Goal: Task Accomplishment & Management: Manage account settings

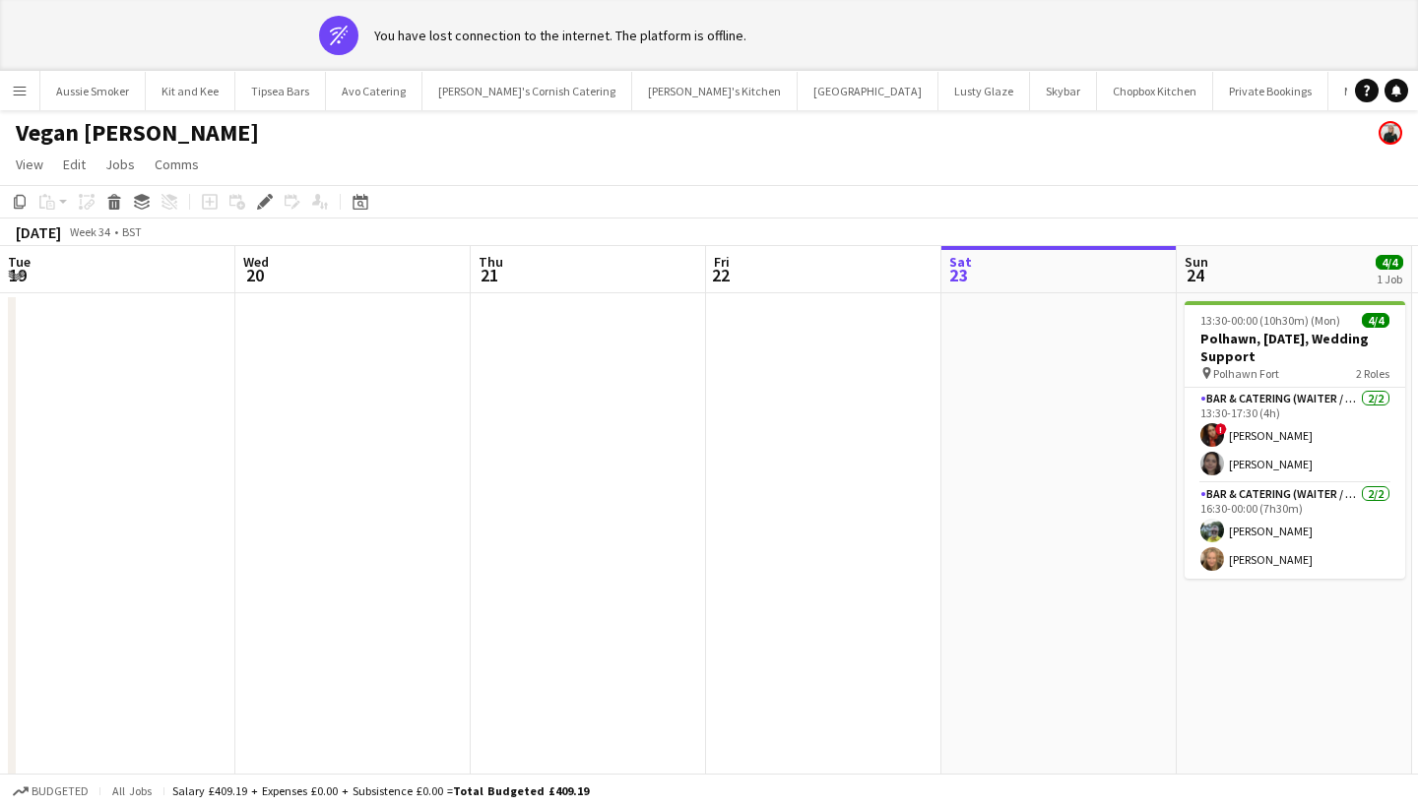
scroll to position [0, 676]
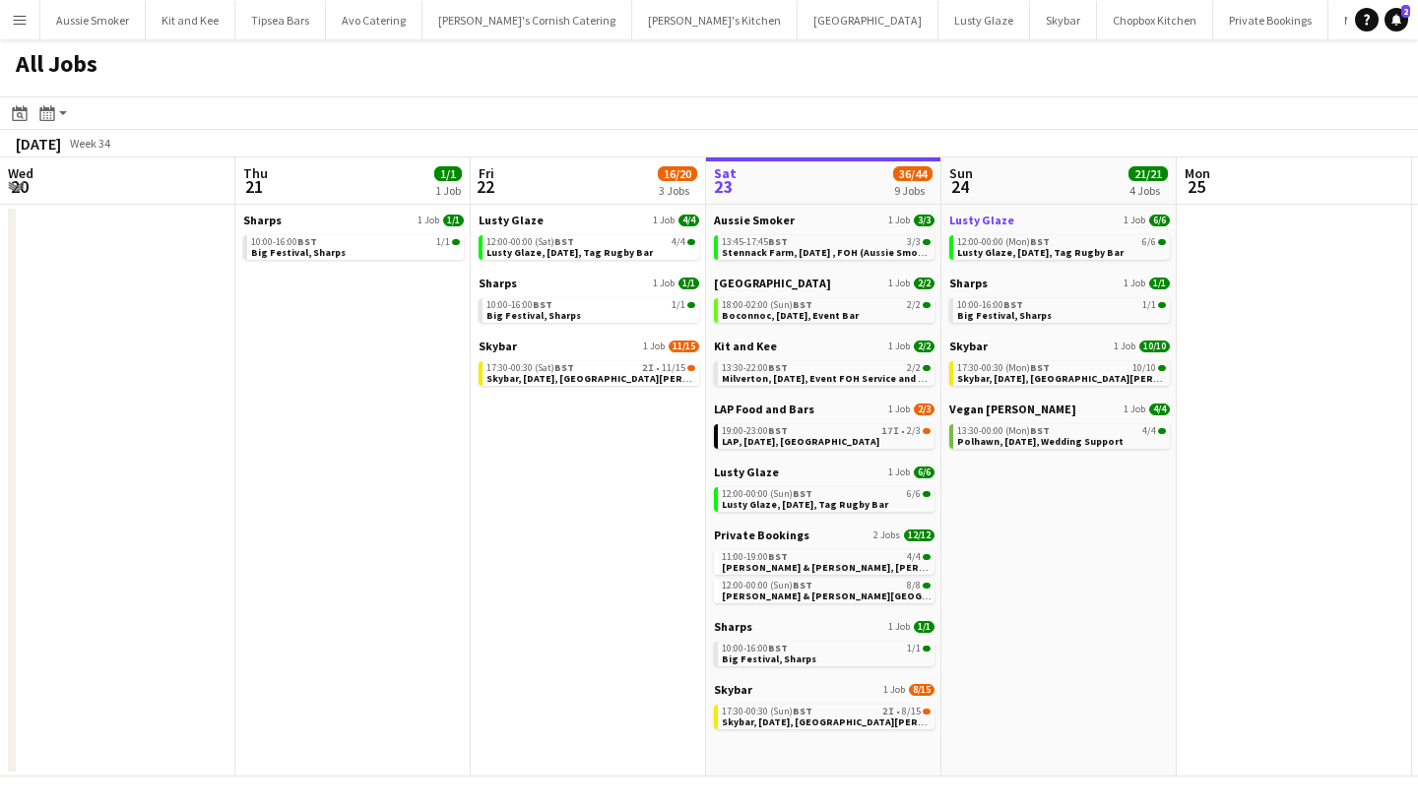
scroll to position [0, 536]
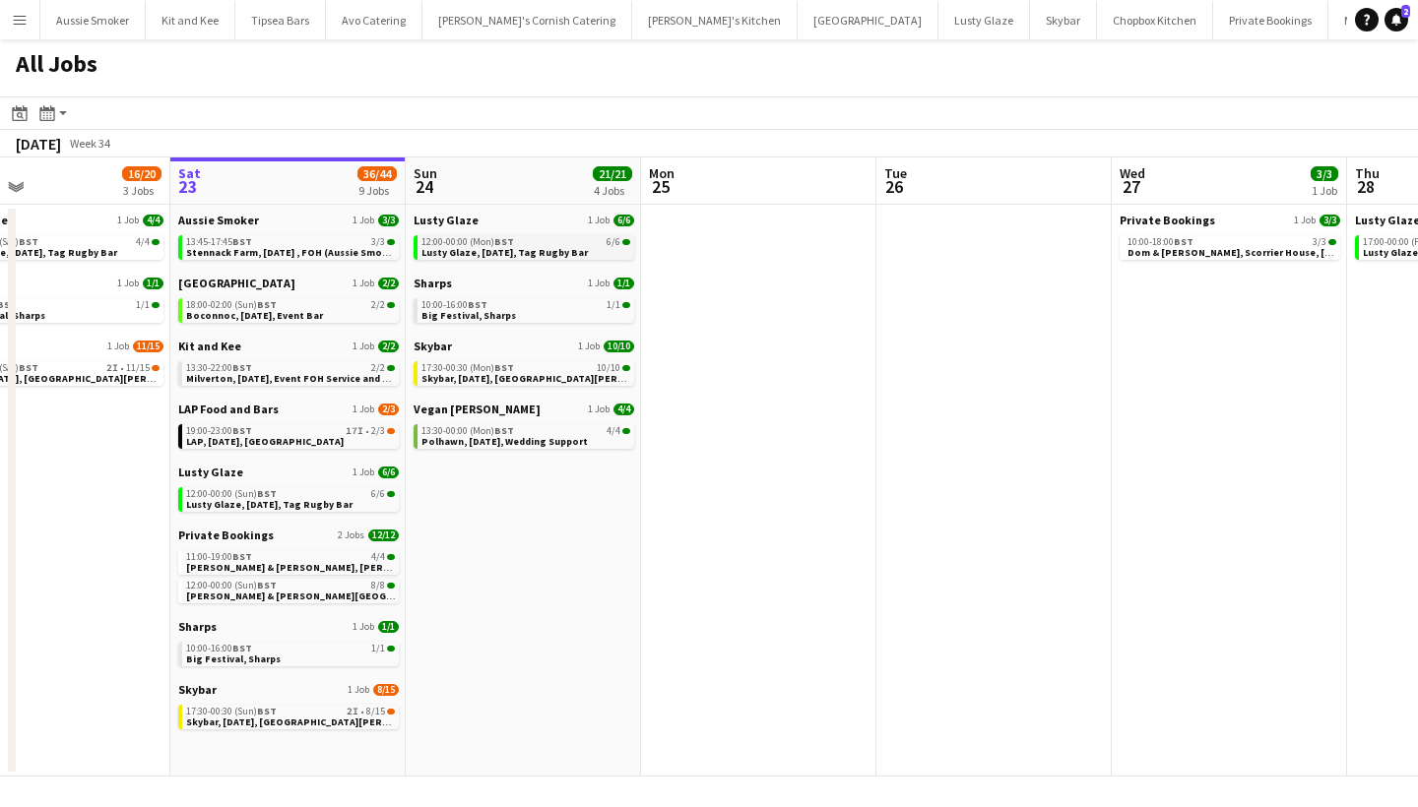
click at [473, 255] on span "Lusty Glaze, [DATE], Tag Rugby Bar" at bounding box center [504, 252] width 166 height 13
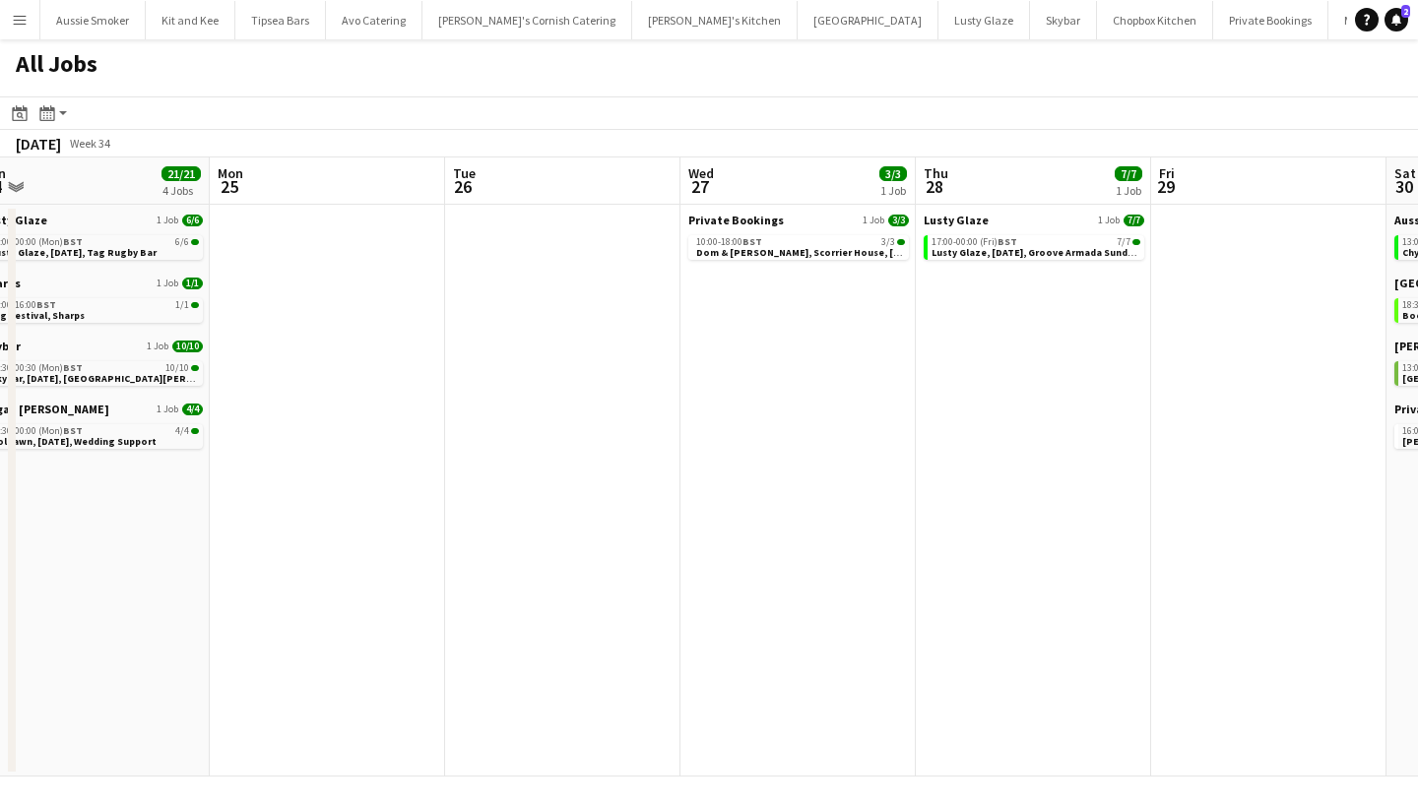
scroll to position [0, 969]
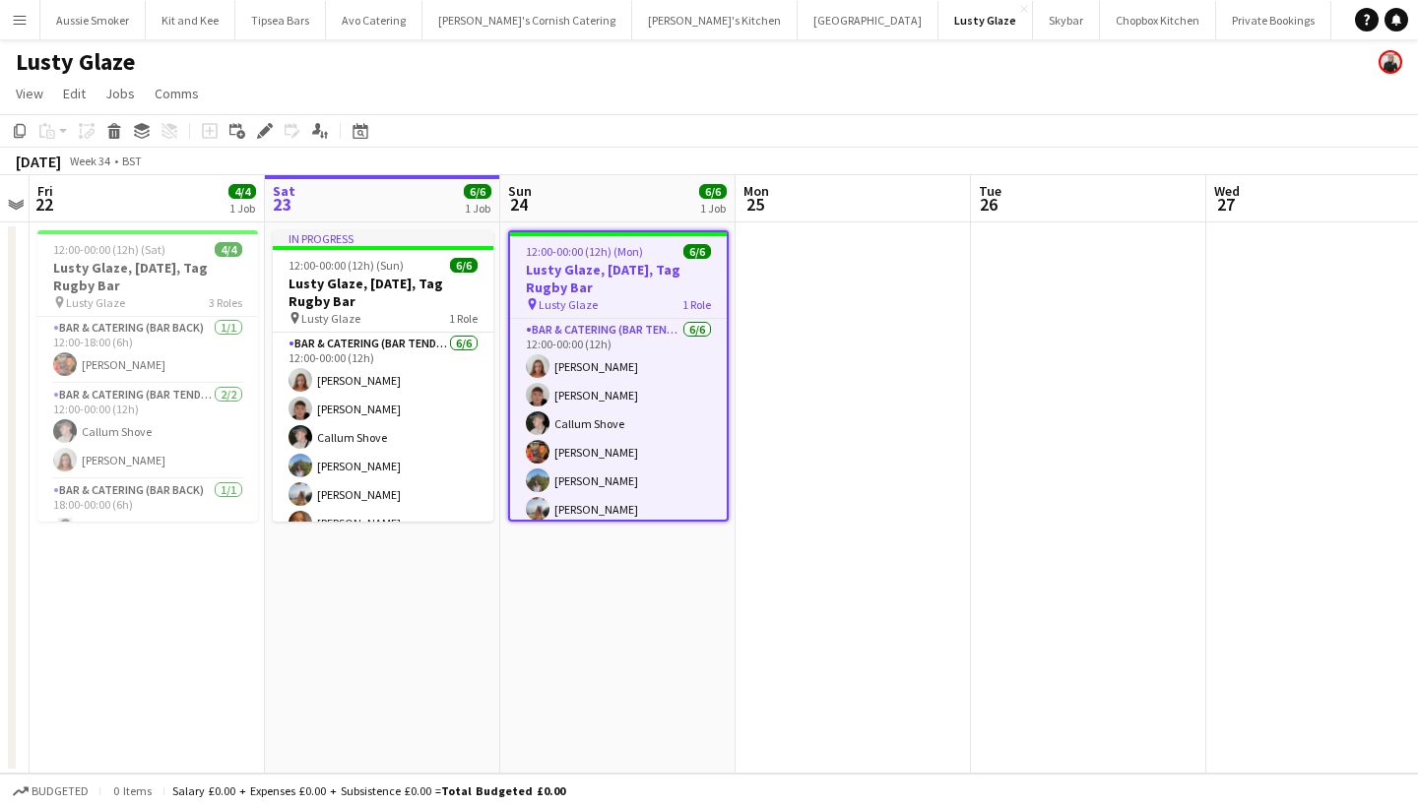
click at [631, 296] on div "pin Lusty Glaze 1 Role" at bounding box center [618, 304] width 217 height 16
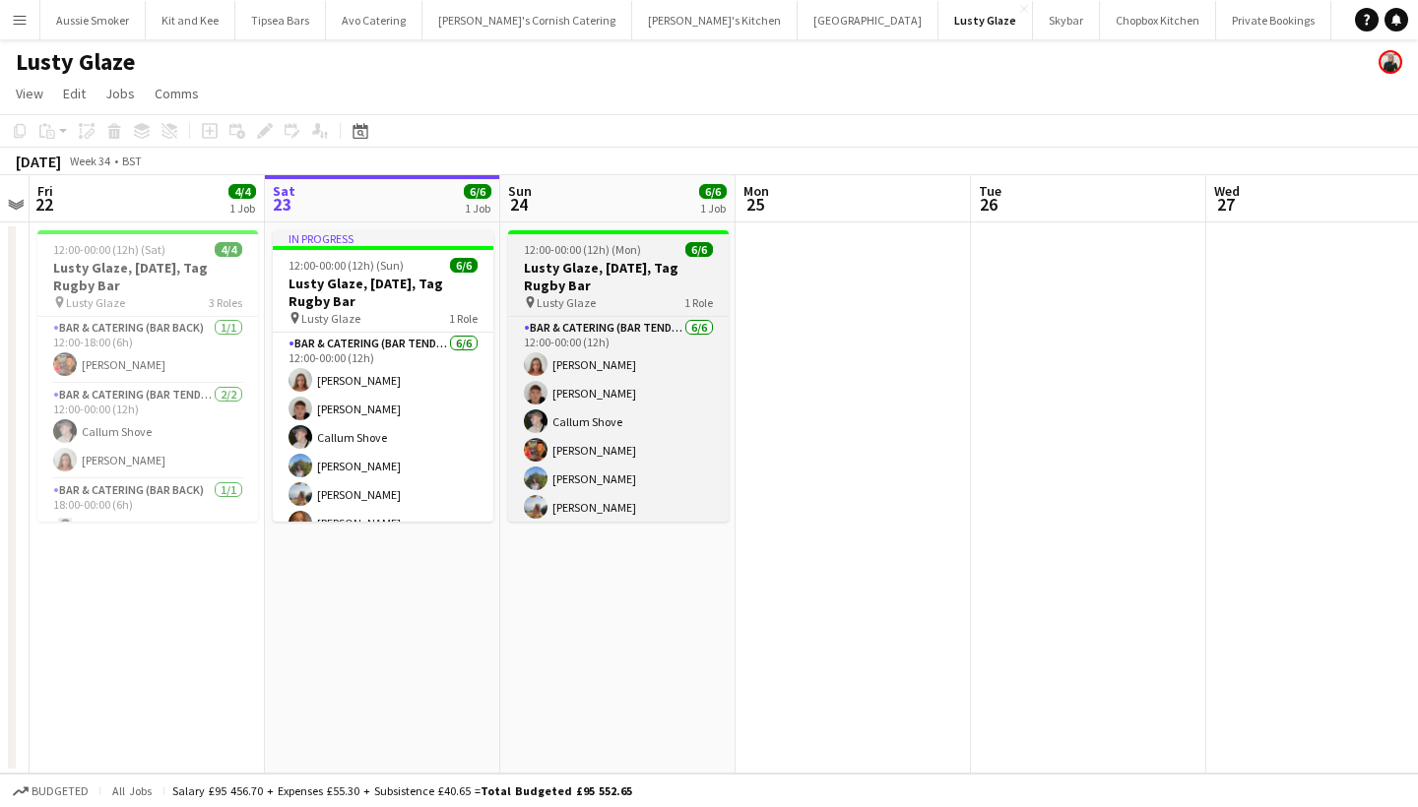
click at [566, 270] on h3 "Lusty Glaze, 24th August, Tag Rugby Bar" at bounding box center [618, 276] width 221 height 35
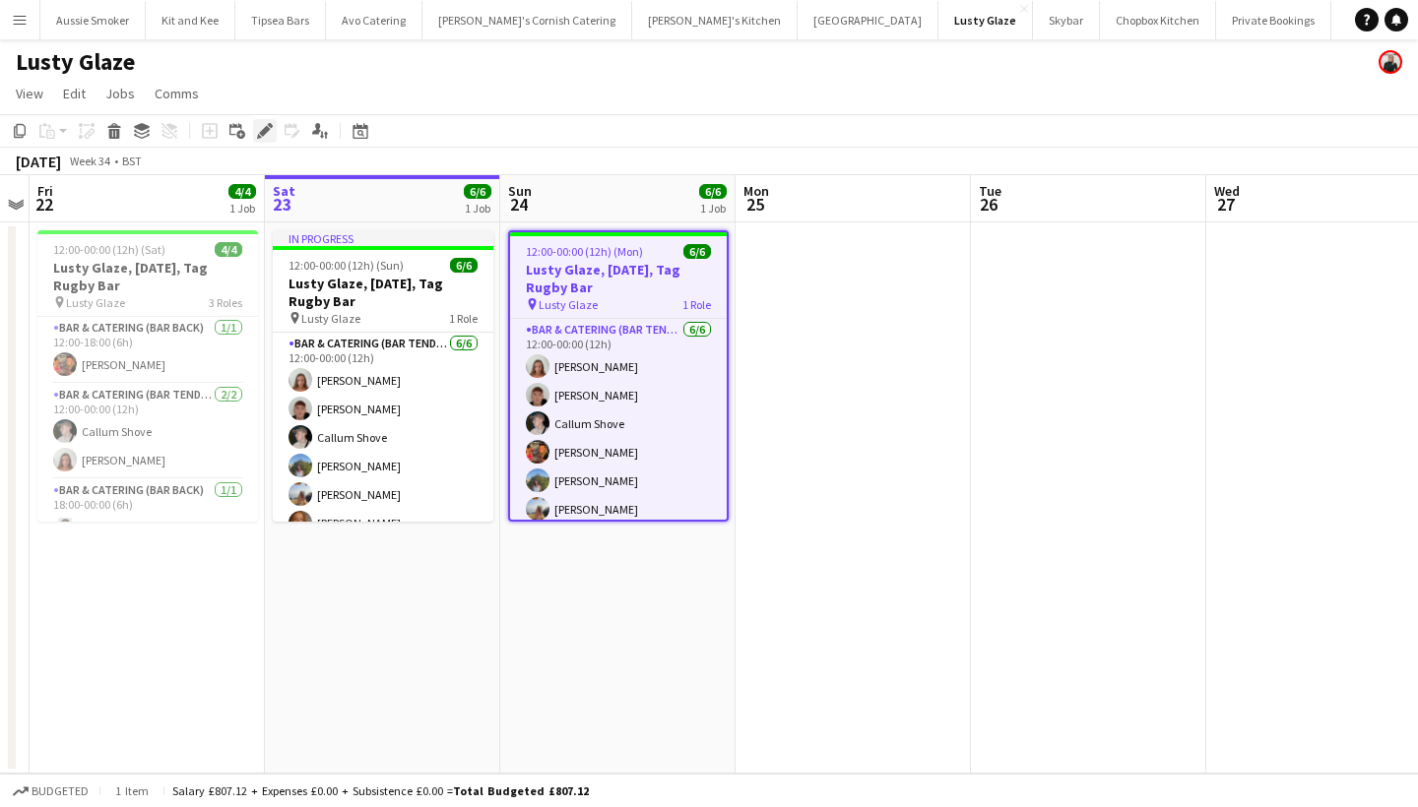
click at [265, 129] on icon at bounding box center [264, 131] width 11 height 11
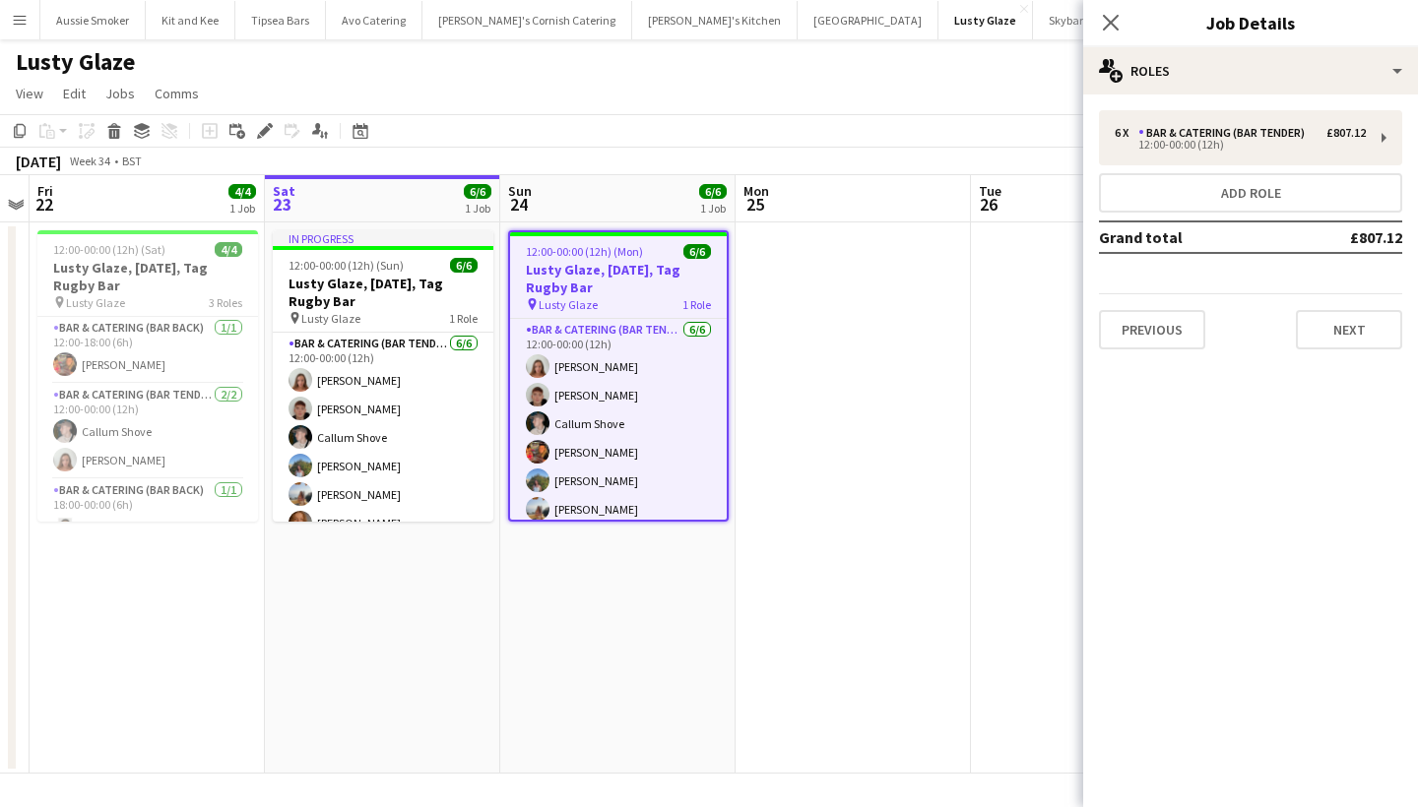
click at [832, 268] on app-date-cell at bounding box center [853, 498] width 235 height 551
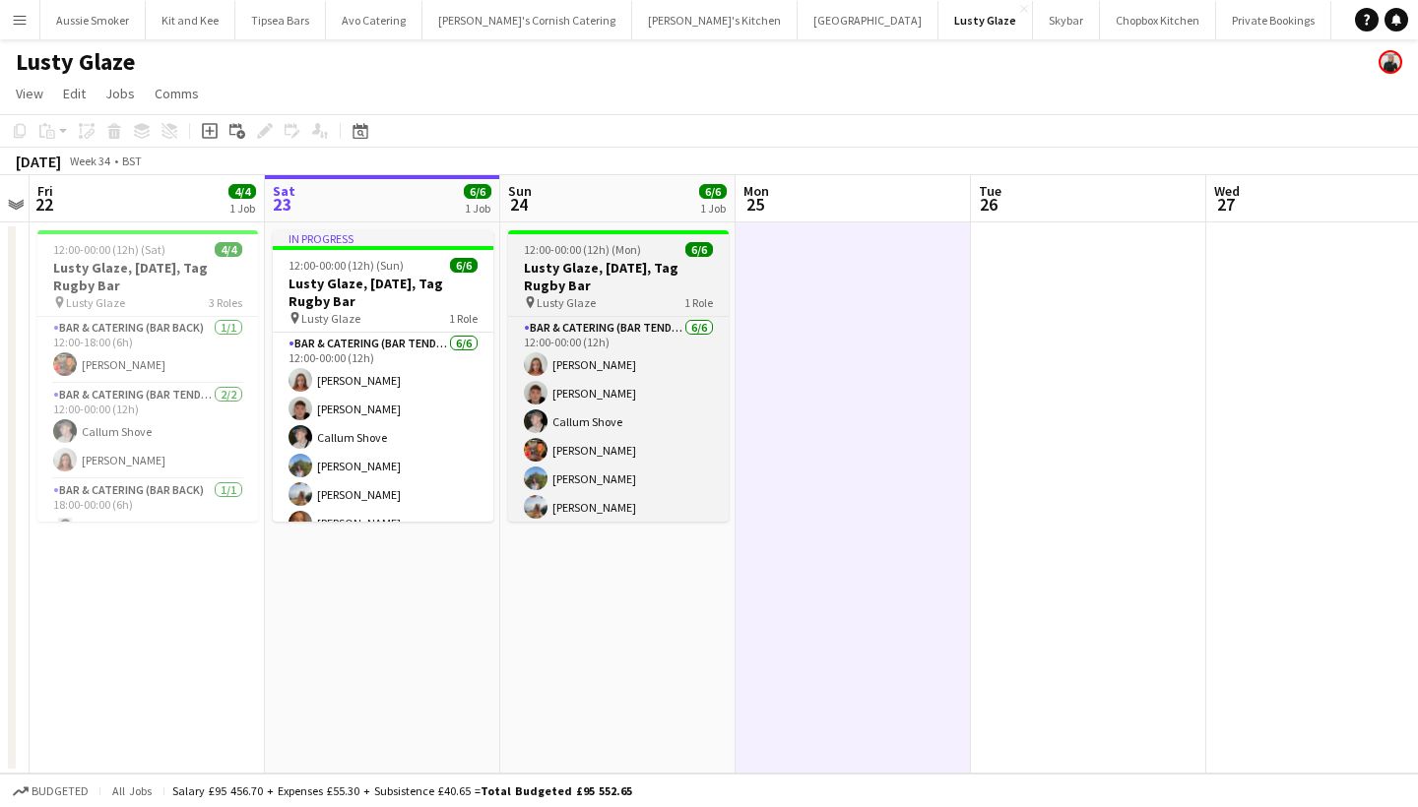
click at [620, 268] on h3 "Lusty Glaze, 24th August, Tag Rugby Bar" at bounding box center [618, 276] width 221 height 35
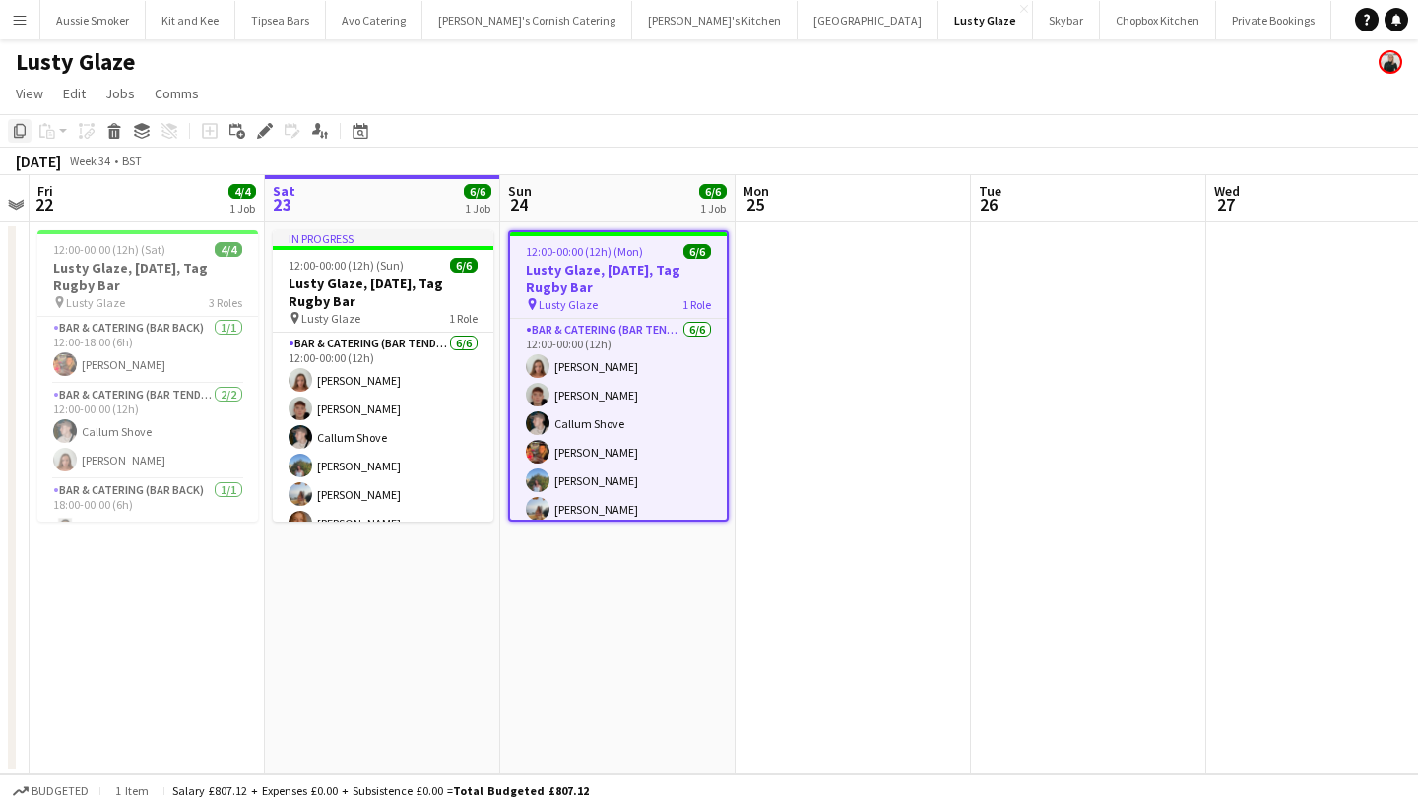
click at [19, 132] on icon "Copy" at bounding box center [20, 131] width 16 height 16
click at [827, 263] on app-date-cell at bounding box center [853, 498] width 235 height 551
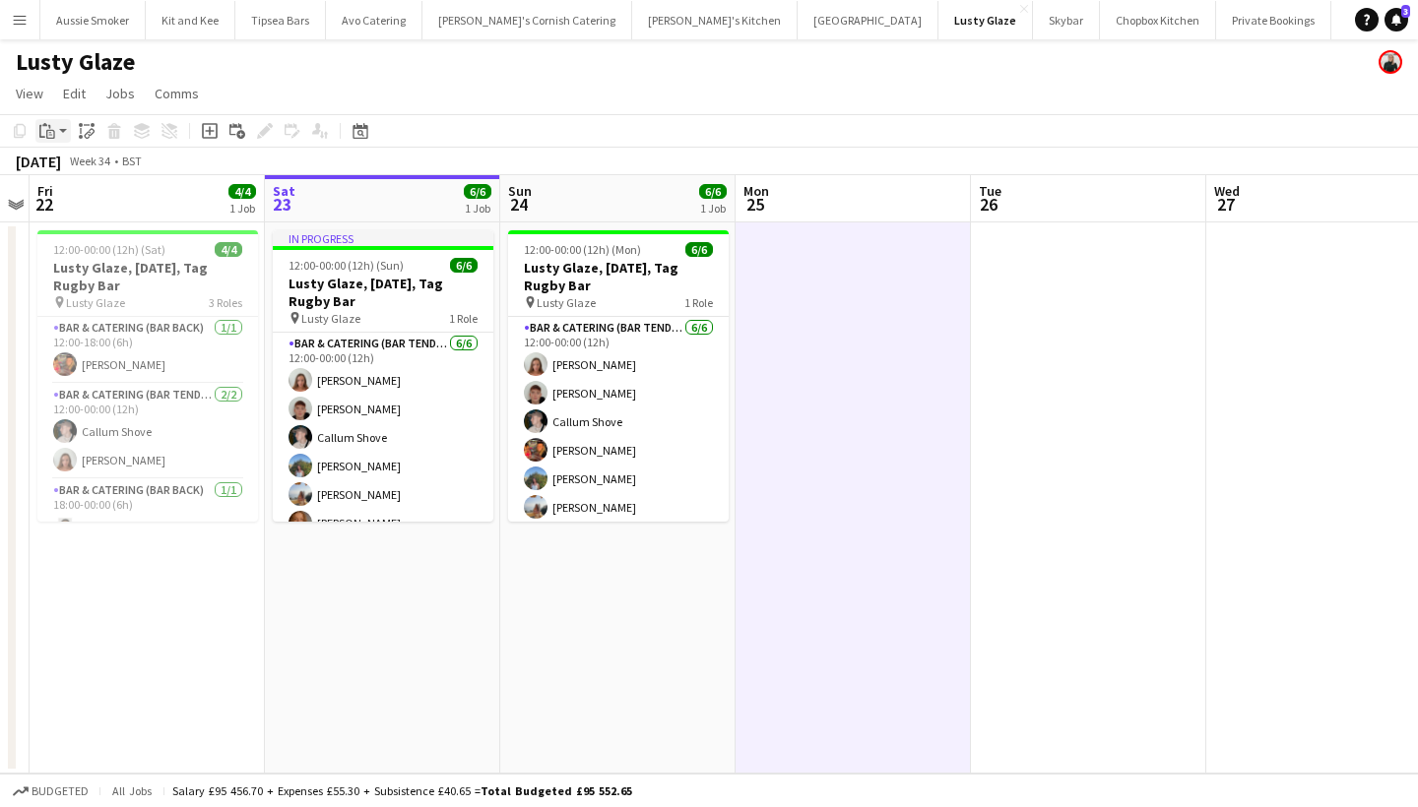
click at [45, 134] on icon "Paste" at bounding box center [47, 131] width 16 height 16
click at [107, 163] on link "Paste Command V" at bounding box center [130, 169] width 156 height 18
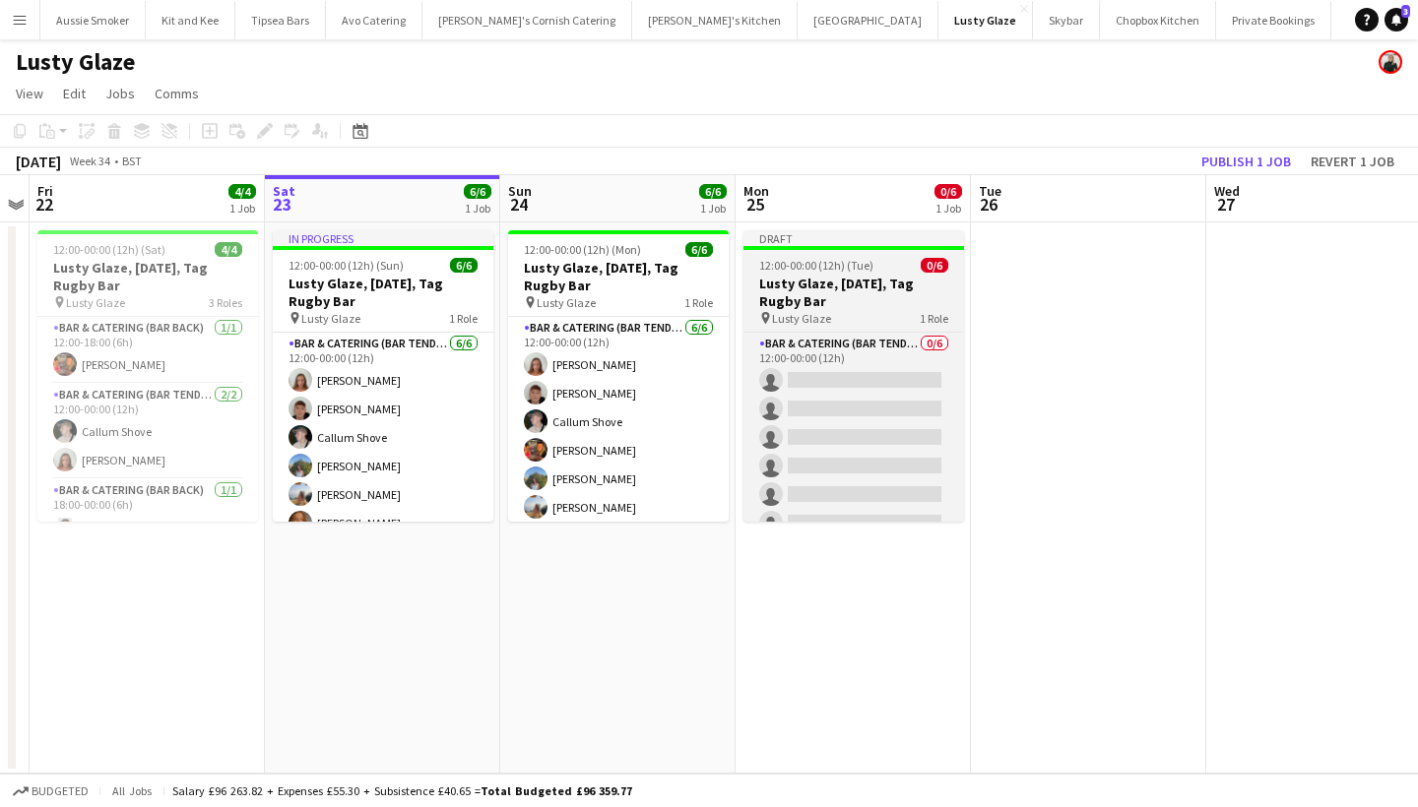
click at [855, 298] on h3 "Lusty Glaze, 24th August, Tag Rugby Bar" at bounding box center [853, 292] width 221 height 35
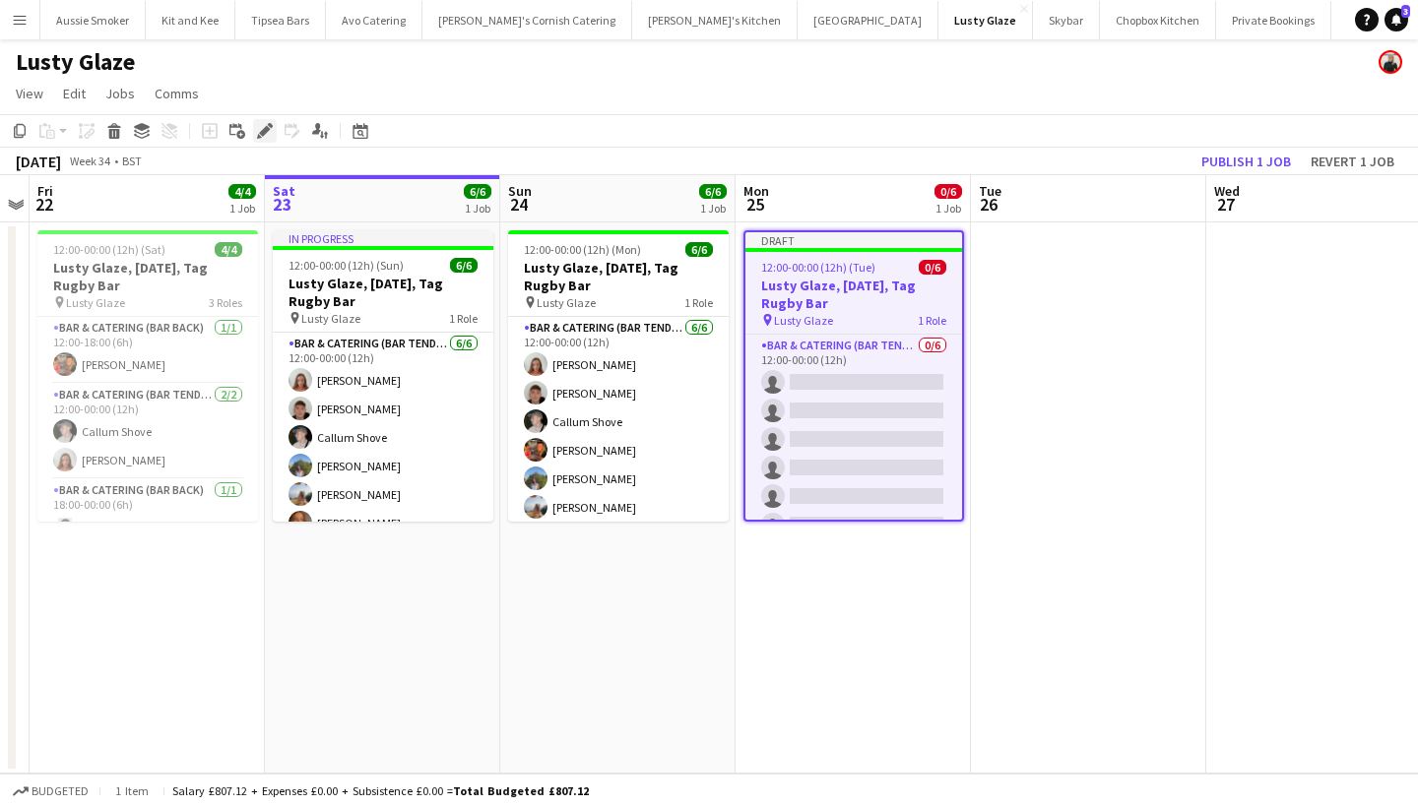
click at [263, 131] on icon at bounding box center [264, 131] width 11 height 11
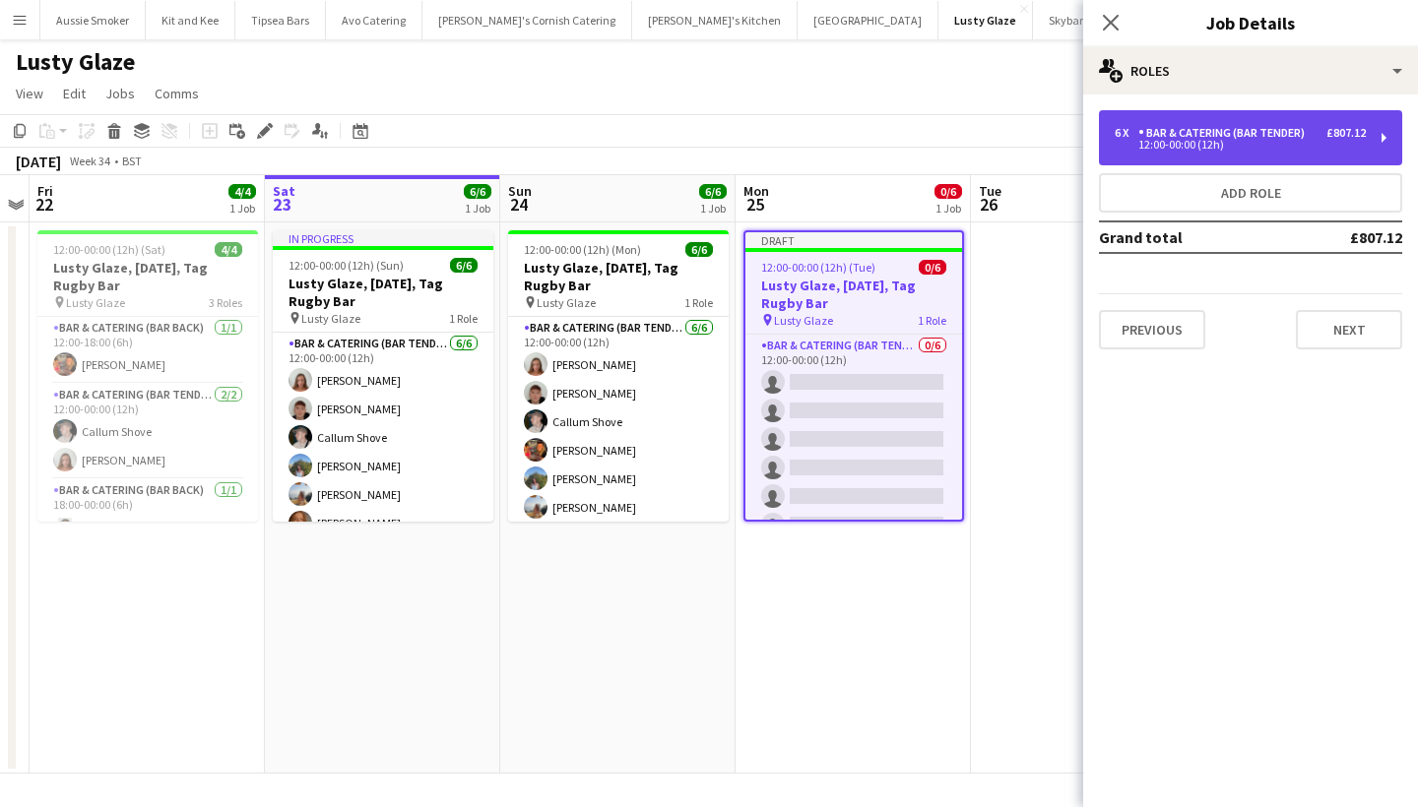
click at [1285, 126] on div "Bar & Catering (Bar Tender)" at bounding box center [1225, 133] width 174 height 14
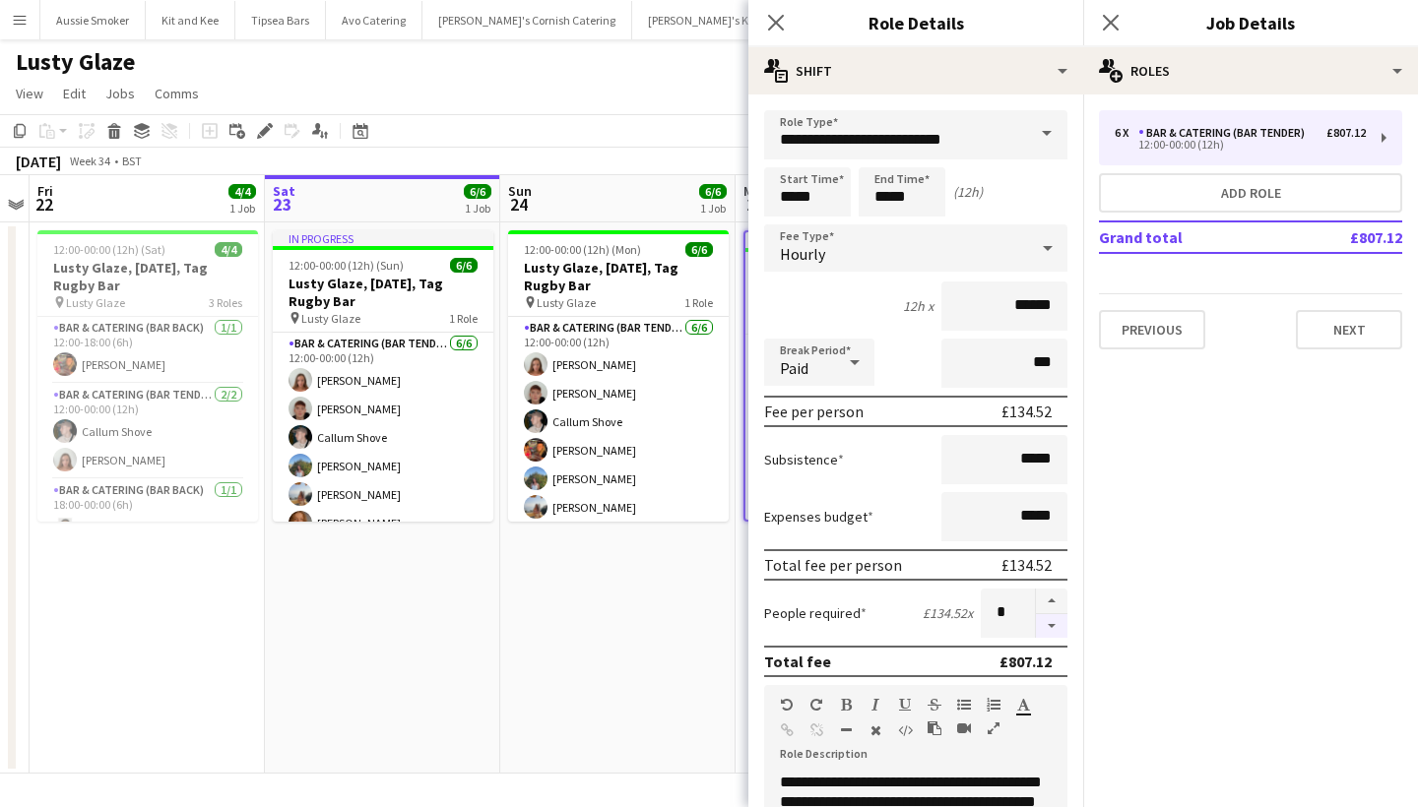
click at [1053, 621] on button "button" at bounding box center [1052, 626] width 32 height 25
type input "*"
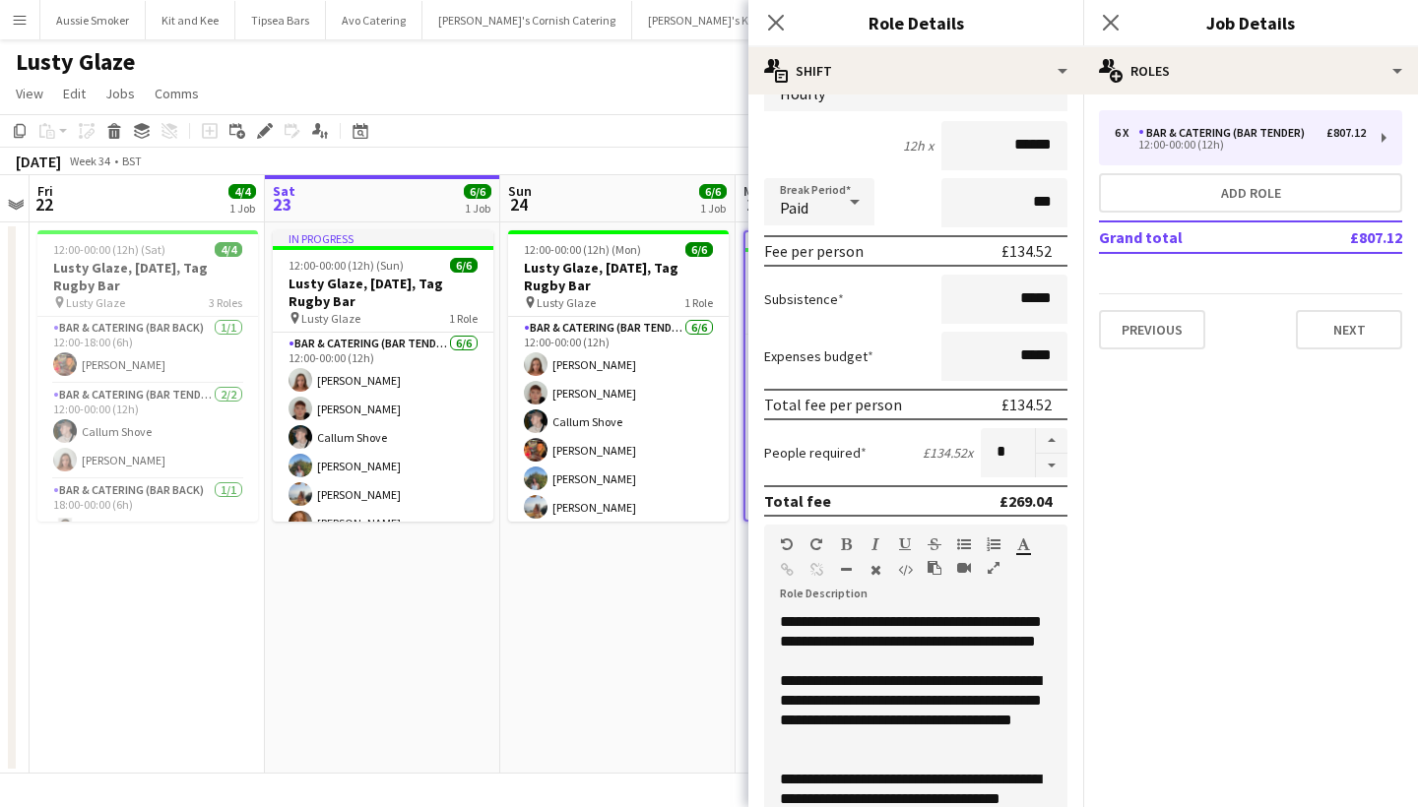
scroll to position [162, 0]
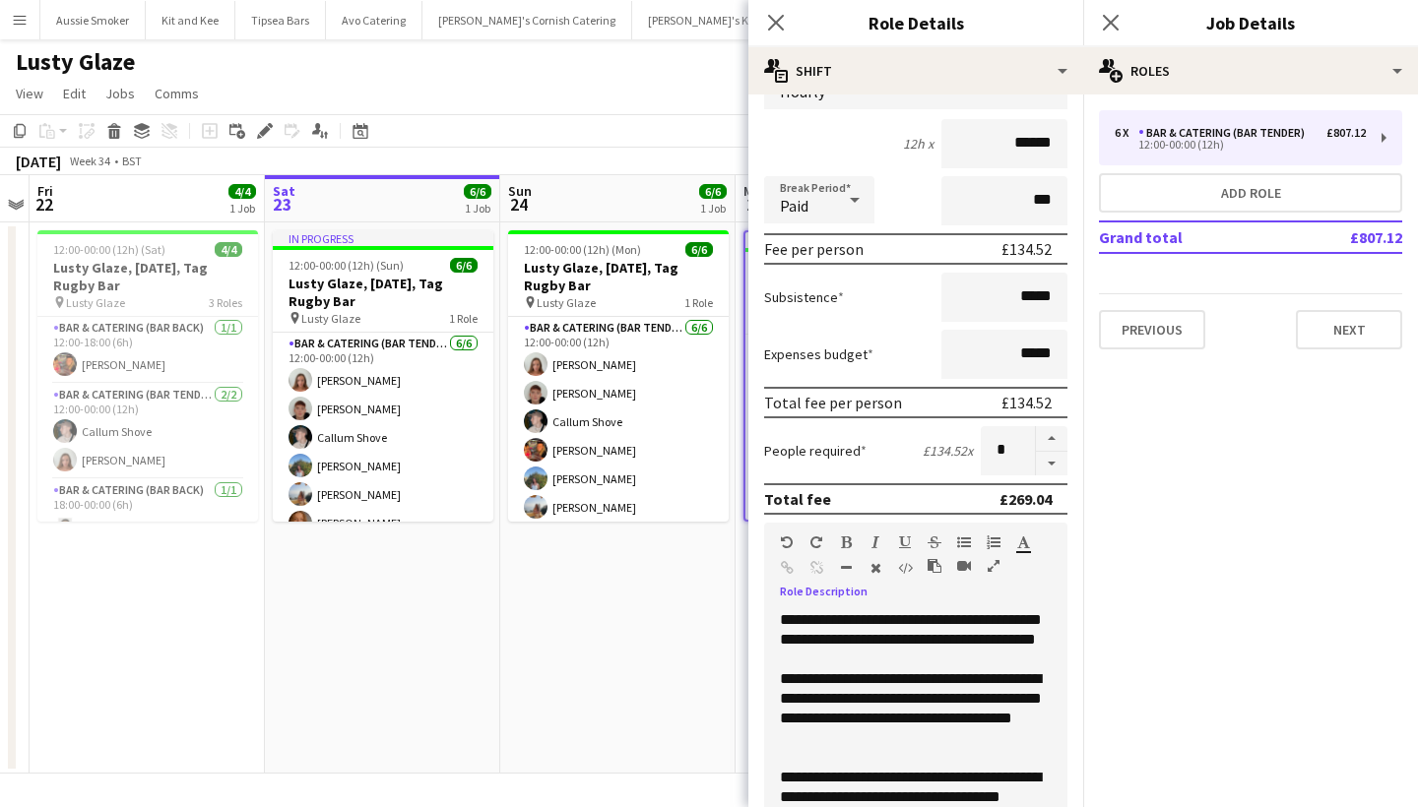
click at [1008, 621] on div "**********" at bounding box center [915, 729] width 303 height 236
drag, startPoint x: 970, startPoint y: 659, endPoint x: 902, endPoint y: 643, distance: 69.7
click at [902, 644] on div "**********" at bounding box center [915, 729] width 303 height 236
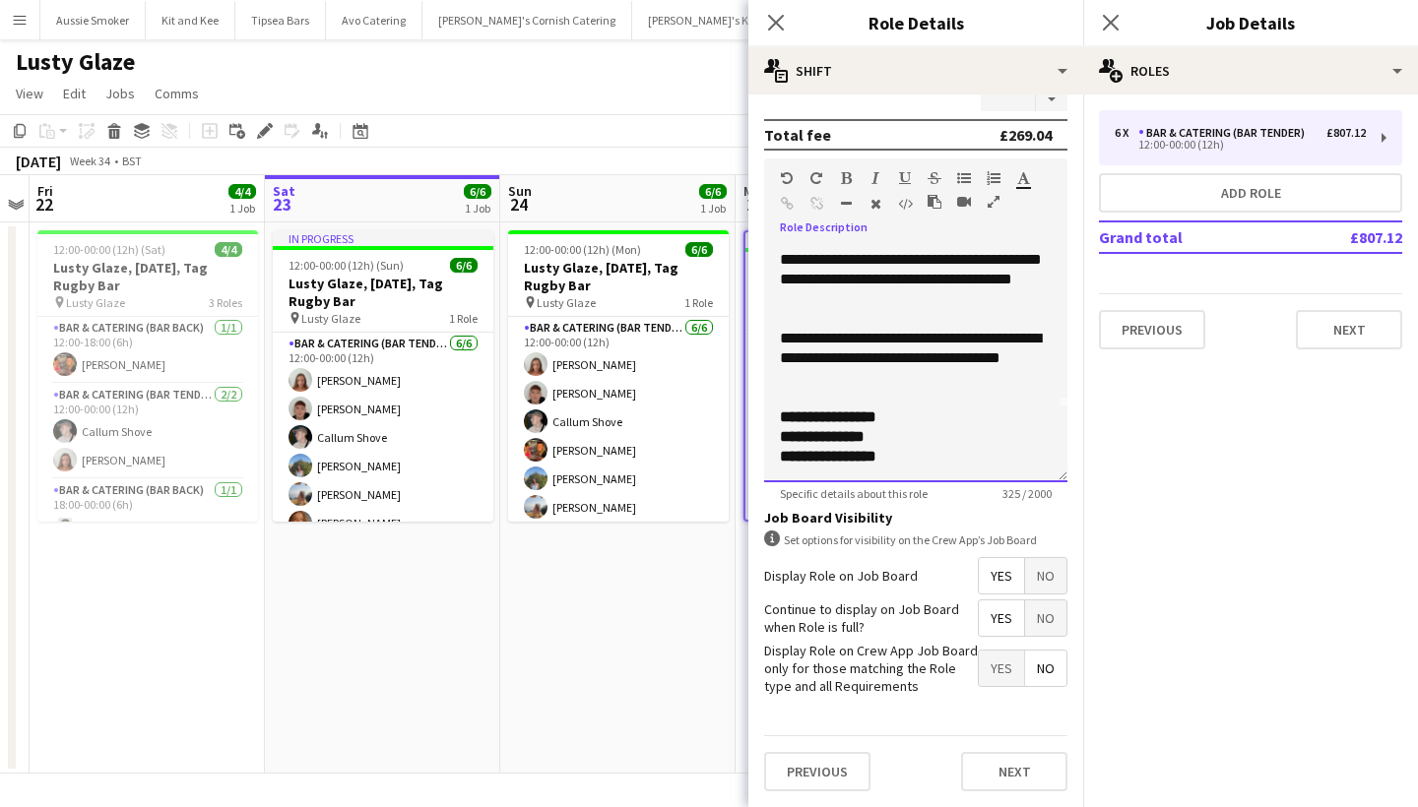
scroll to position [526, 0]
click at [1319, 328] on button "Next" at bounding box center [1349, 329] width 106 height 39
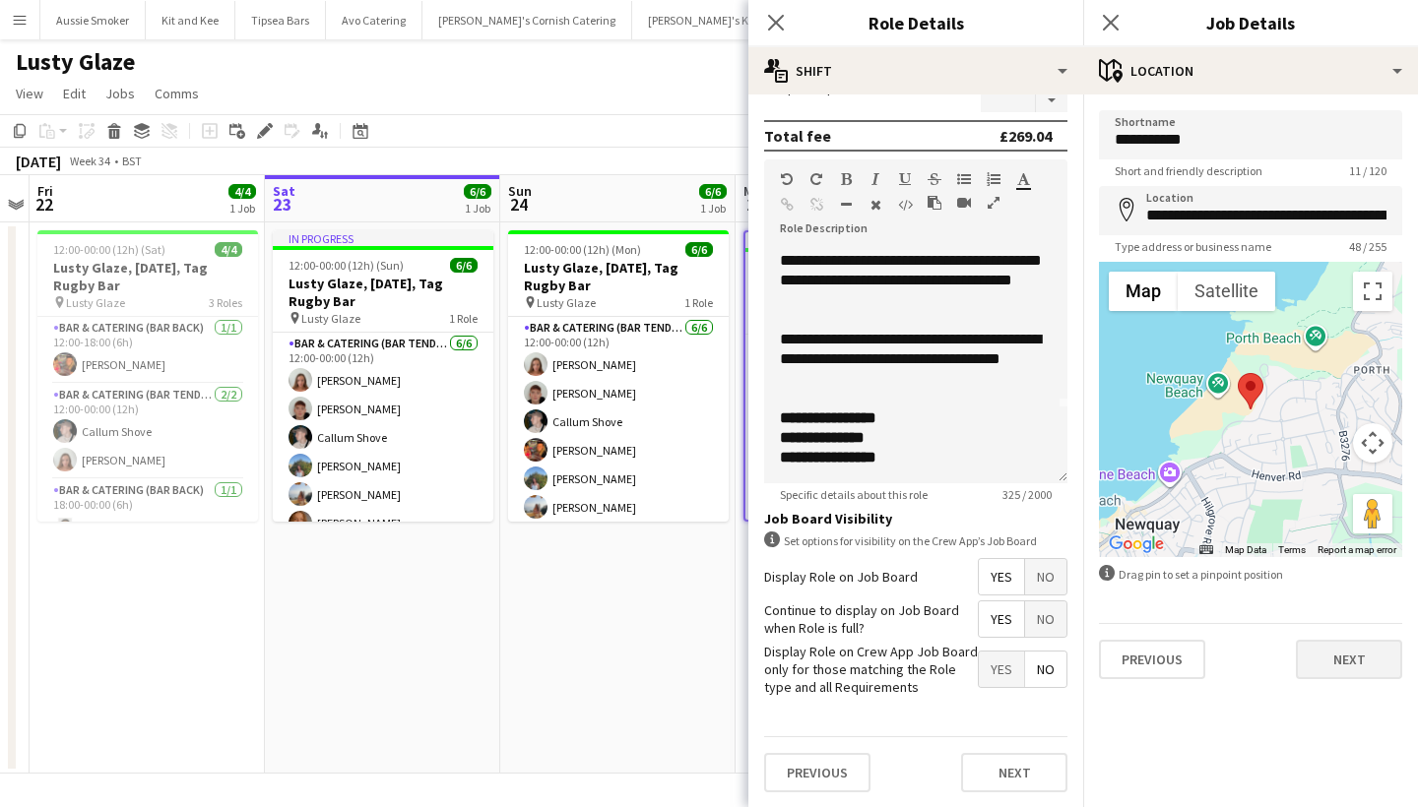
click at [1322, 653] on button "Next" at bounding box center [1349, 659] width 106 height 39
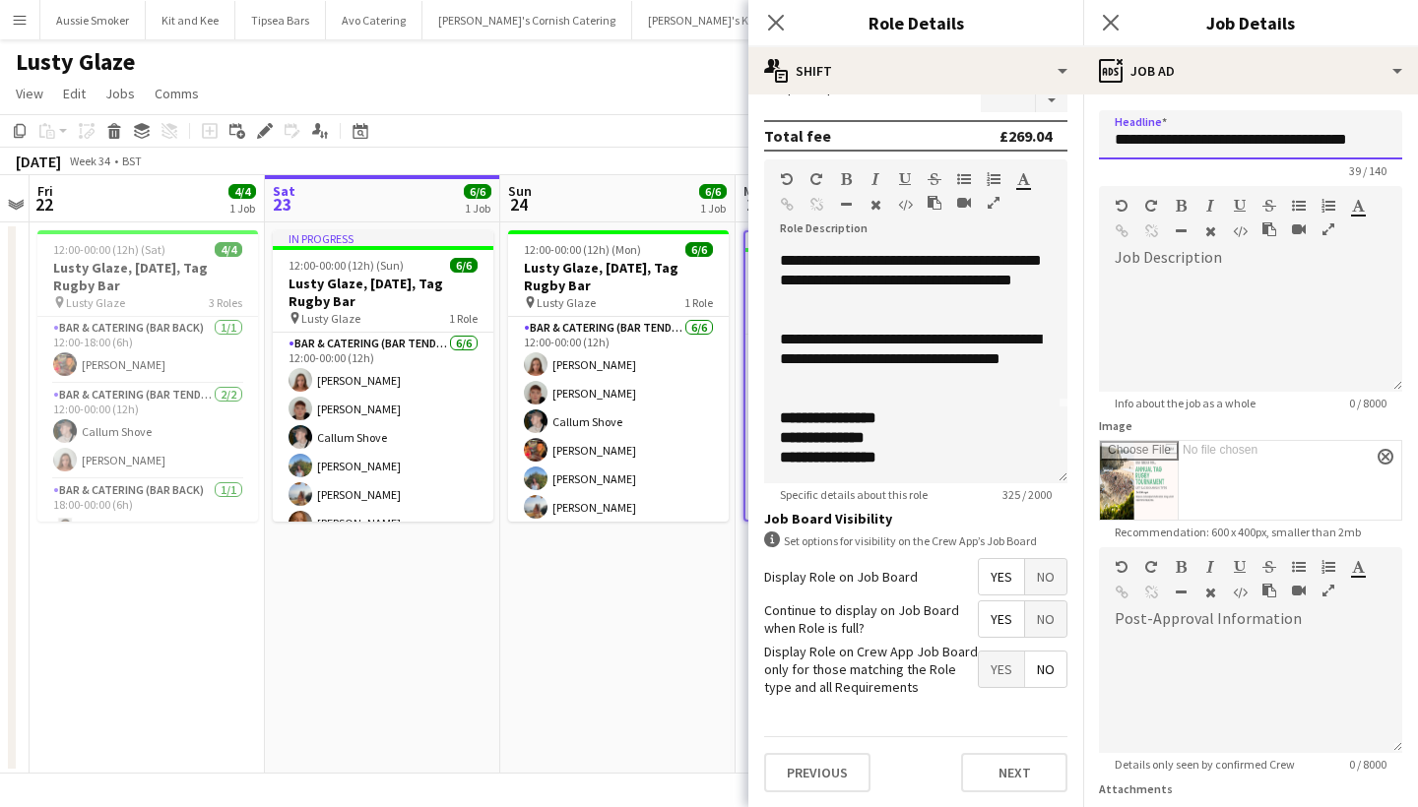
click at [1211, 139] on input "**********" at bounding box center [1250, 134] width 303 height 49
drag, startPoint x: 1353, startPoint y: 142, endPoint x: 1297, endPoint y: 143, distance: 56.1
click at [1299, 143] on input "**********" at bounding box center [1250, 134] width 303 height 49
click at [1328, 136] on input "**********" at bounding box center [1250, 134] width 303 height 49
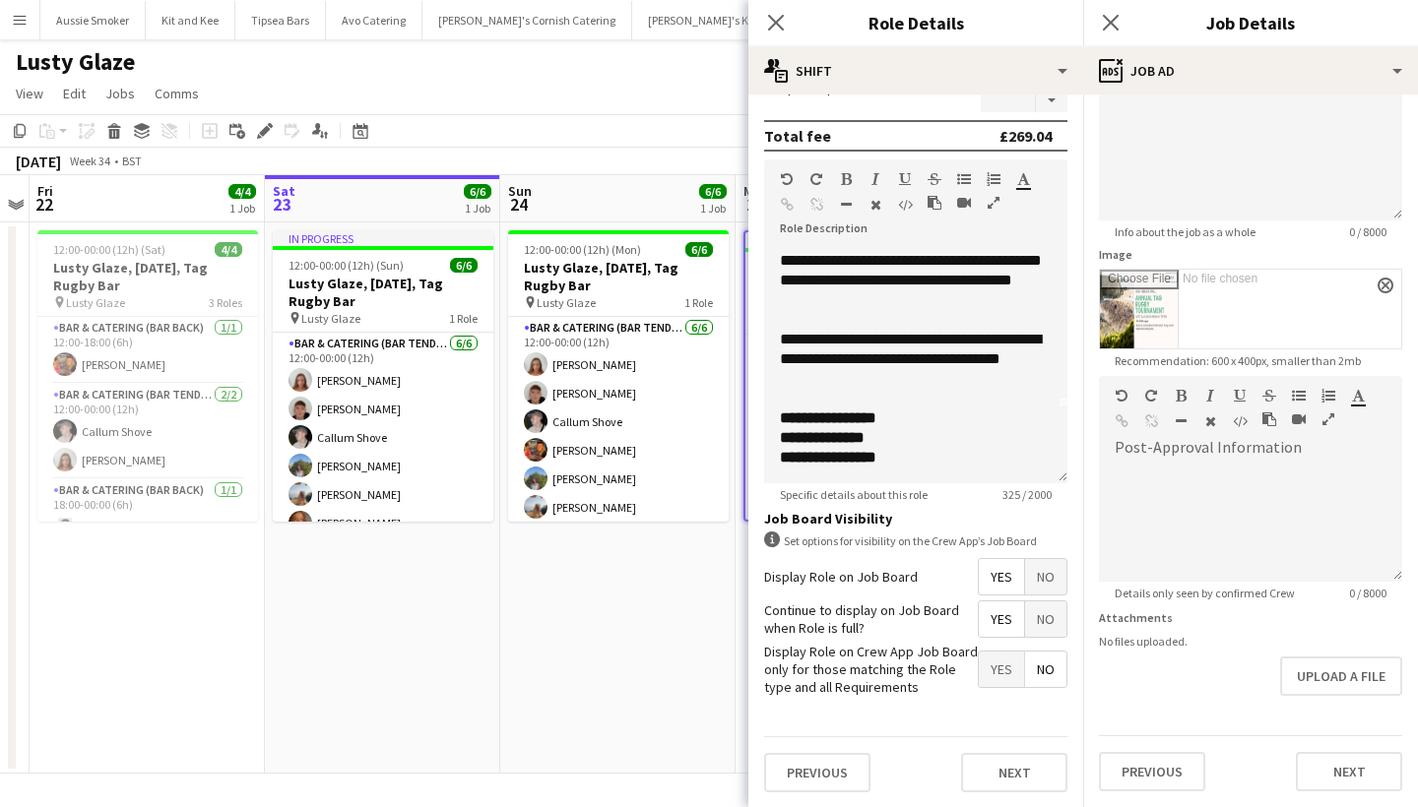
scroll to position [171, 0]
type input "**********"
click at [1385, 280] on button "close" at bounding box center [1386, 286] width 16 height 16
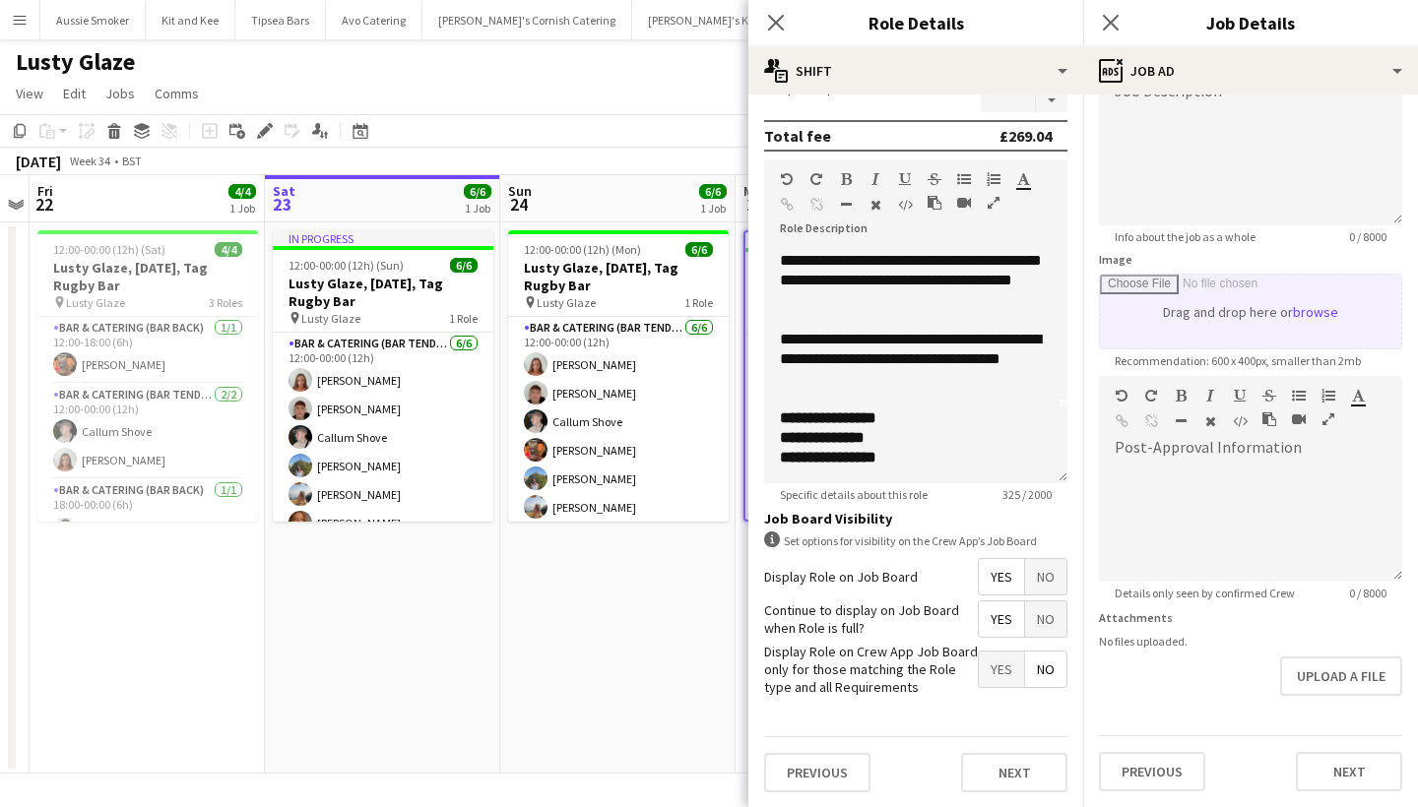
scroll to position [166, 0]
click at [1301, 315] on input "Image" at bounding box center [1250, 312] width 301 height 74
type input "**********"
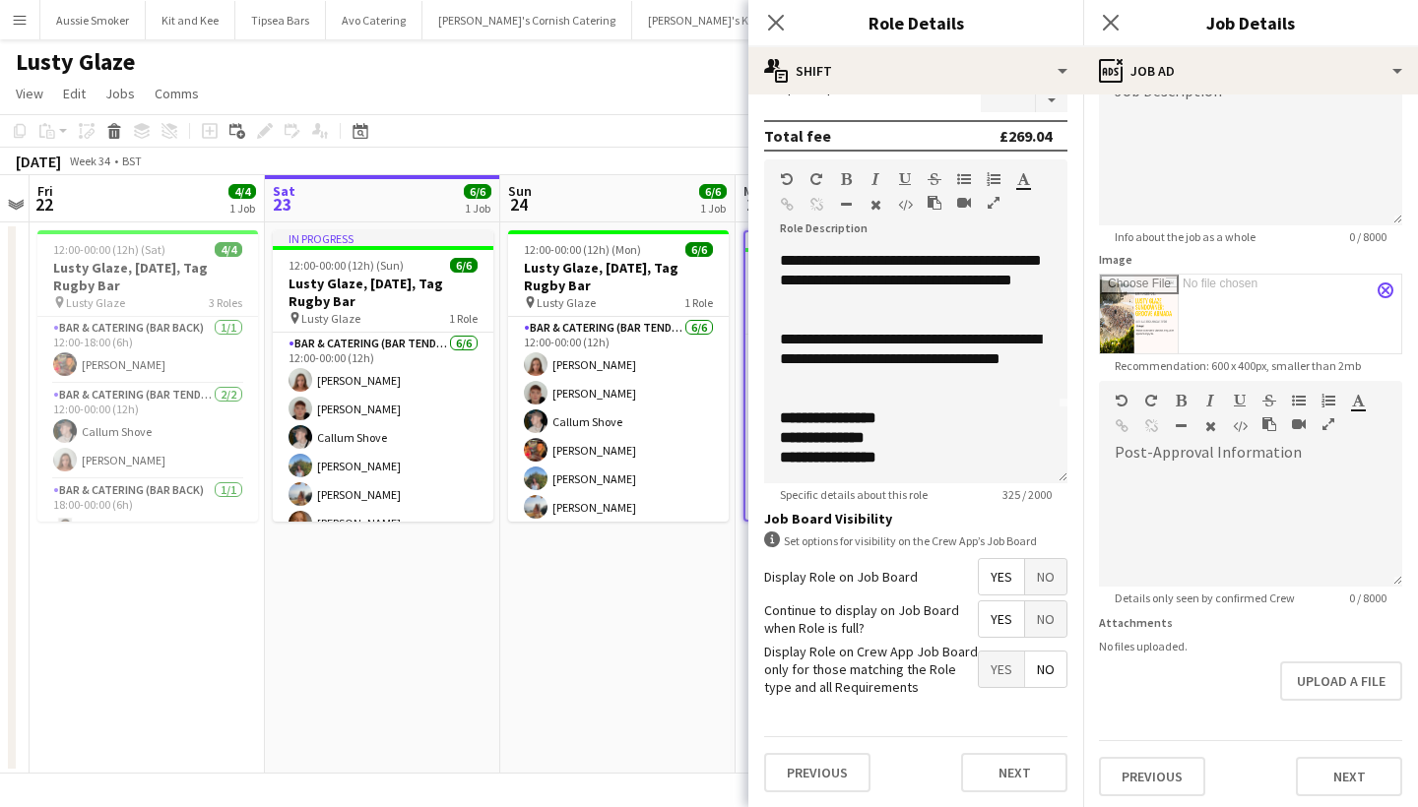
click at [1381, 291] on app-icon "close" at bounding box center [1386, 291] width 12 height 8
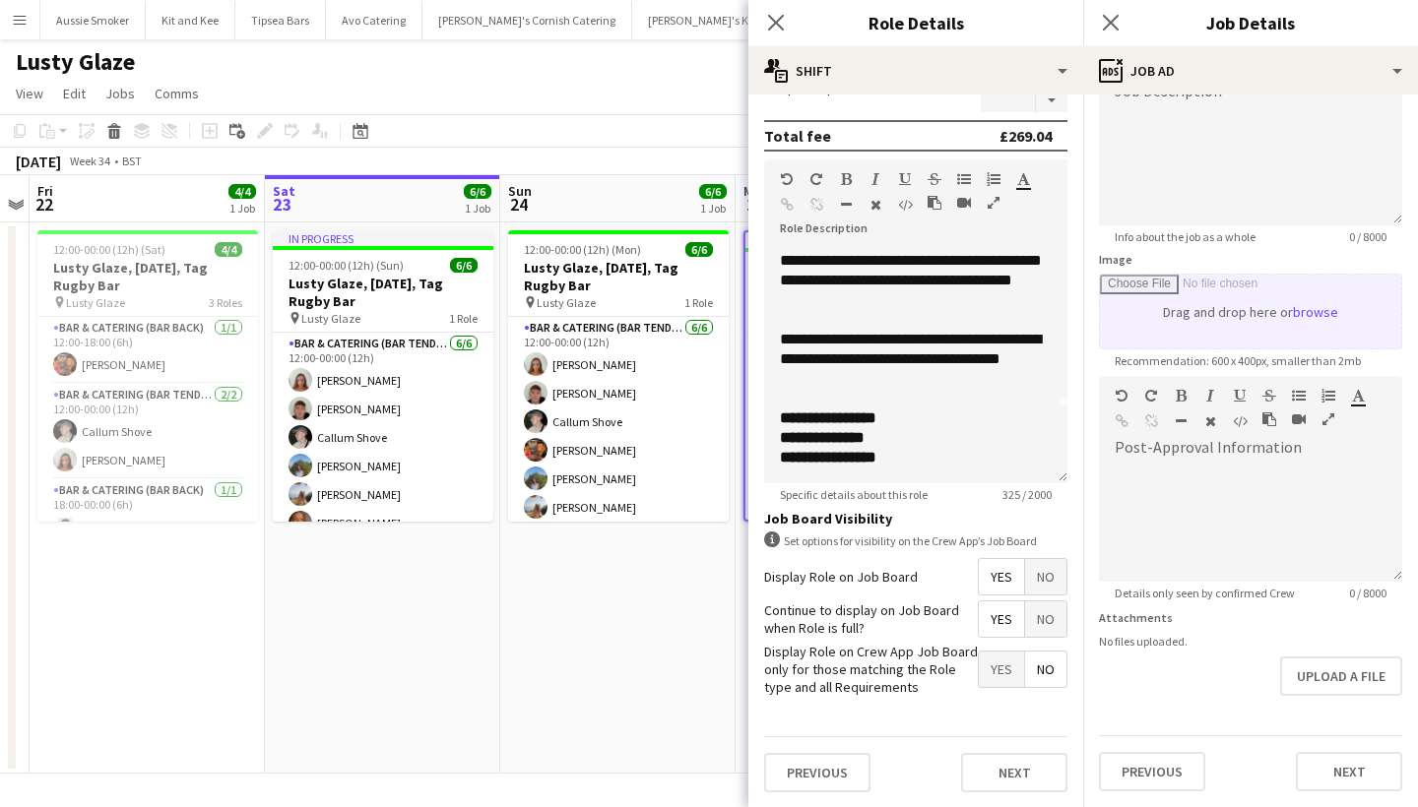
click at [1313, 309] on input "Image" at bounding box center [1250, 312] width 301 height 74
click at [1301, 319] on input "Image" at bounding box center [1250, 312] width 301 height 74
type input "**********"
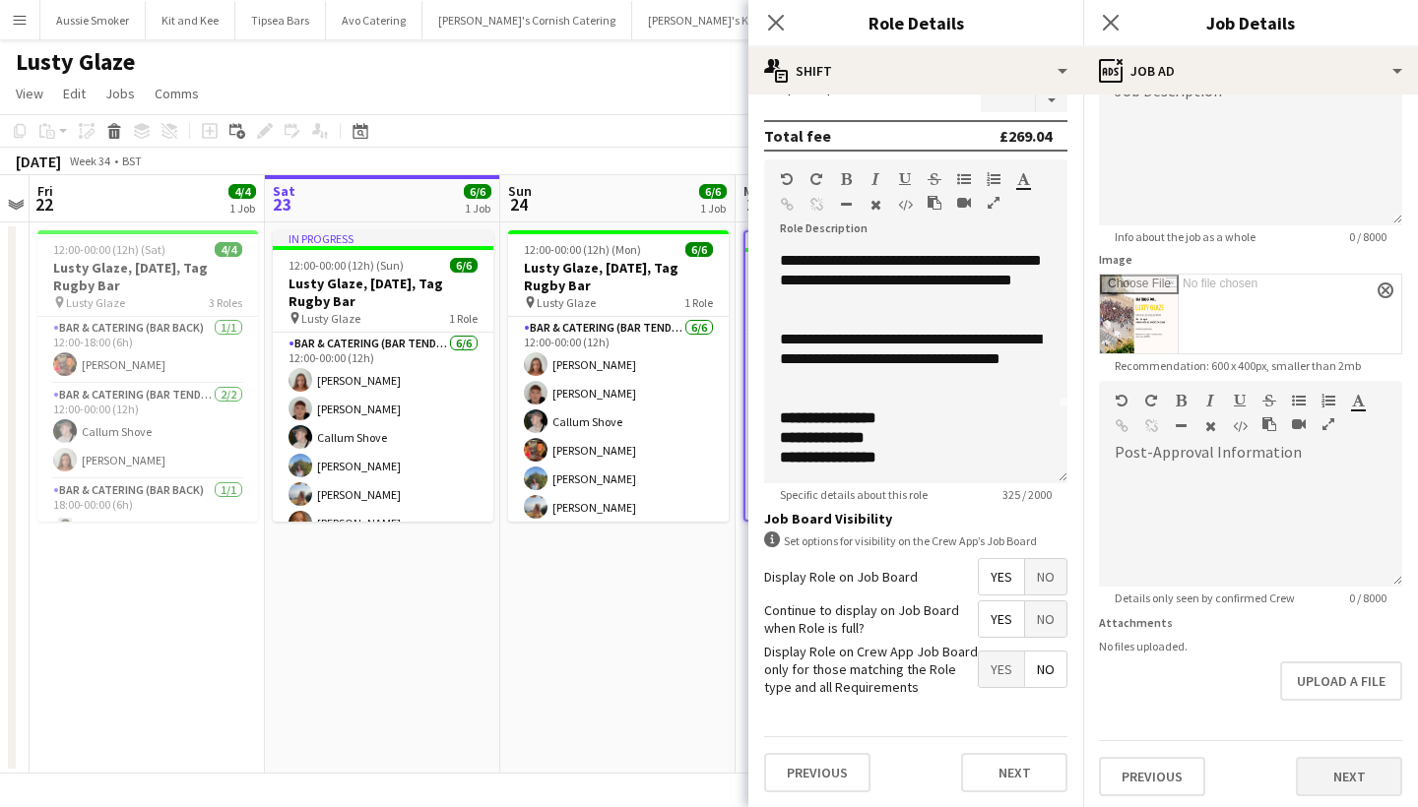
click at [1340, 768] on button "Next" at bounding box center [1349, 776] width 106 height 39
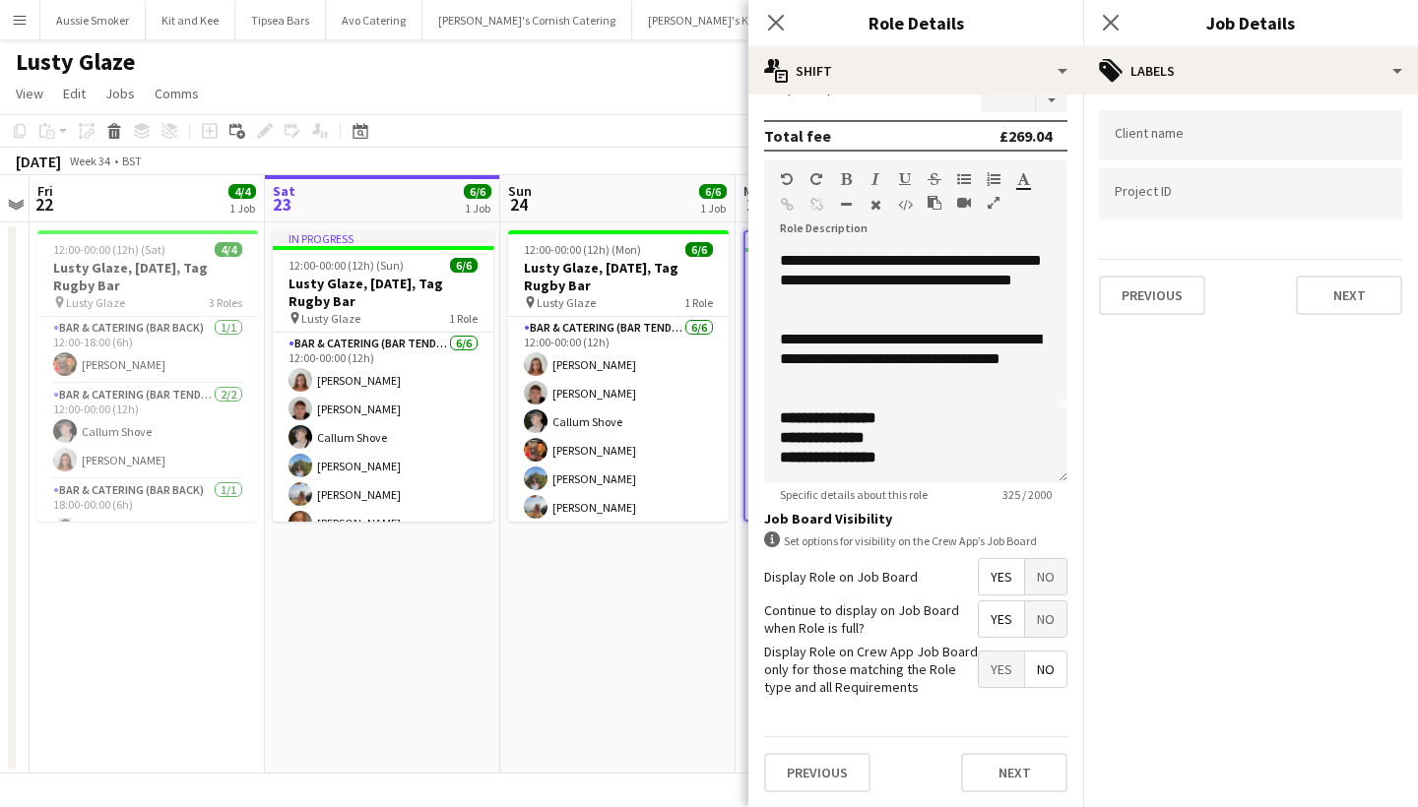
scroll to position [0, 0]
click at [1355, 301] on button "Next" at bounding box center [1349, 295] width 106 height 39
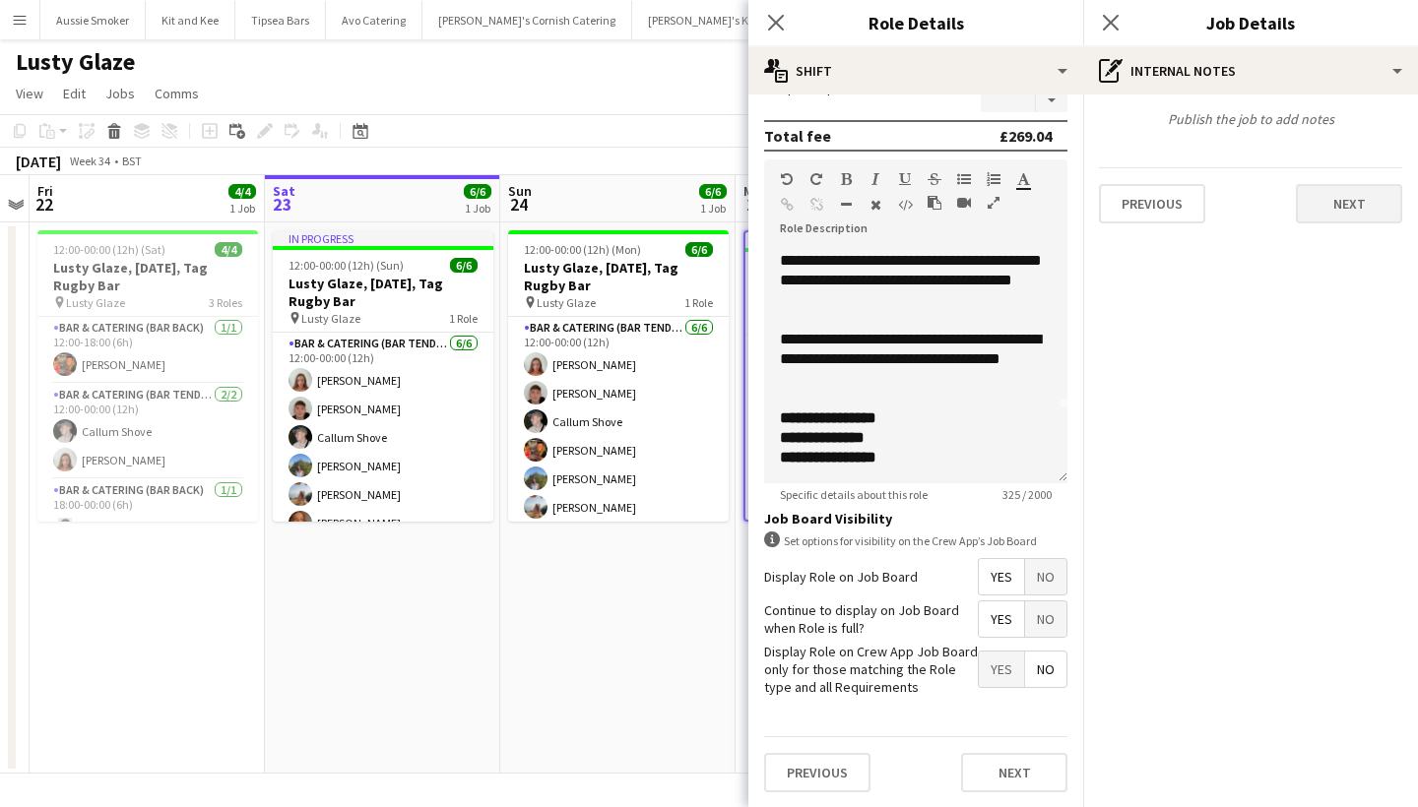
click at [1350, 208] on button "Next" at bounding box center [1349, 203] width 106 height 39
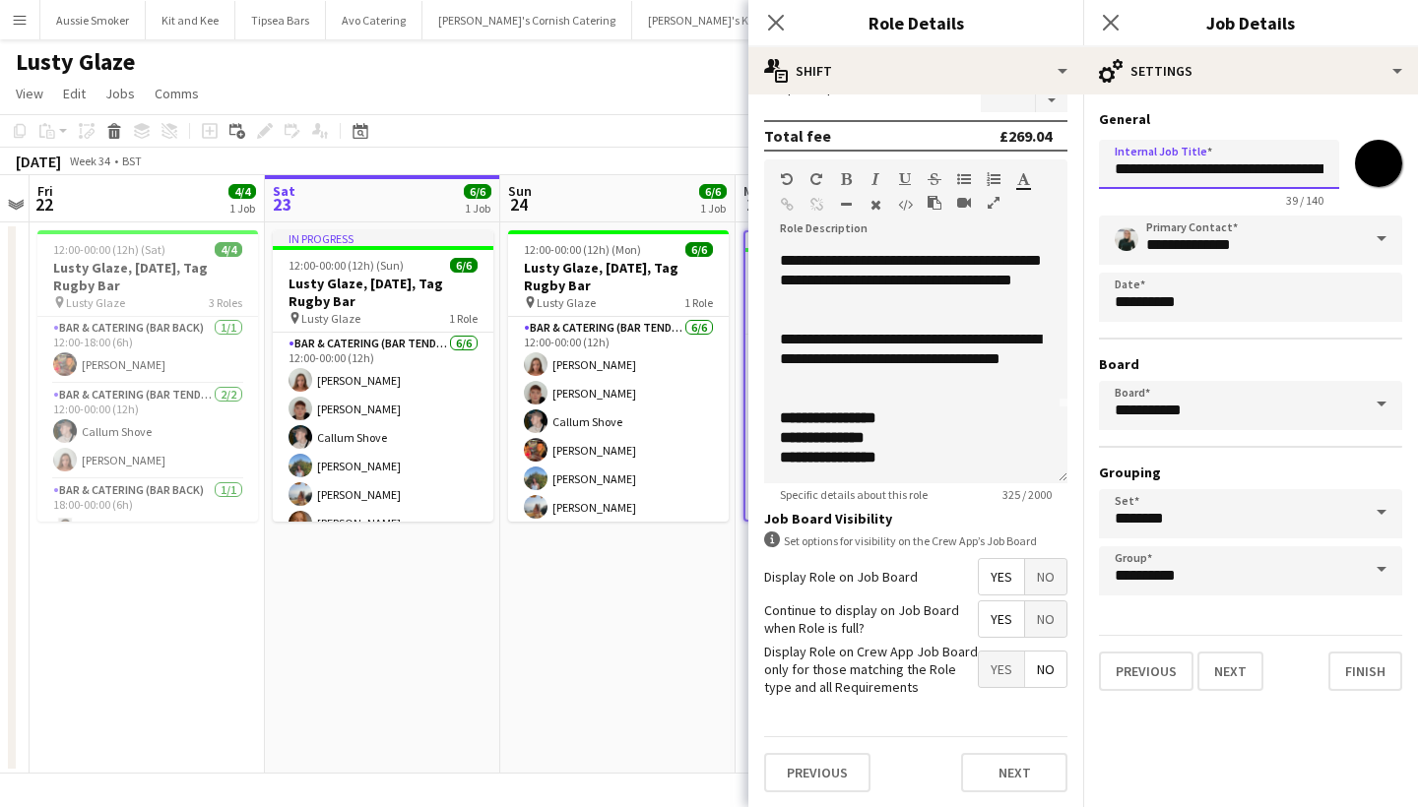
click at [1203, 169] on input "**********" at bounding box center [1219, 164] width 240 height 49
type input "**********"
click at [1358, 670] on button "Finish" at bounding box center [1365, 671] width 74 height 39
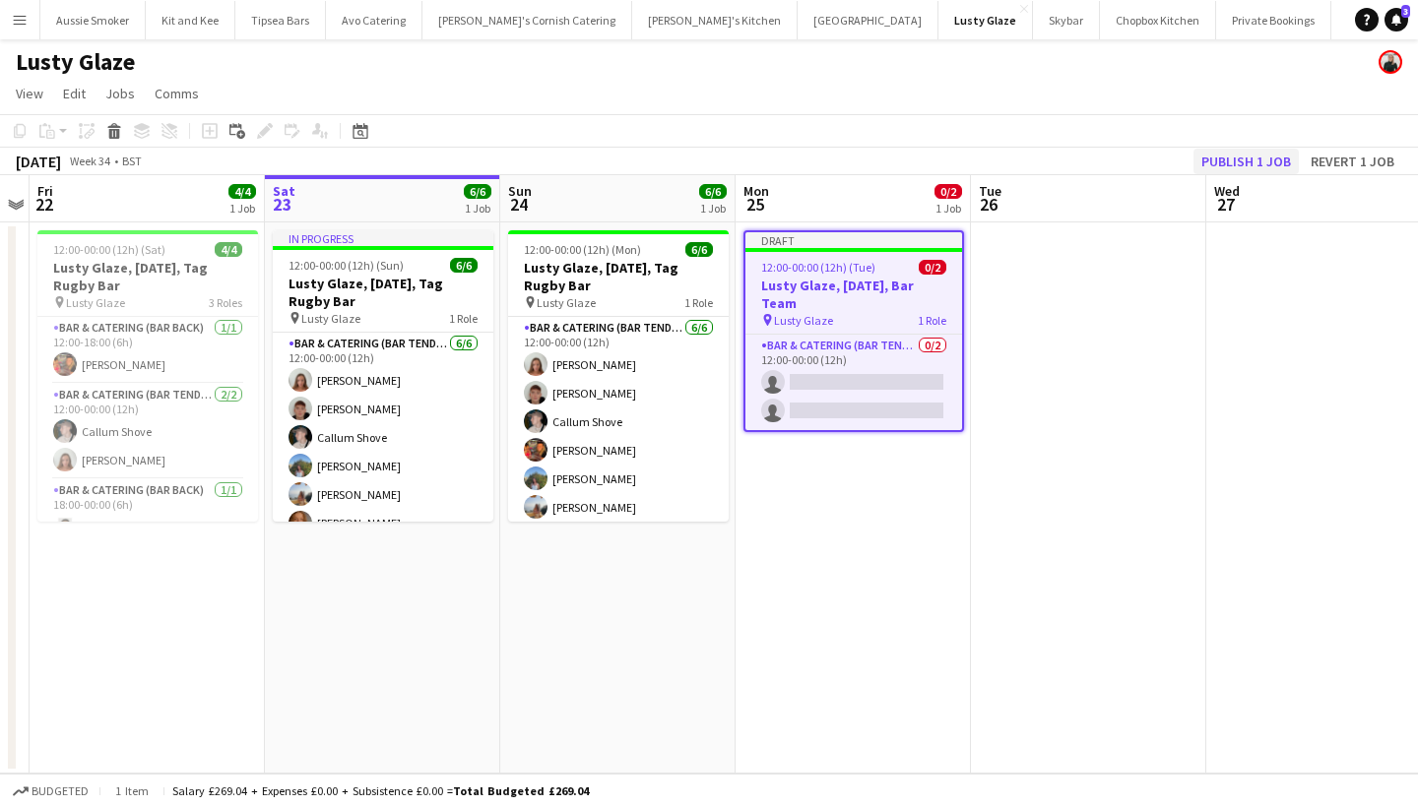
click at [1261, 158] on button "Publish 1 job" at bounding box center [1245, 162] width 105 height 26
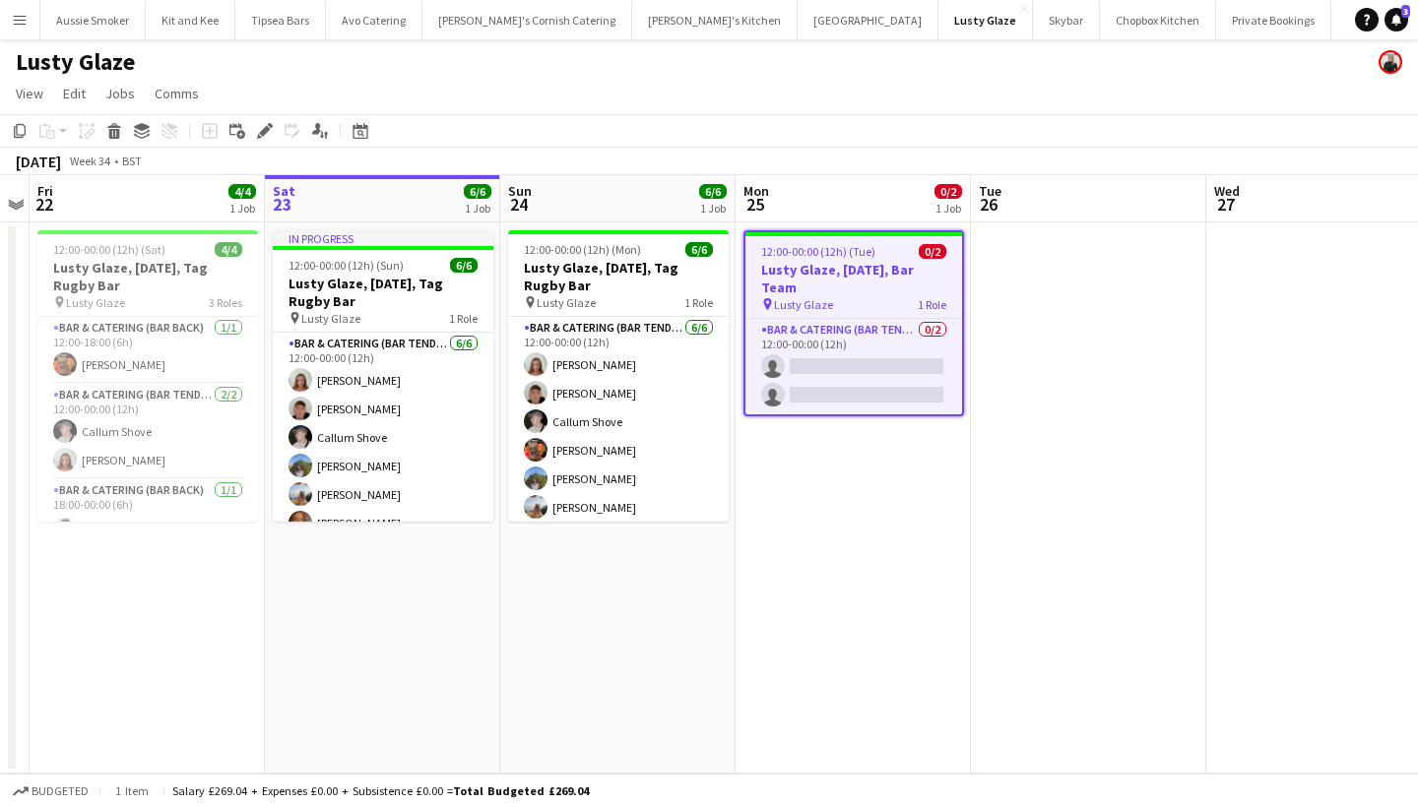
click at [832, 287] on h3 "Lusty Glaze, 25th August, Bar Team" at bounding box center [853, 278] width 217 height 35
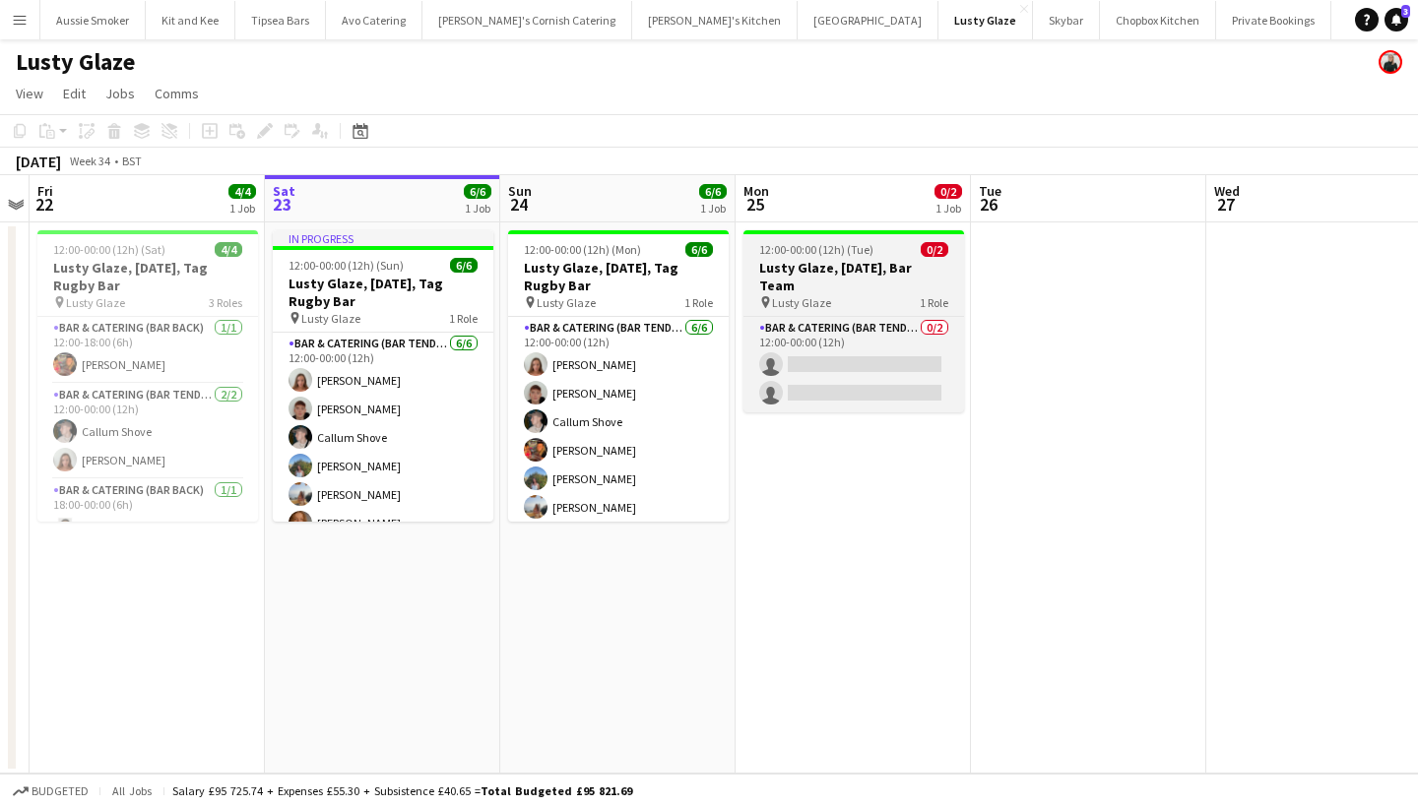
click at [833, 289] on h3 "Lusty Glaze, 25th August, Bar Team" at bounding box center [853, 276] width 221 height 35
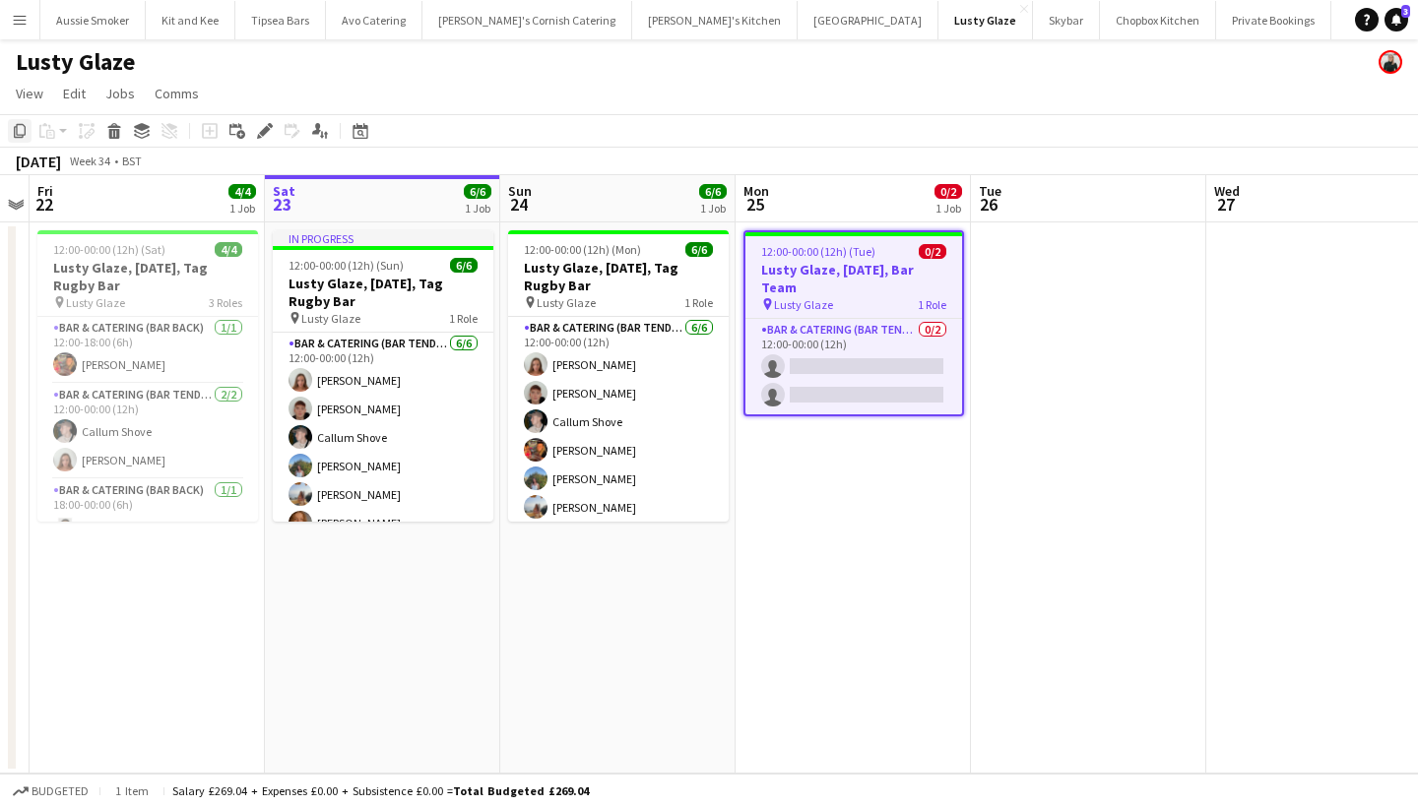
click at [20, 130] on icon "Copy" at bounding box center [20, 131] width 16 height 16
click at [1275, 278] on app-date-cell at bounding box center [1323, 498] width 235 height 551
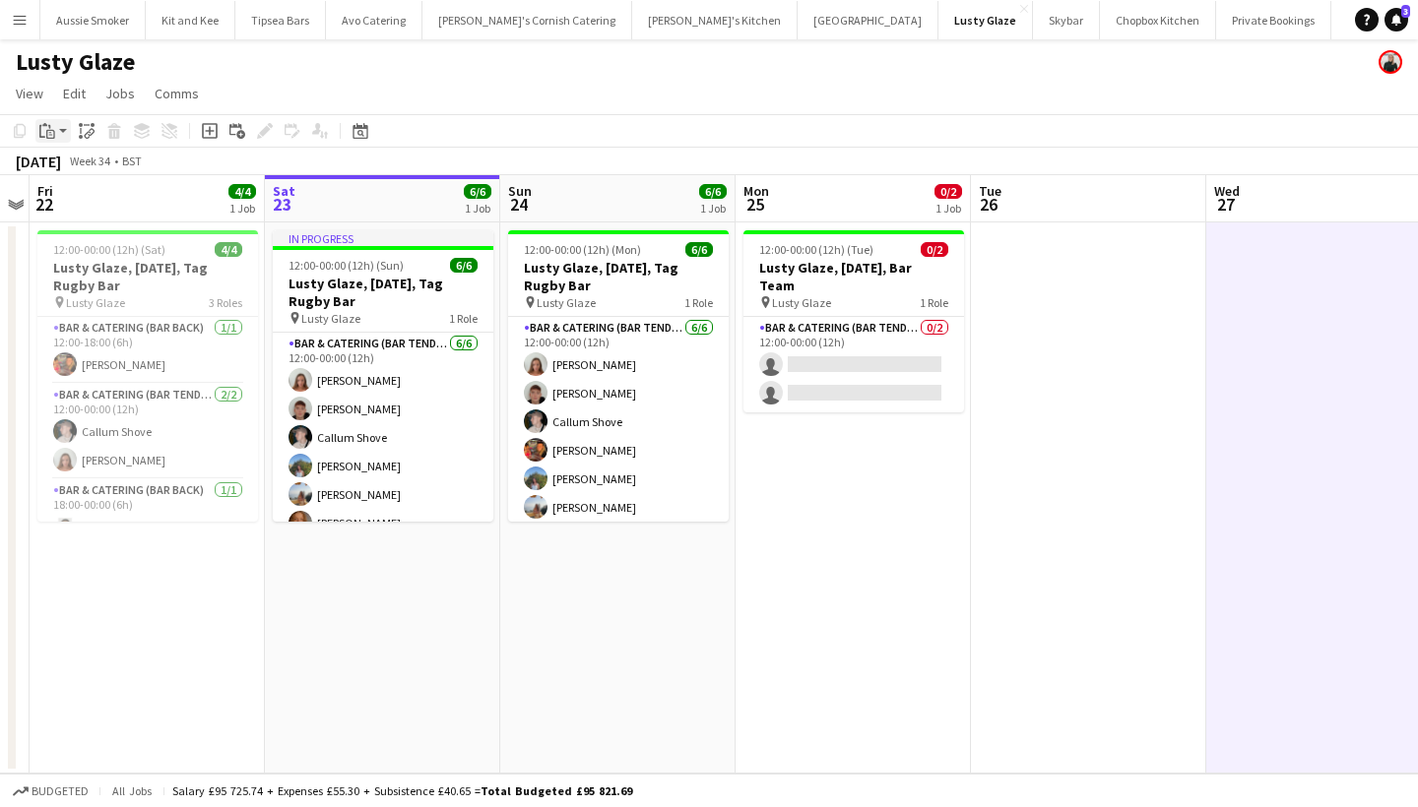
click at [42, 135] on icon "Paste" at bounding box center [47, 131] width 16 height 16
click at [83, 165] on link "Paste Command V" at bounding box center [130, 169] width 156 height 18
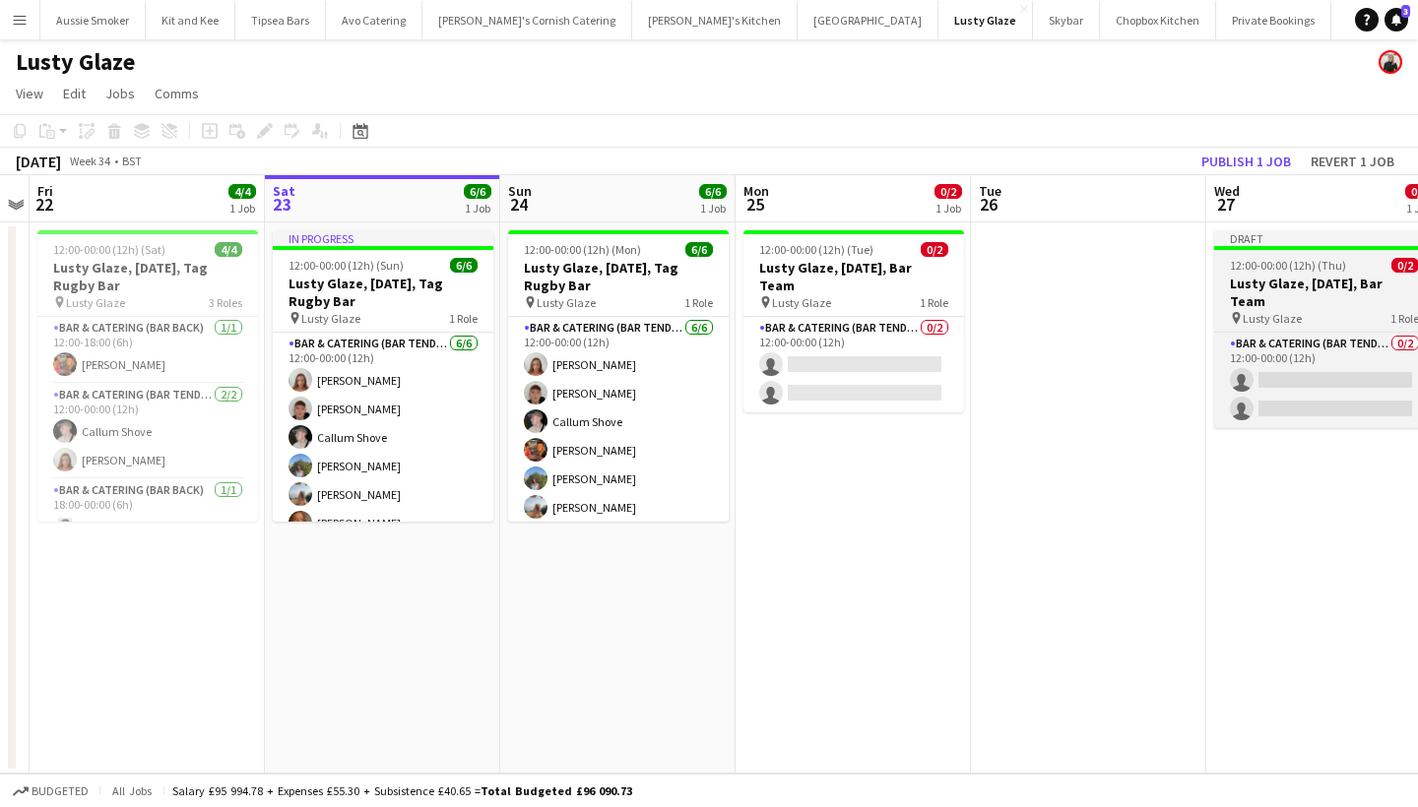
click at [1302, 282] on h3 "Lusty Glaze, 25th August, Bar Team" at bounding box center [1324, 292] width 221 height 35
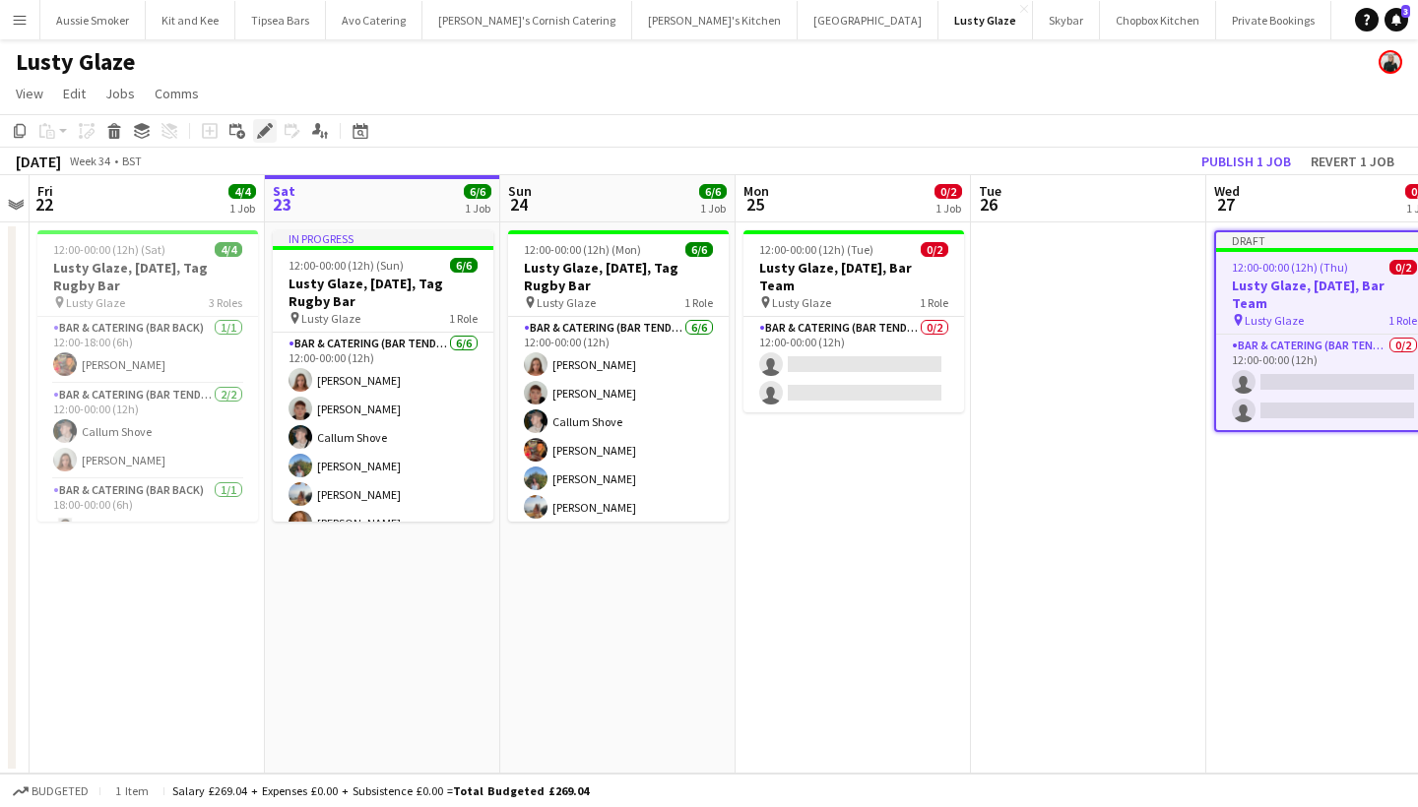
click at [259, 128] on icon "Edit" at bounding box center [265, 131] width 16 height 16
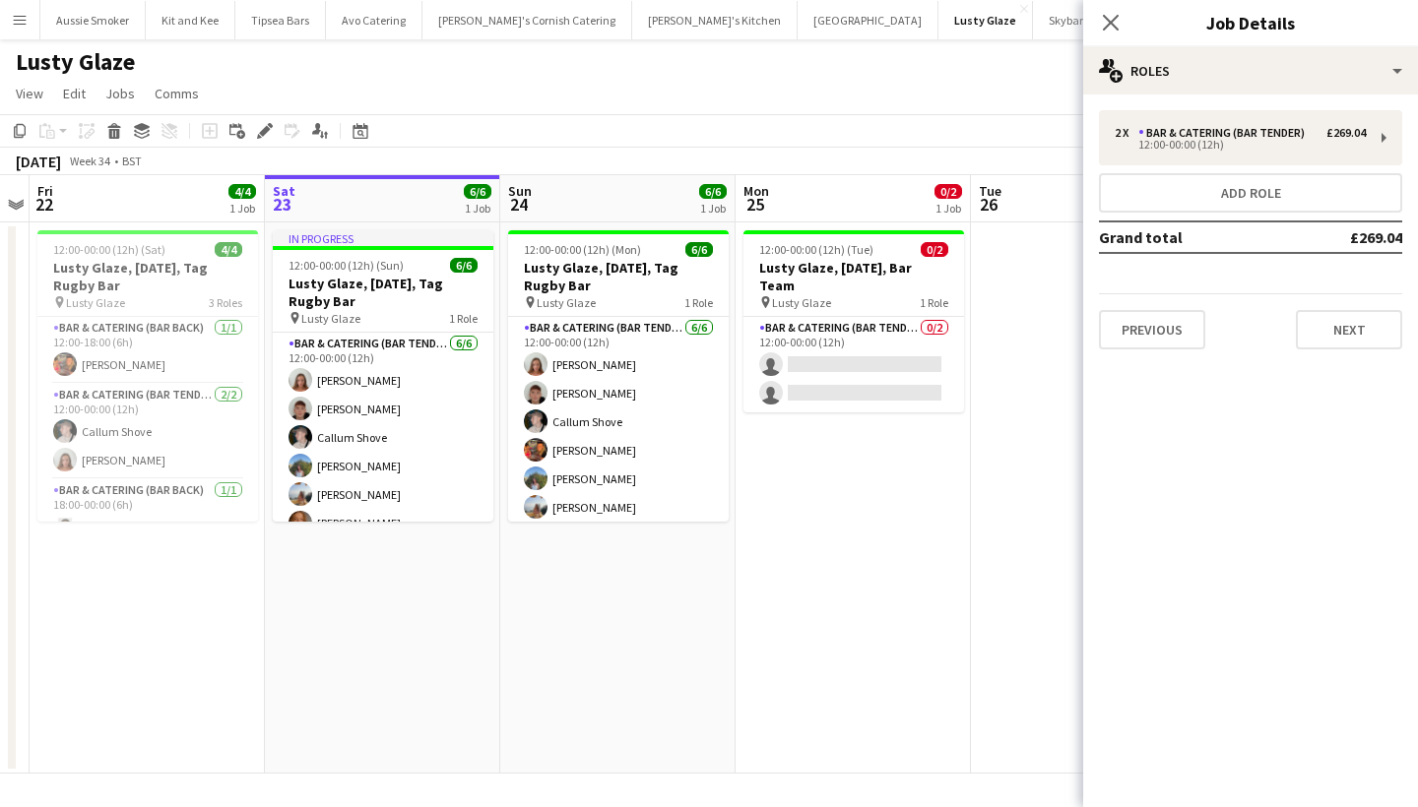
click at [1209, 95] on div "2 x Bar & Catering (Bar Tender) £269.04 12:00-00:00 (12h) Add role Grand total …" at bounding box center [1250, 230] width 335 height 271
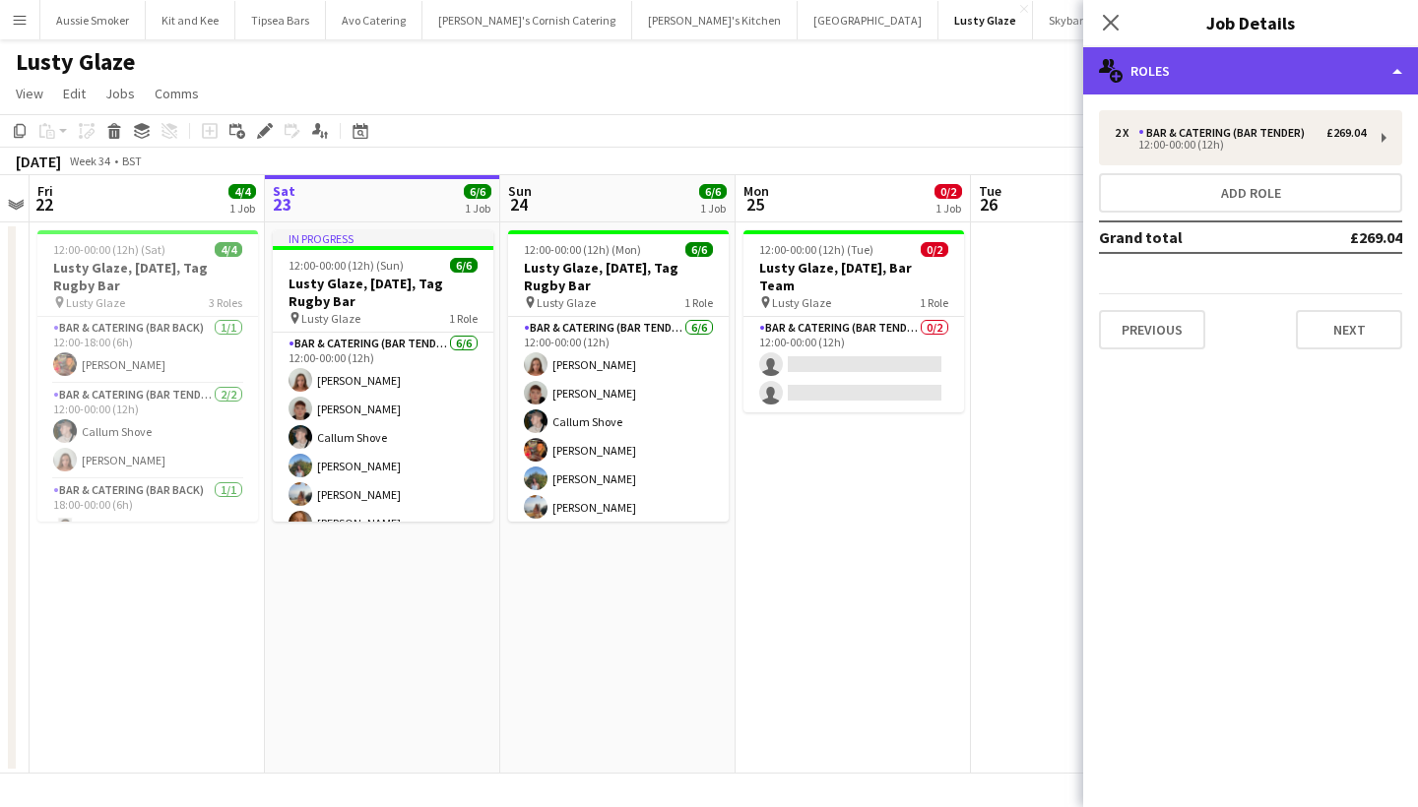
click at [1212, 71] on div "multiple-users-add Roles" at bounding box center [1250, 70] width 335 height 47
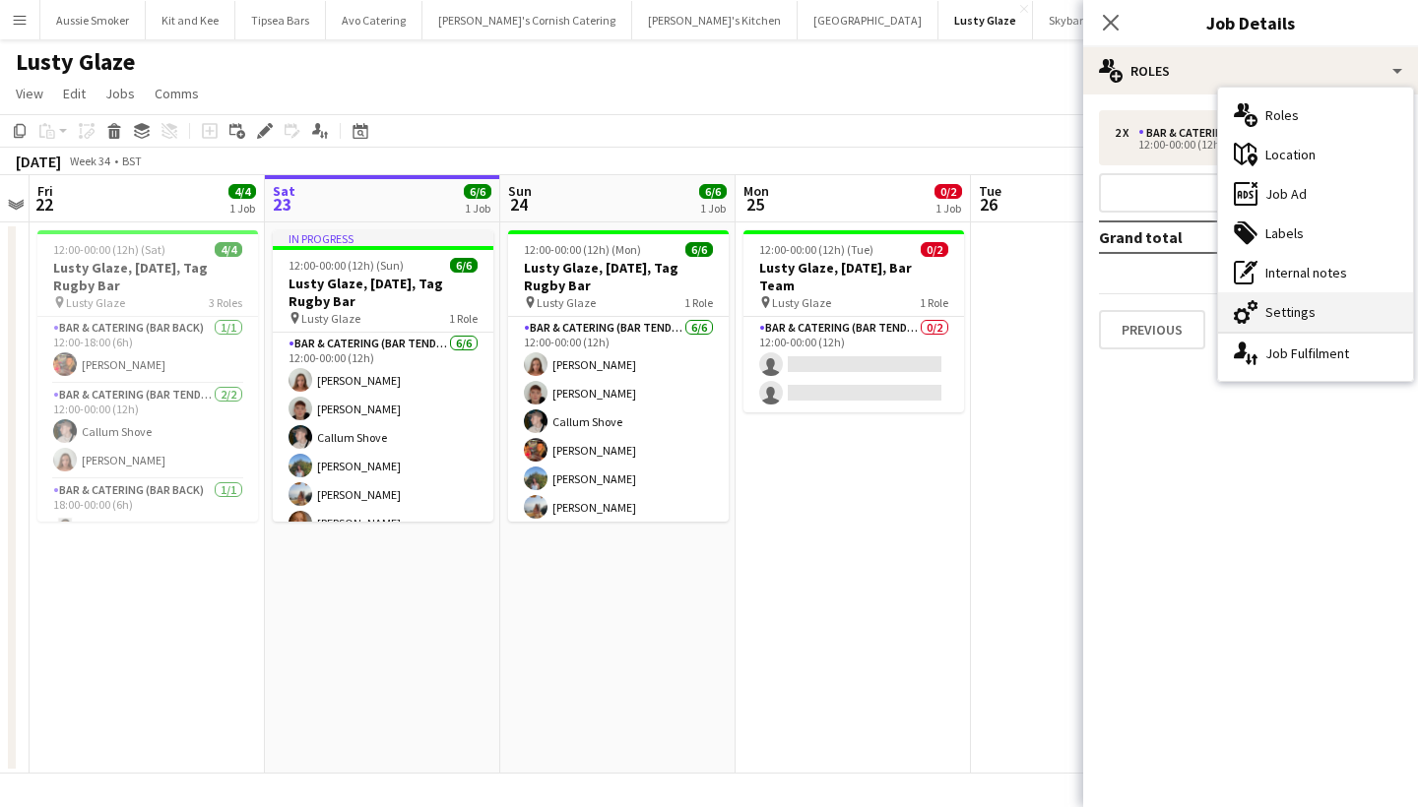
click at [1310, 299] on div "cog-double-3 Settings" at bounding box center [1315, 311] width 195 height 39
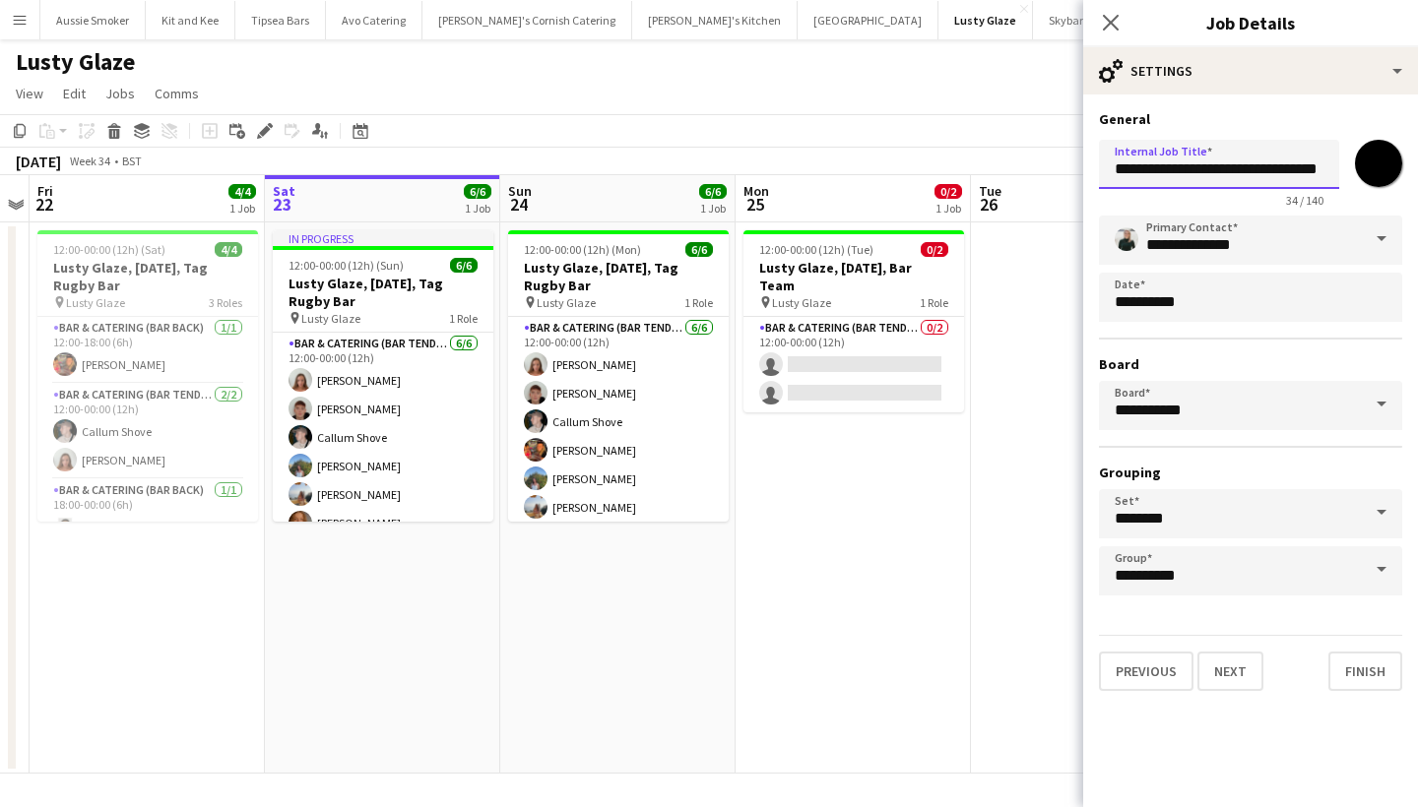
click at [1211, 166] on input "**********" at bounding box center [1219, 164] width 240 height 49
type input "**********"
click at [1373, 672] on button "Finish" at bounding box center [1365, 671] width 74 height 39
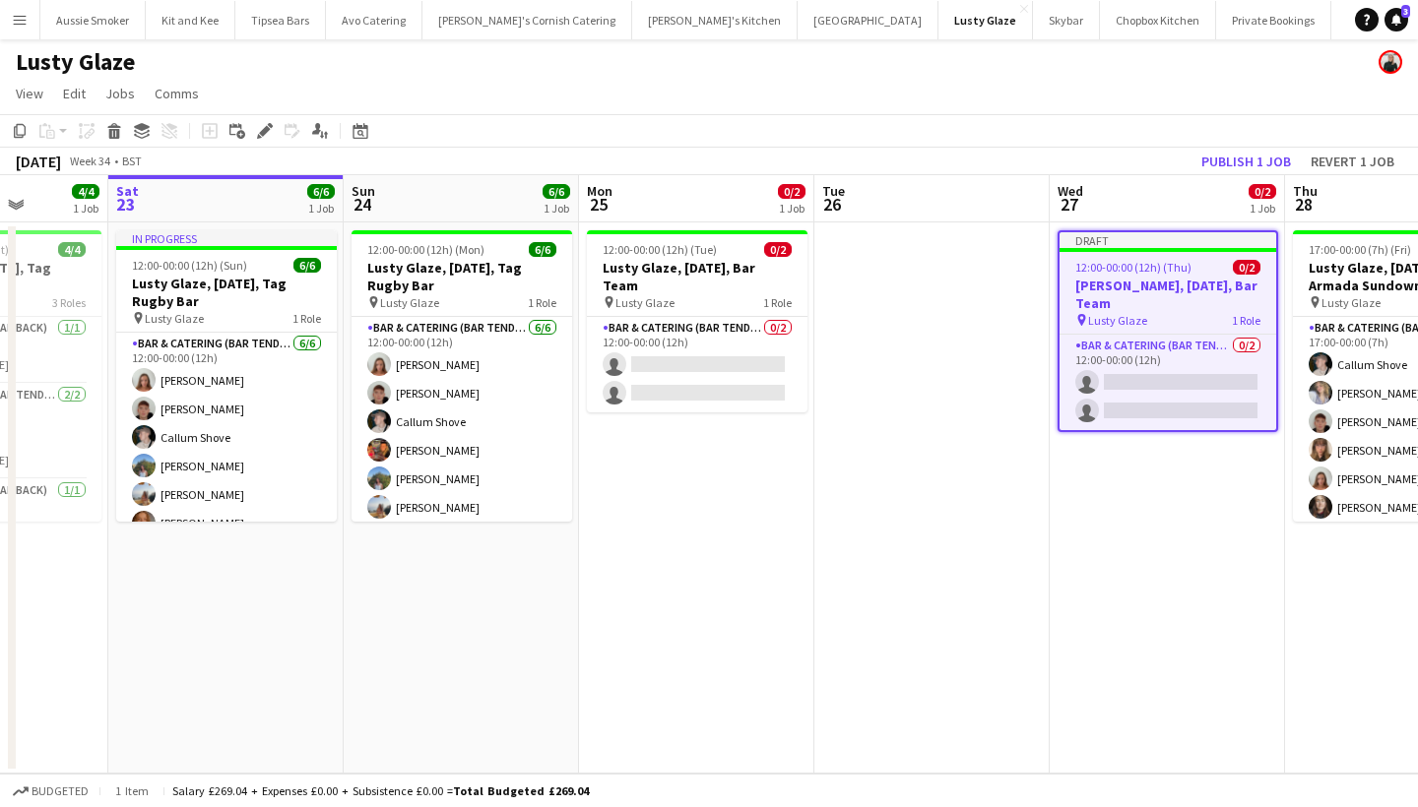
scroll to position [0, 839]
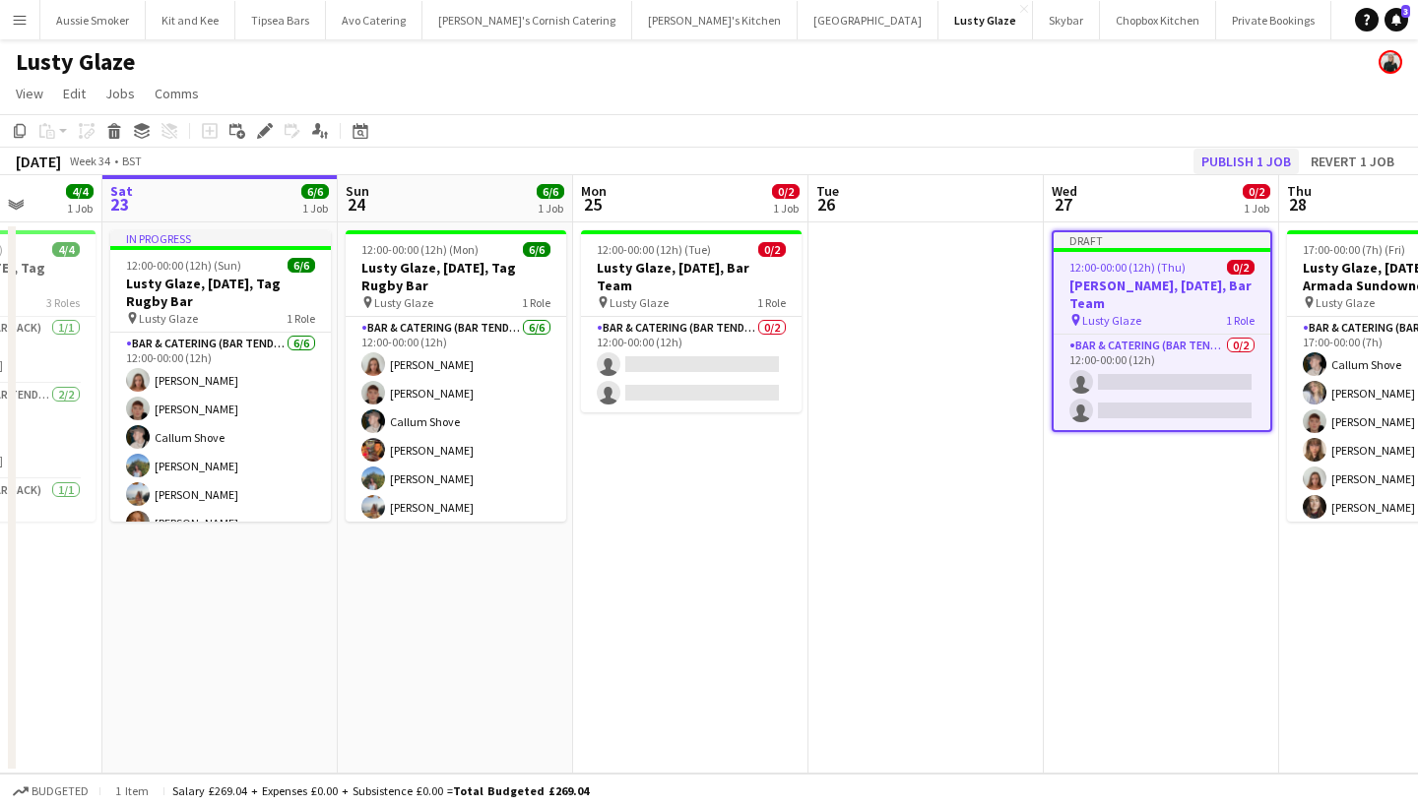
click at [1243, 159] on button "Publish 1 job" at bounding box center [1245, 162] width 105 height 26
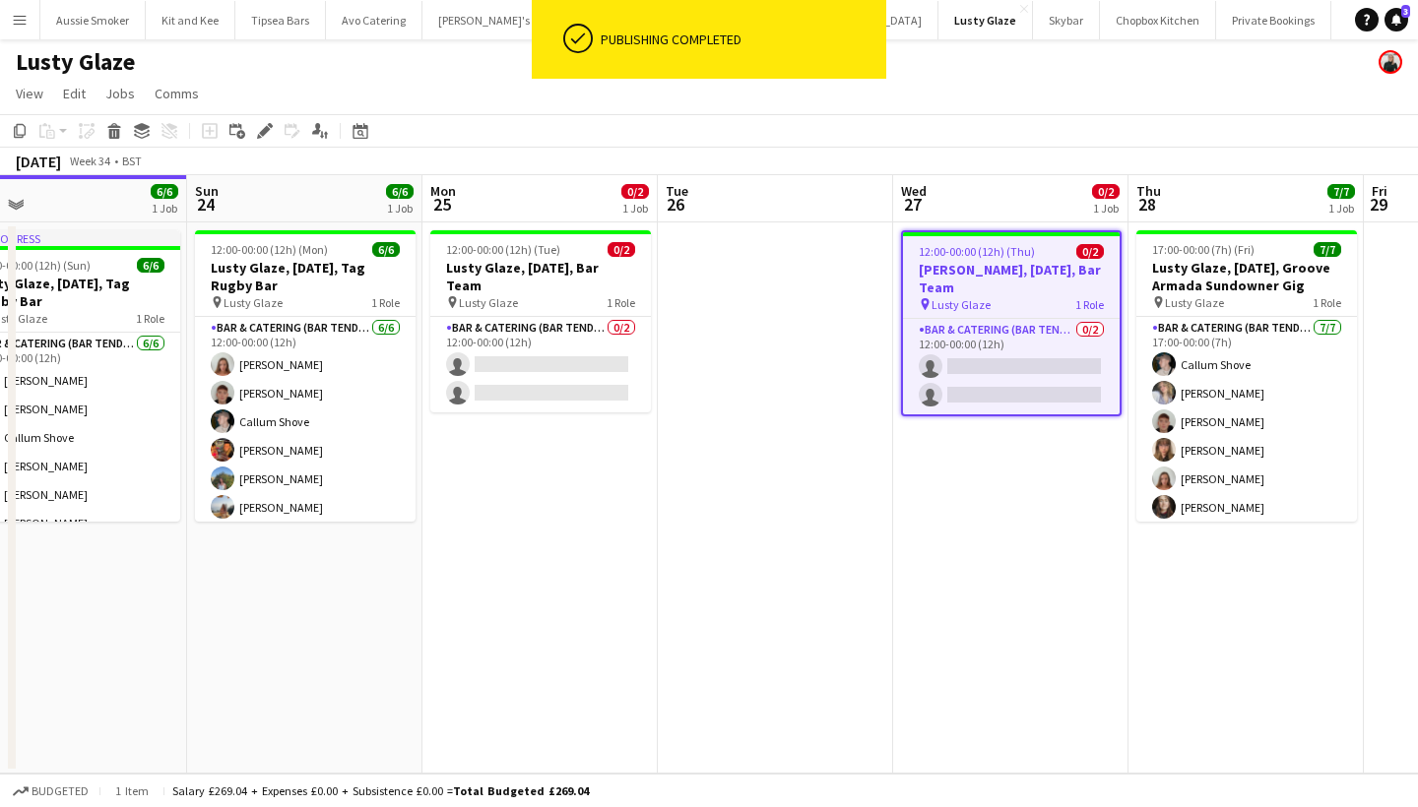
scroll to position [0, 548]
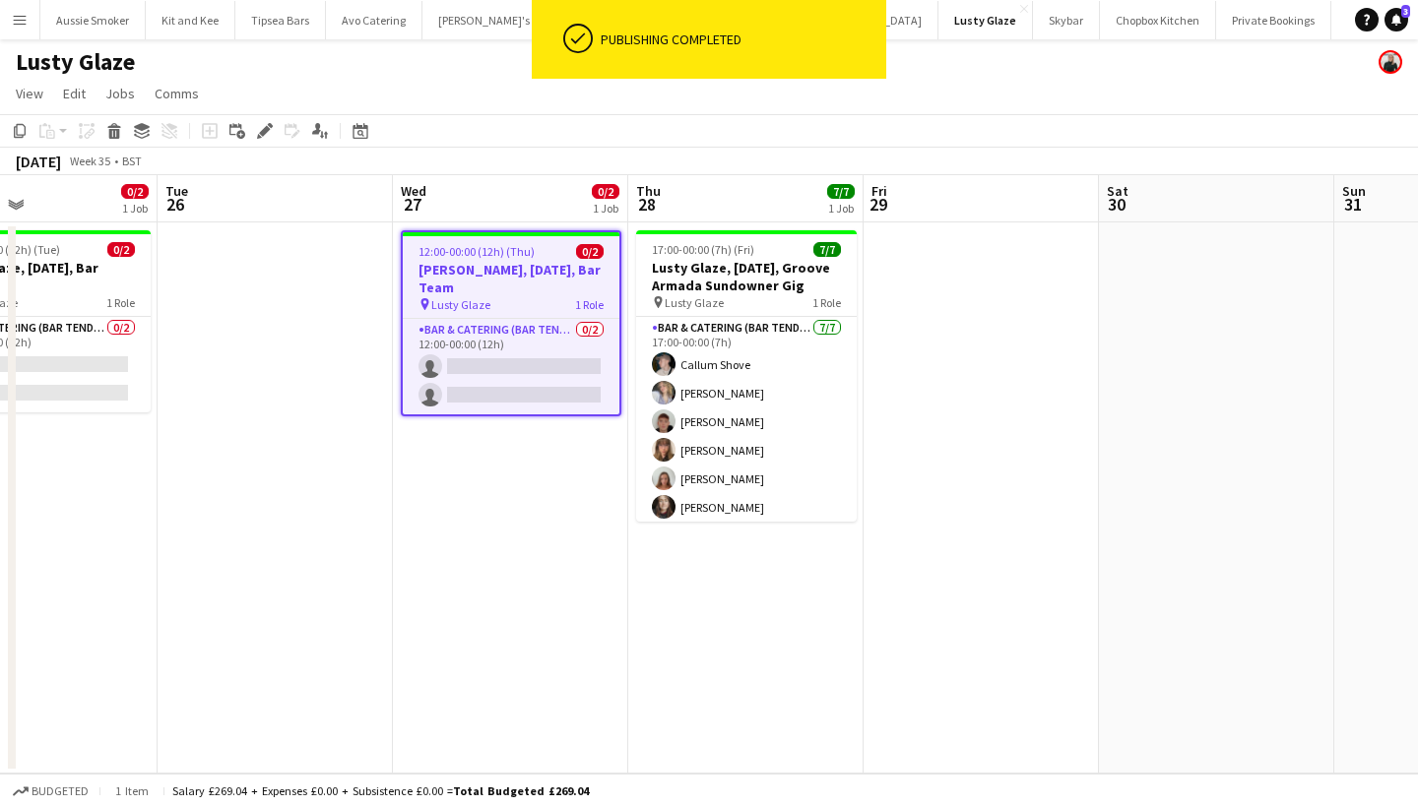
click at [512, 261] on h3 "Lusty Glaze, 27th August, Bar Team" at bounding box center [511, 278] width 217 height 35
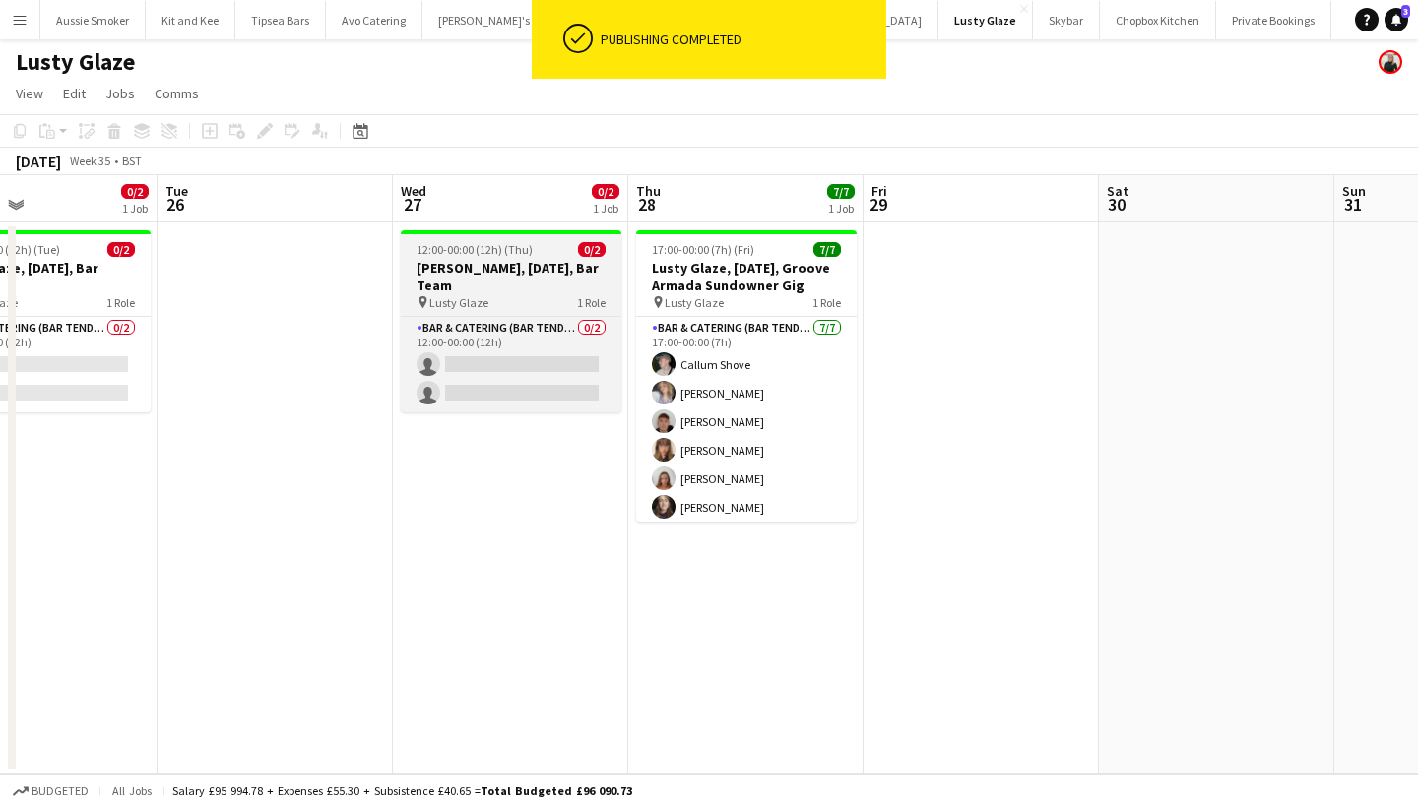
click at [512, 261] on h3 "Lusty Glaze, 27th August, Bar Team" at bounding box center [511, 276] width 221 height 35
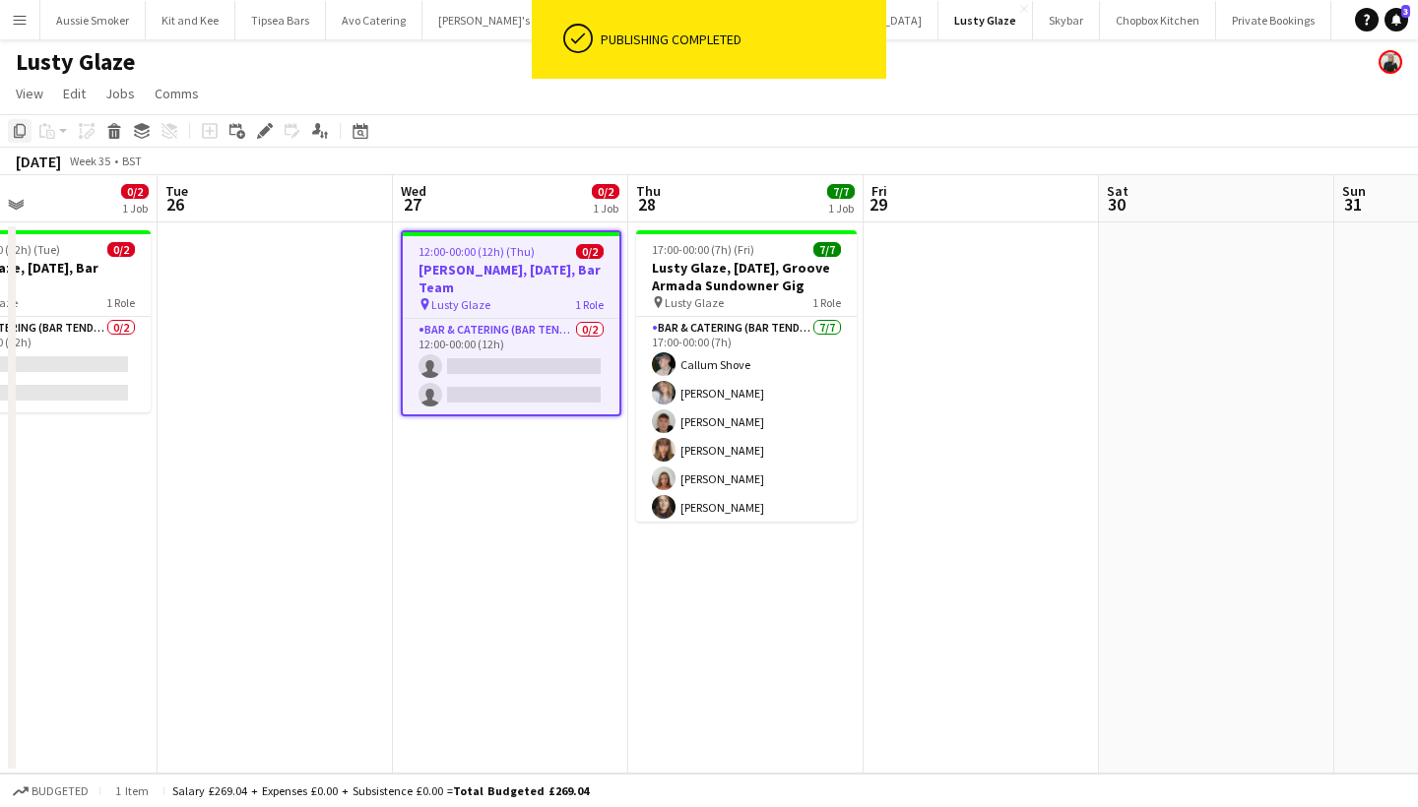
click at [17, 140] on div "Copy" at bounding box center [20, 131] width 24 height 24
click at [984, 329] on app-date-cell at bounding box center [981, 498] width 235 height 551
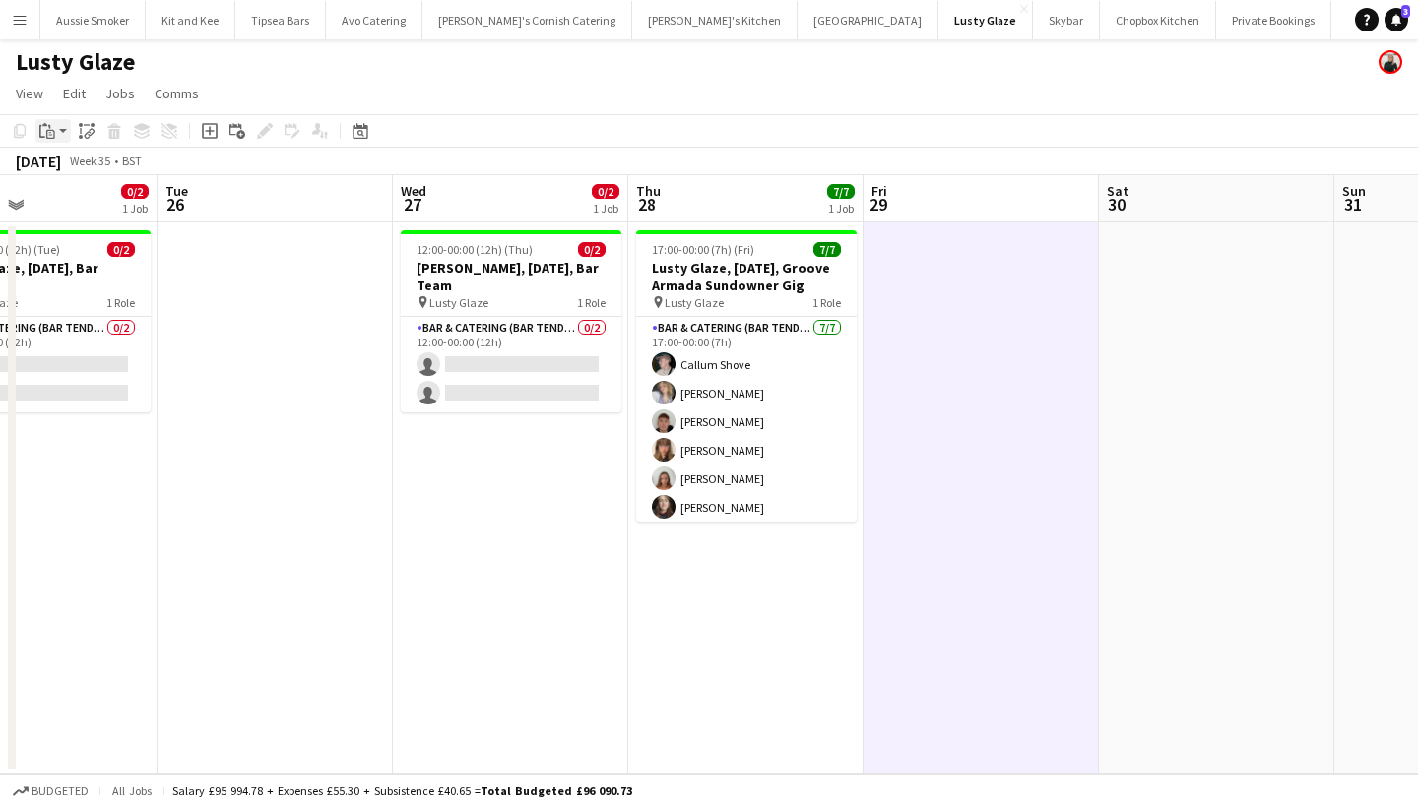
click at [45, 136] on icon "Paste" at bounding box center [47, 131] width 16 height 16
click at [99, 163] on link "Paste Command V" at bounding box center [130, 169] width 156 height 18
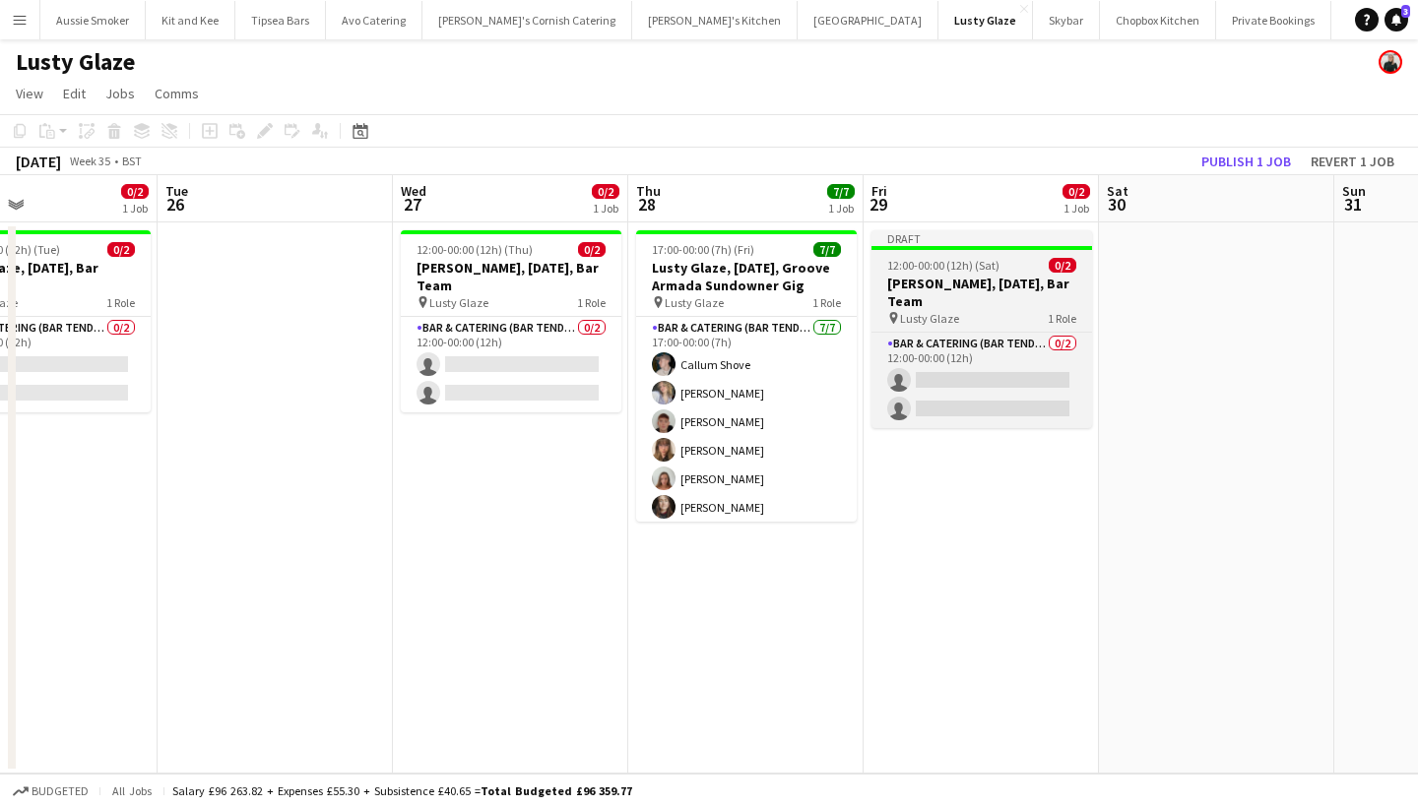
click at [944, 315] on span "Lusty Glaze" at bounding box center [929, 318] width 59 height 15
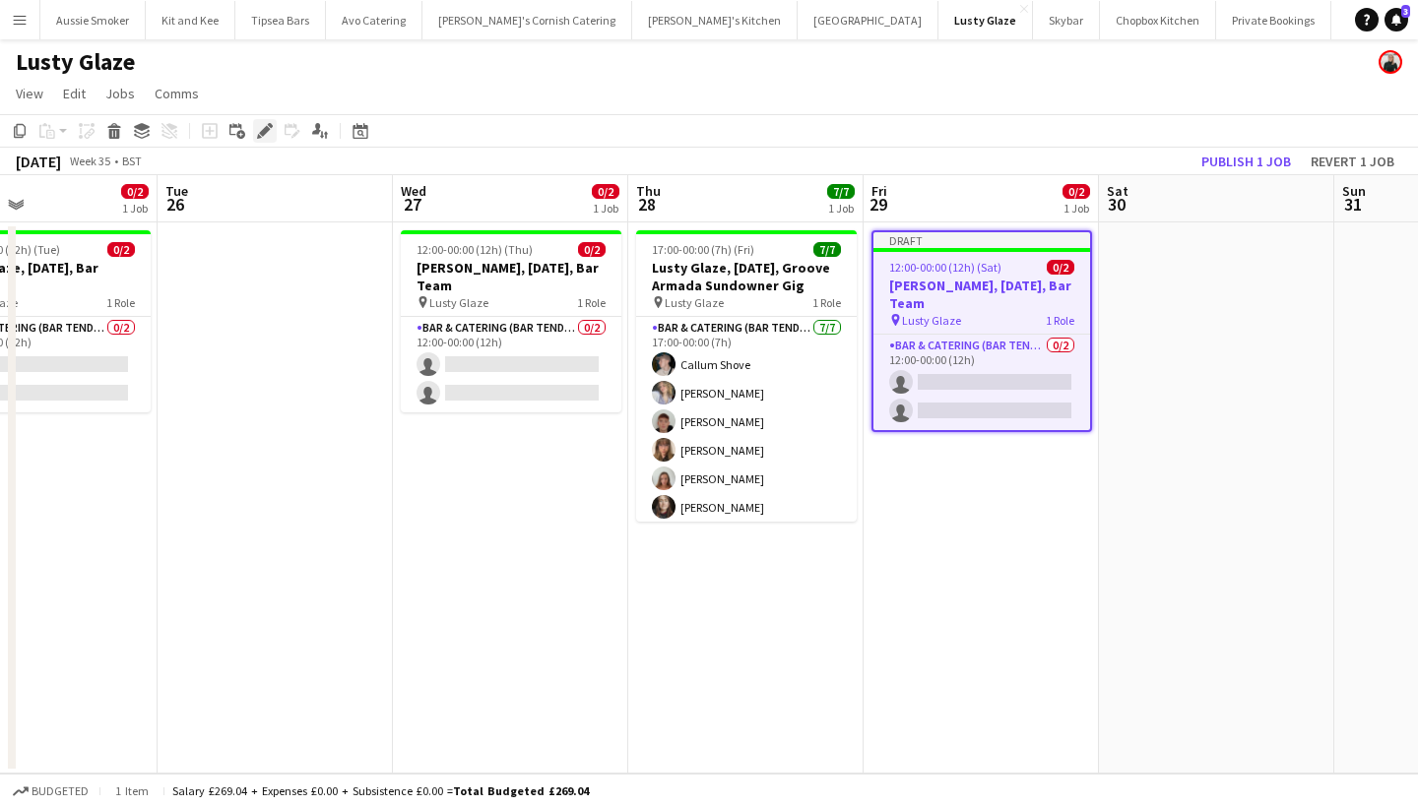
click at [256, 133] on div "Edit" at bounding box center [265, 131] width 24 height 24
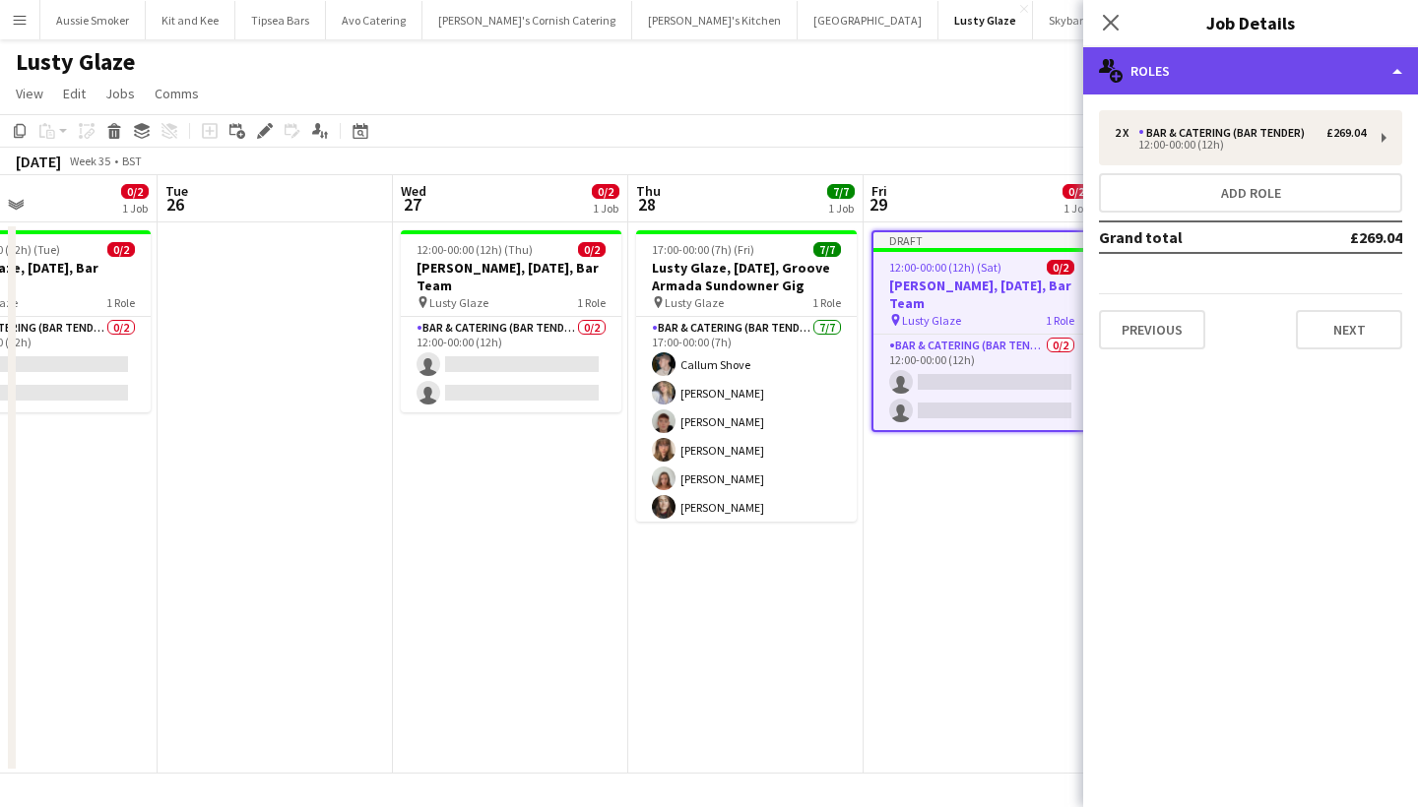
click at [1261, 72] on div "multiple-users-add Roles" at bounding box center [1250, 70] width 335 height 47
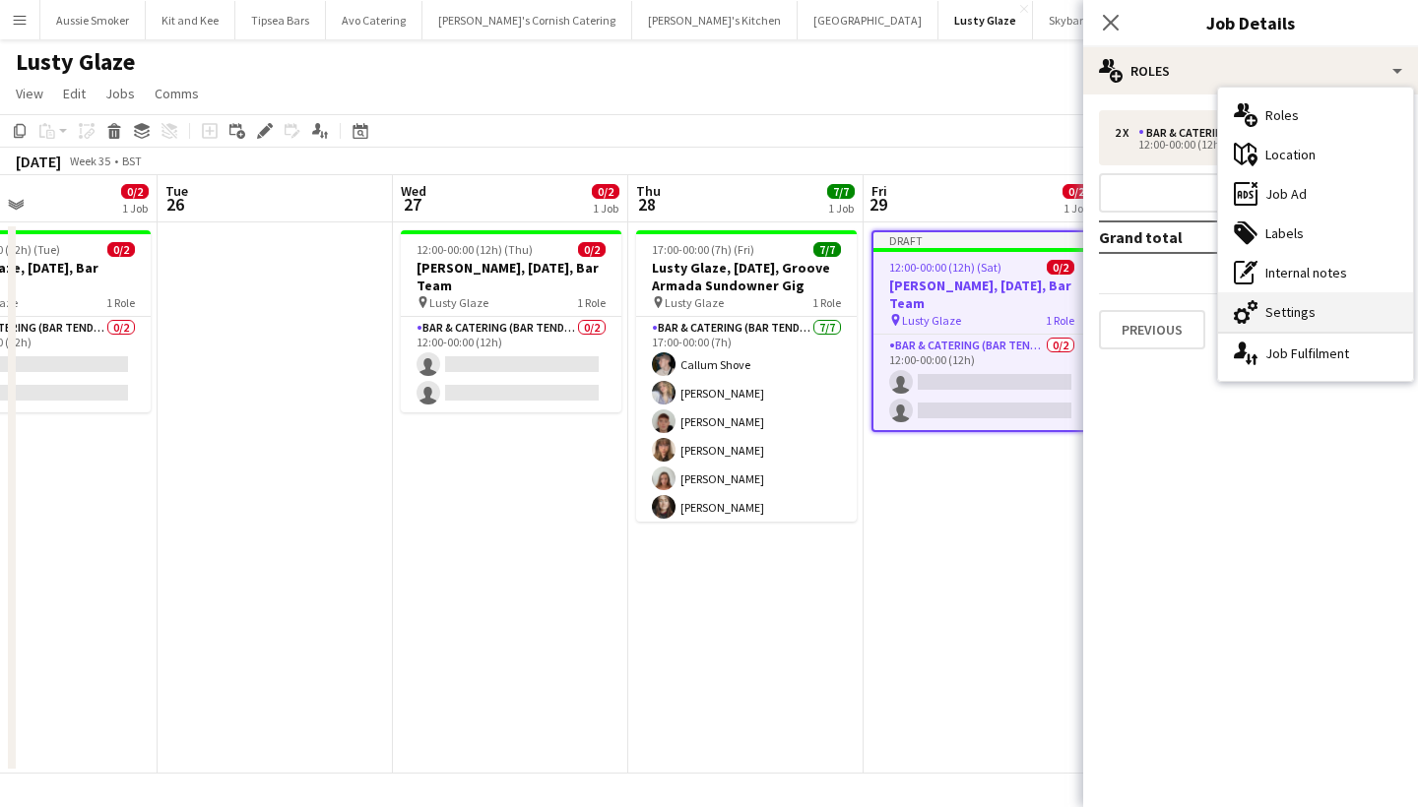
click at [1299, 306] on div "cog-double-3 Settings" at bounding box center [1315, 311] width 195 height 39
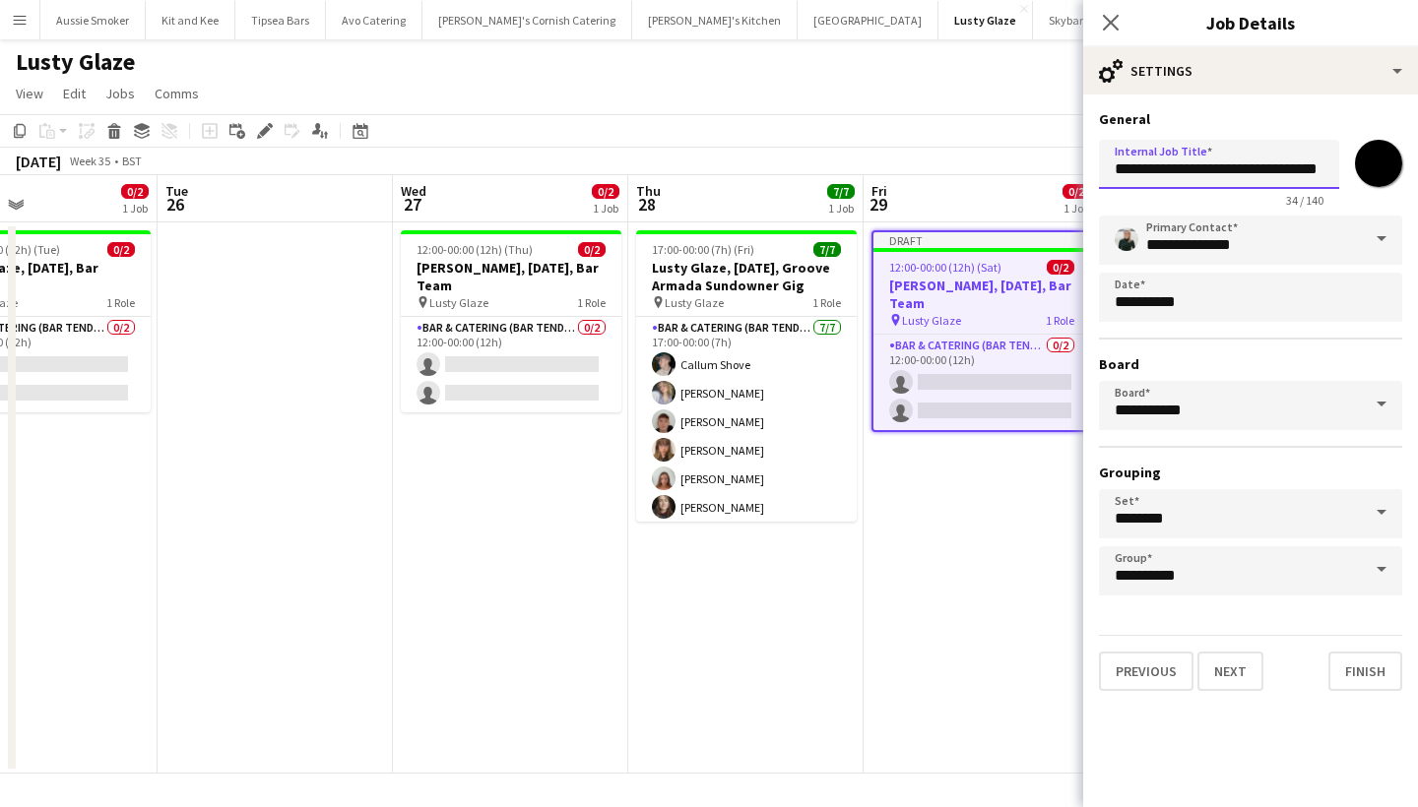
click at [1211, 164] on input "**********" at bounding box center [1219, 164] width 240 height 49
type input "**********"
click at [1364, 676] on button "Finish" at bounding box center [1365, 671] width 74 height 39
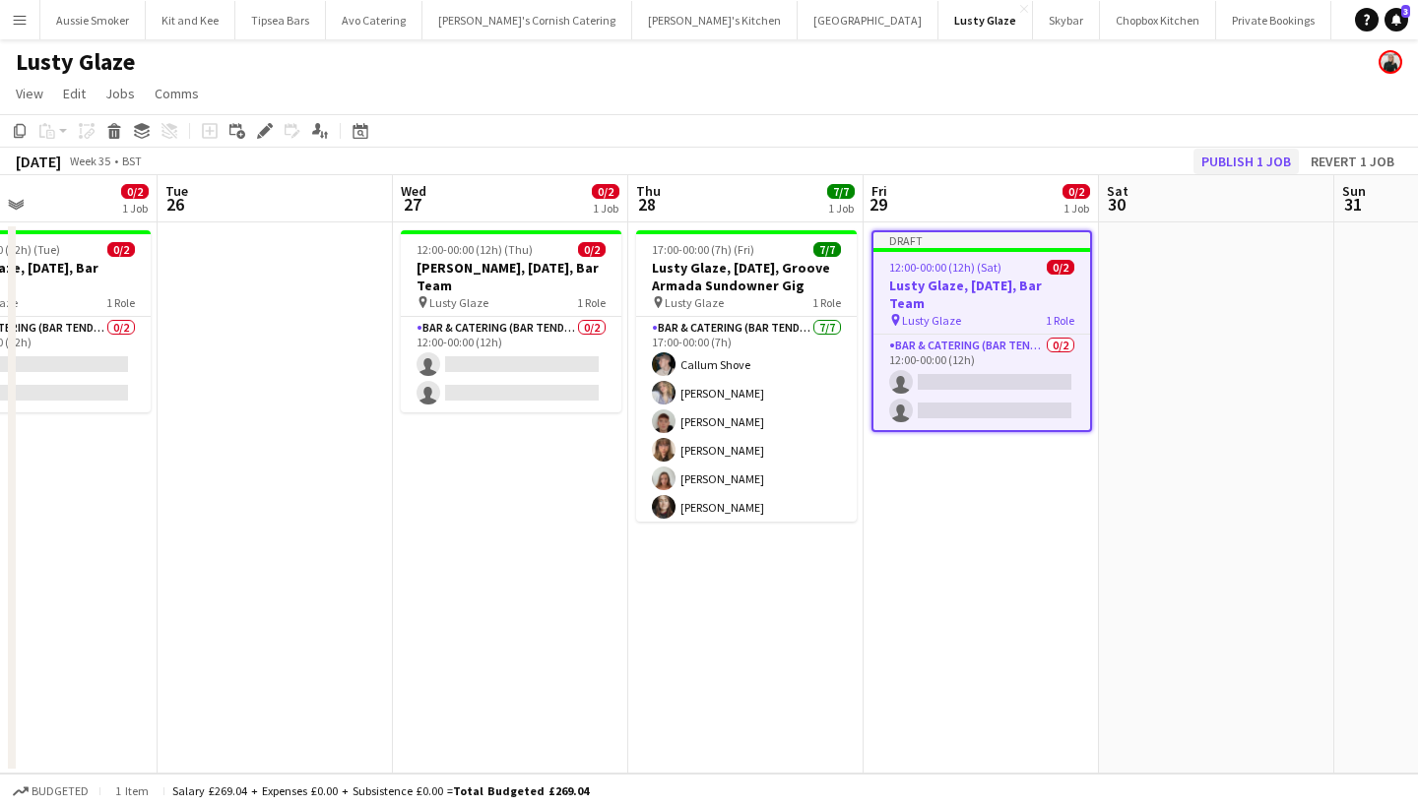
click at [1256, 157] on button "Publish 1 job" at bounding box center [1245, 162] width 105 height 26
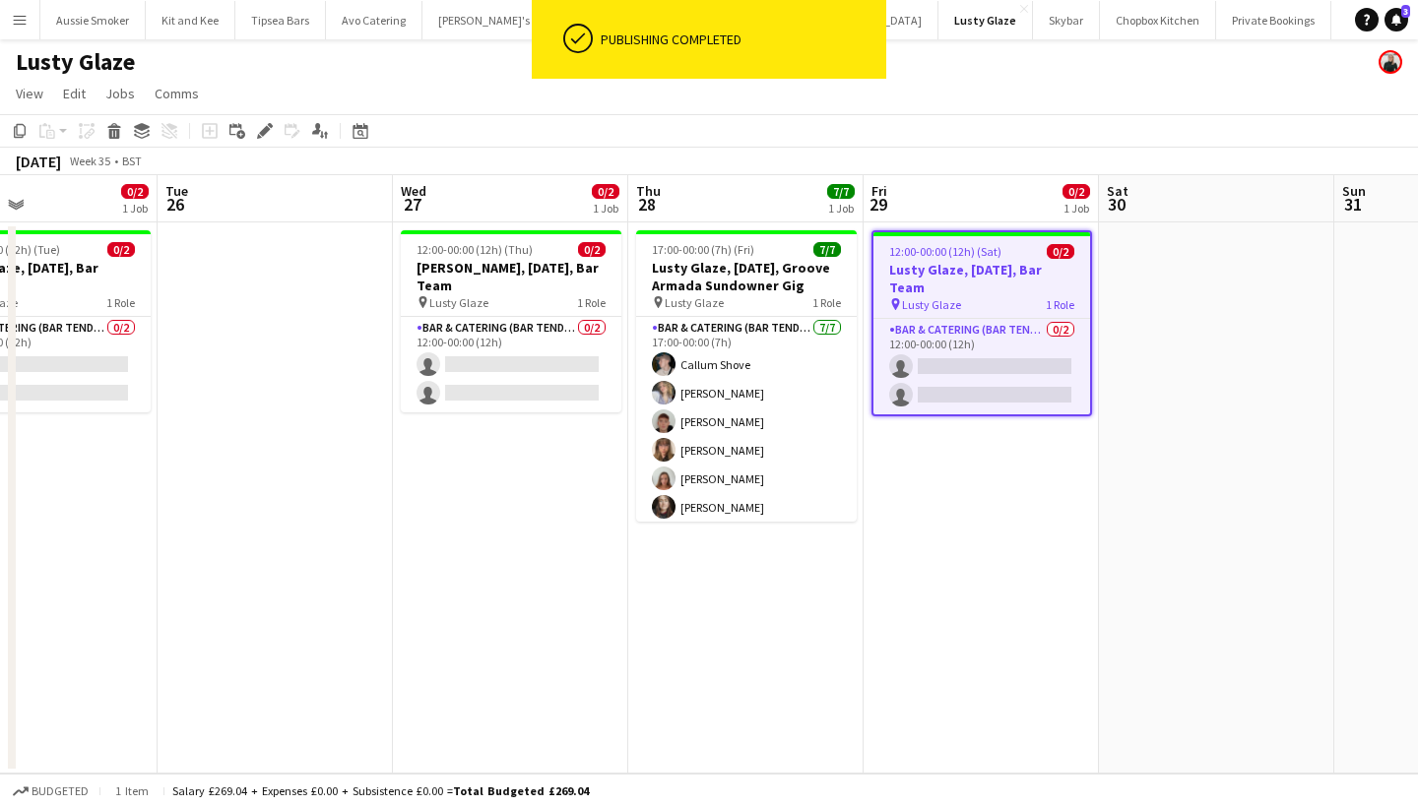
click at [967, 260] on app-job-card "12:00-00:00 (12h) (Sat) 0/2 Lusty Glaze, 29th August, Bar Team pin Lusty Glaze …" at bounding box center [981, 323] width 221 height 186
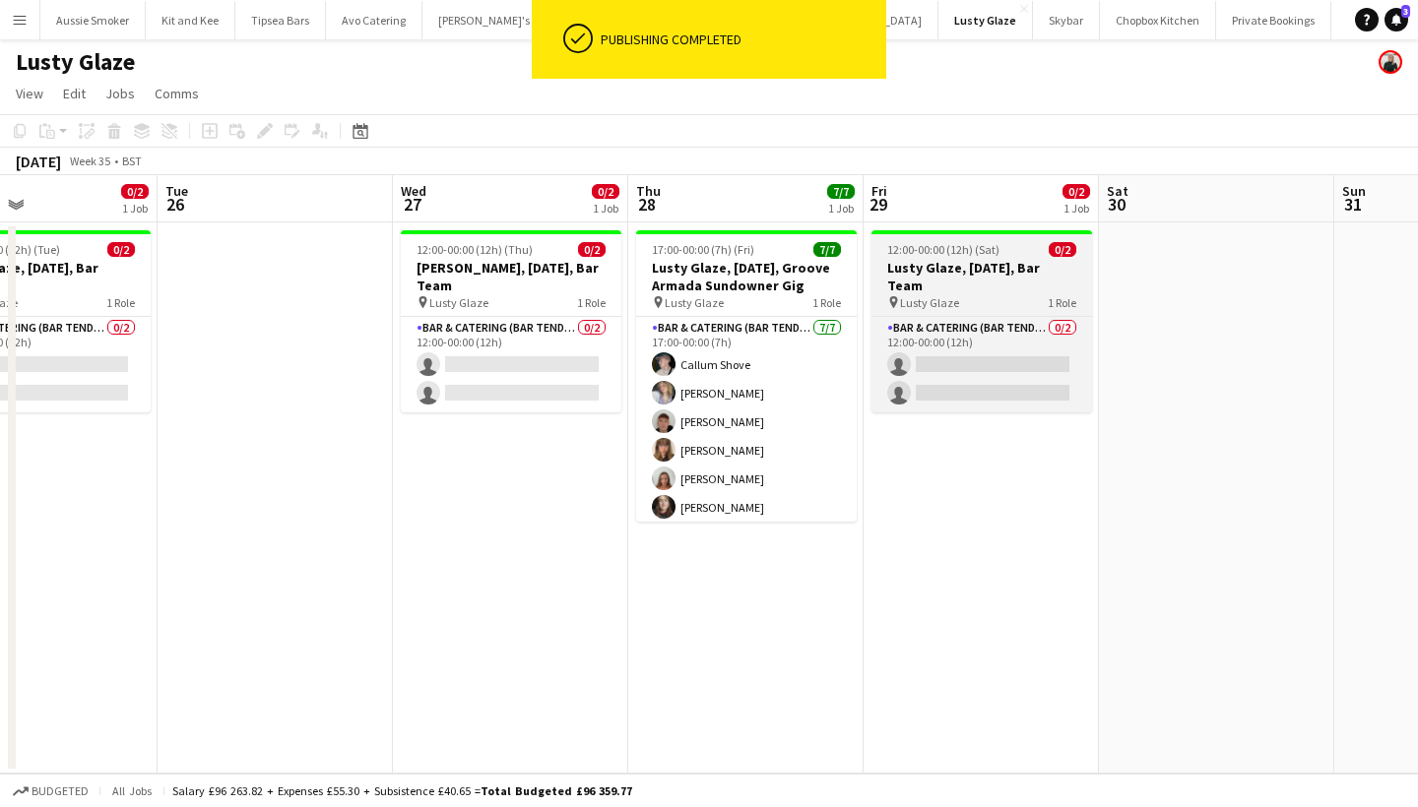
click at [967, 260] on h3 "Lusty Glaze, 29th August, Bar Team" at bounding box center [981, 276] width 221 height 35
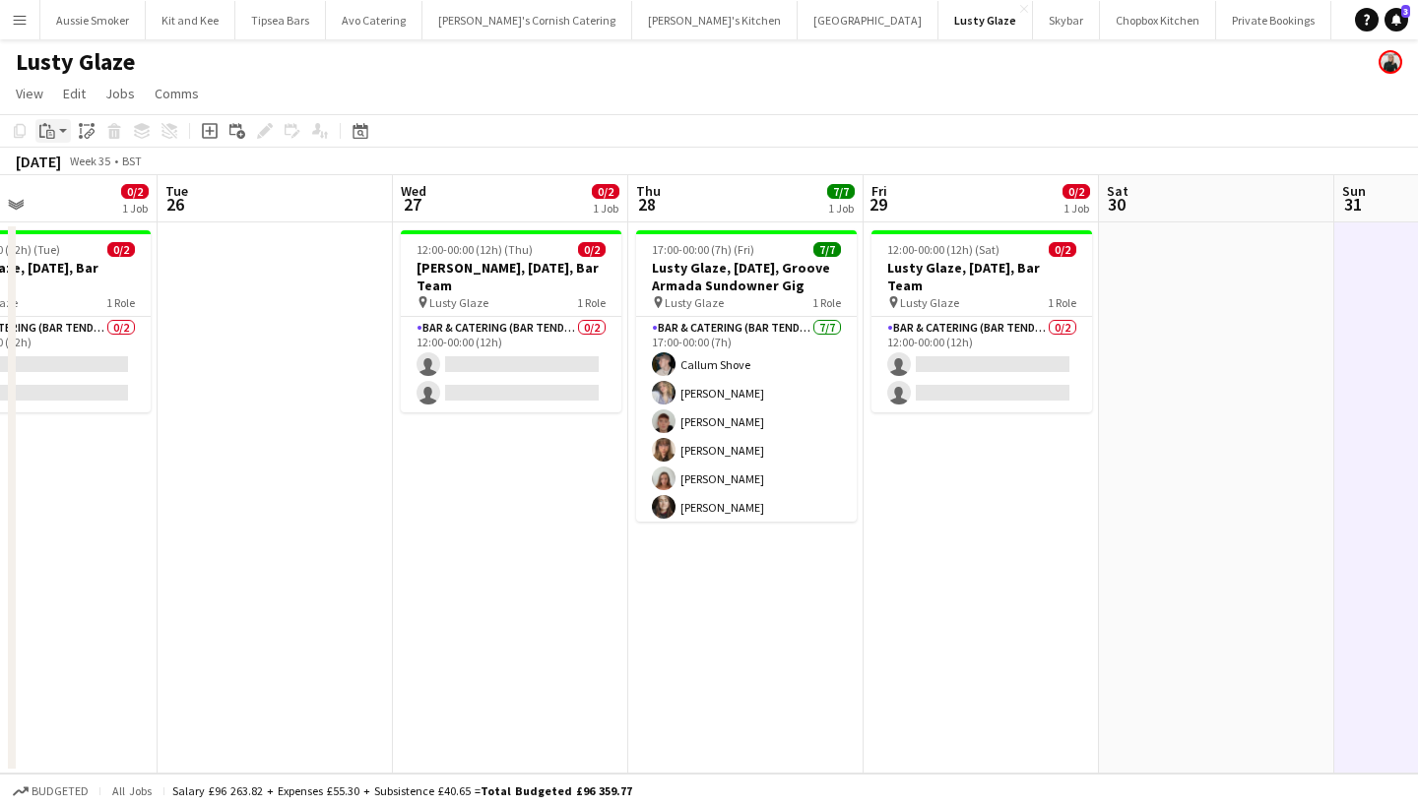
click at [48, 133] on icon "Paste" at bounding box center [47, 131] width 16 height 16
click at [103, 168] on link "Paste Command V" at bounding box center [130, 169] width 156 height 18
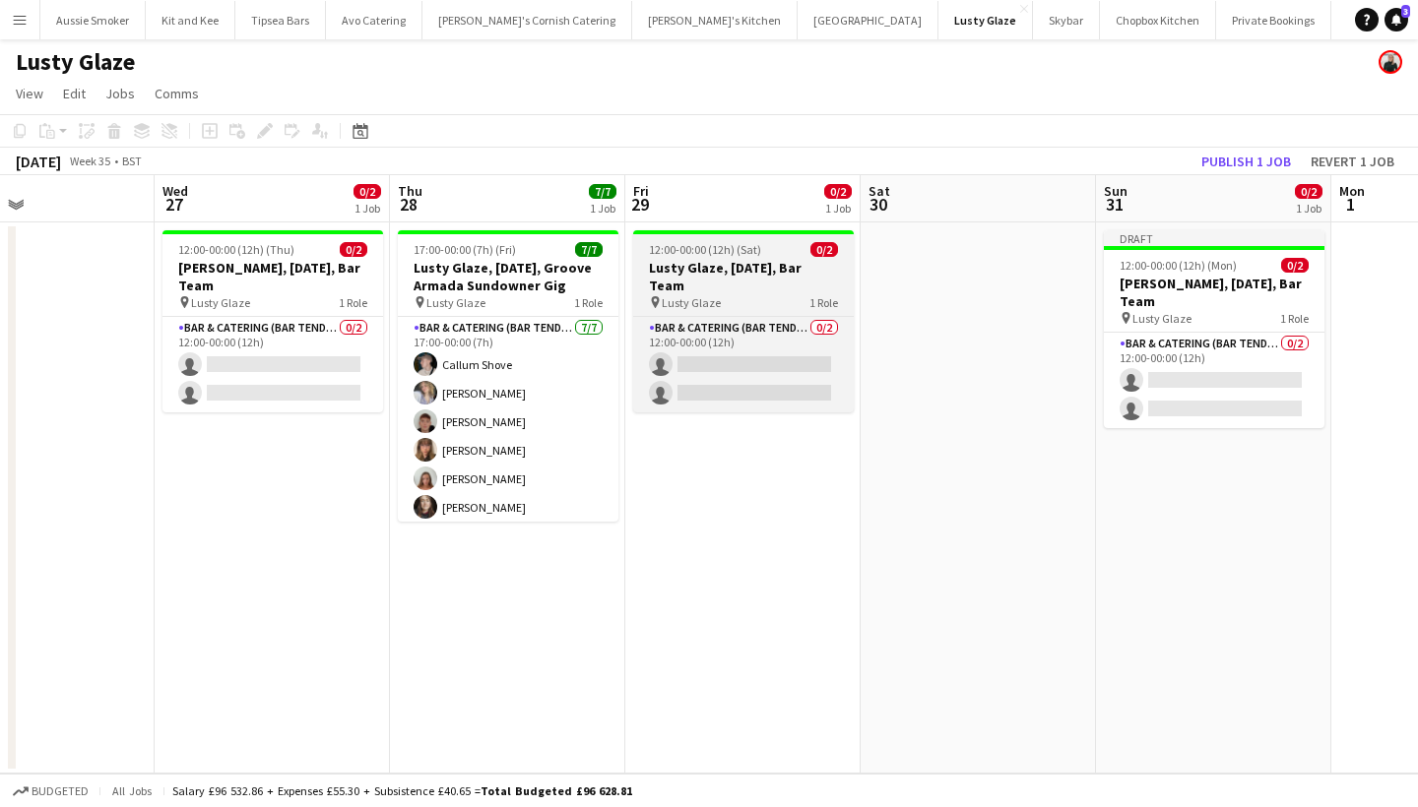
scroll to position [0, 836]
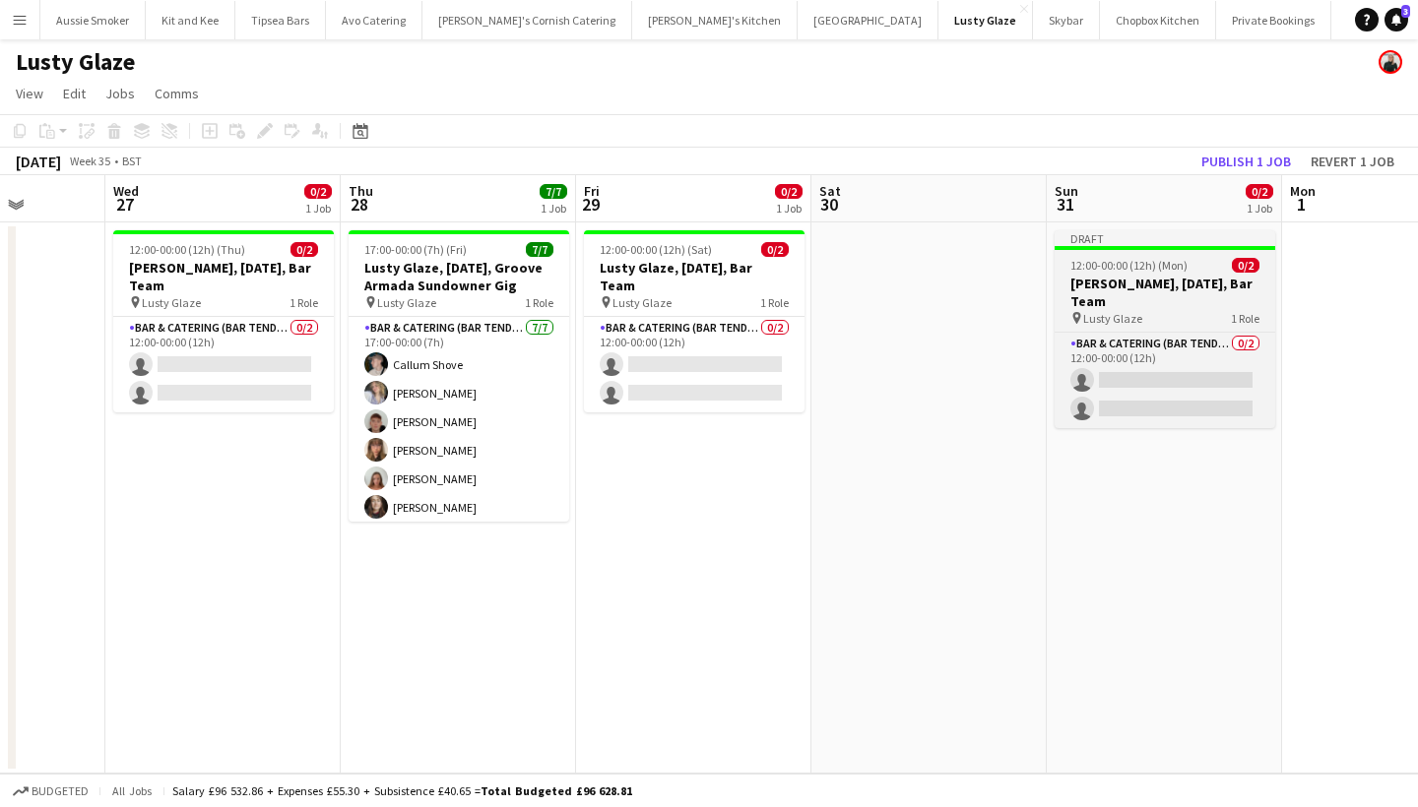
click at [1165, 281] on h3 "Lusty Glaze, 27th August, Bar Team" at bounding box center [1165, 292] width 221 height 35
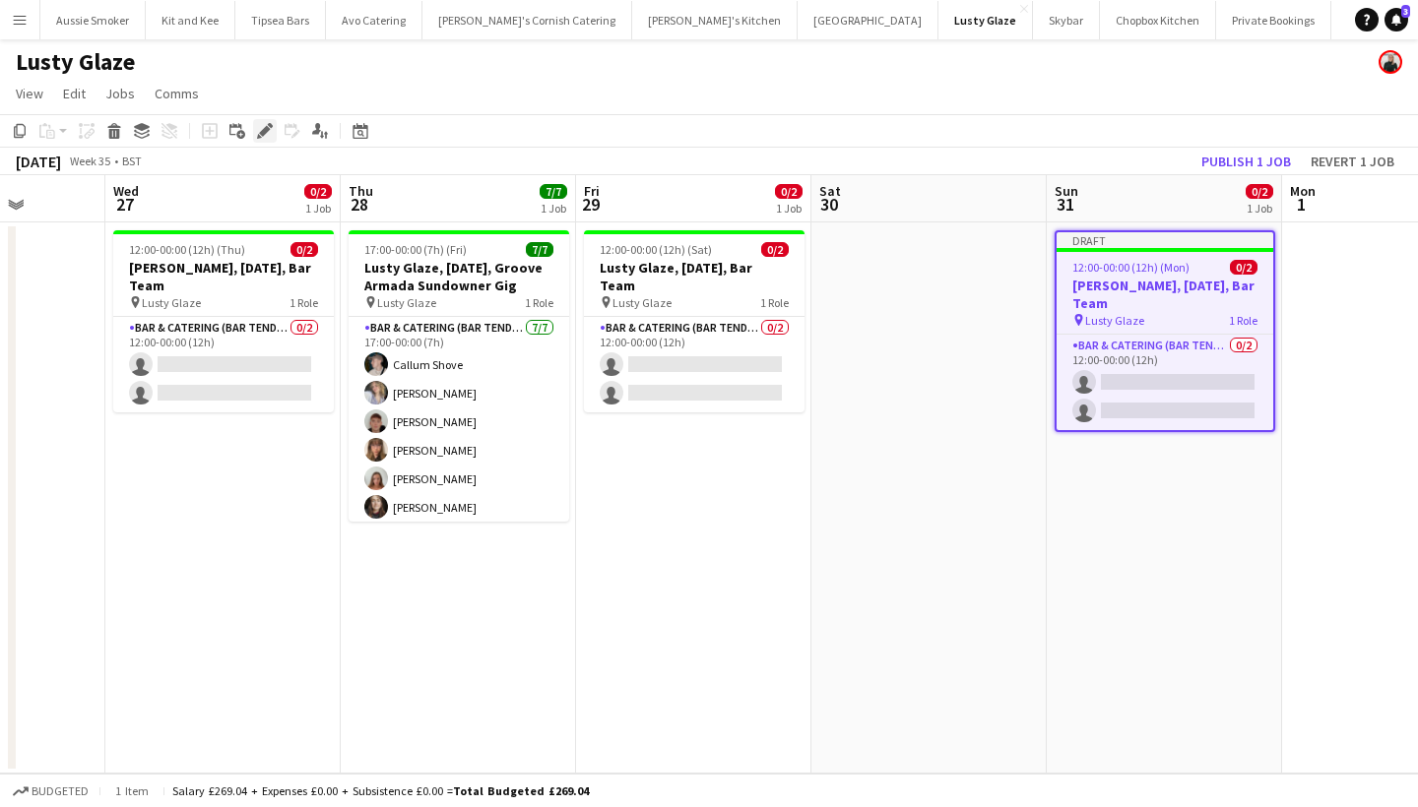
click at [266, 129] on icon at bounding box center [264, 131] width 11 height 11
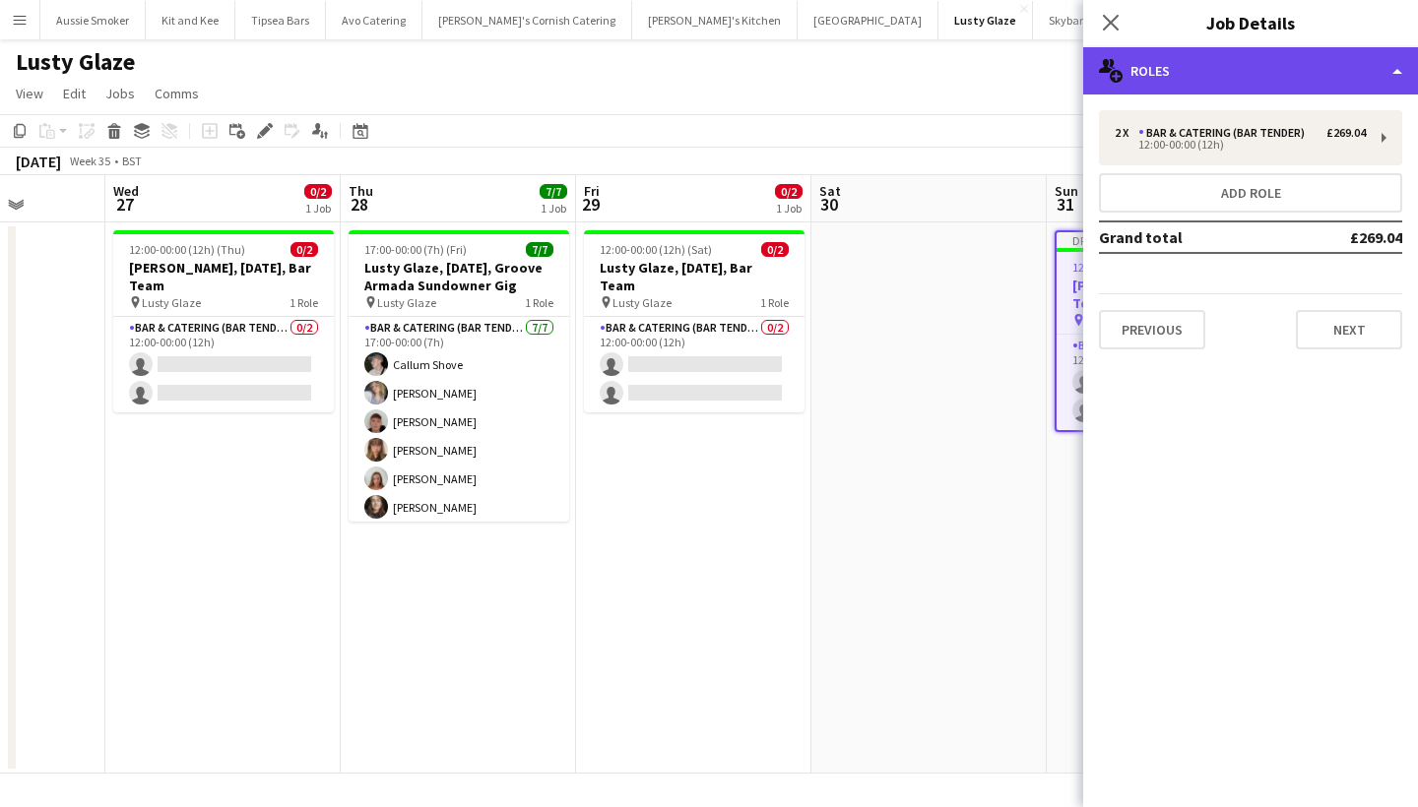
click at [1273, 64] on div "multiple-users-add Roles" at bounding box center [1250, 70] width 335 height 47
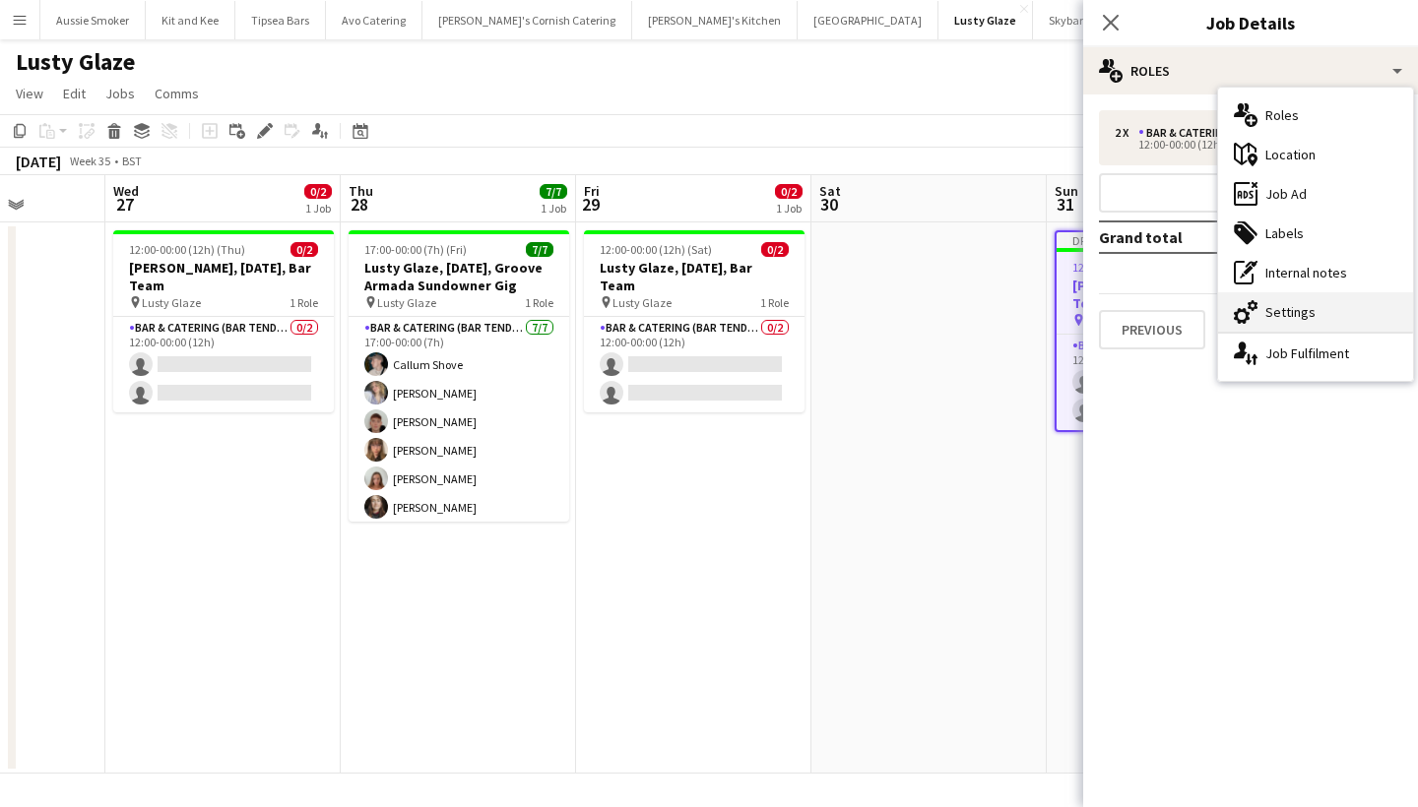
click at [1275, 322] on div "cog-double-3 Settings" at bounding box center [1315, 311] width 195 height 39
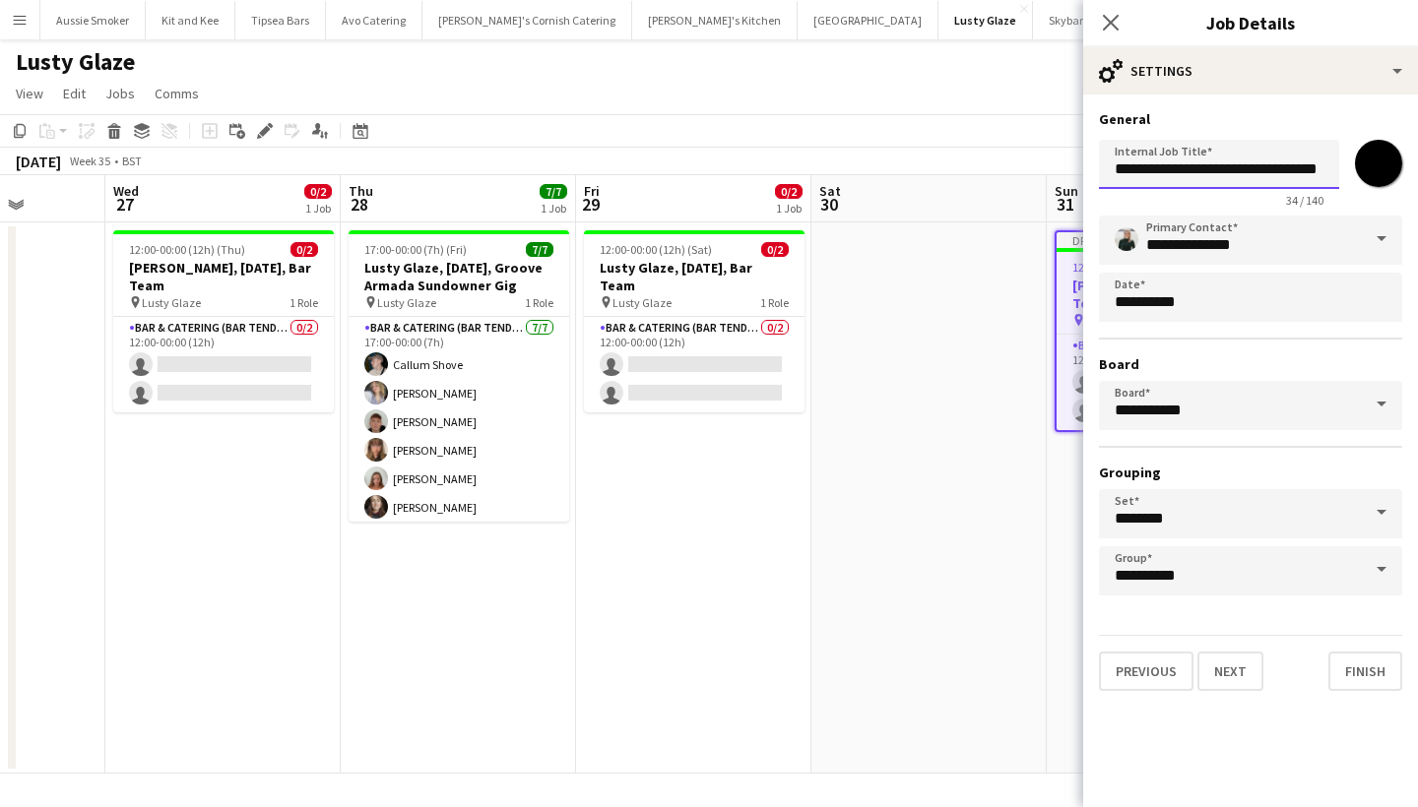
click at [1212, 164] on input "**********" at bounding box center [1219, 164] width 240 height 49
type input "**********"
click at [1370, 680] on button "Finish" at bounding box center [1365, 671] width 74 height 39
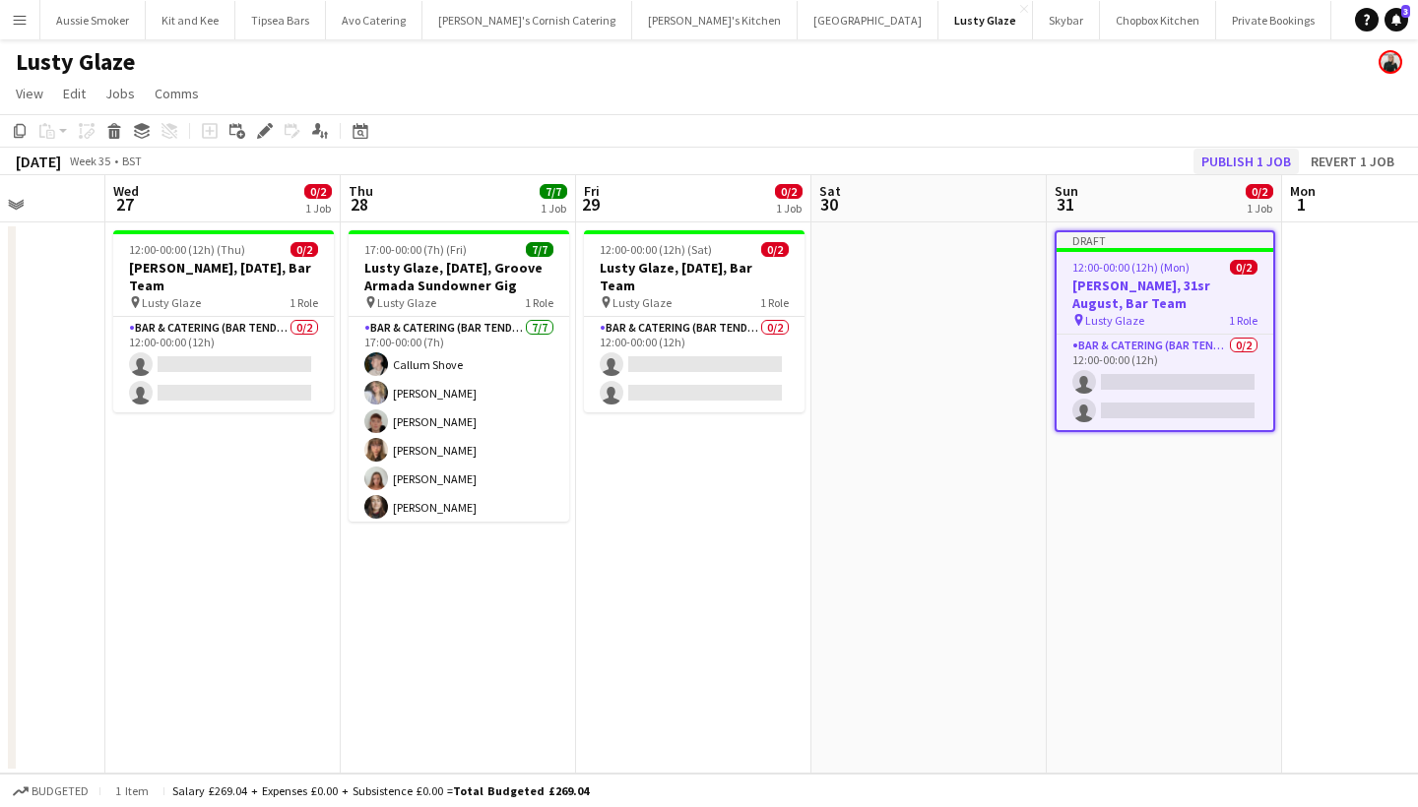
click at [1222, 154] on button "Publish 1 job" at bounding box center [1245, 162] width 105 height 26
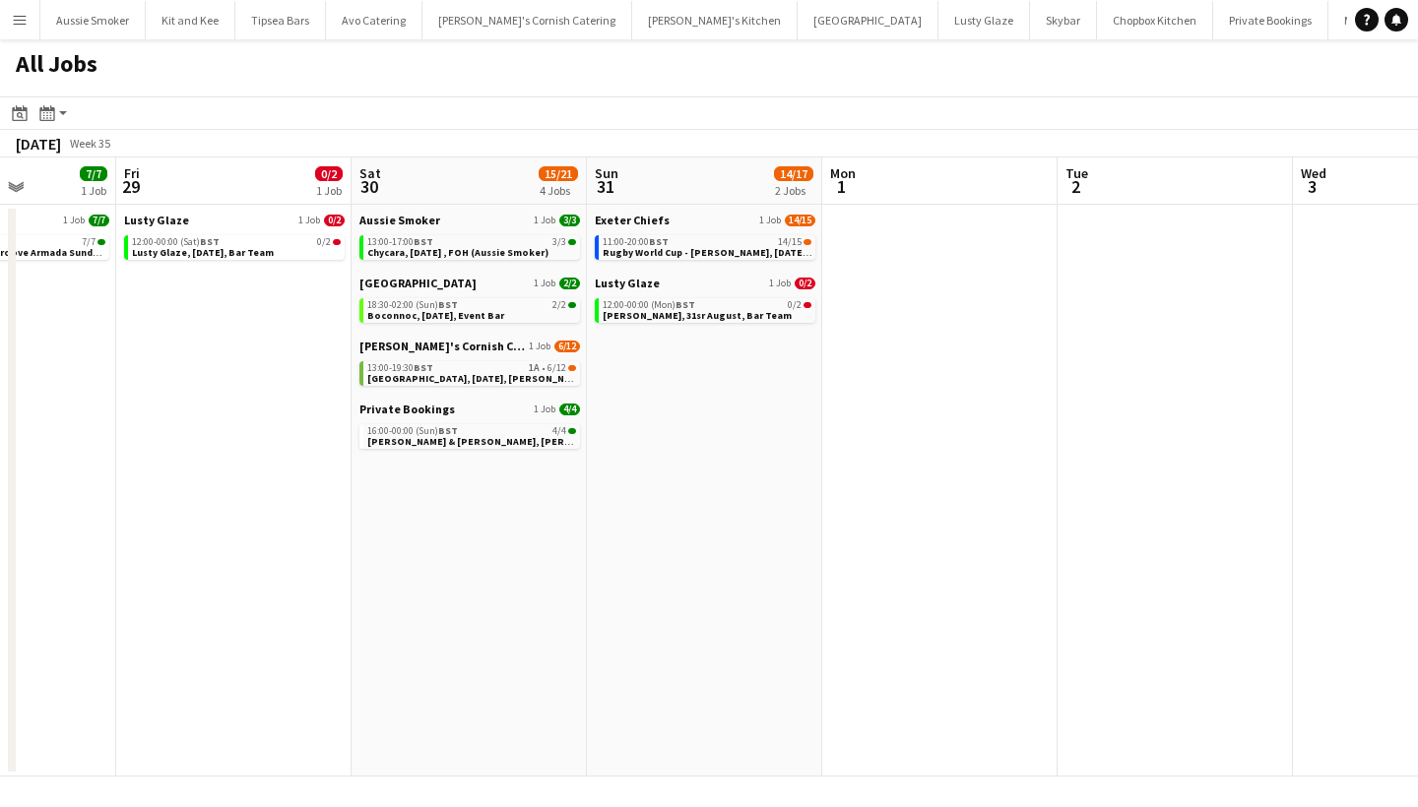
scroll to position [0, 589]
click at [468, 238] on div "13:00-17:00 BST 3/3" at bounding box center [472, 242] width 209 height 10
click at [742, 256] on span "Rugby World Cup - Sandy Park, 31st August, Match Day Bar" at bounding box center [742, 252] width 276 height 13
click at [29, 31] on button "Menu" at bounding box center [19, 19] width 39 height 39
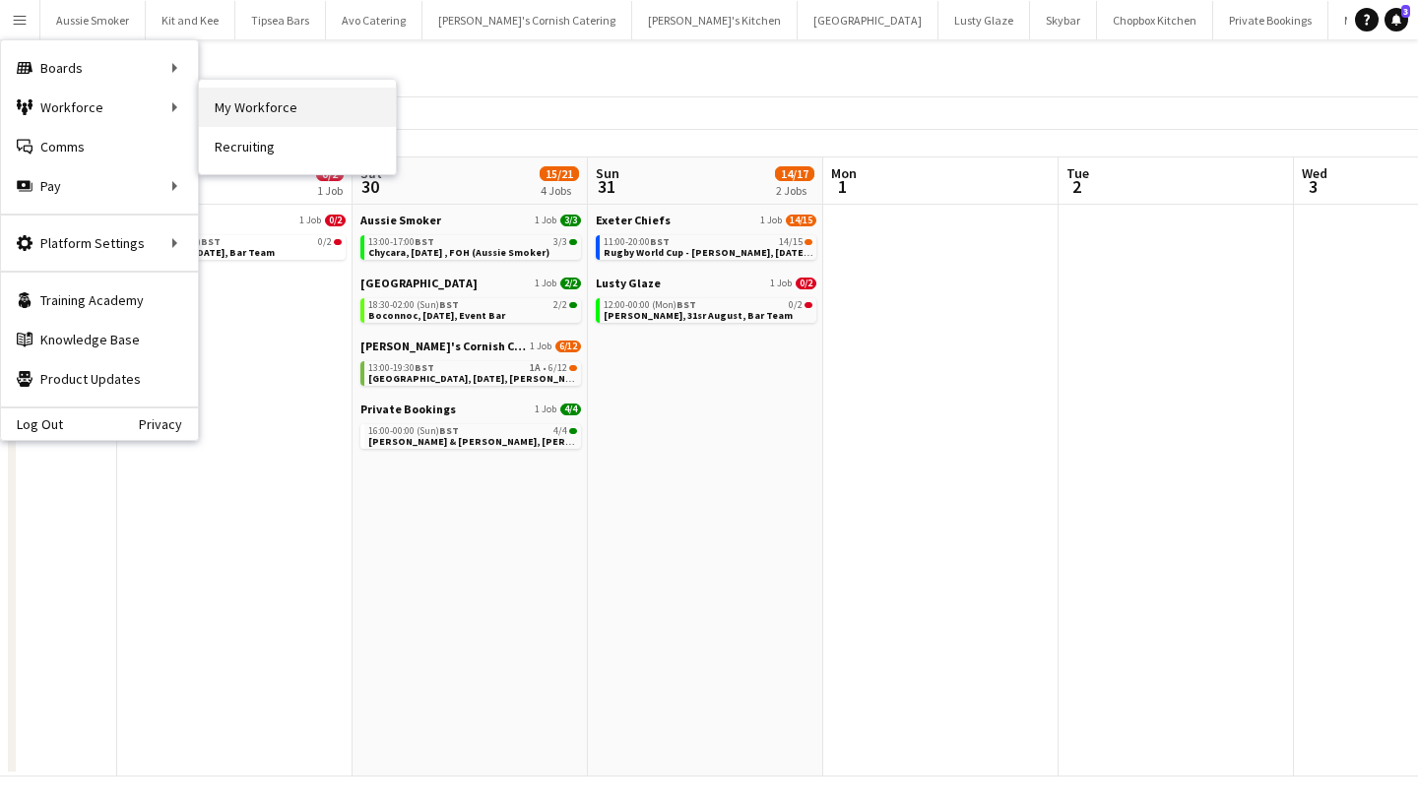
click at [212, 116] on link "My Workforce" at bounding box center [297, 107] width 197 height 39
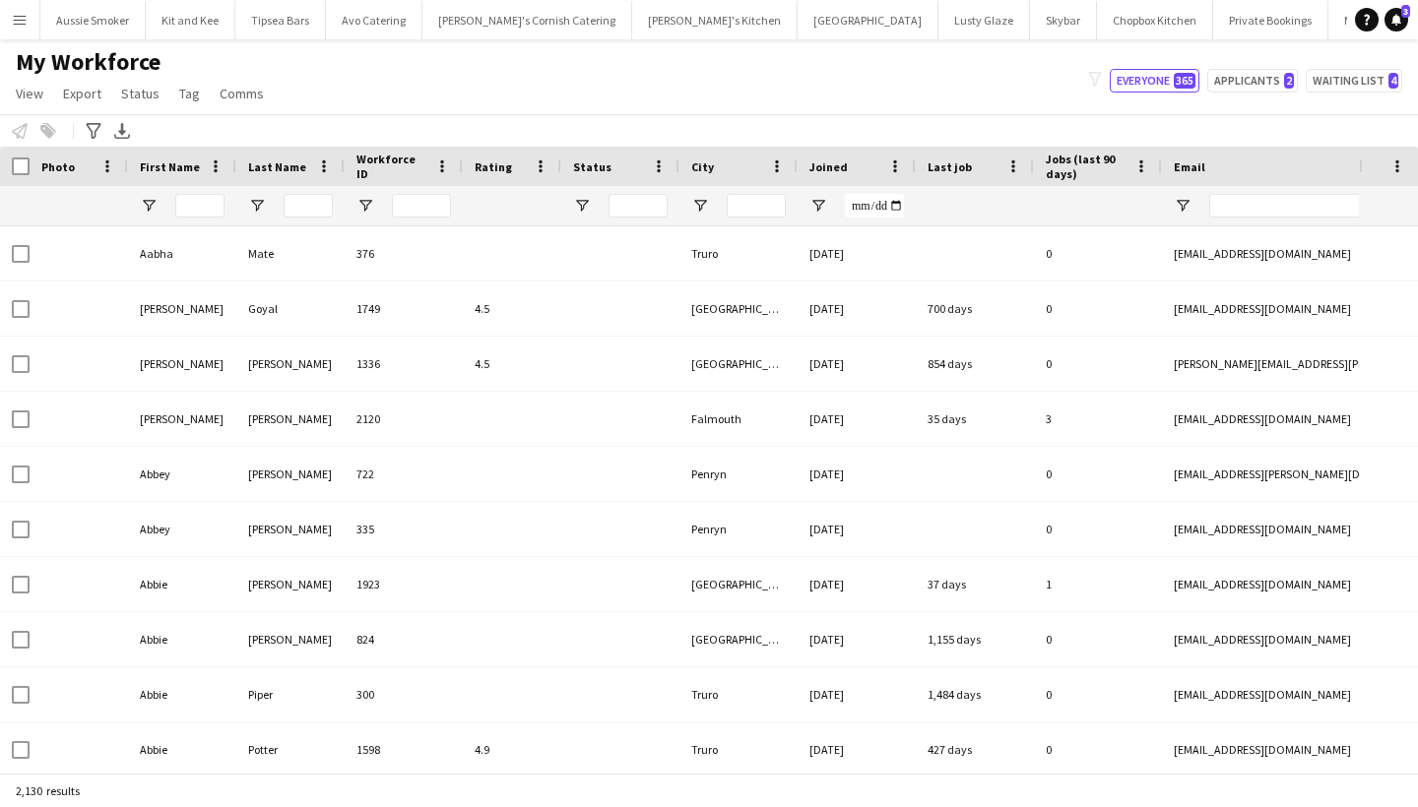
type input "****"
type input "**"
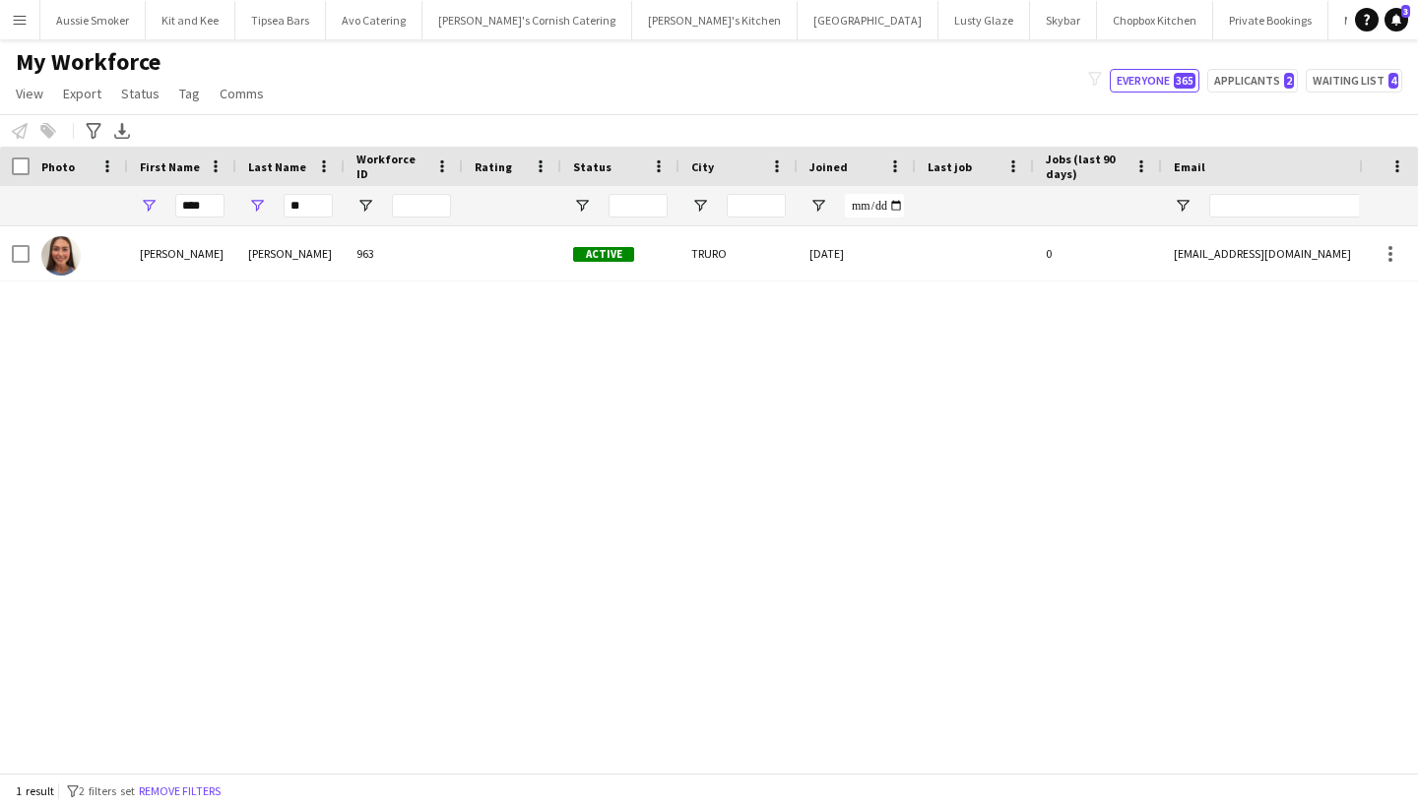
click at [18, 13] on app-icon "Menu" at bounding box center [20, 20] width 16 height 16
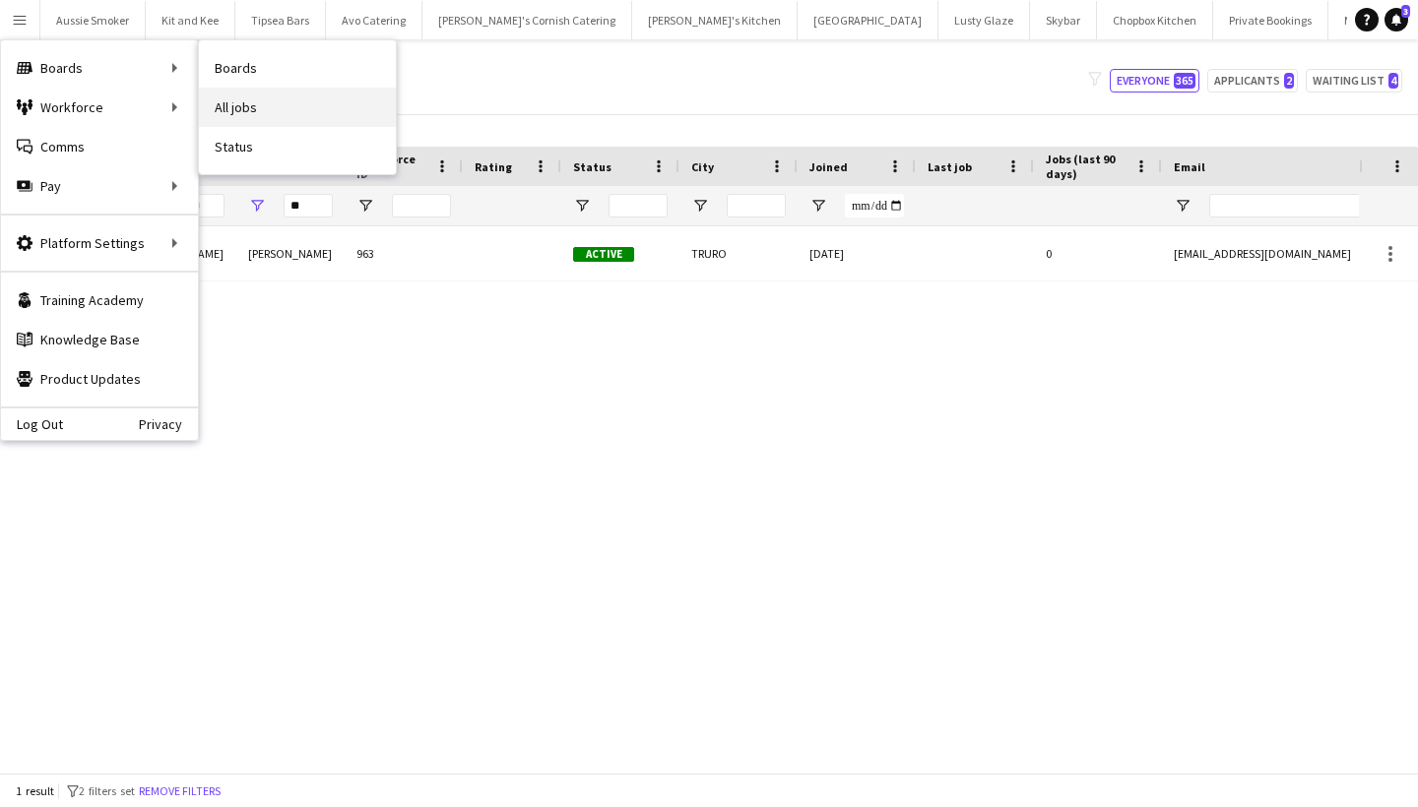
click at [278, 103] on link "All jobs" at bounding box center [297, 107] width 197 height 39
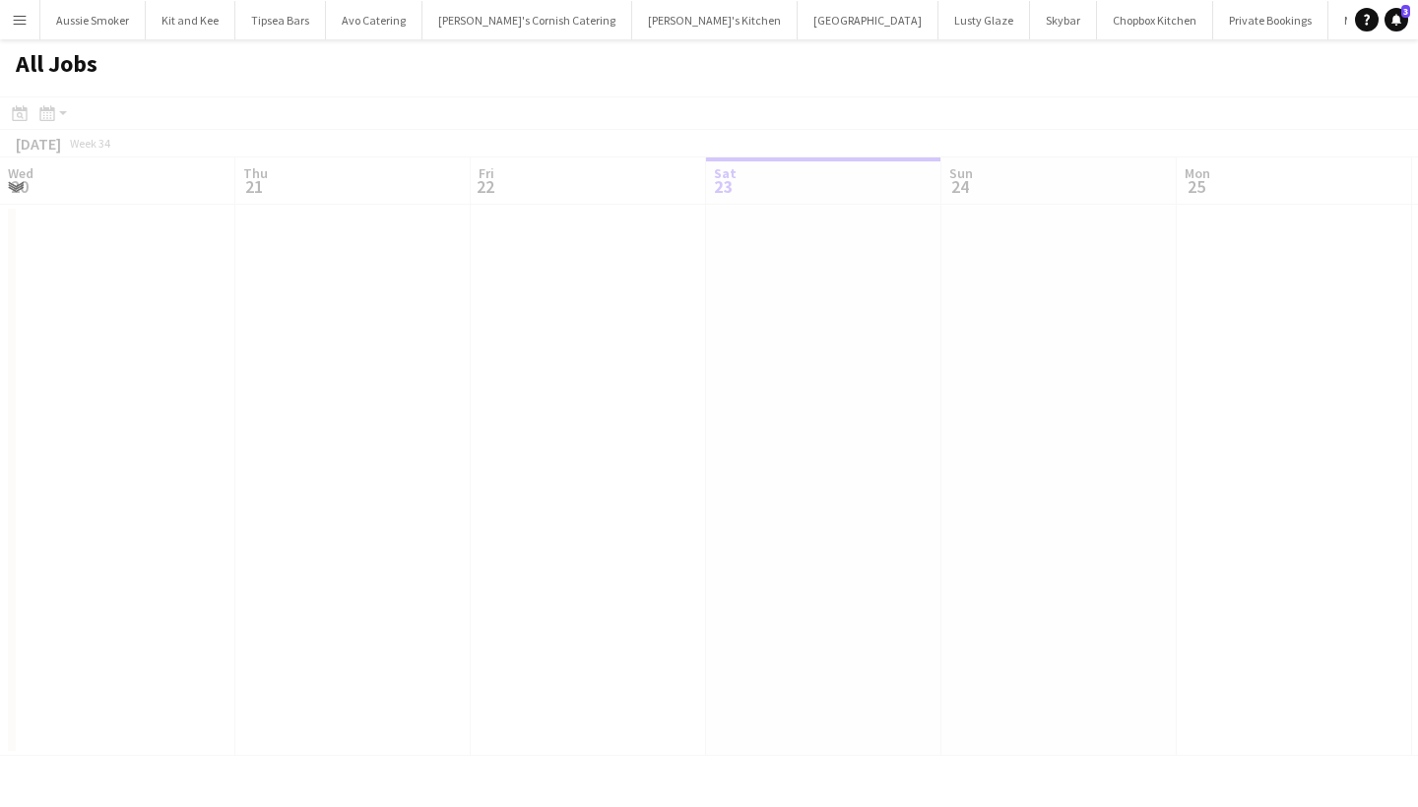
scroll to position [0, 471]
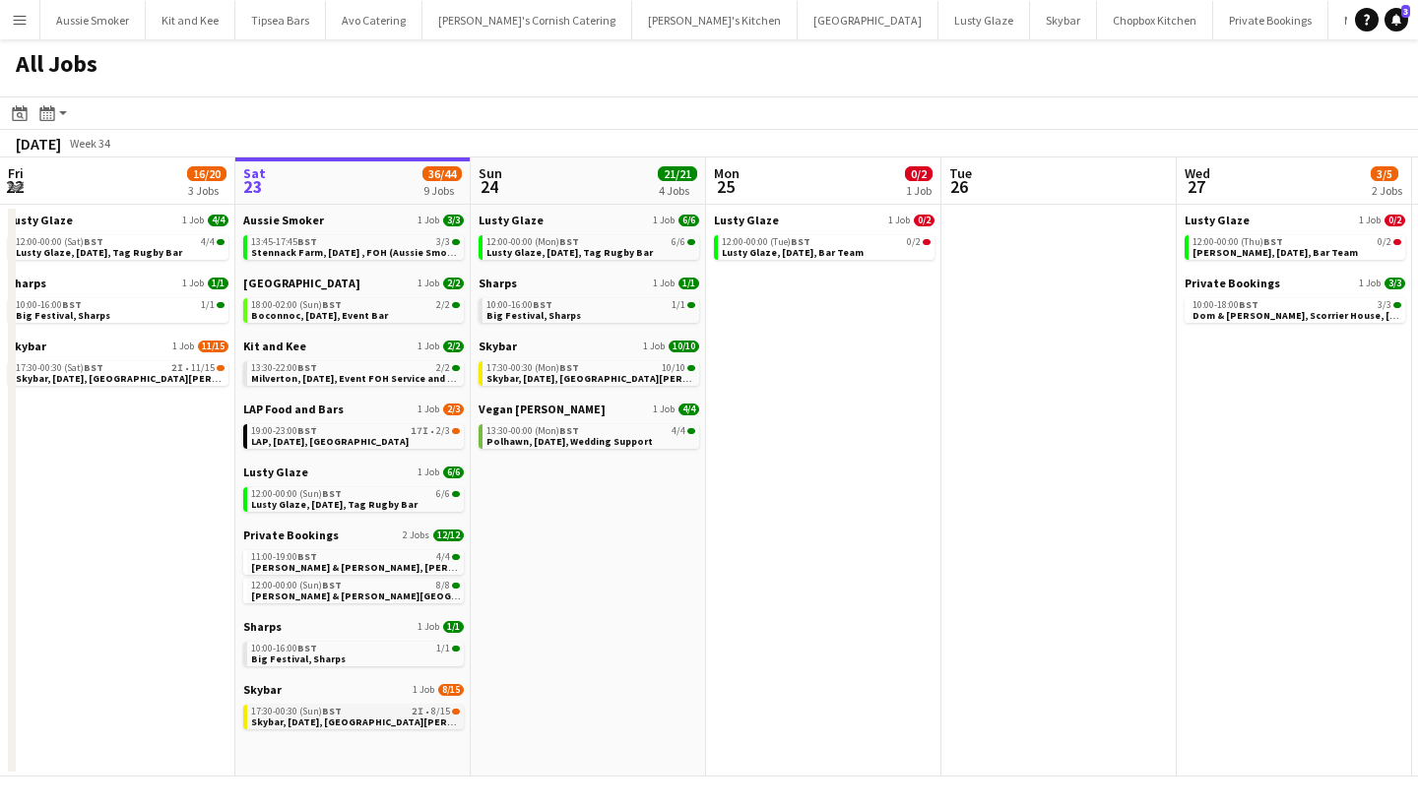
click at [368, 715] on div "17:30-00:30 (Sun) BST 2I • 8/15" at bounding box center [355, 712] width 209 height 10
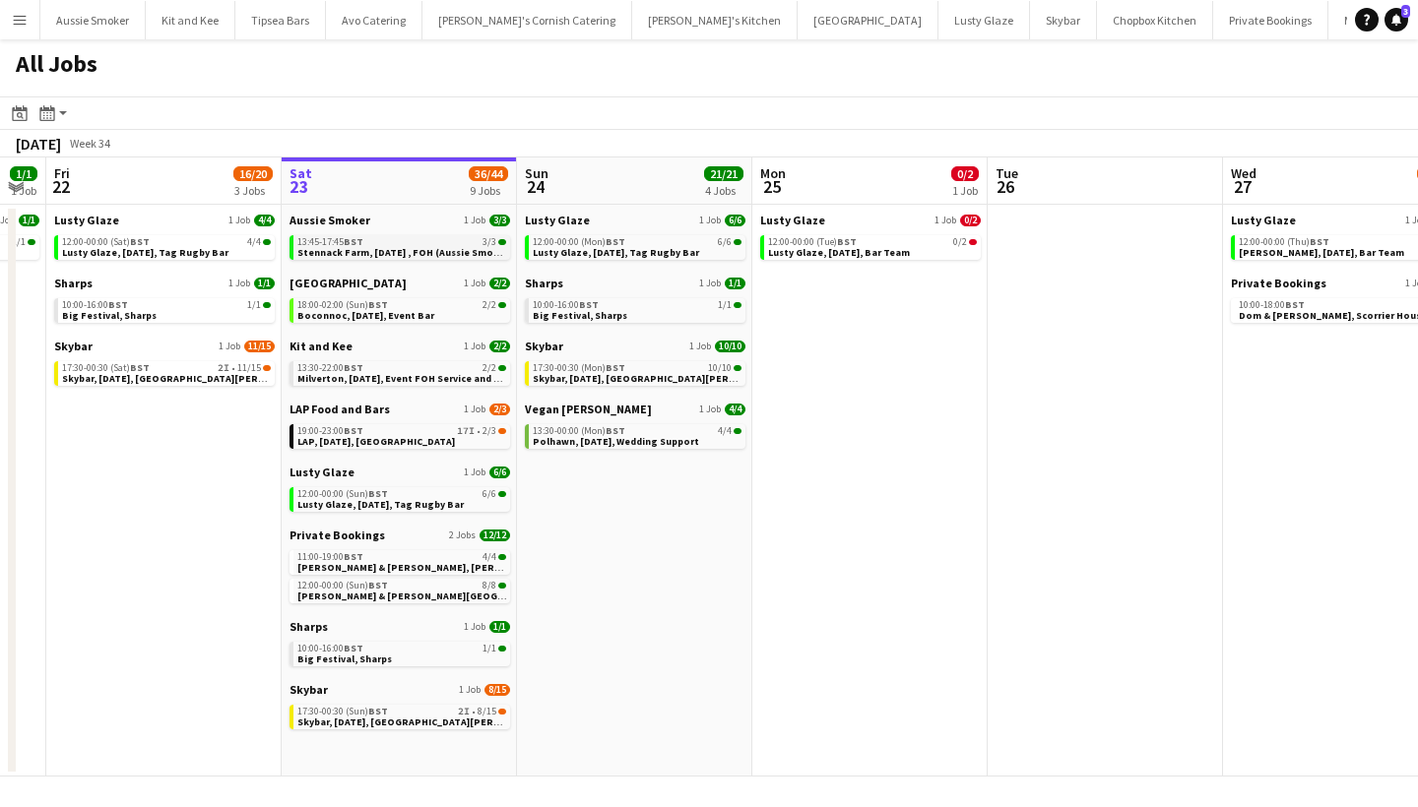
scroll to position [0, 439]
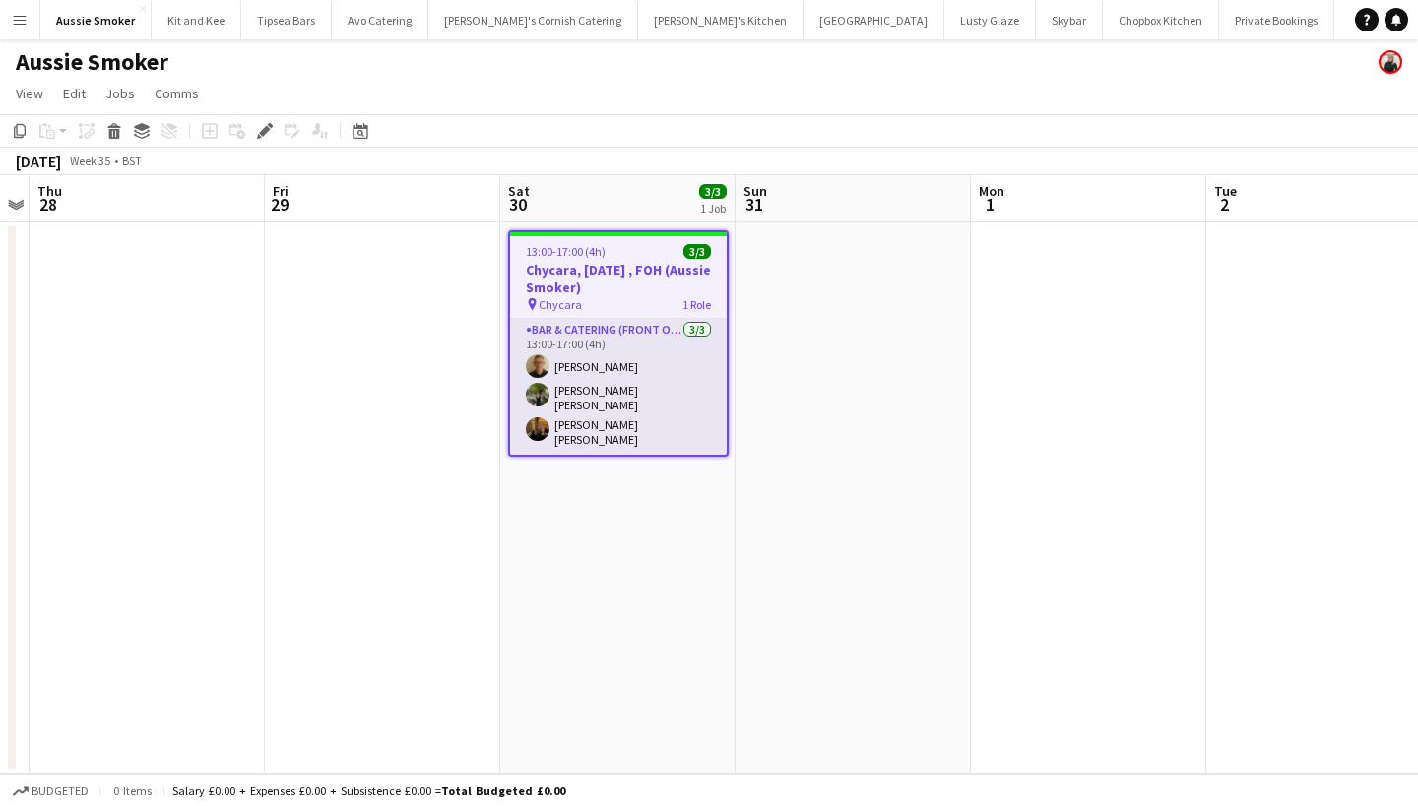
click at [617, 413] on app-card-role "Bar & Catering (Front of House) [DATE] 13:00-17:00 (4h) [PERSON_NAME] [PERSON_N…" at bounding box center [618, 387] width 217 height 136
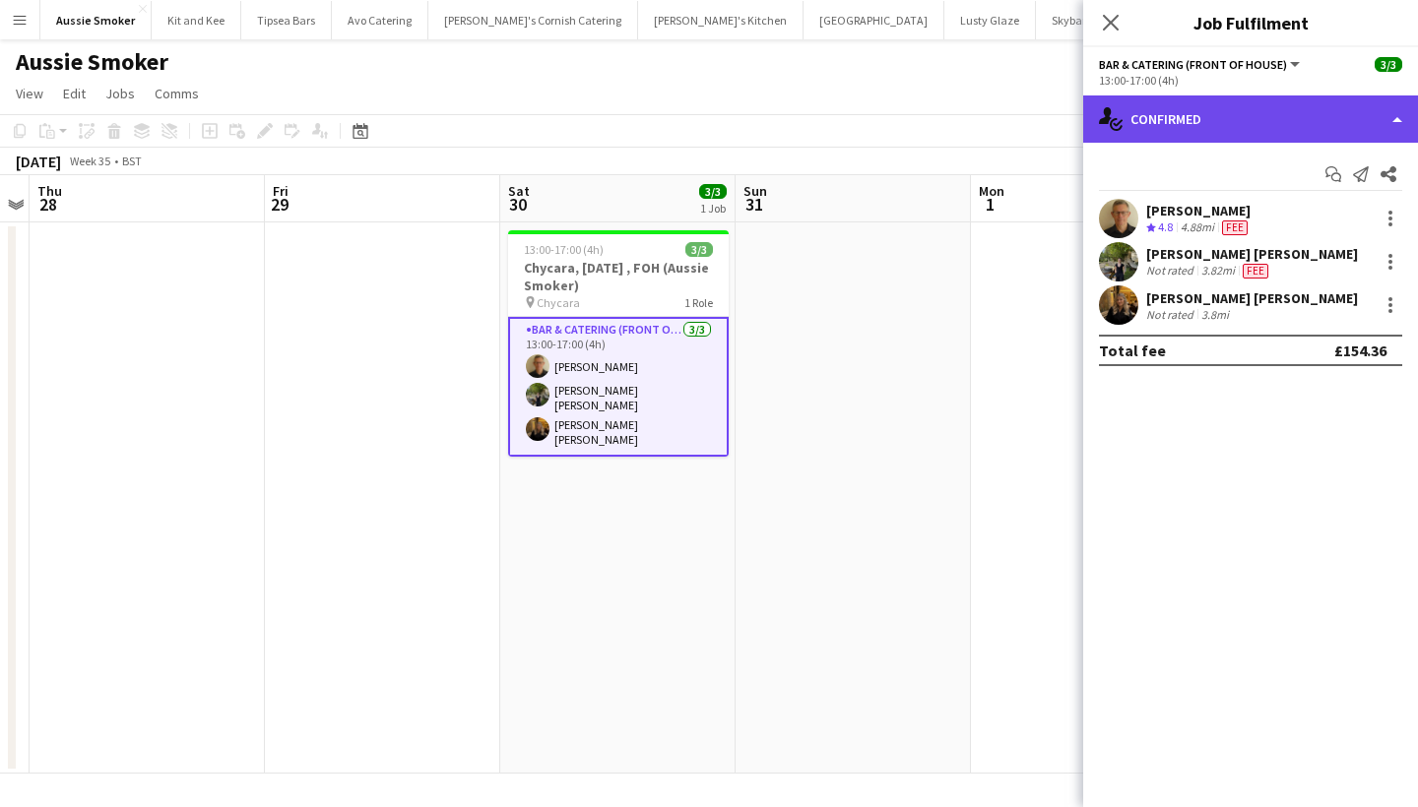
click at [1247, 111] on div "single-neutral-actions-check-2 Confirmed" at bounding box center [1250, 119] width 335 height 47
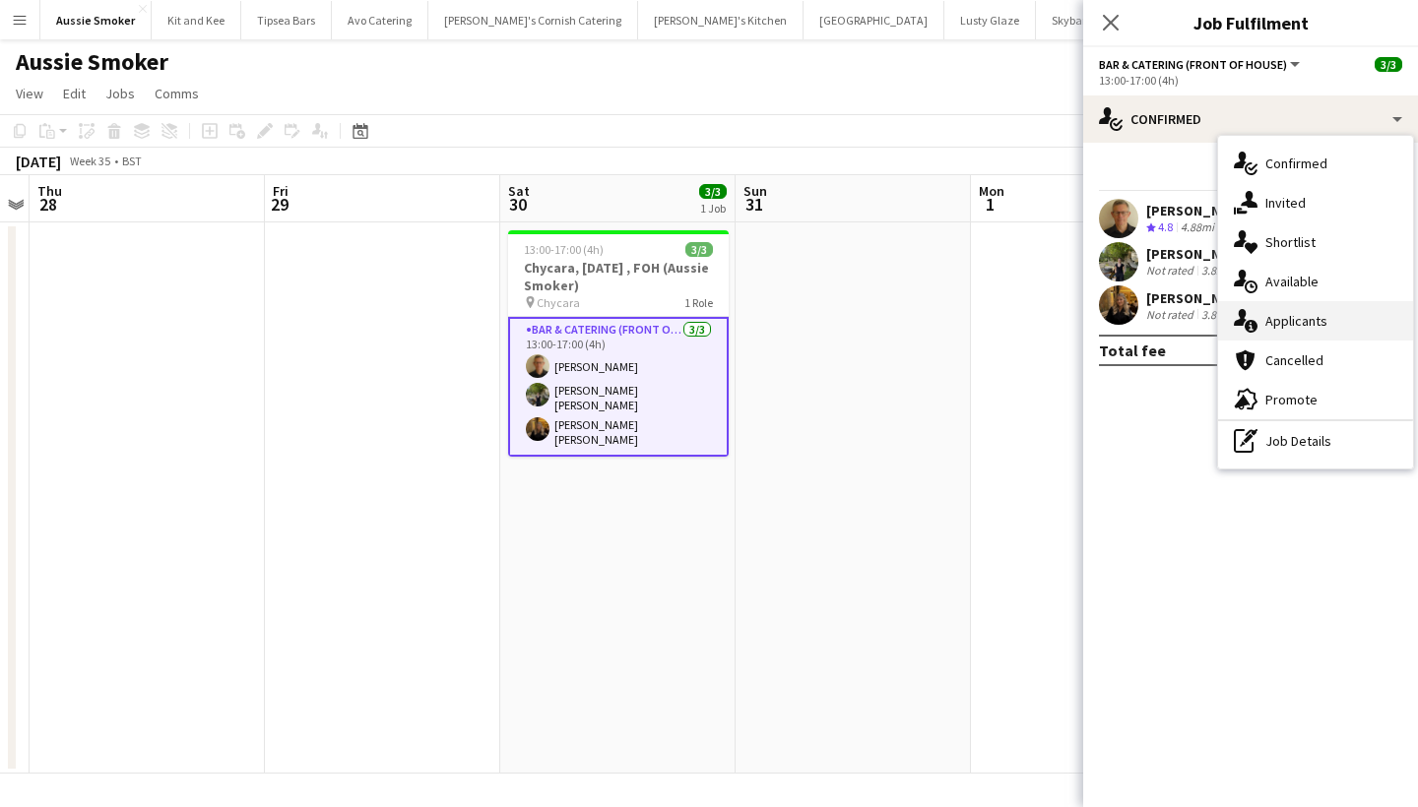
click at [1291, 330] on div "single-neutral-actions-information Applicants" at bounding box center [1315, 320] width 195 height 39
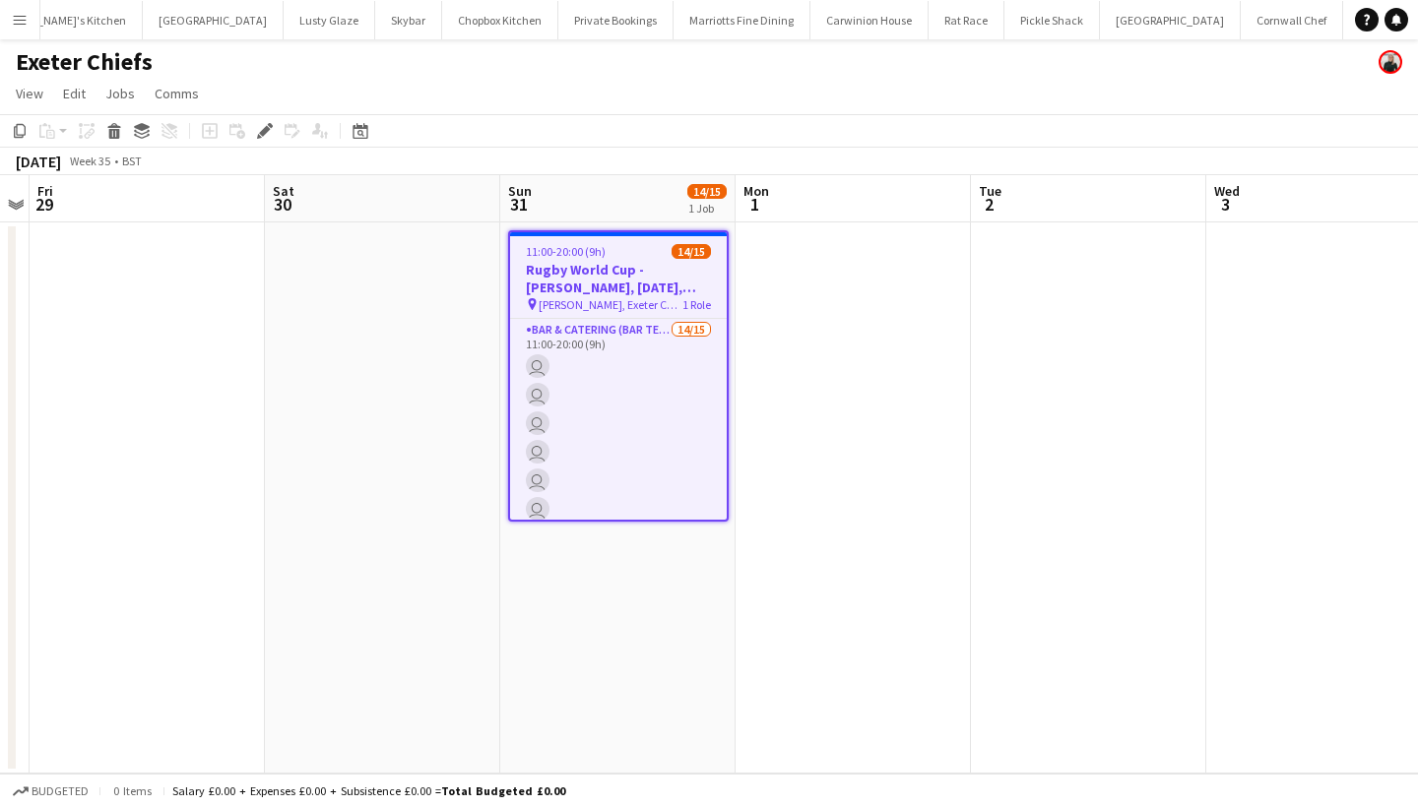
scroll to position [0, 692]
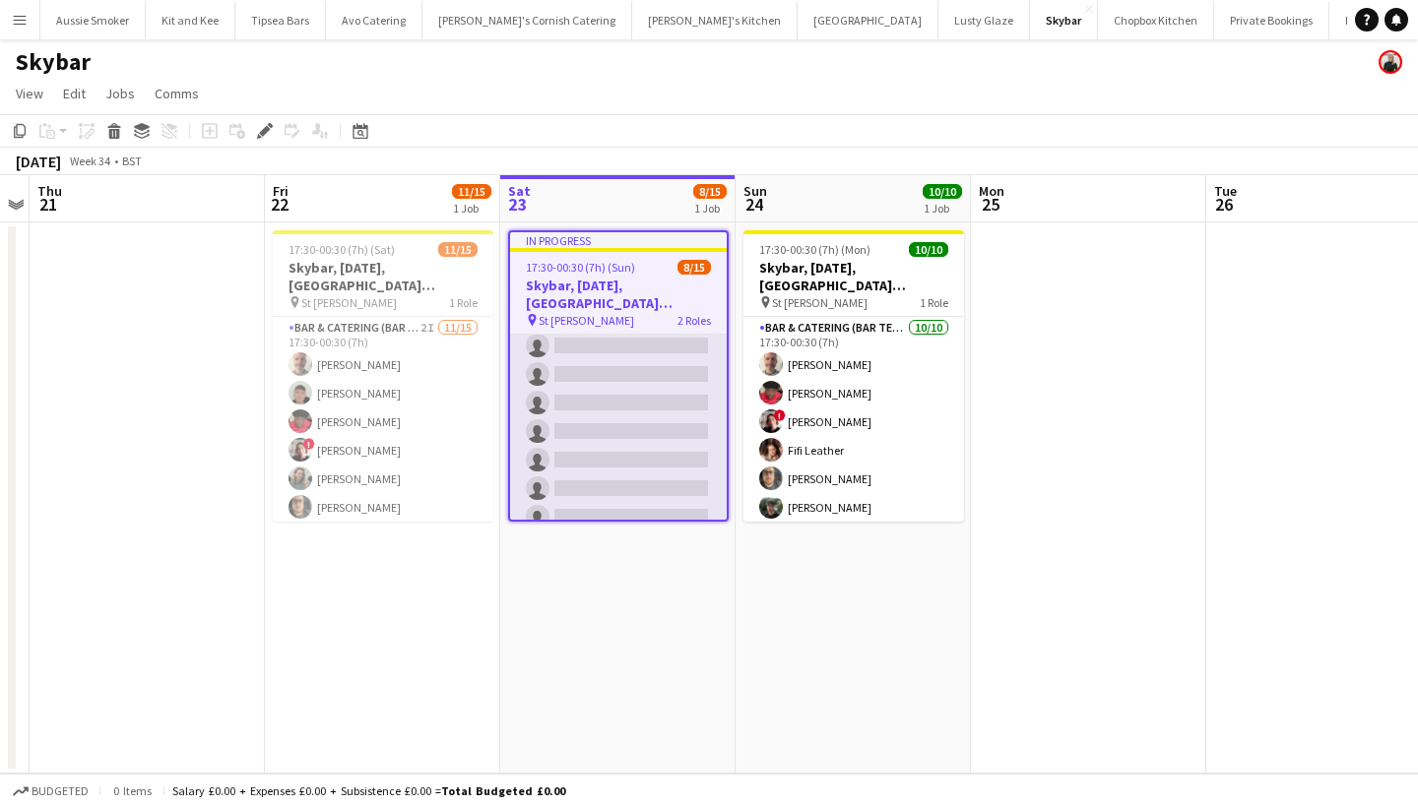
scroll to position [302, 0]
click at [601, 465] on app-card-role "Bar & Catering (Bar Tender) 2I 7/14 17:30-00:30 (7h) Domonique Jones Jo Parker …" at bounding box center [618, 318] width 217 height 438
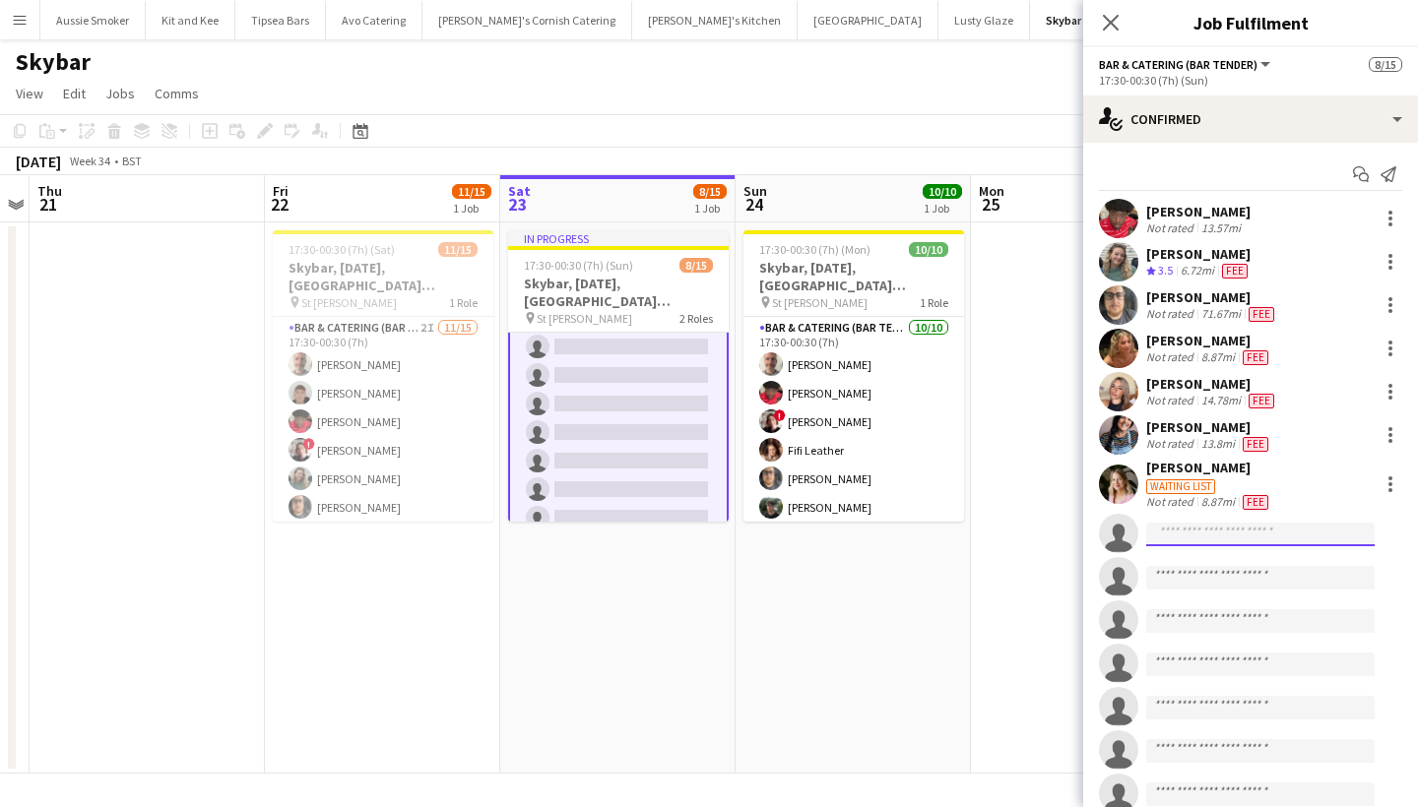
click at [1185, 526] on input at bounding box center [1260, 535] width 228 height 24
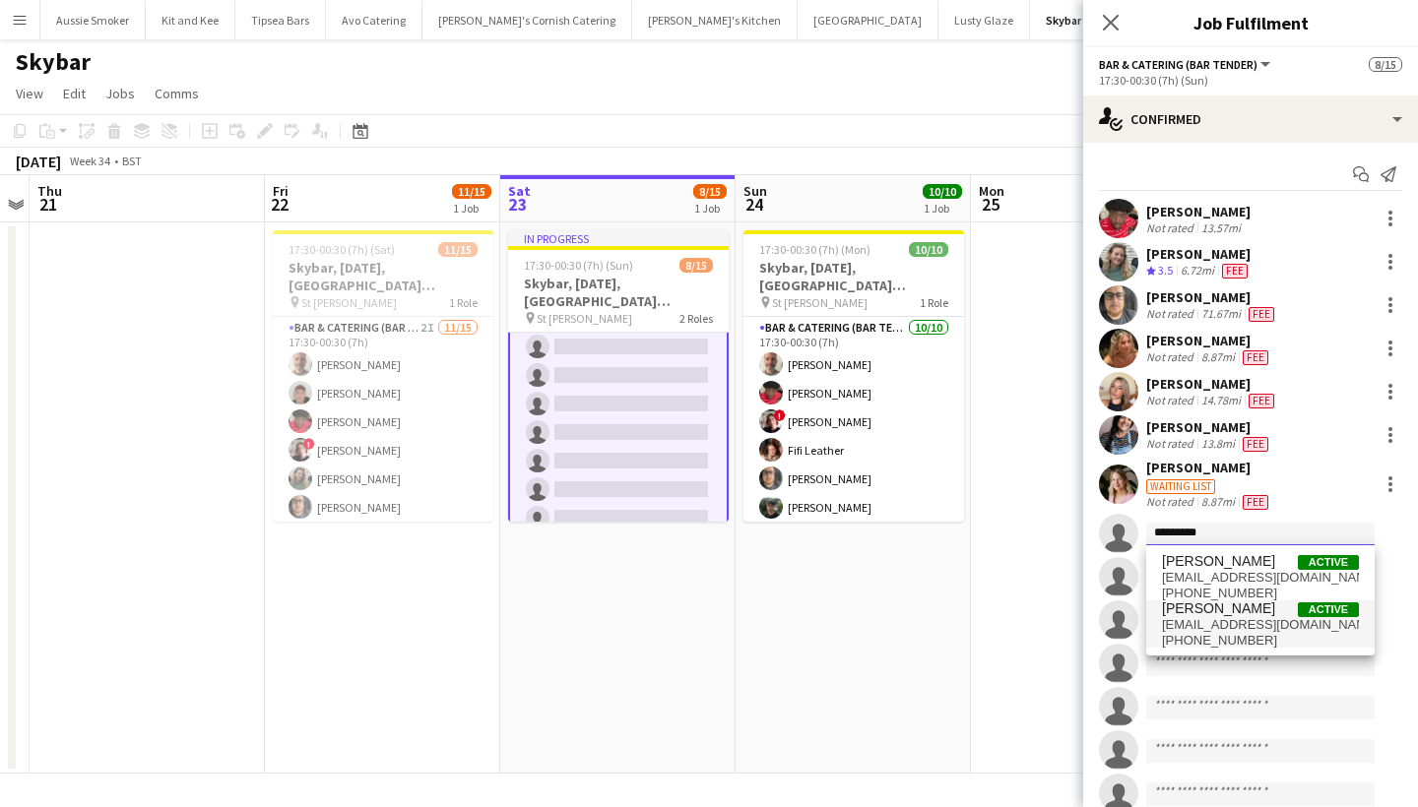
type input "*********"
click at [1246, 637] on span "+4407305958718" at bounding box center [1260, 641] width 197 height 16
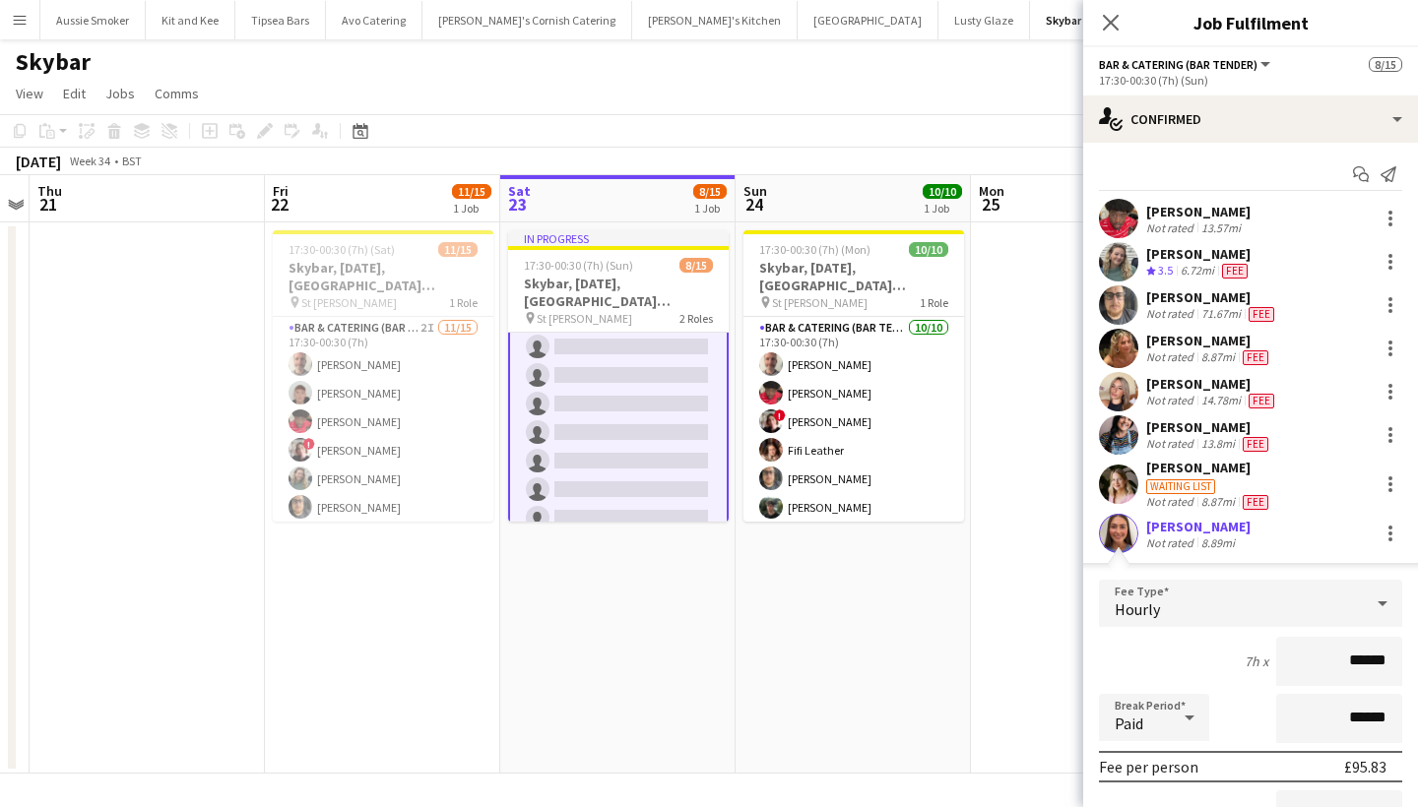
type input "******"
click at [1202, 534] on div "Jessica McKendrick" at bounding box center [1198, 527] width 104 height 18
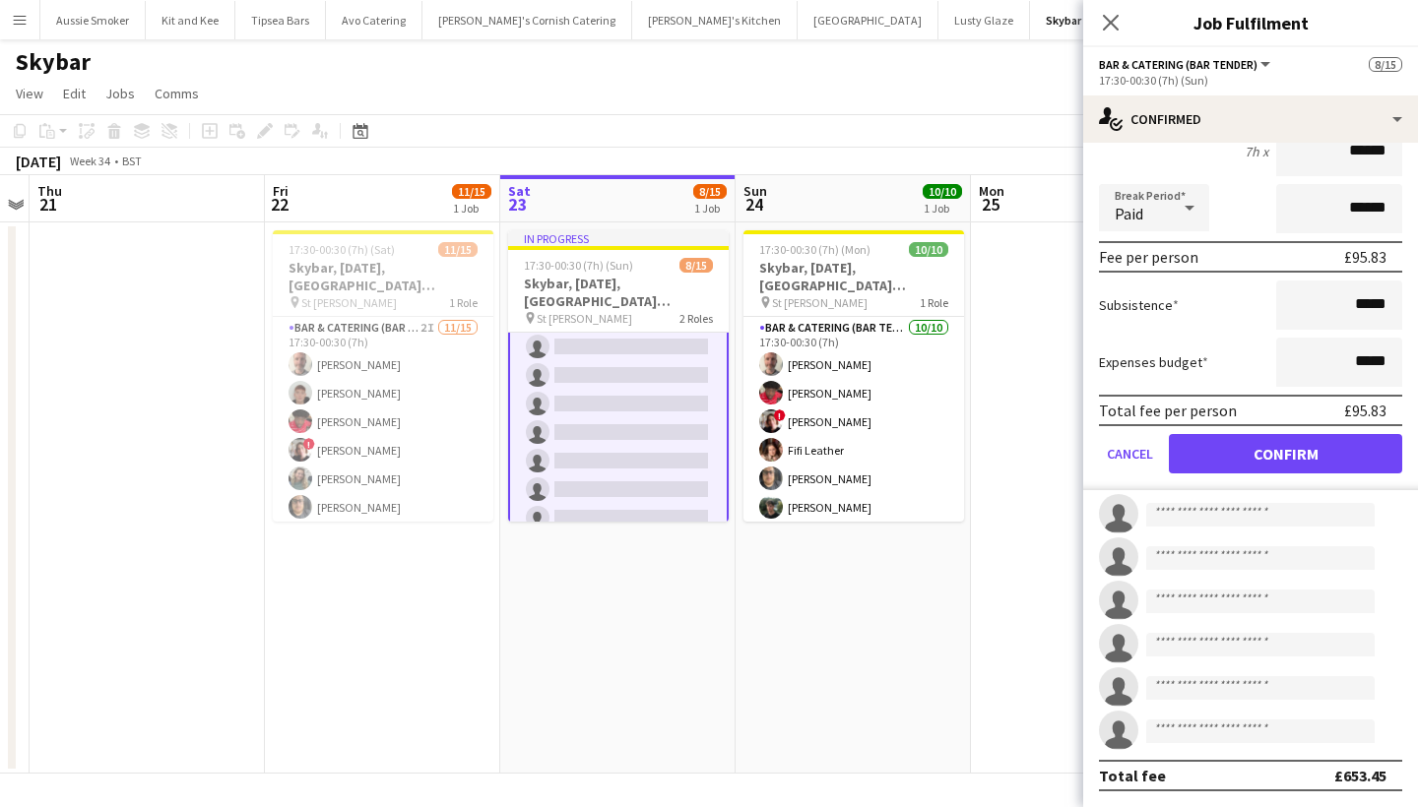
click at [1241, 462] on button "Confirm" at bounding box center [1285, 453] width 233 height 39
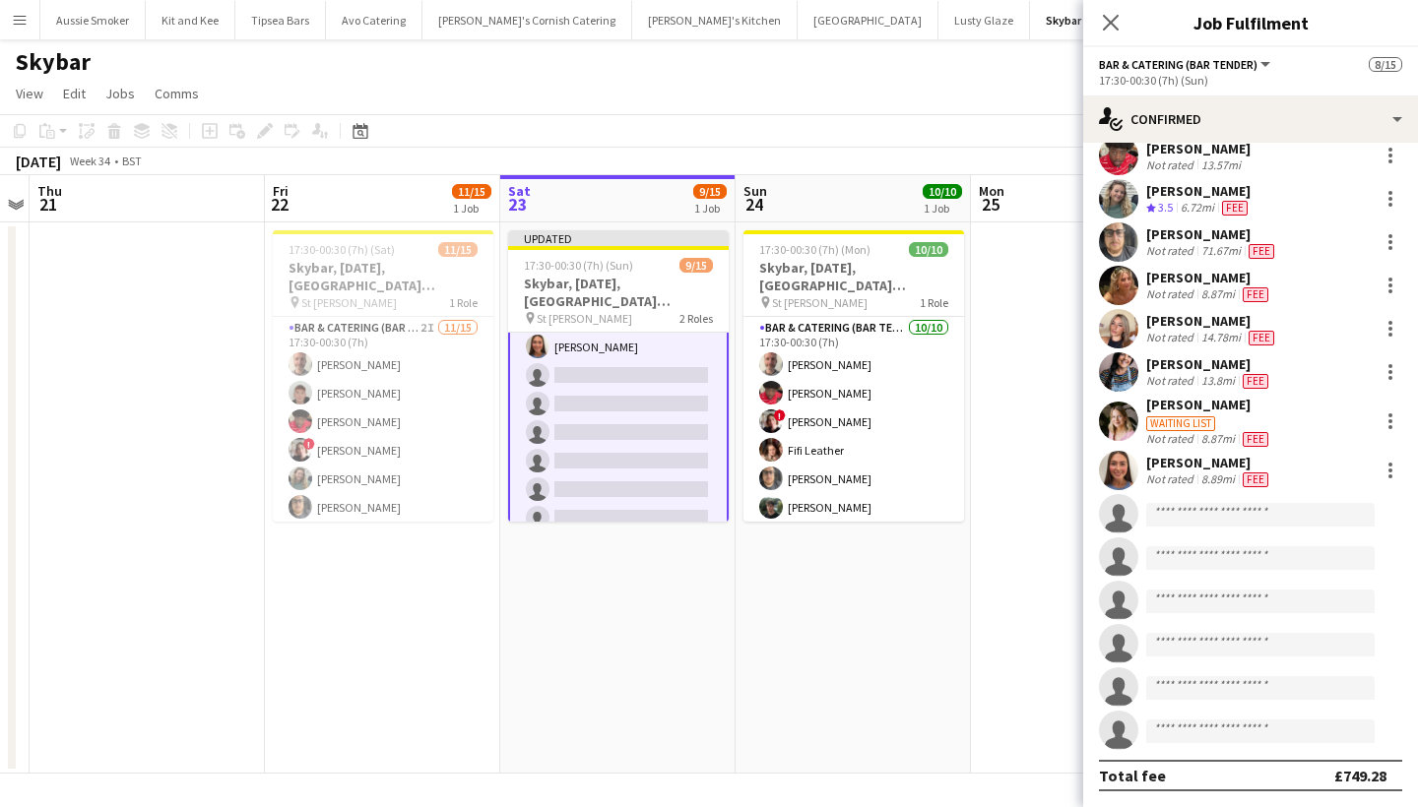
click at [1185, 474] on div "Not rated" at bounding box center [1171, 480] width 51 height 16
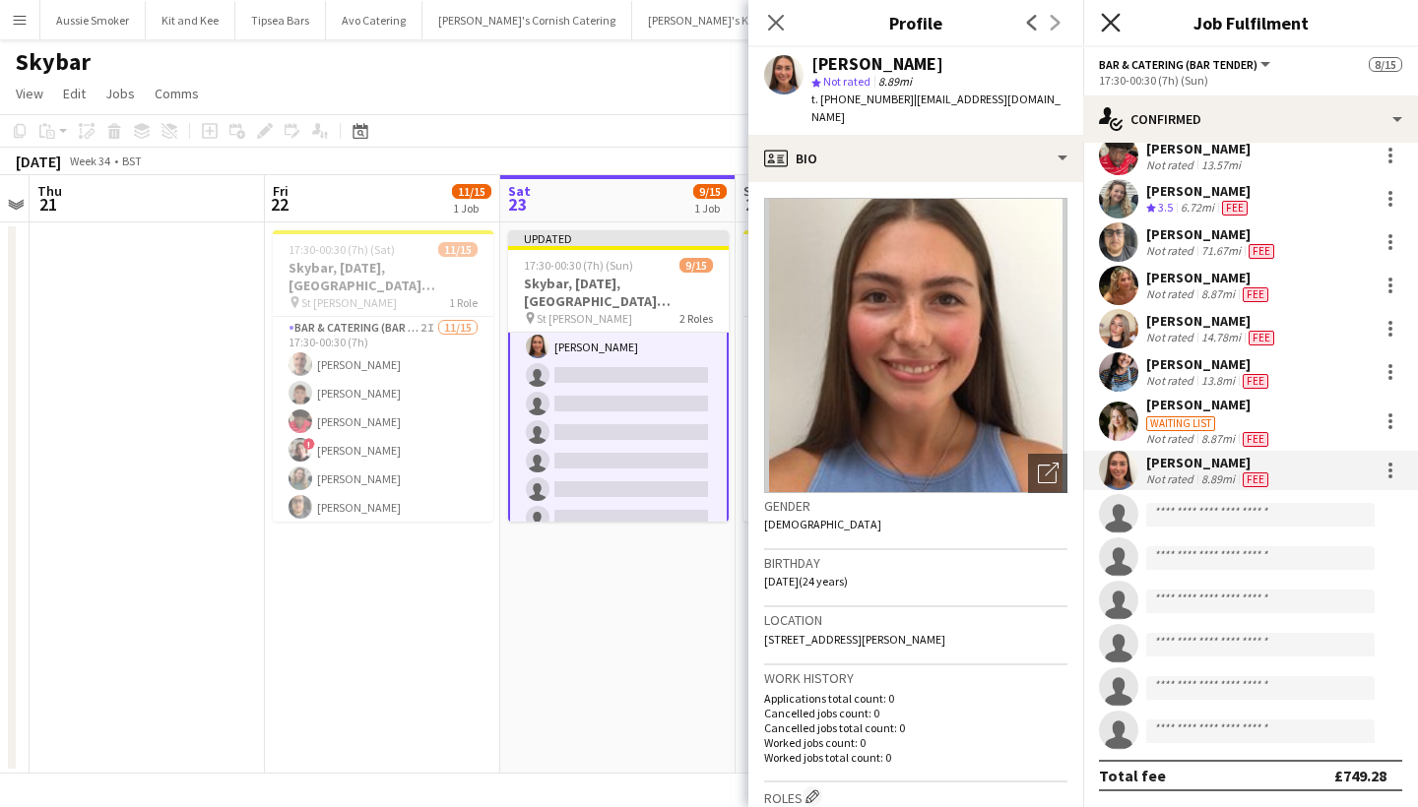
click at [1104, 20] on icon "Close pop-in" at bounding box center [1110, 22] width 19 height 19
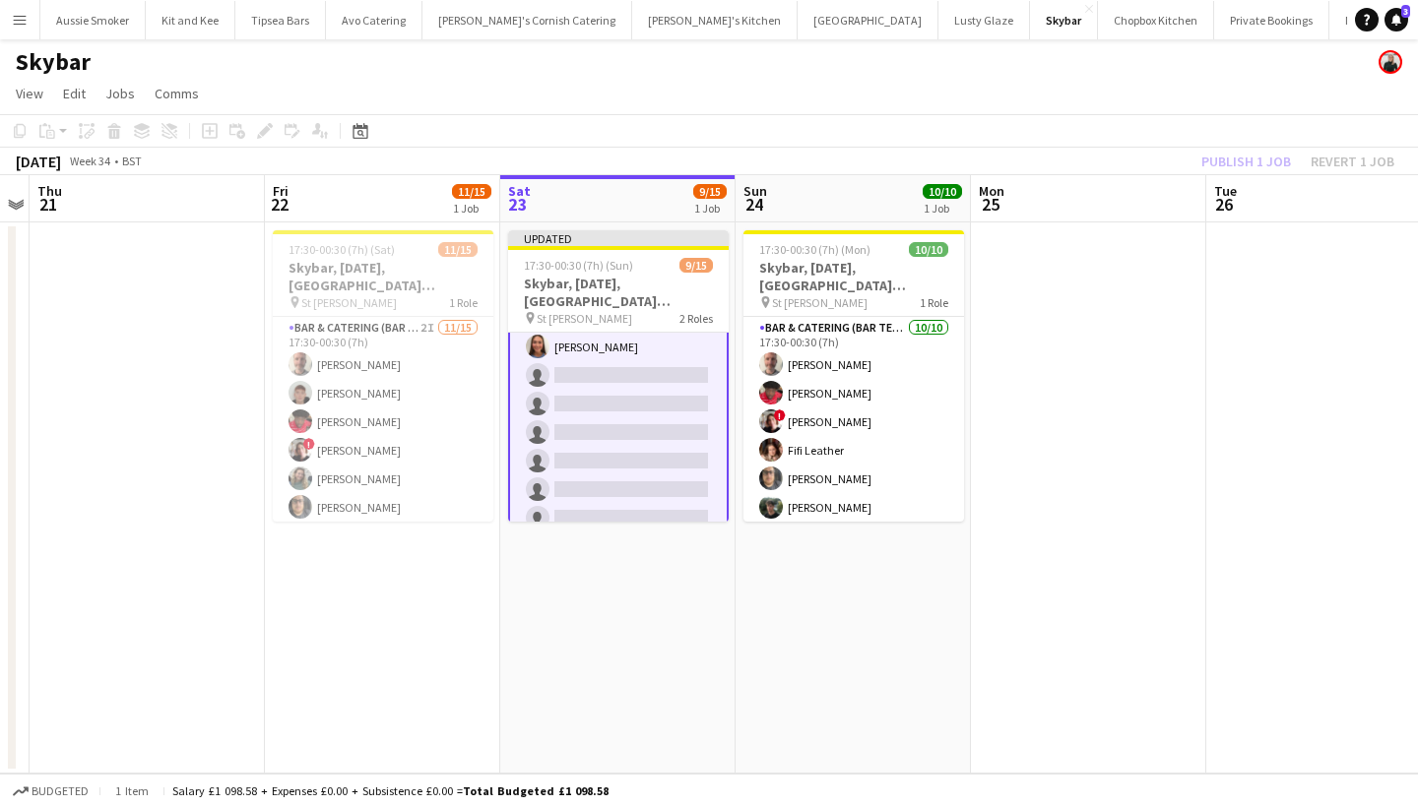
click at [1257, 160] on div "Publish 1 job Revert 1 job" at bounding box center [1298, 162] width 240 height 26
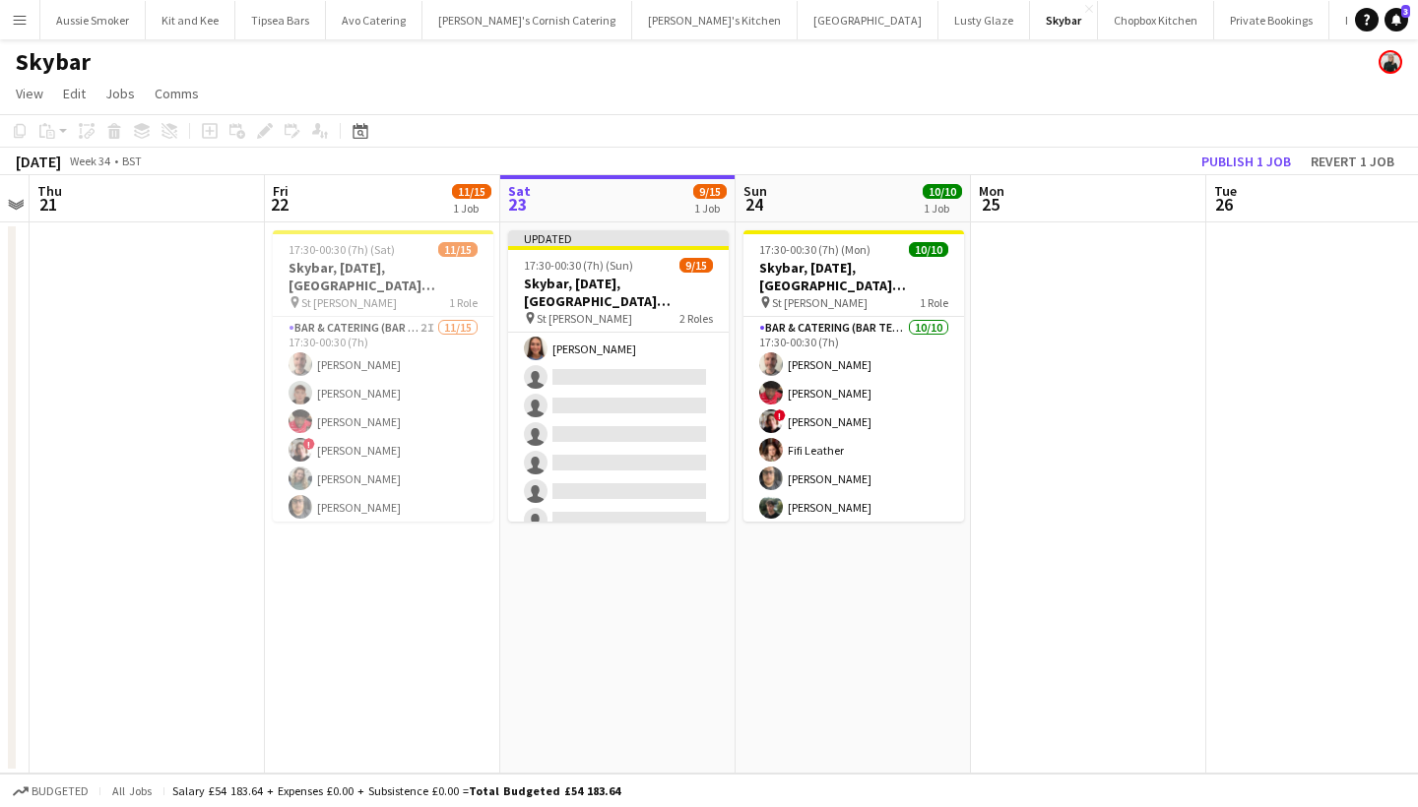
click at [1257, 160] on button "Publish 1 job" at bounding box center [1245, 162] width 105 height 26
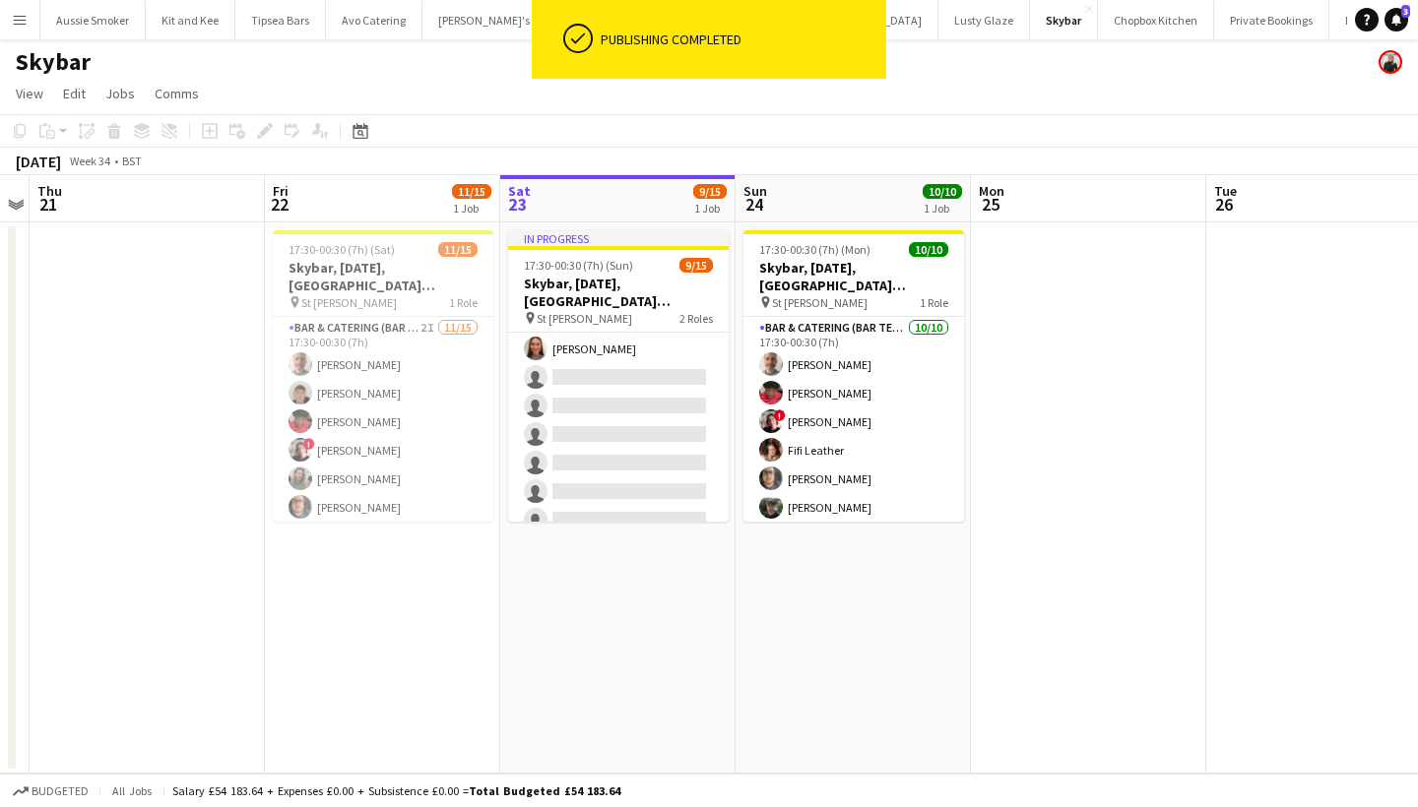
click at [24, 32] on button "Menu" at bounding box center [19, 19] width 39 height 39
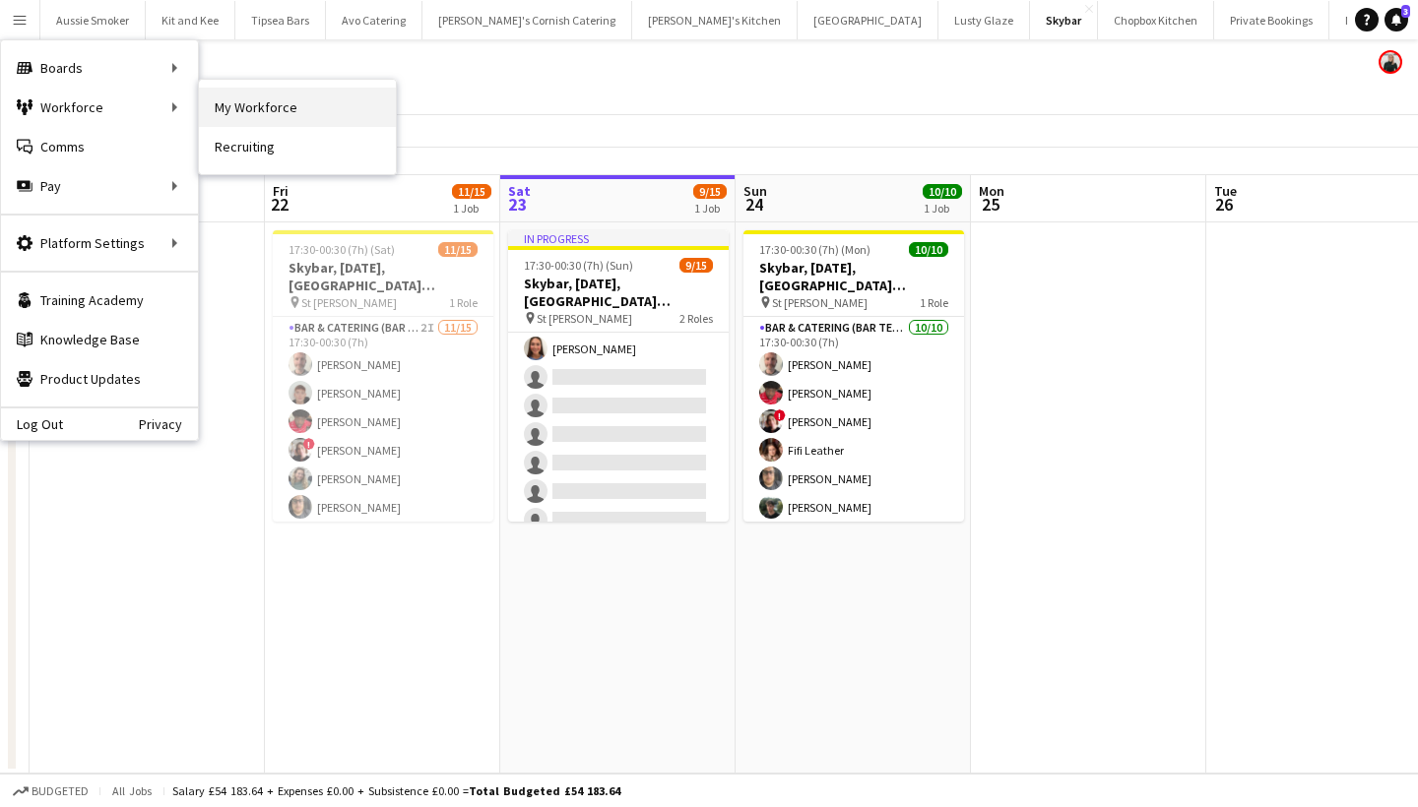
click at [244, 107] on link "My Workforce" at bounding box center [297, 107] width 197 height 39
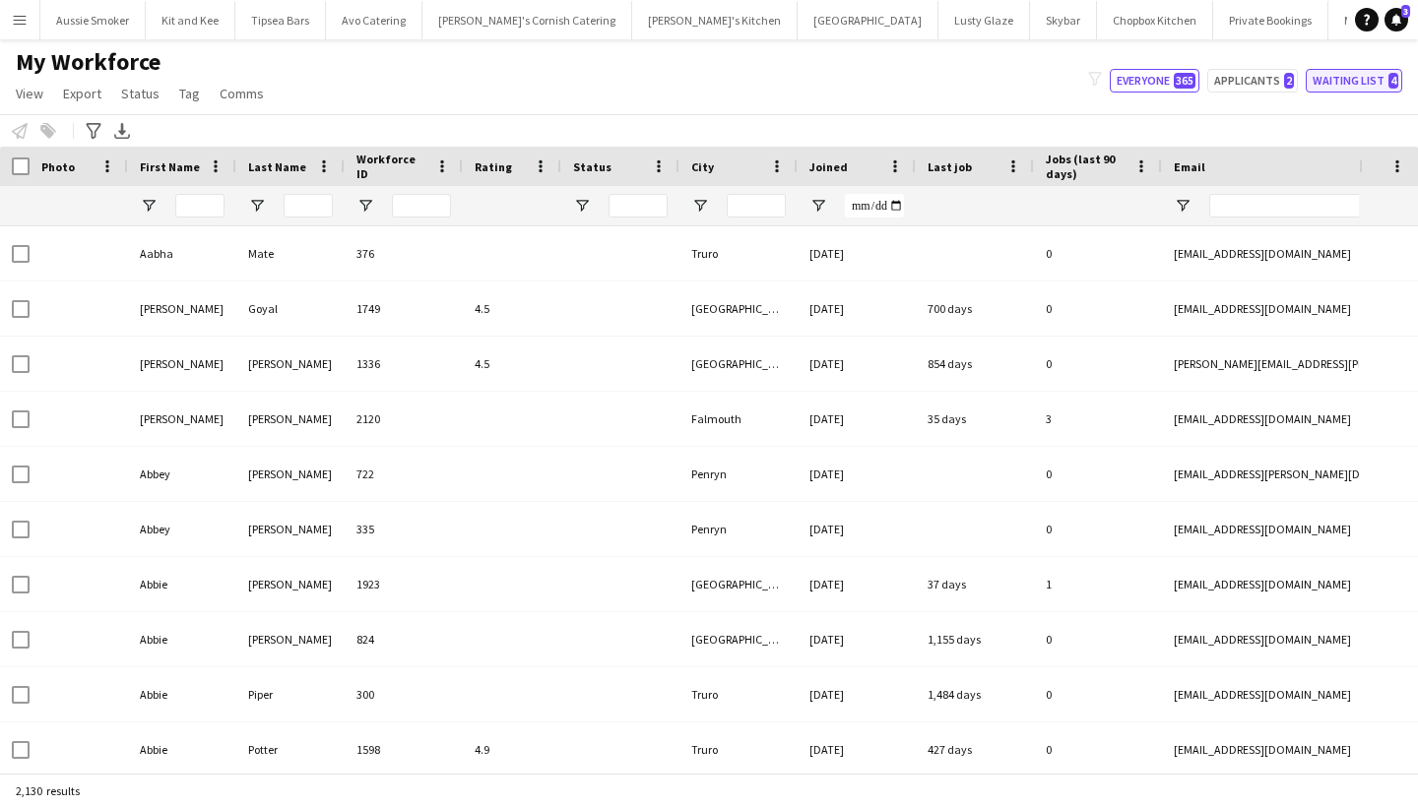
type input "****"
type input "**"
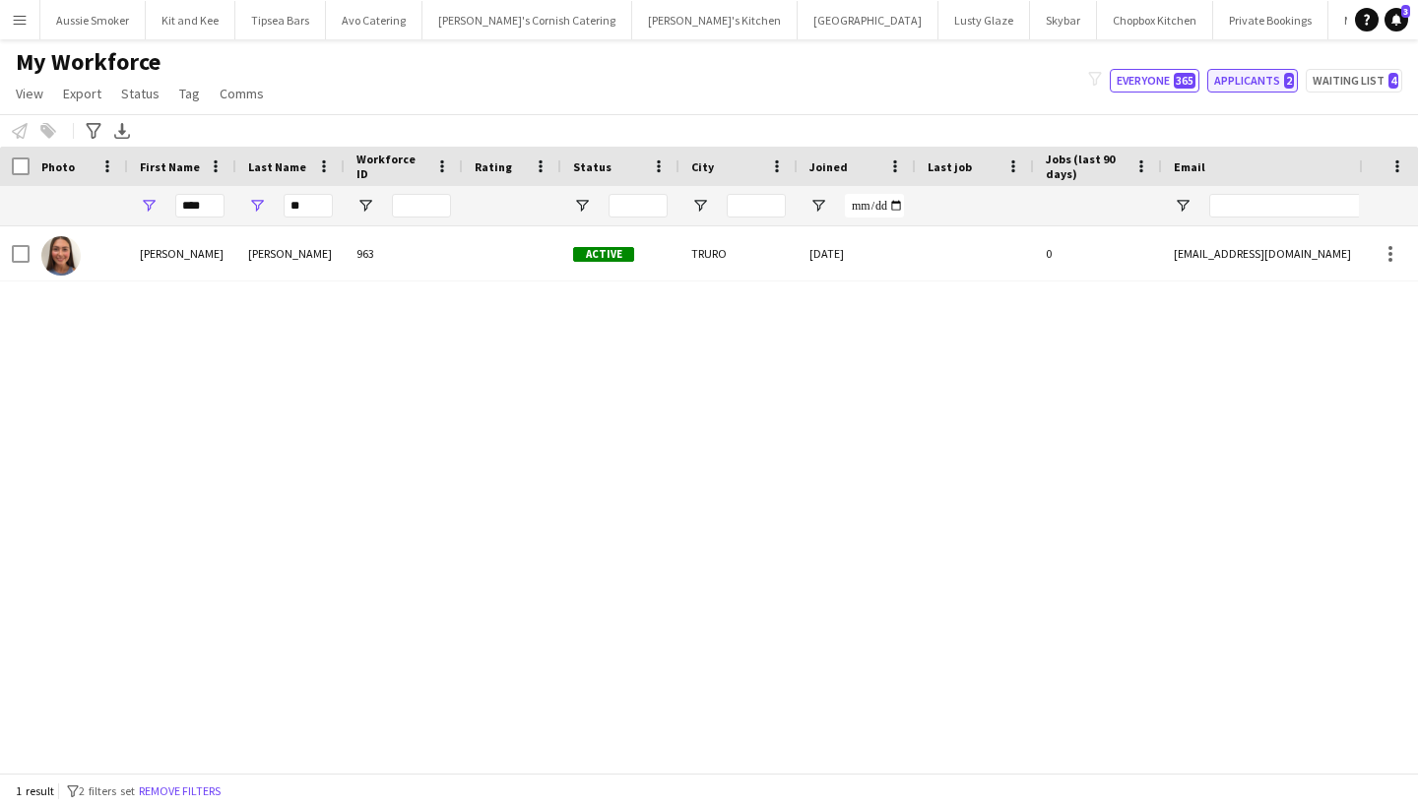
click at [1277, 87] on button "Applicants 2" at bounding box center [1252, 81] width 91 height 24
type input "**********"
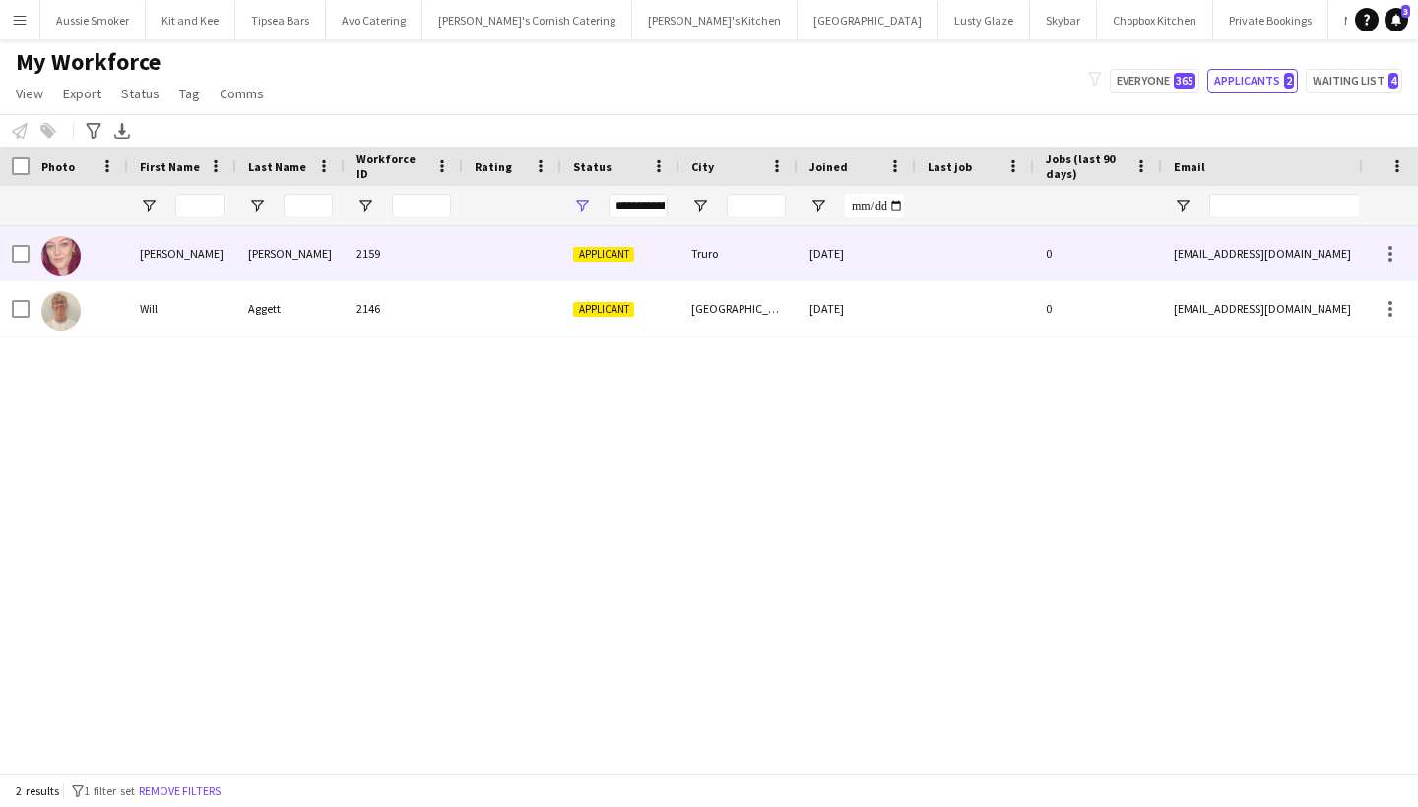
click at [413, 244] on div "2159" at bounding box center [404, 253] width 118 height 54
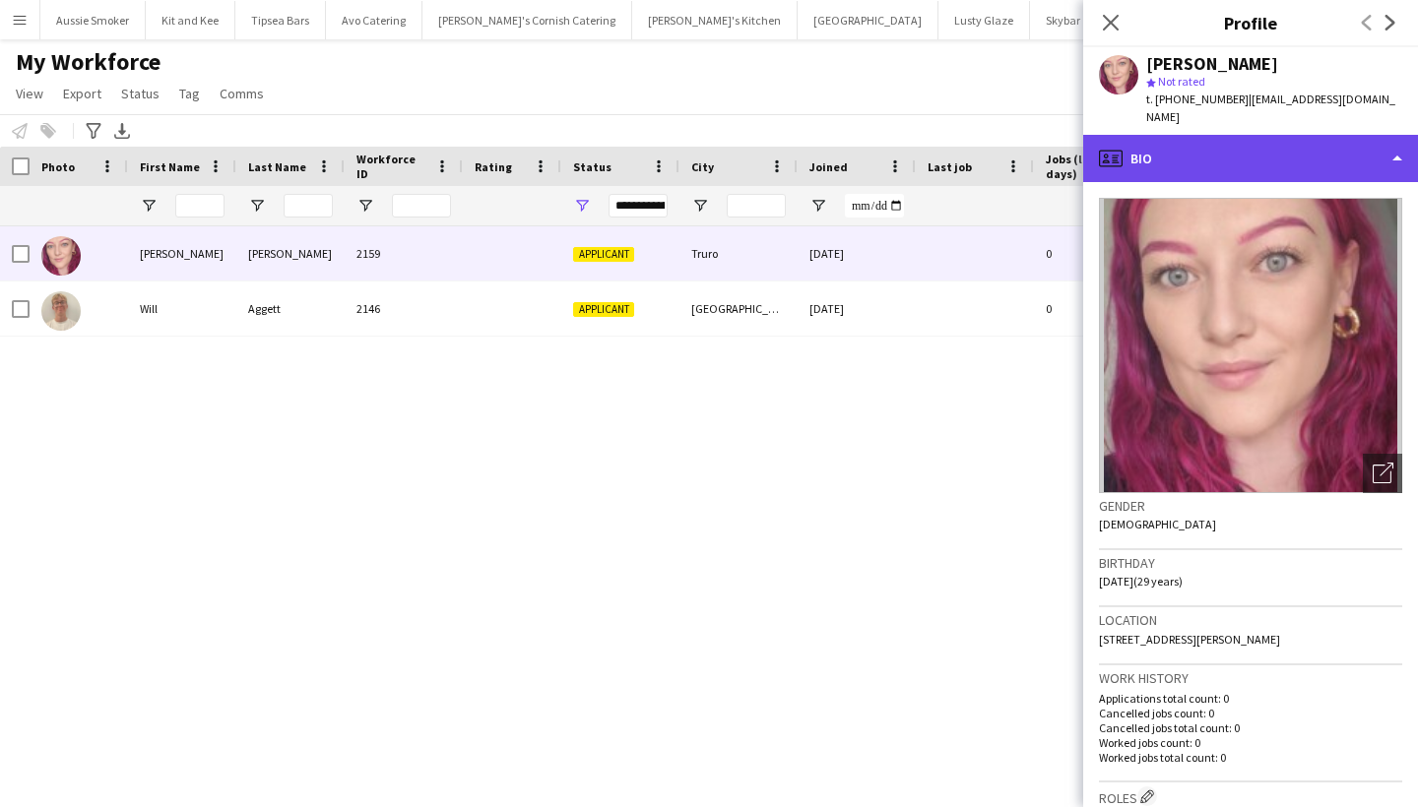
click at [1248, 138] on div "profile Bio" at bounding box center [1250, 158] width 335 height 47
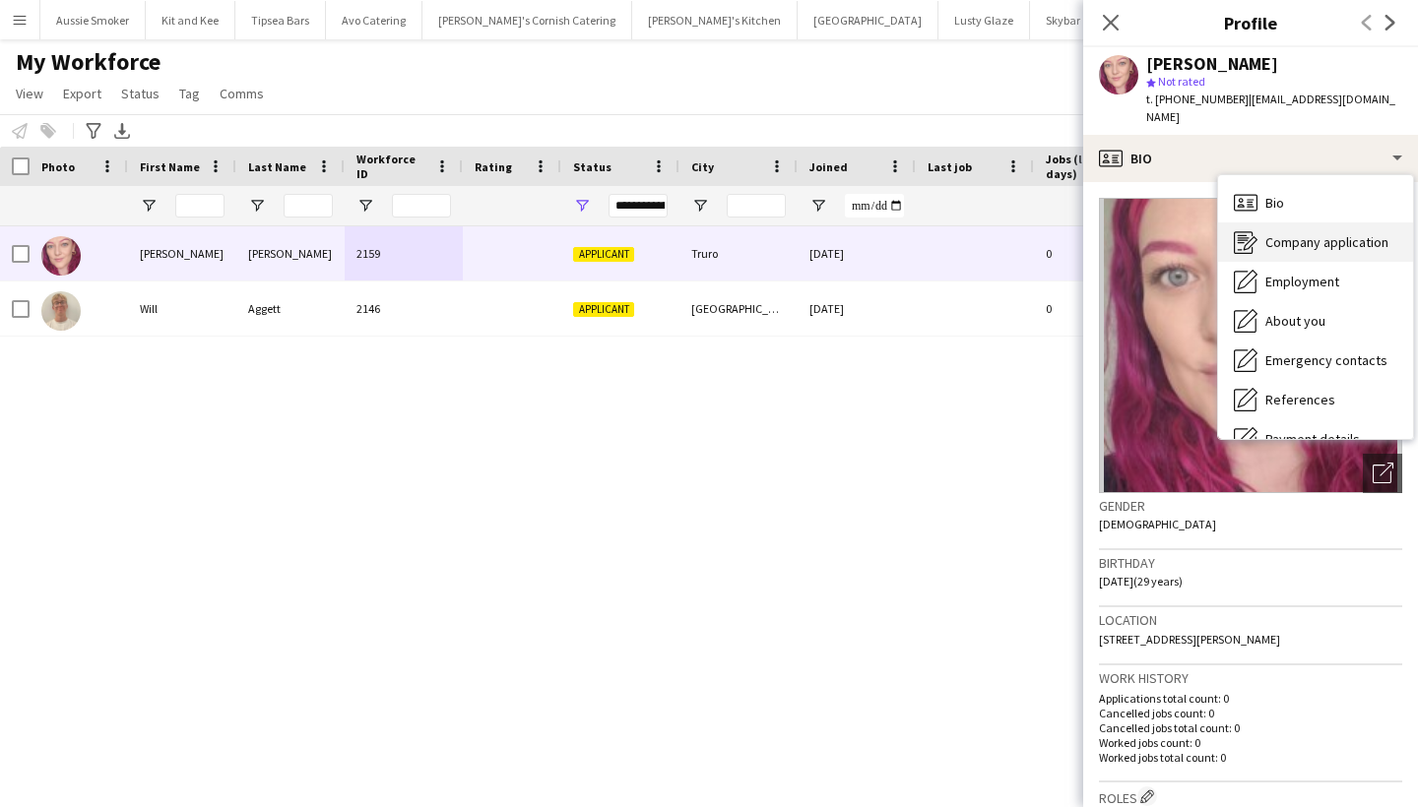
click at [1291, 233] on span "Company application" at bounding box center [1326, 242] width 123 height 18
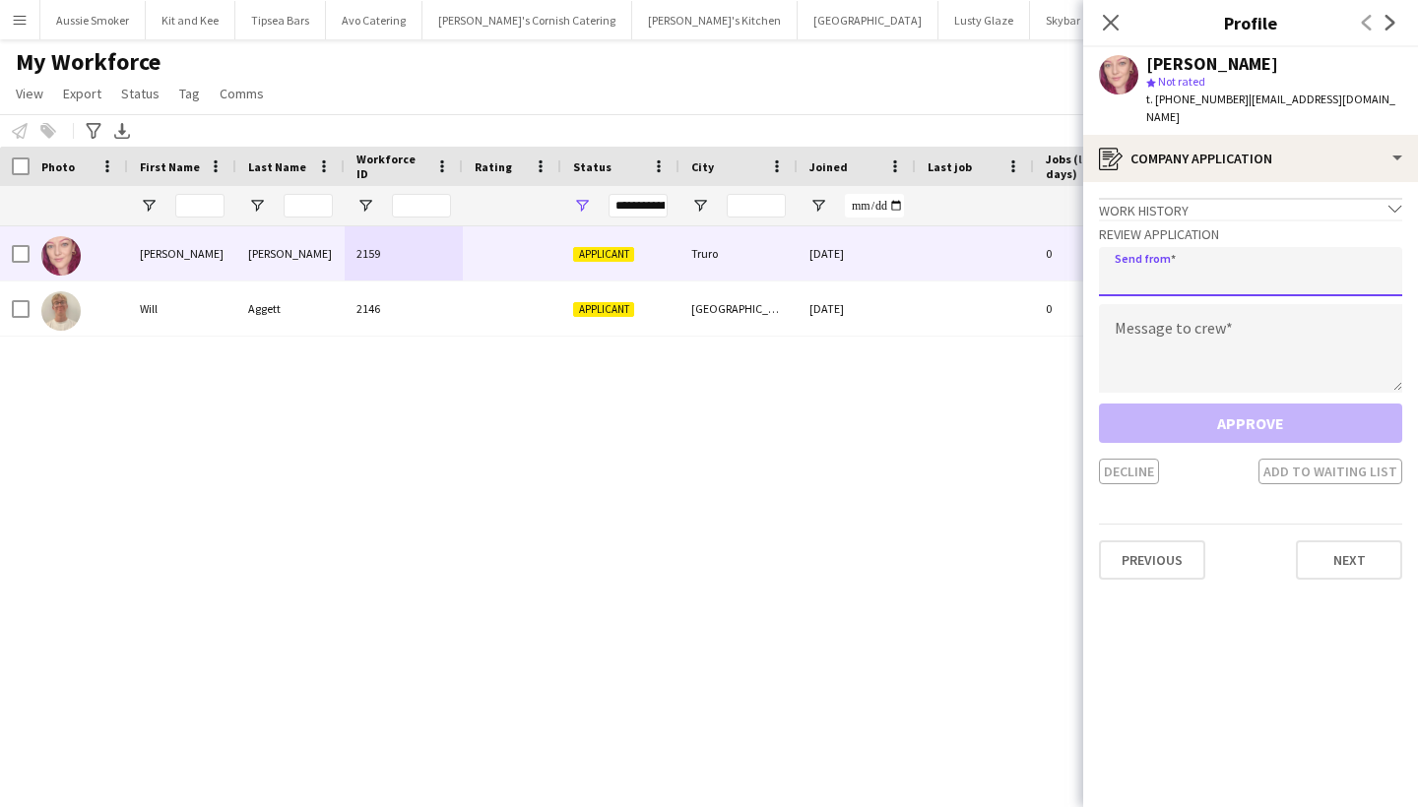
click at [1127, 254] on input "email" at bounding box center [1250, 271] width 303 height 49
type input "**********"
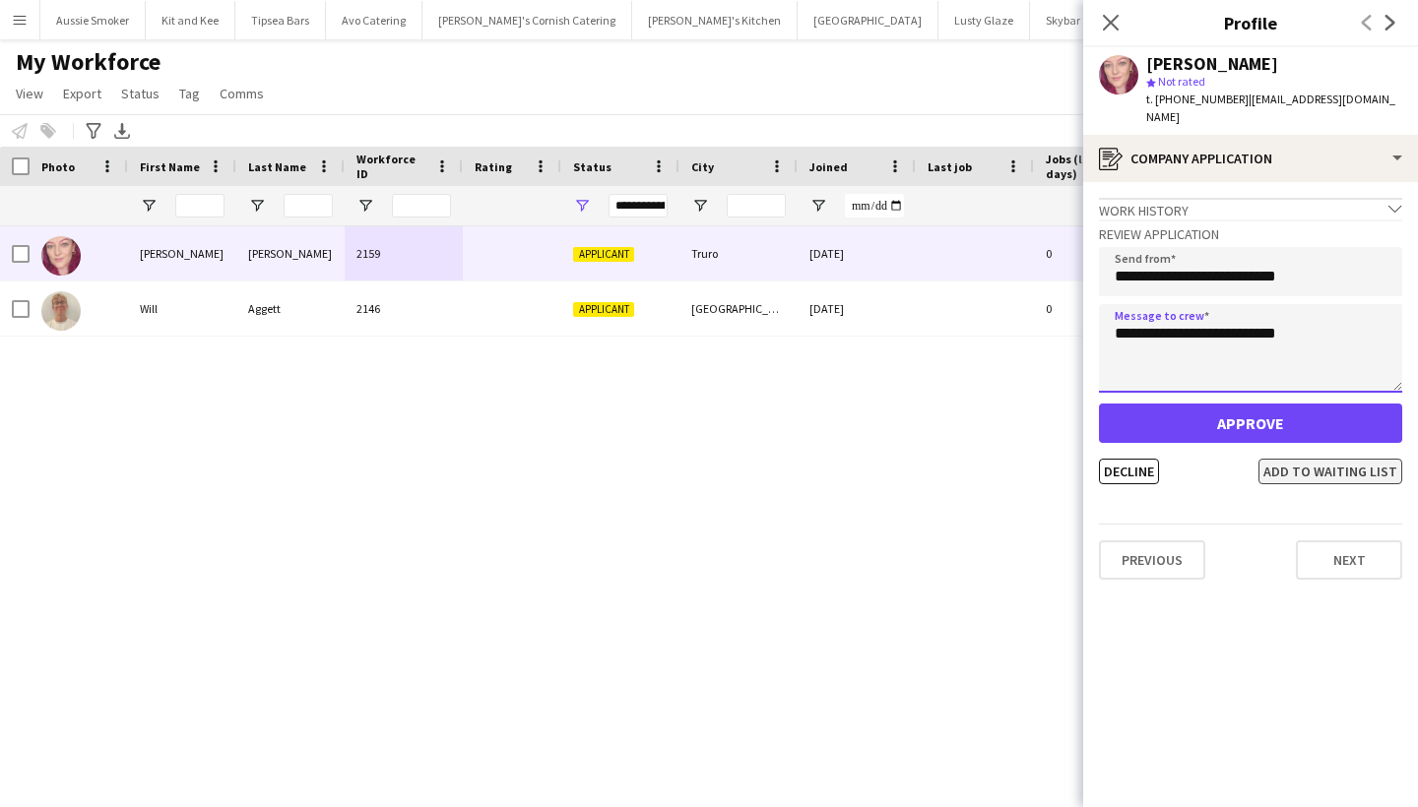
type textarea "**********"
click at [1337, 459] on button "Add to waiting list" at bounding box center [1330, 472] width 144 height 26
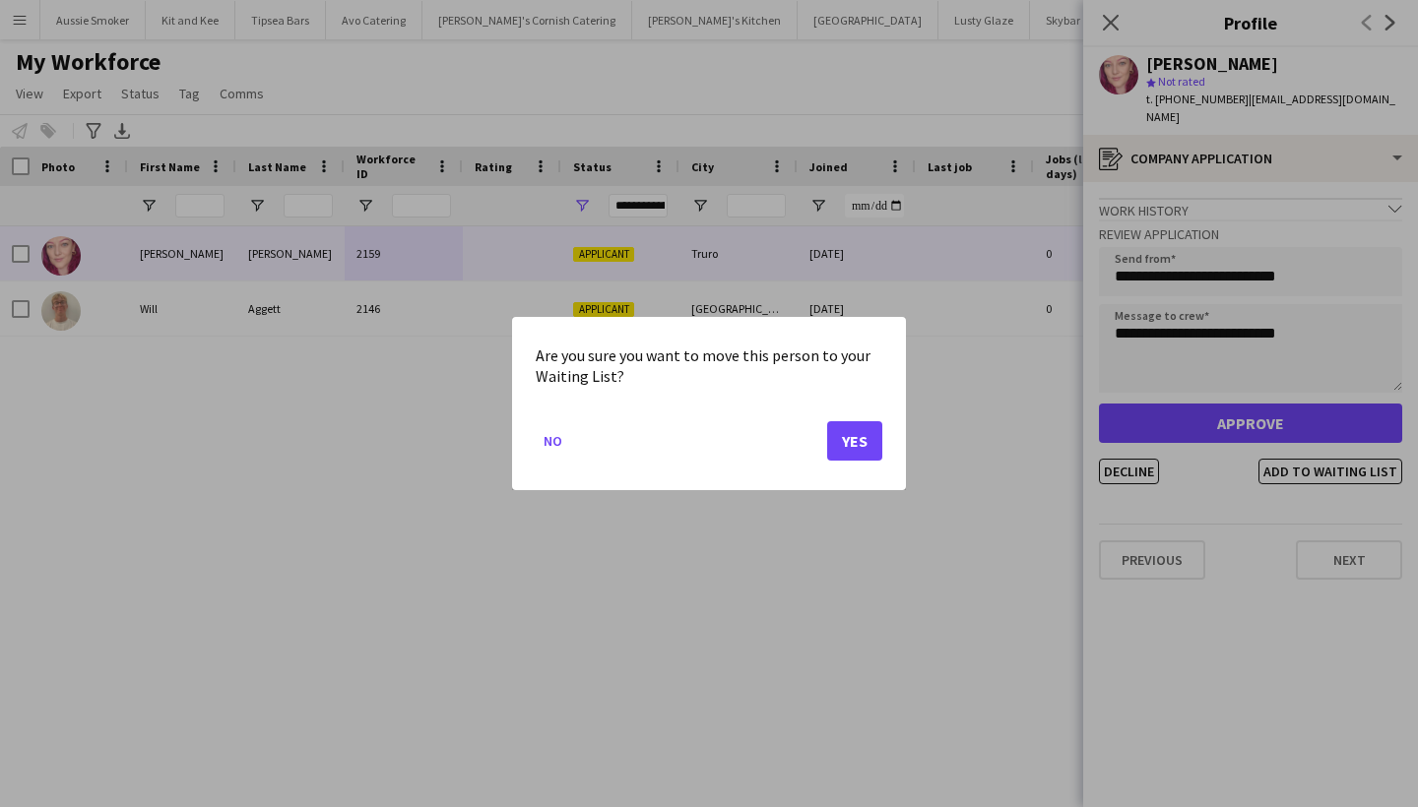
click at [861, 450] on button "Yes" at bounding box center [854, 440] width 55 height 39
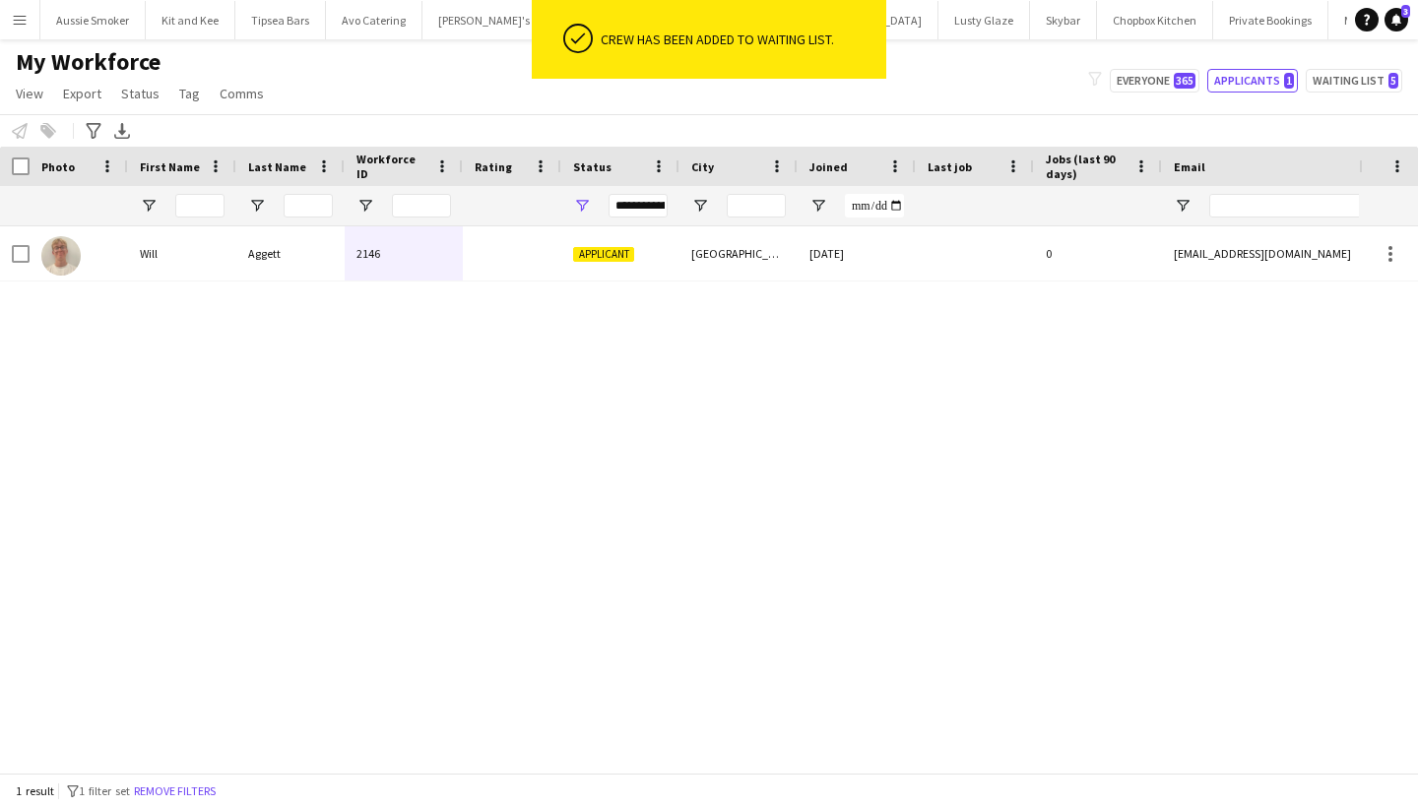
click at [12, 20] on app-icon "Menu" at bounding box center [20, 20] width 16 height 16
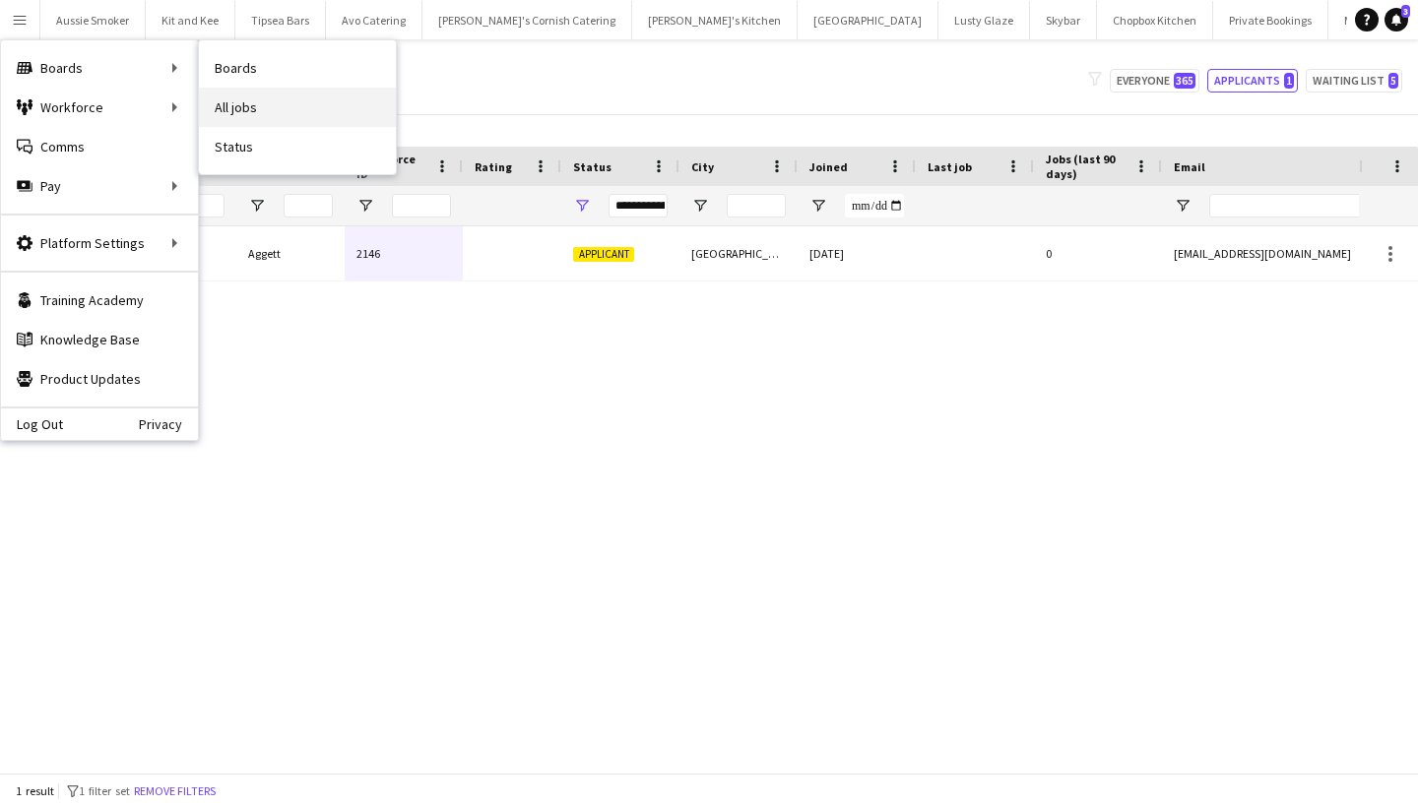
click at [274, 123] on link "All jobs" at bounding box center [297, 107] width 197 height 39
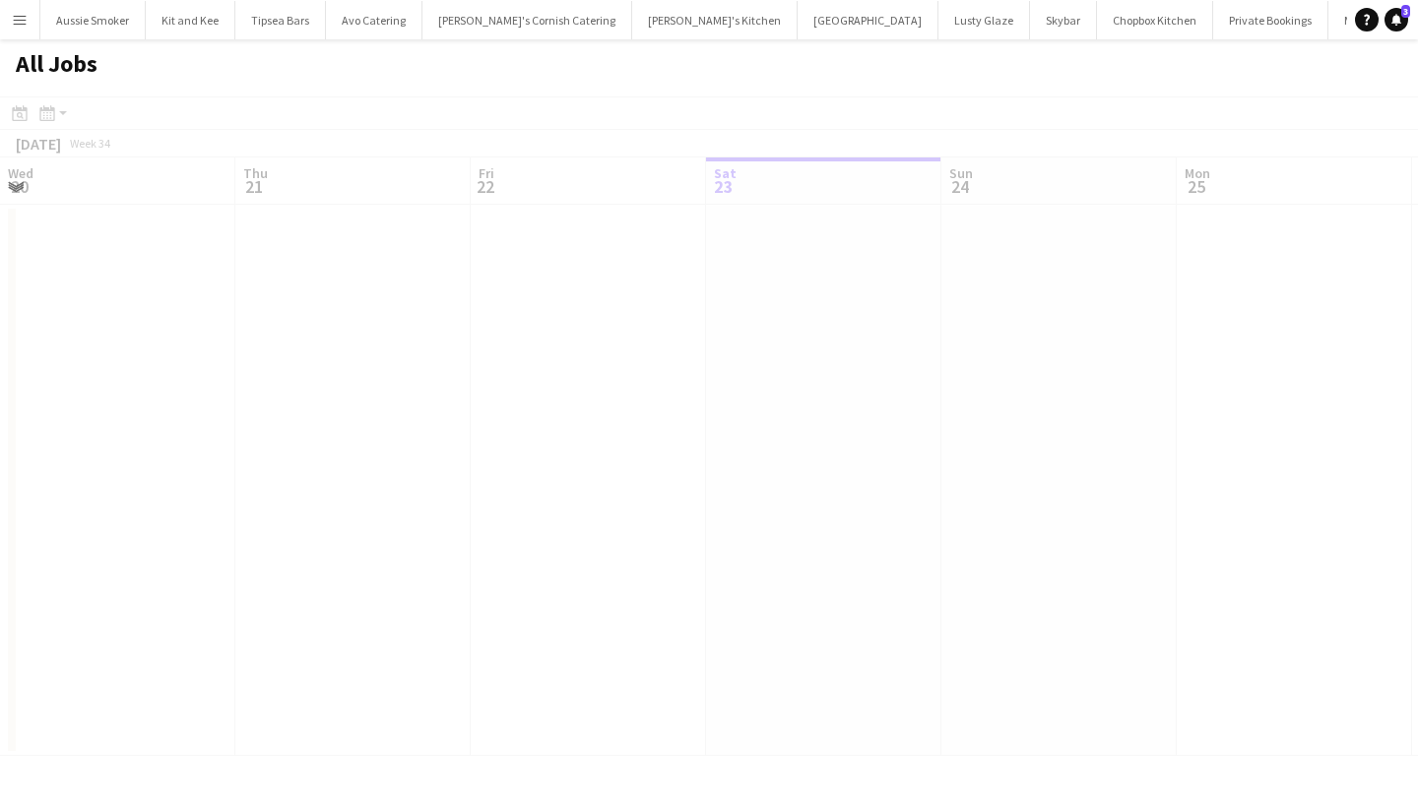
scroll to position [0, 471]
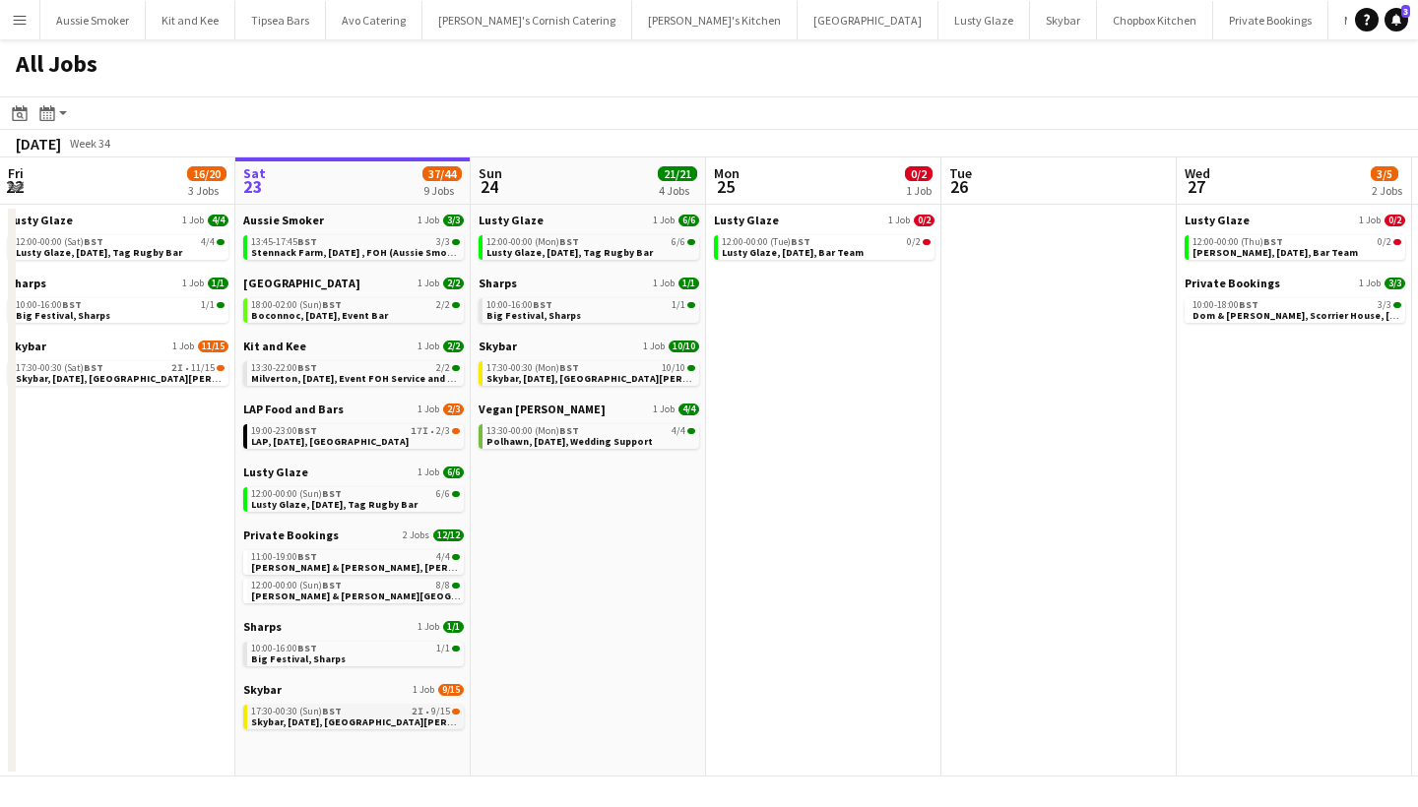
click at [373, 717] on span "Skybar, 23rd August, St Agnes" at bounding box center [376, 722] width 251 height 13
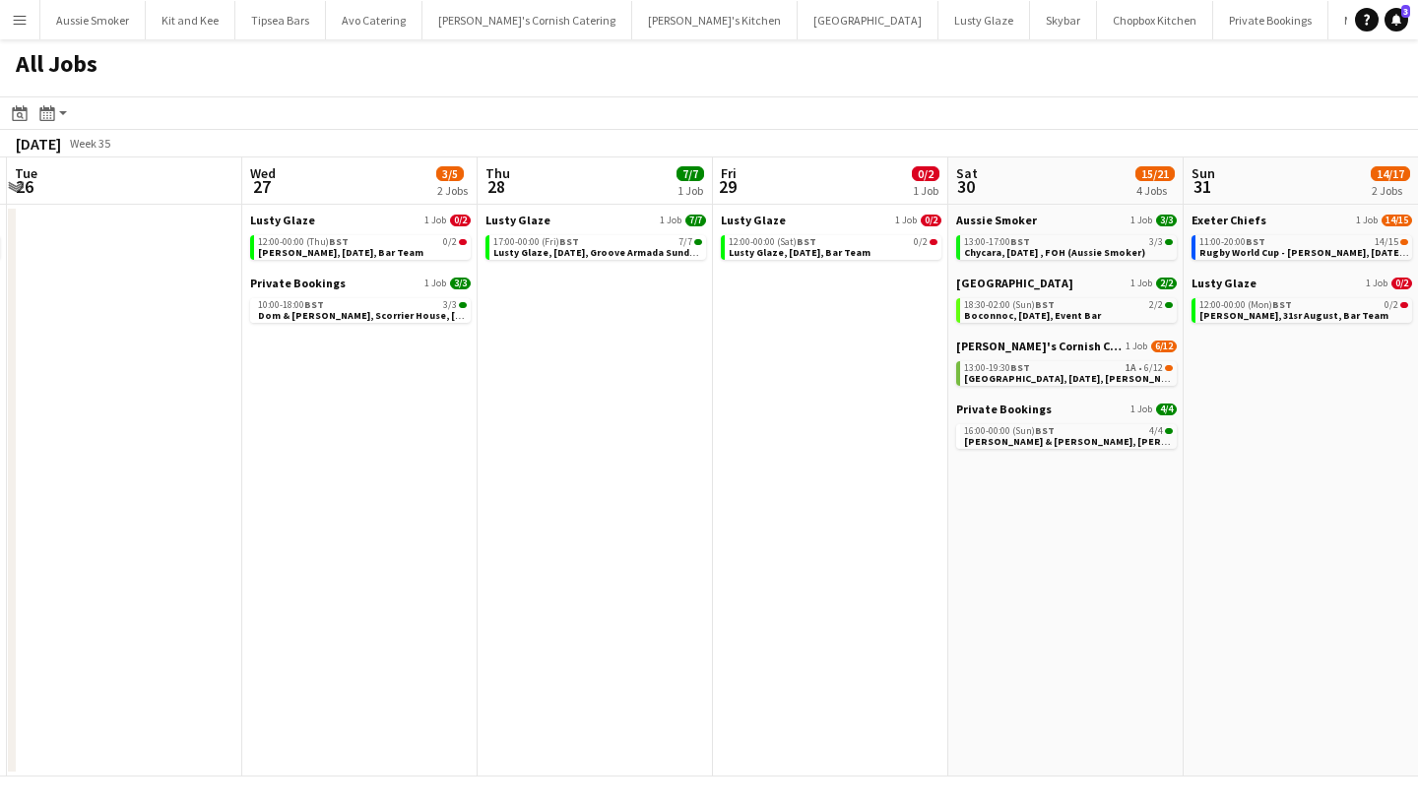
scroll to position [0, 935]
click at [1042, 430] on span "BST" at bounding box center [1044, 430] width 20 height 13
click at [992, 310] on span "Boconnoc, 30th August, Event Bar" at bounding box center [1031, 315] width 137 height 13
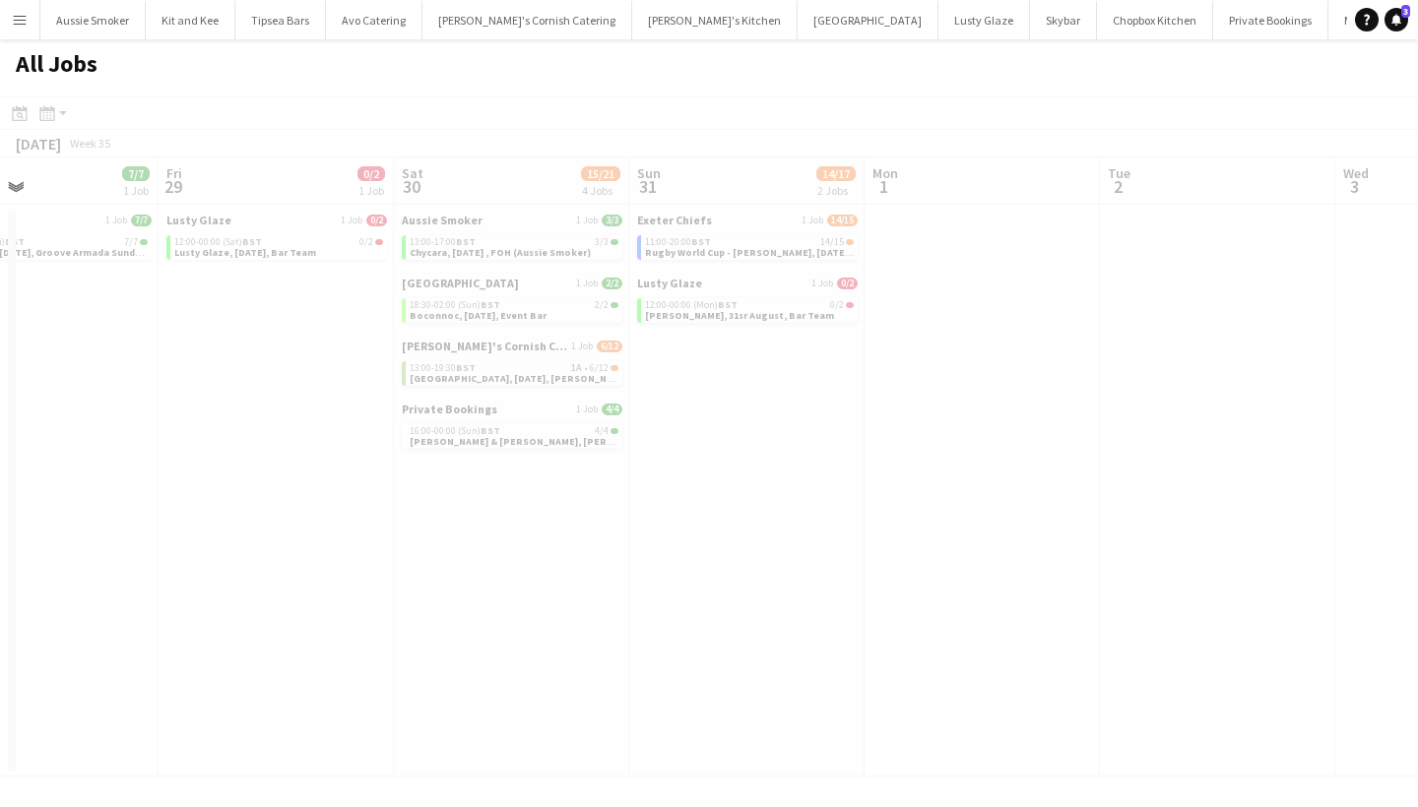
scroll to position [0, 561]
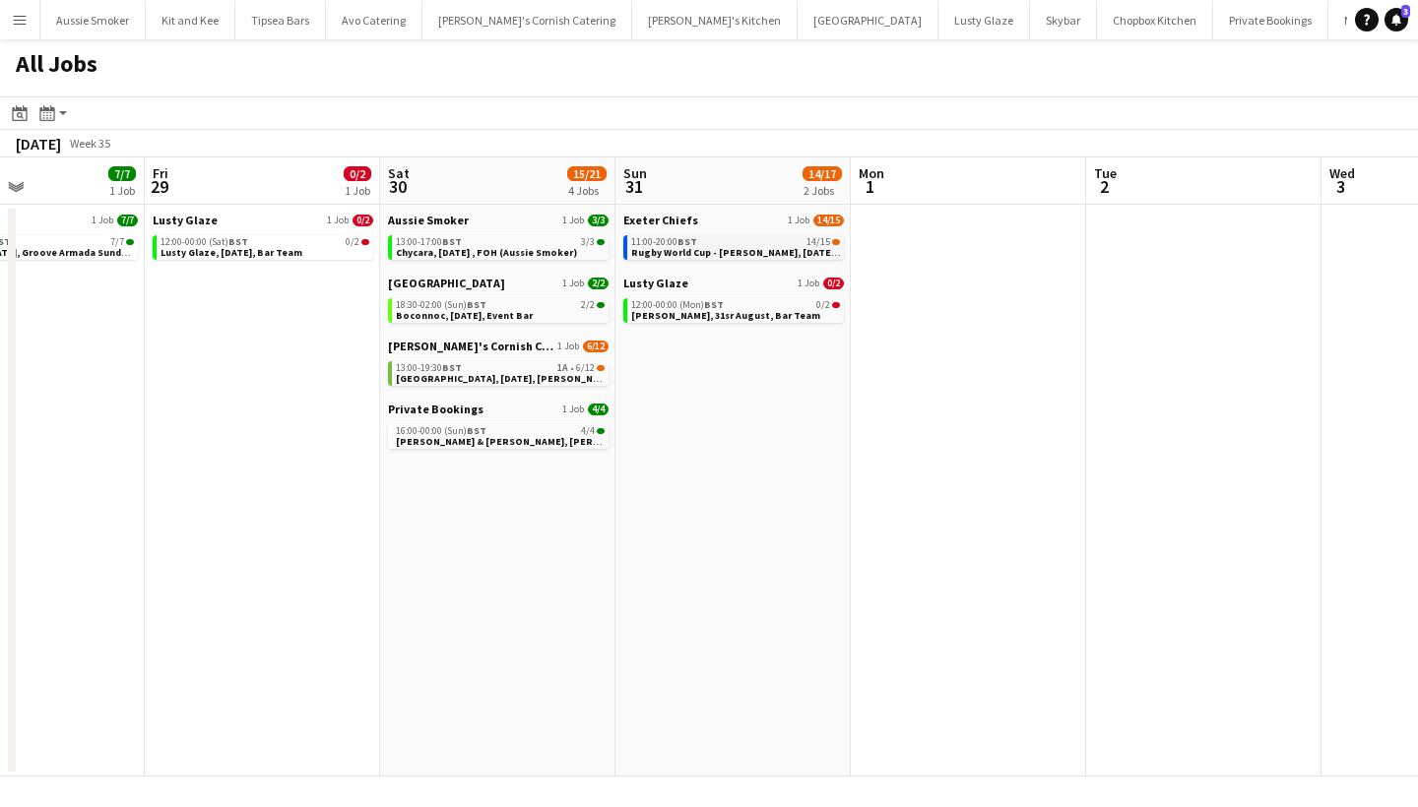
click at [661, 248] on span "Rugby World Cup - Sandy Park, 31st August, Match Day Bar" at bounding box center [769, 252] width 276 height 13
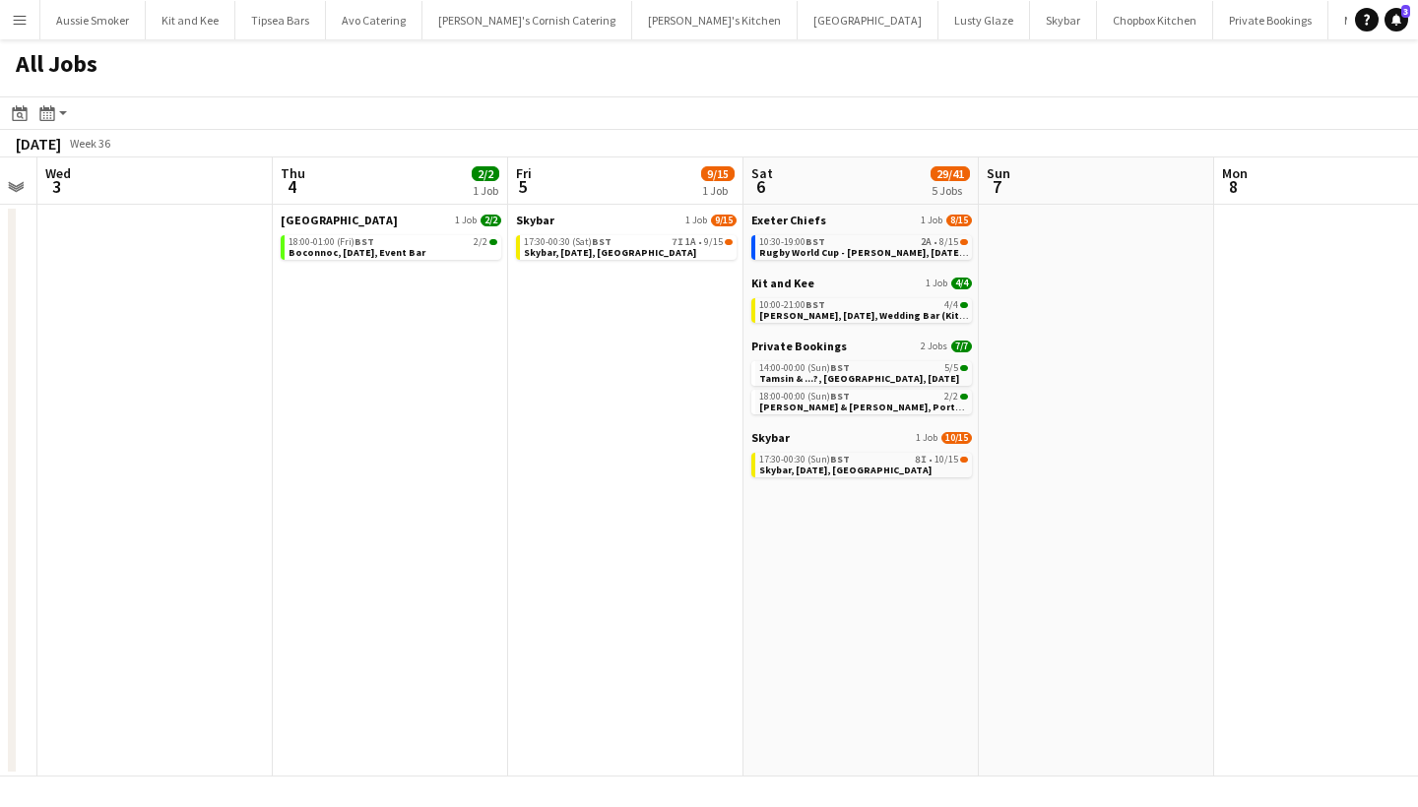
scroll to position [0, 905]
click at [802, 249] on span "Rugby World Cup - [PERSON_NAME], [DATE], Match Day Bar" at bounding box center [896, 252] width 276 height 13
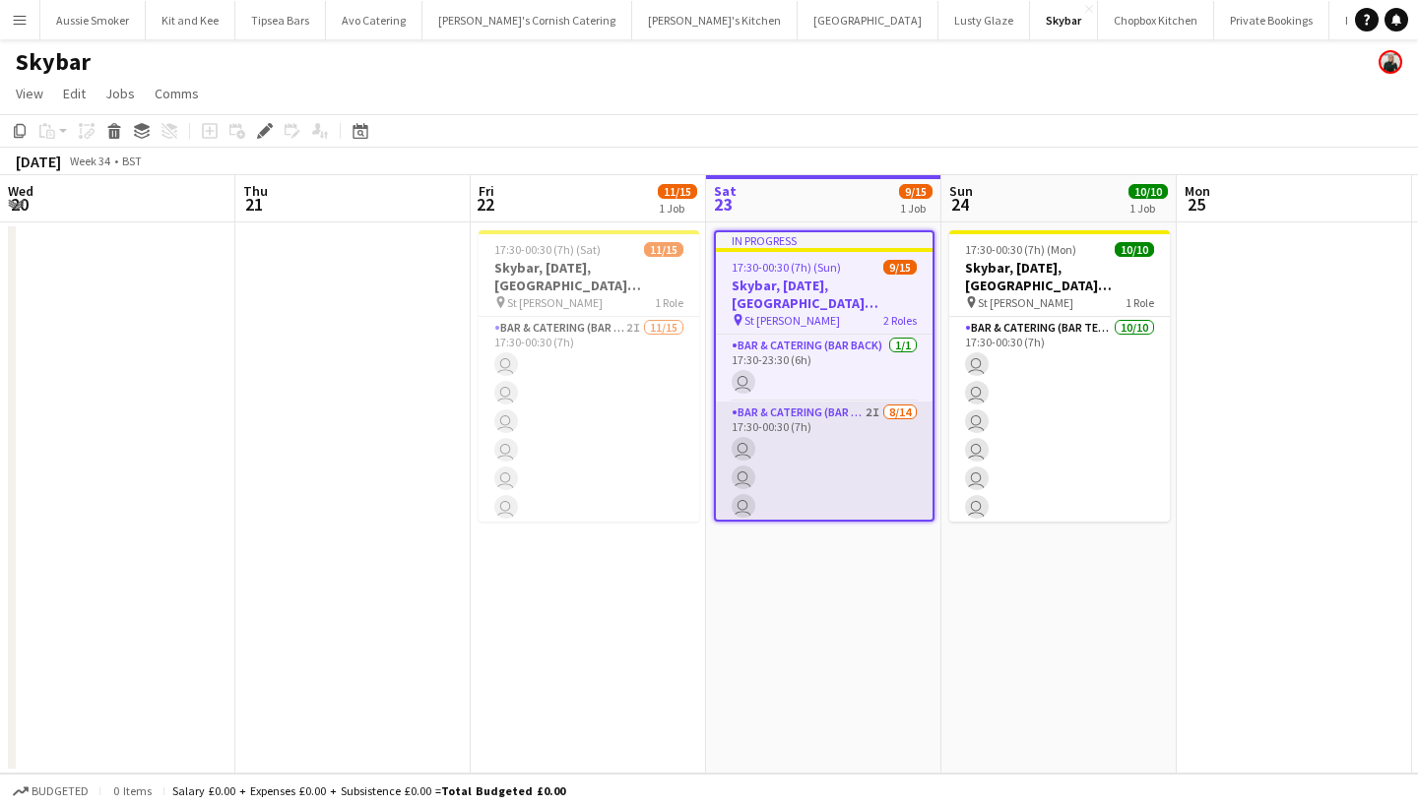
scroll to position [0, 676]
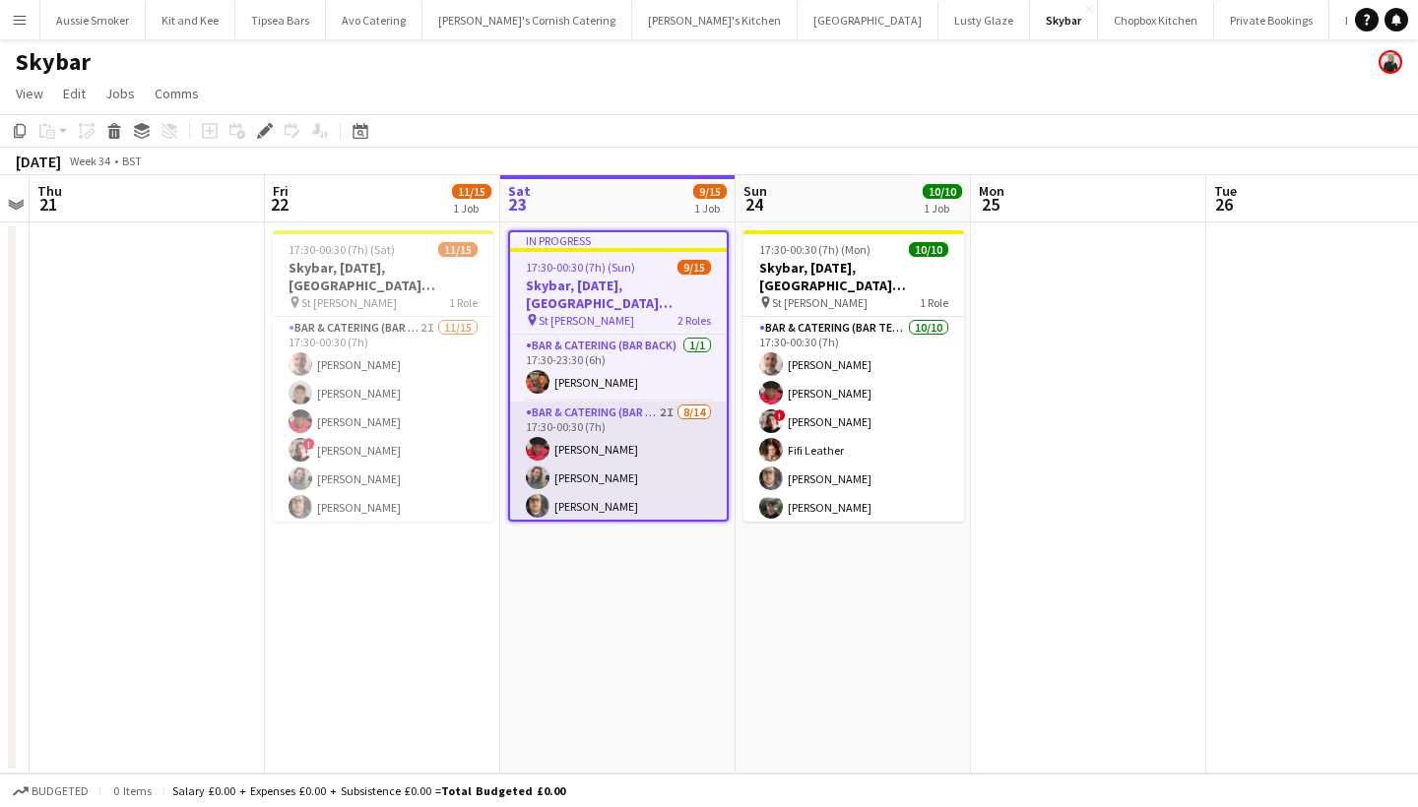
click at [597, 478] on app-card-role "Bar & Catering (Bar Tender) 2I [DATE] 17:30-00:30 (7h) [PERSON_NAME] [PERSON_NA…" at bounding box center [618, 621] width 217 height 438
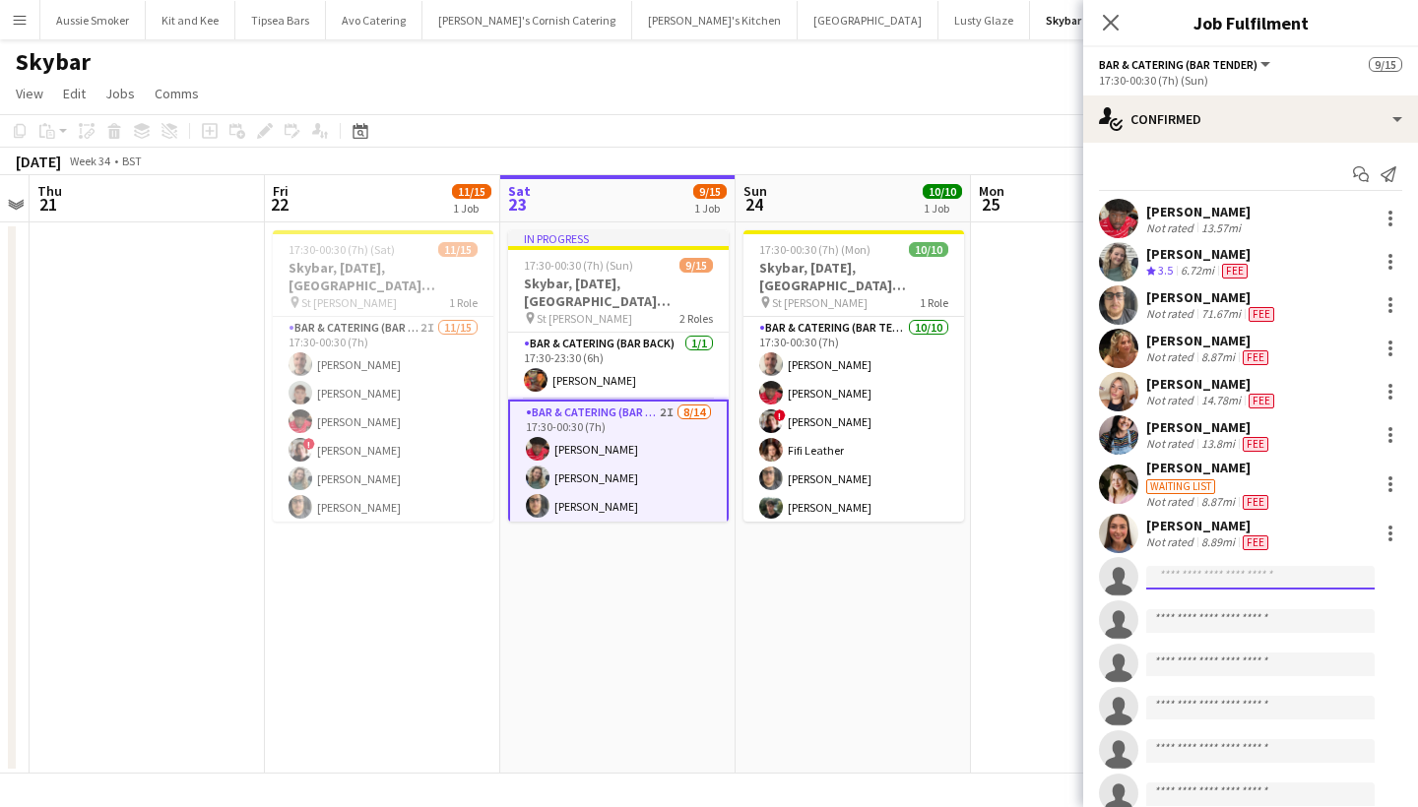
click at [1207, 580] on input at bounding box center [1260, 578] width 228 height 24
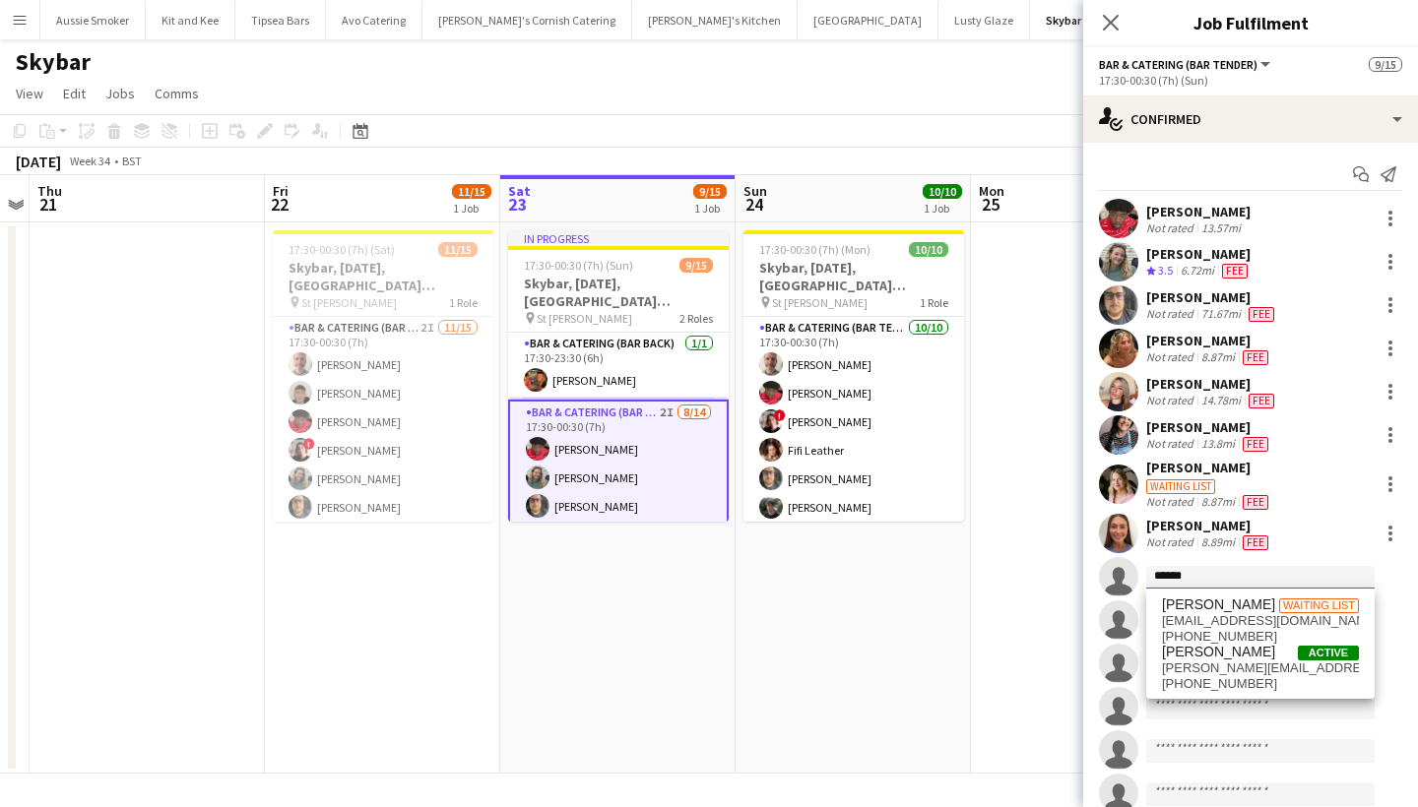
type input "******"
drag, startPoint x: 1220, startPoint y: 590, endPoint x: 1272, endPoint y: 620, distance: 60.5
click at [1272, 620] on span "harrietdowling19@gmail.com" at bounding box center [1260, 621] width 197 height 16
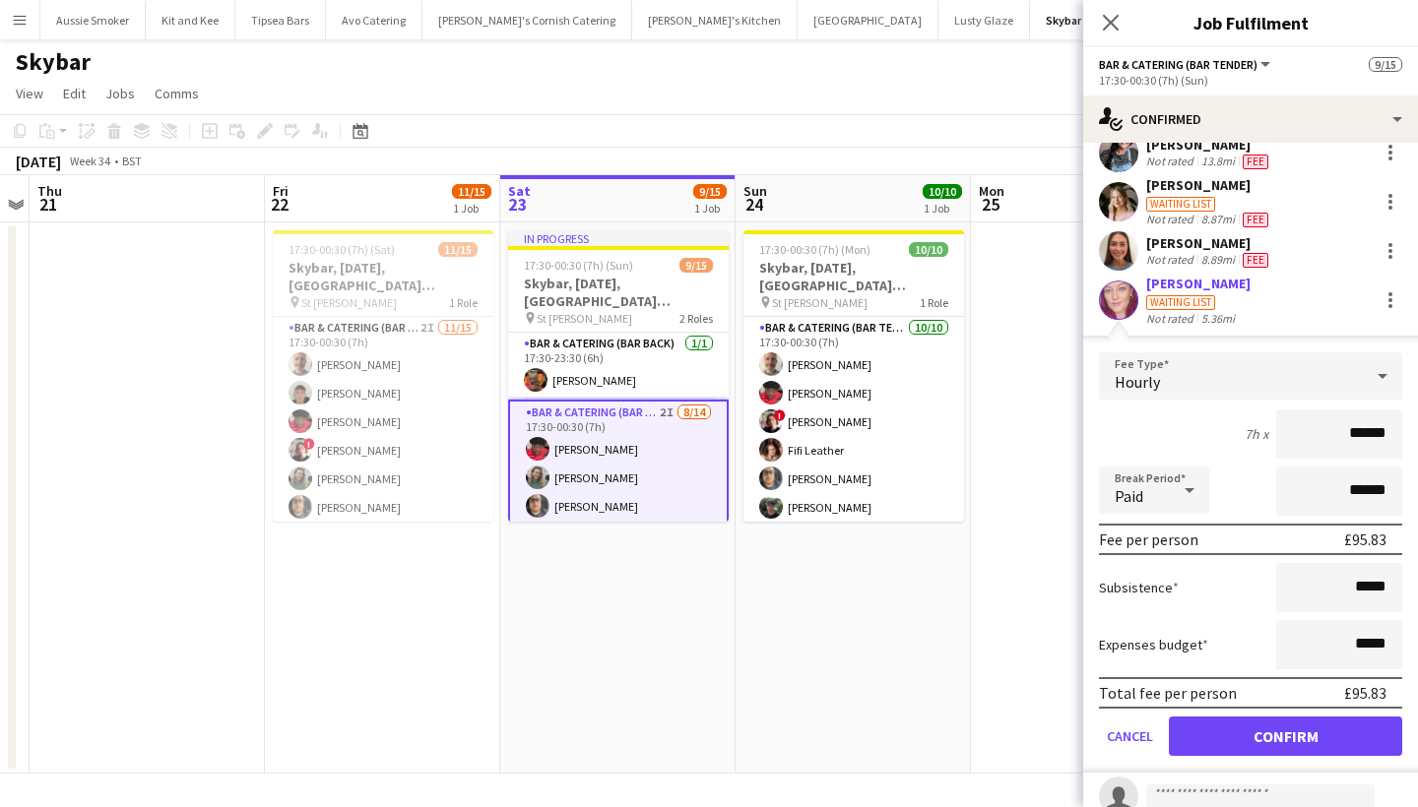
type input "******"
click at [1272, 742] on button "Confirm" at bounding box center [1285, 736] width 233 height 39
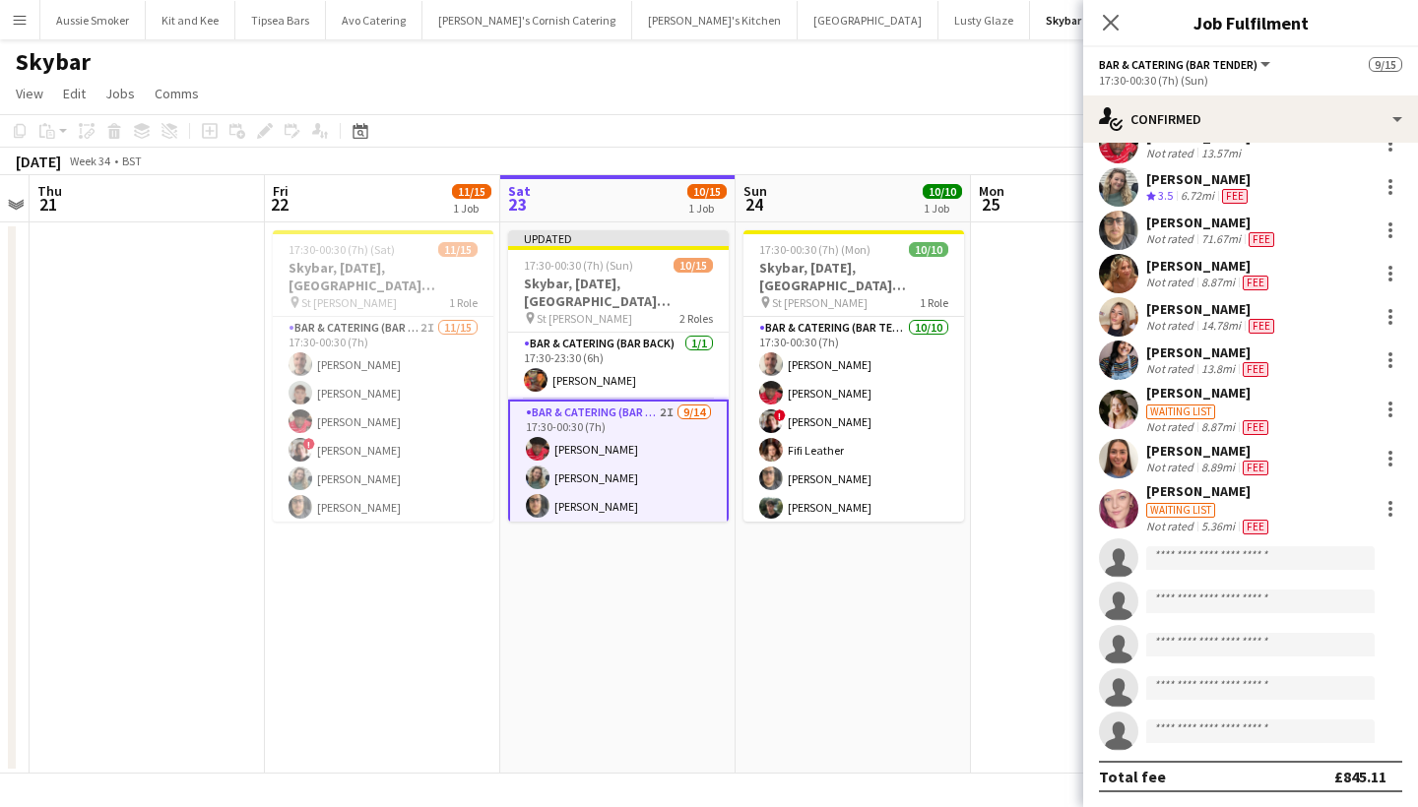
scroll to position [75, 0]
click at [1115, 26] on icon at bounding box center [1110, 22] width 19 height 19
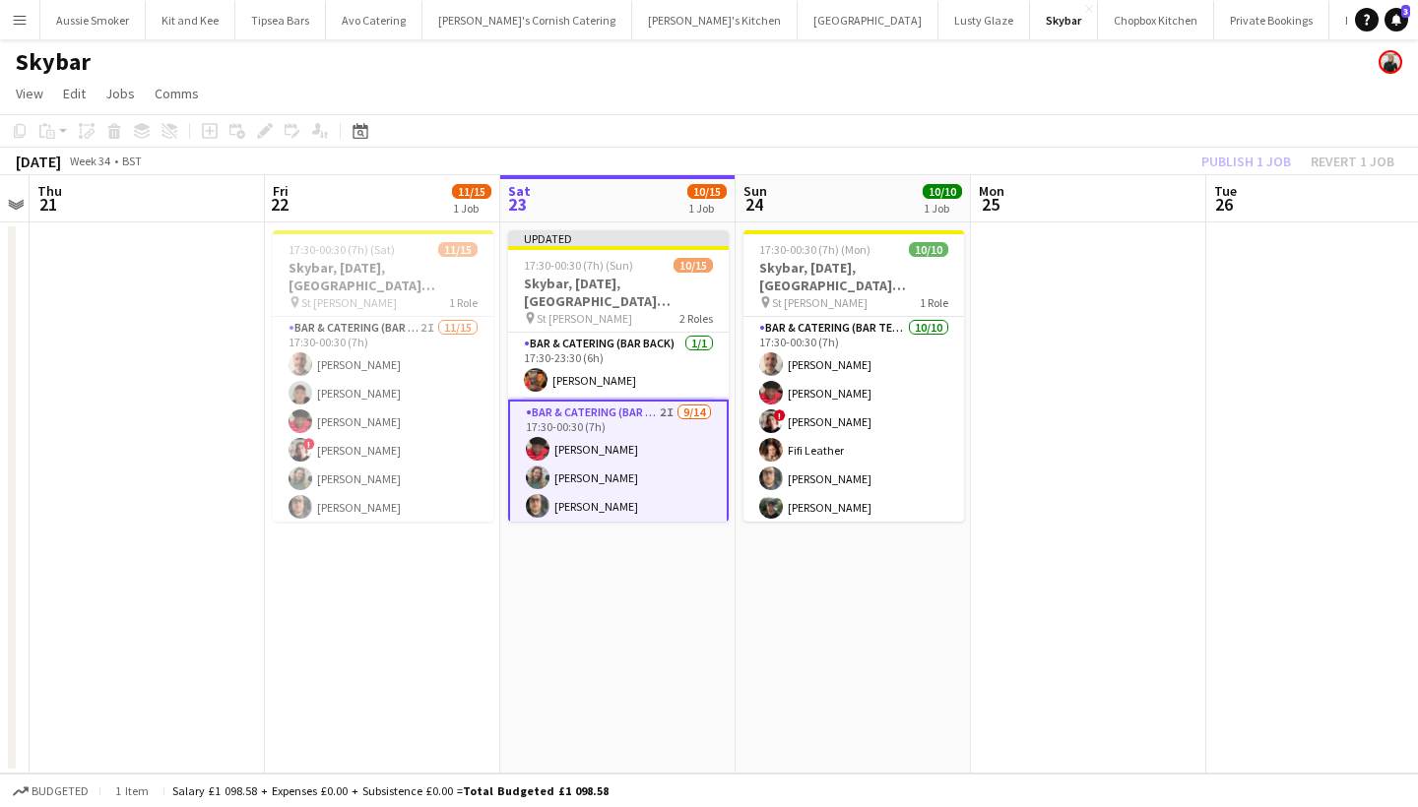
click at [1232, 161] on div "Publish 1 job Revert 1 job" at bounding box center [1298, 162] width 240 height 26
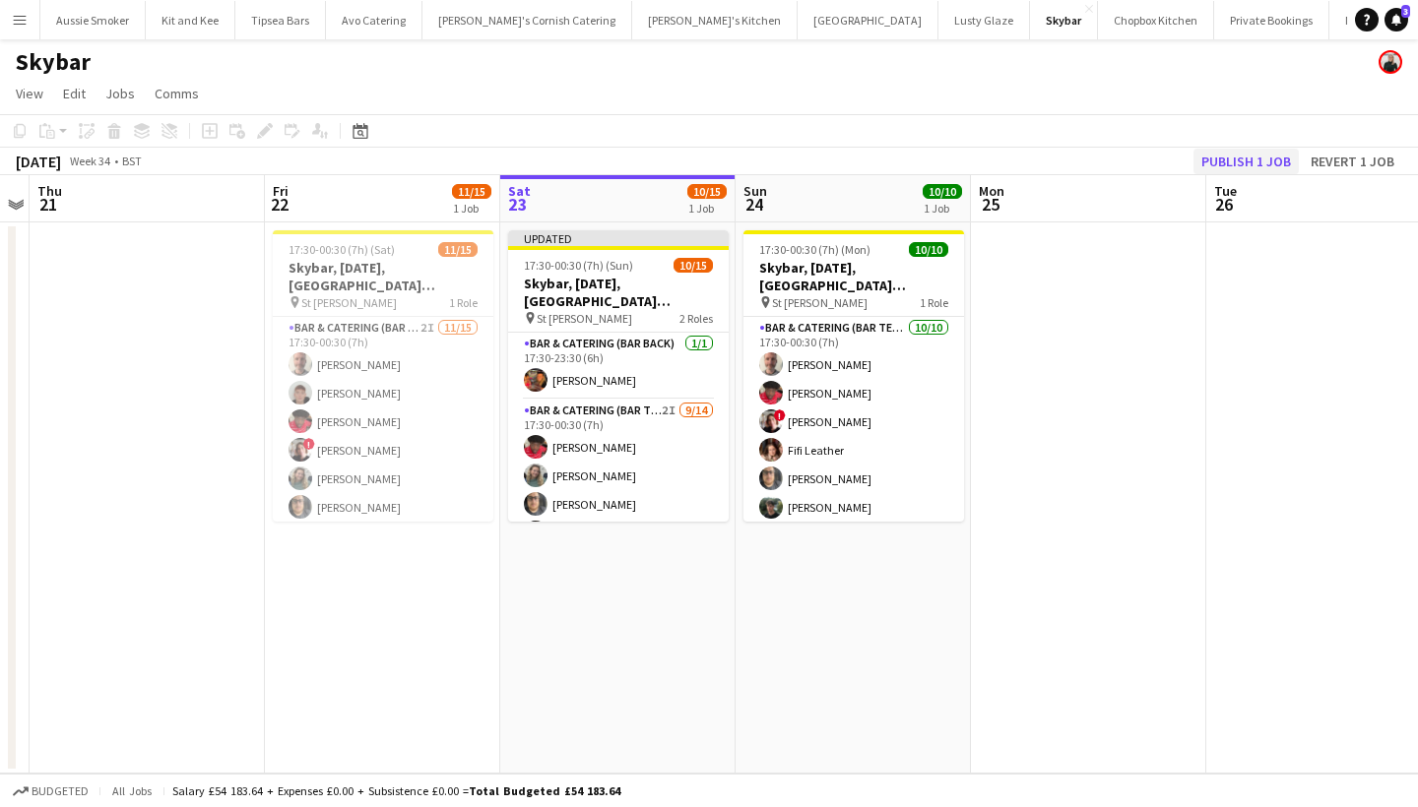
click at [1232, 160] on button "Publish 1 job" at bounding box center [1245, 162] width 105 height 26
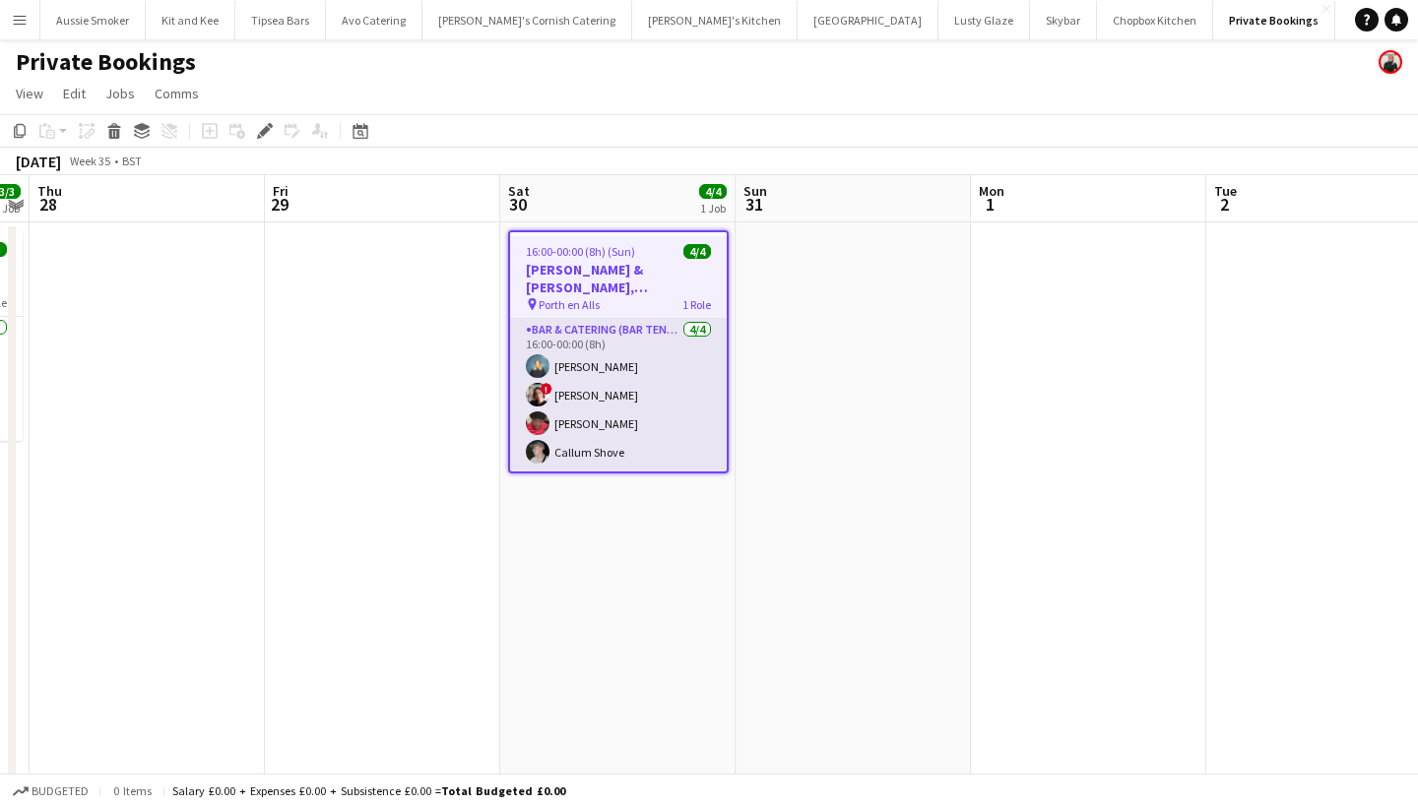
click at [660, 453] on app-card-role "Bar & Catering (Bar Tender) 4/4 16:00-00:00 (8h) Phoebe Savage ! Kathryn Marsh …" at bounding box center [618, 395] width 217 height 153
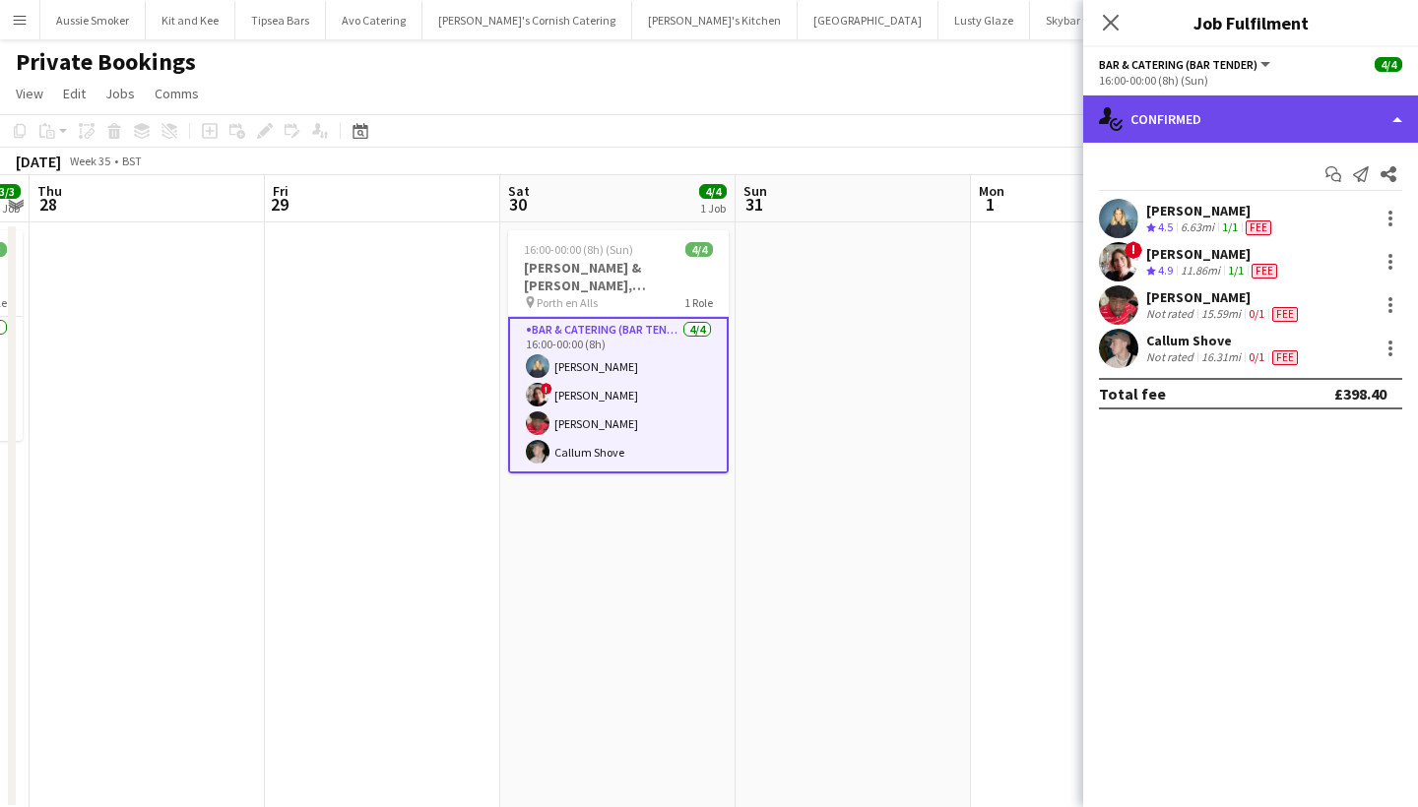
click at [1181, 120] on div "single-neutral-actions-check-2 Confirmed" at bounding box center [1250, 119] width 335 height 47
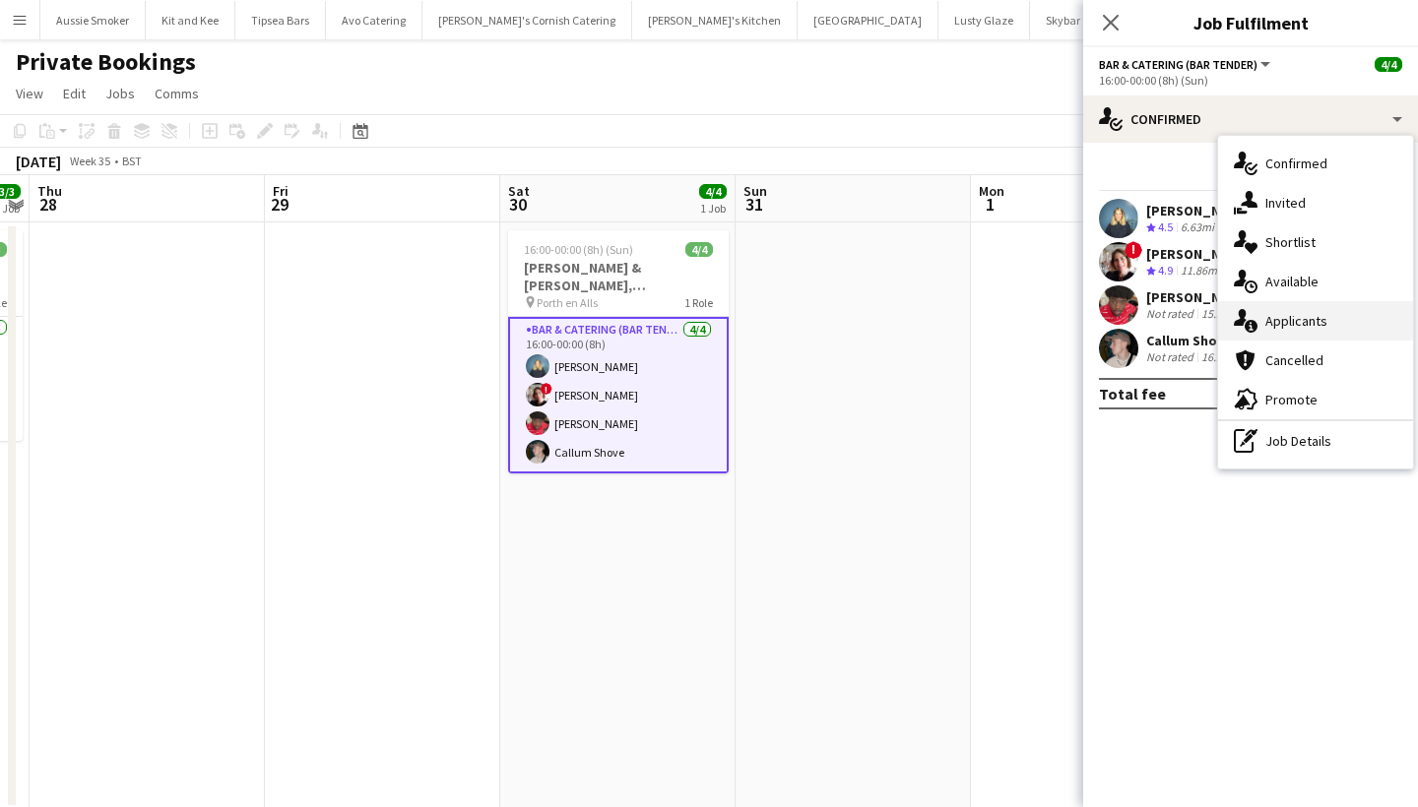
click at [1278, 319] on div "single-neutral-actions-information Applicants" at bounding box center [1315, 320] width 195 height 39
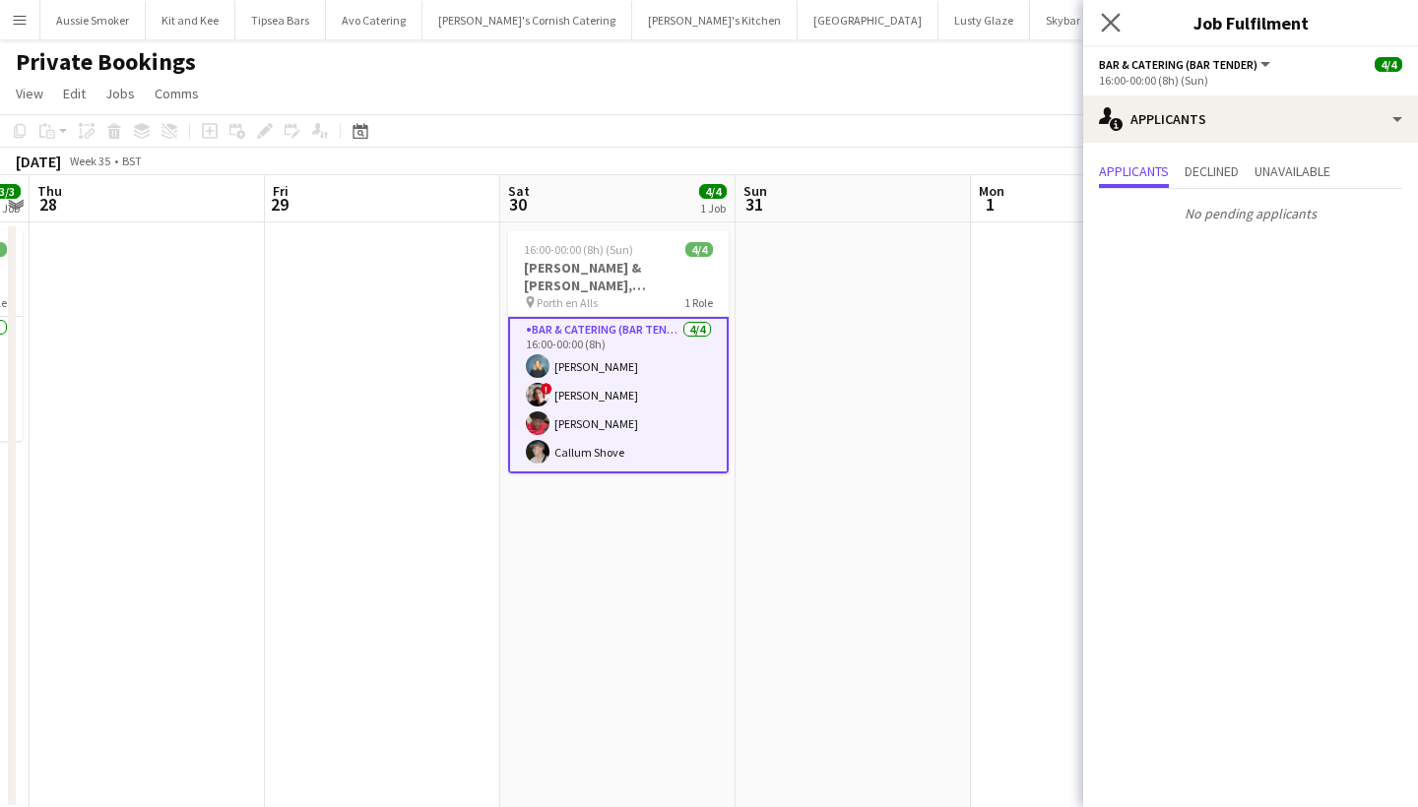
click at [1100, 19] on app-icon "Close pop-in" at bounding box center [1111, 23] width 29 height 29
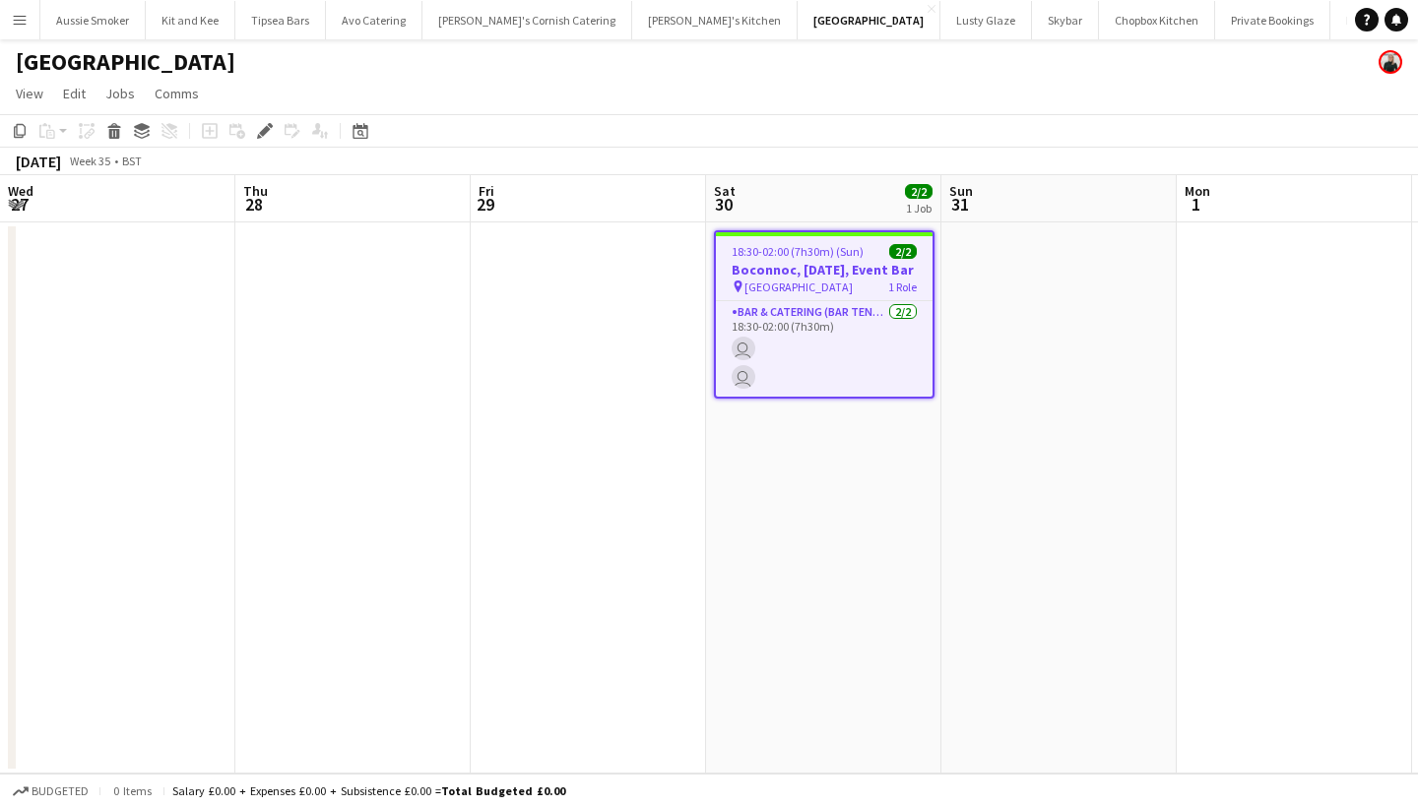
scroll to position [0, 676]
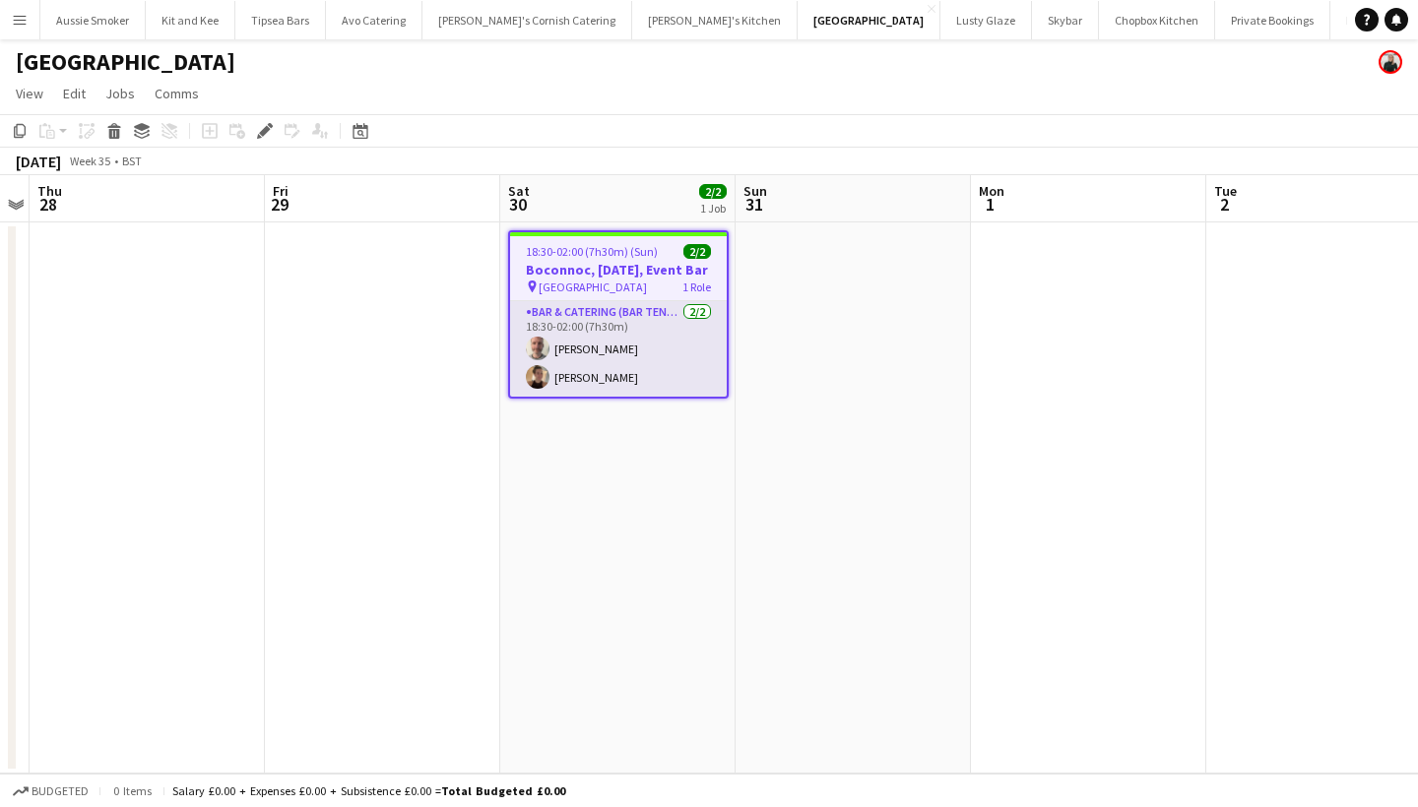
click at [640, 378] on app-card-role "Bar & Catering (Bar Tender) [DATE] 18:30-02:00 (7h30m) [PERSON_NAME] [PERSON_NA…" at bounding box center [618, 349] width 217 height 96
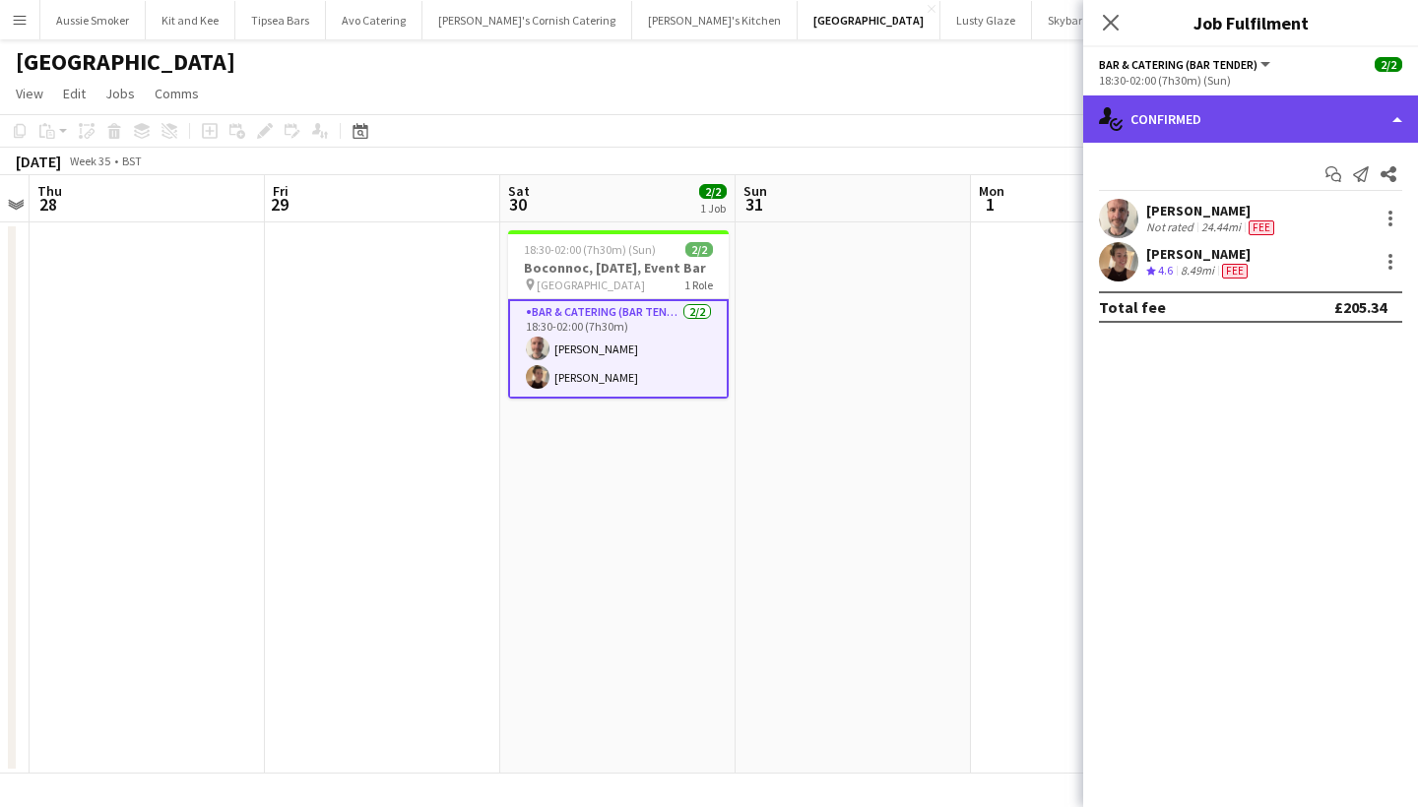
click at [1200, 120] on div "single-neutral-actions-check-2 Confirmed" at bounding box center [1250, 119] width 335 height 47
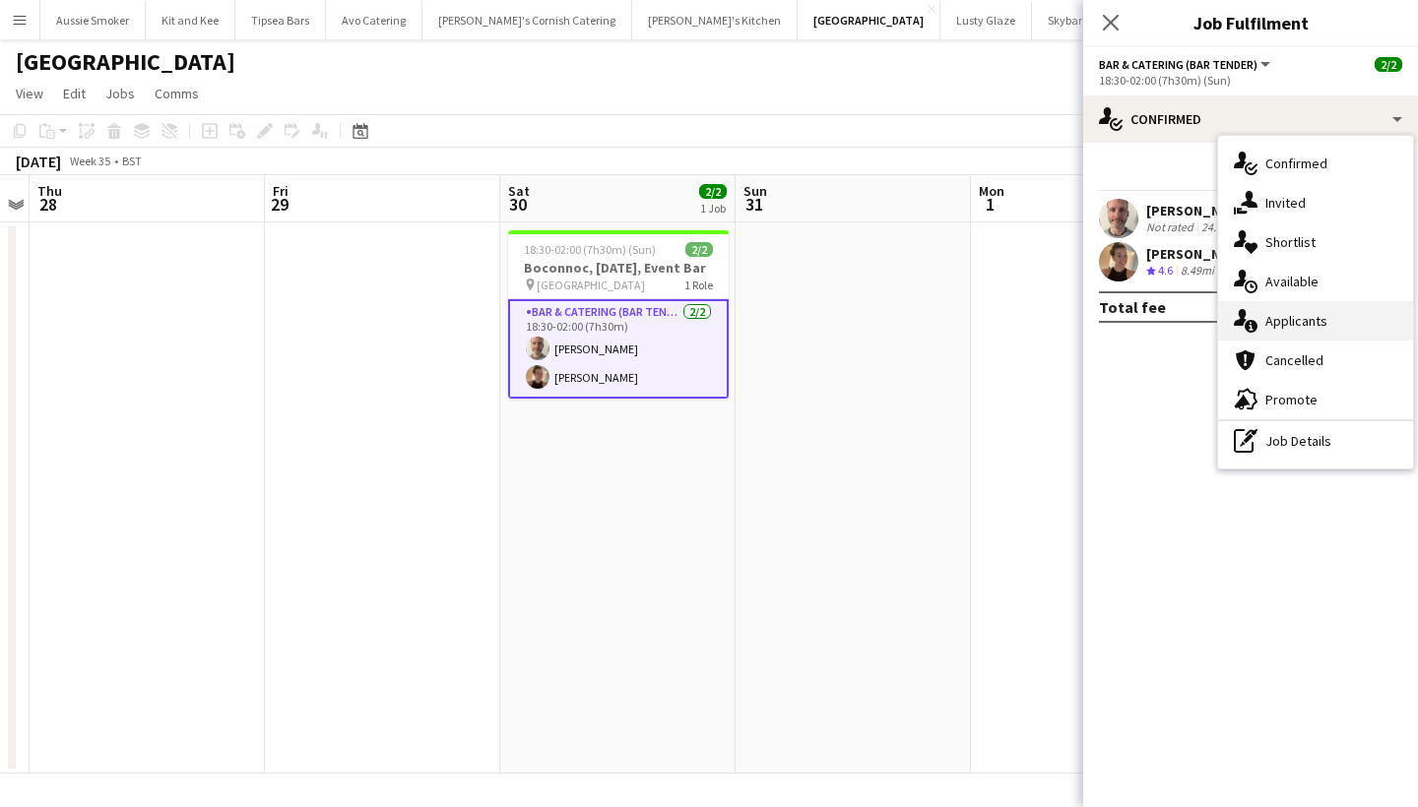
click at [1281, 337] on div "single-neutral-actions-information Applicants" at bounding box center [1315, 320] width 195 height 39
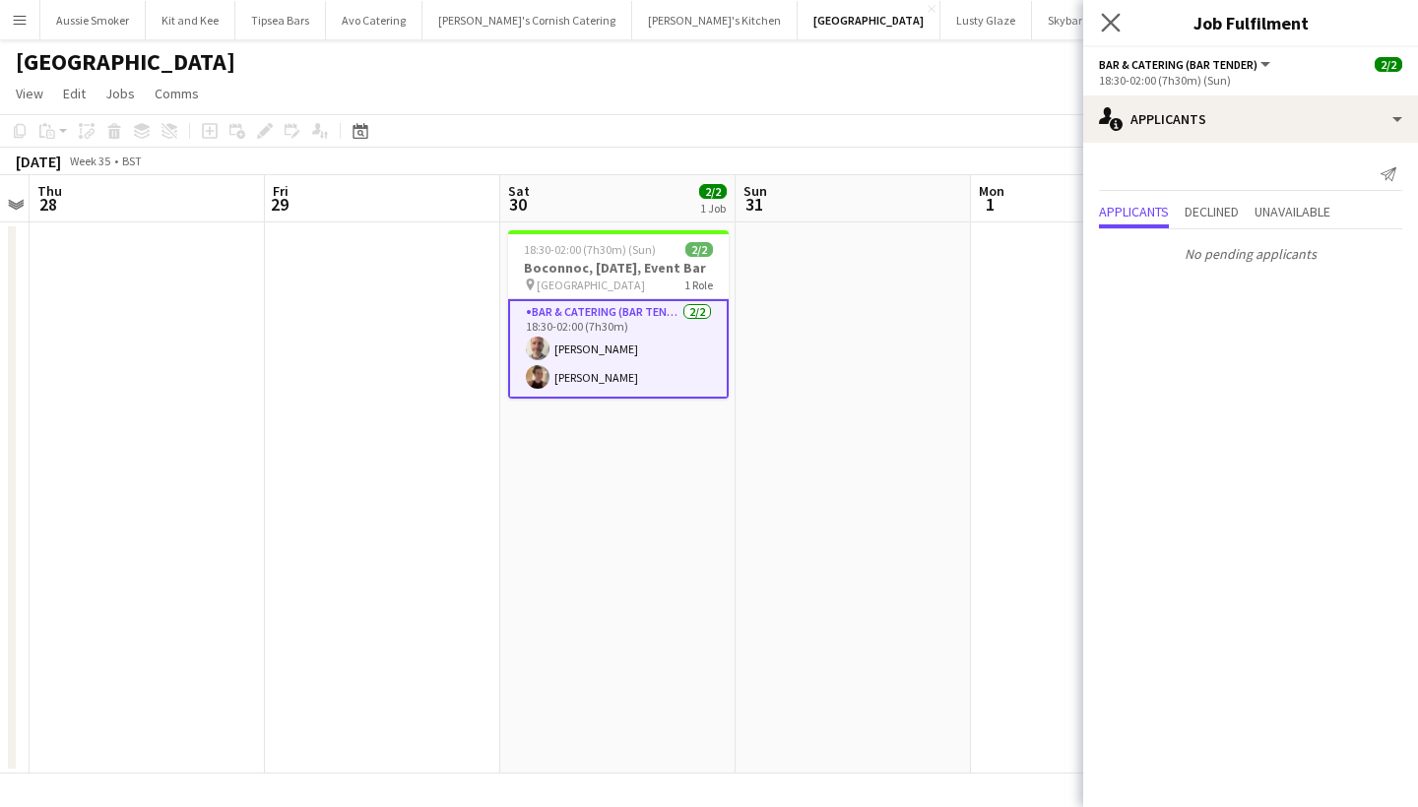
click at [1101, 16] on app-icon "Close pop-in" at bounding box center [1111, 23] width 29 height 29
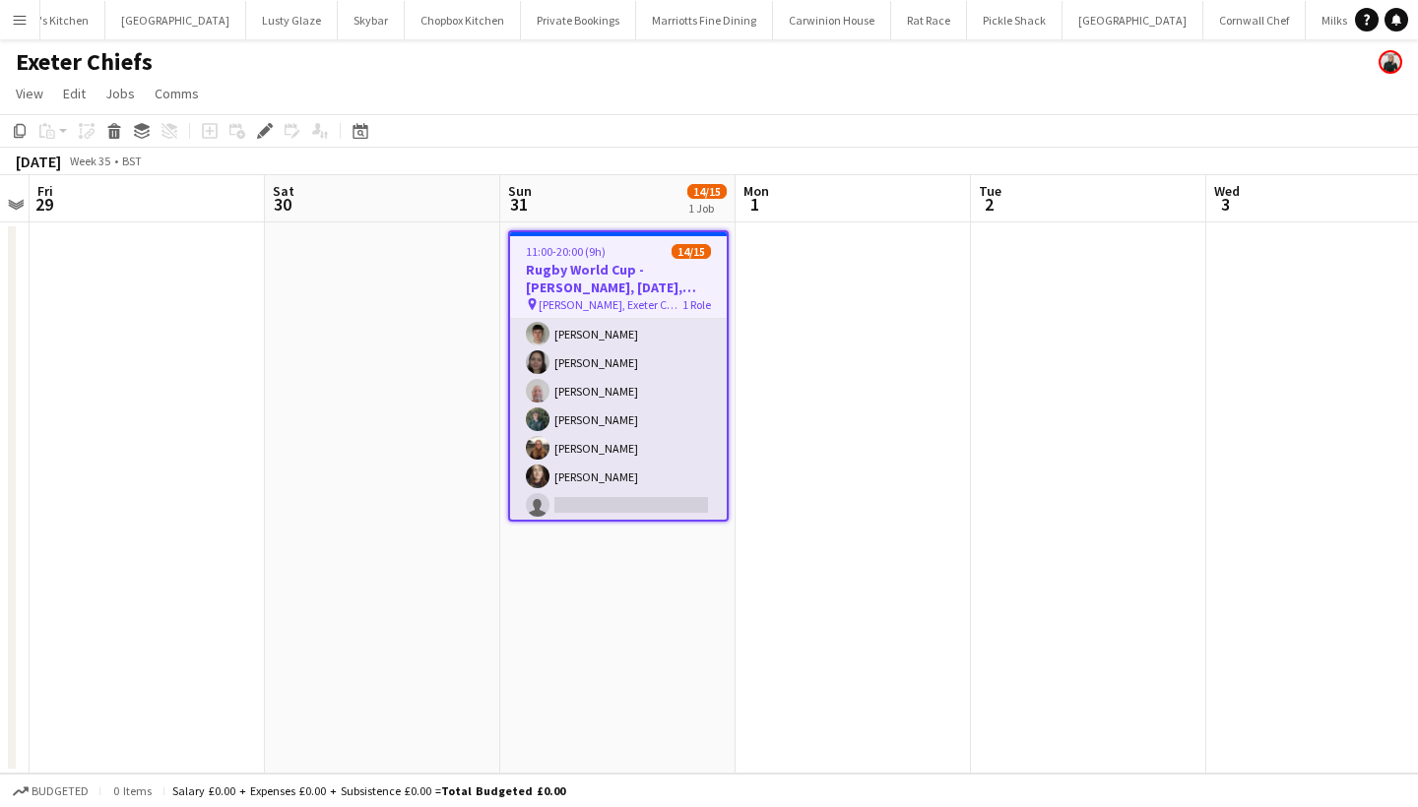
scroll to position [266, 0]
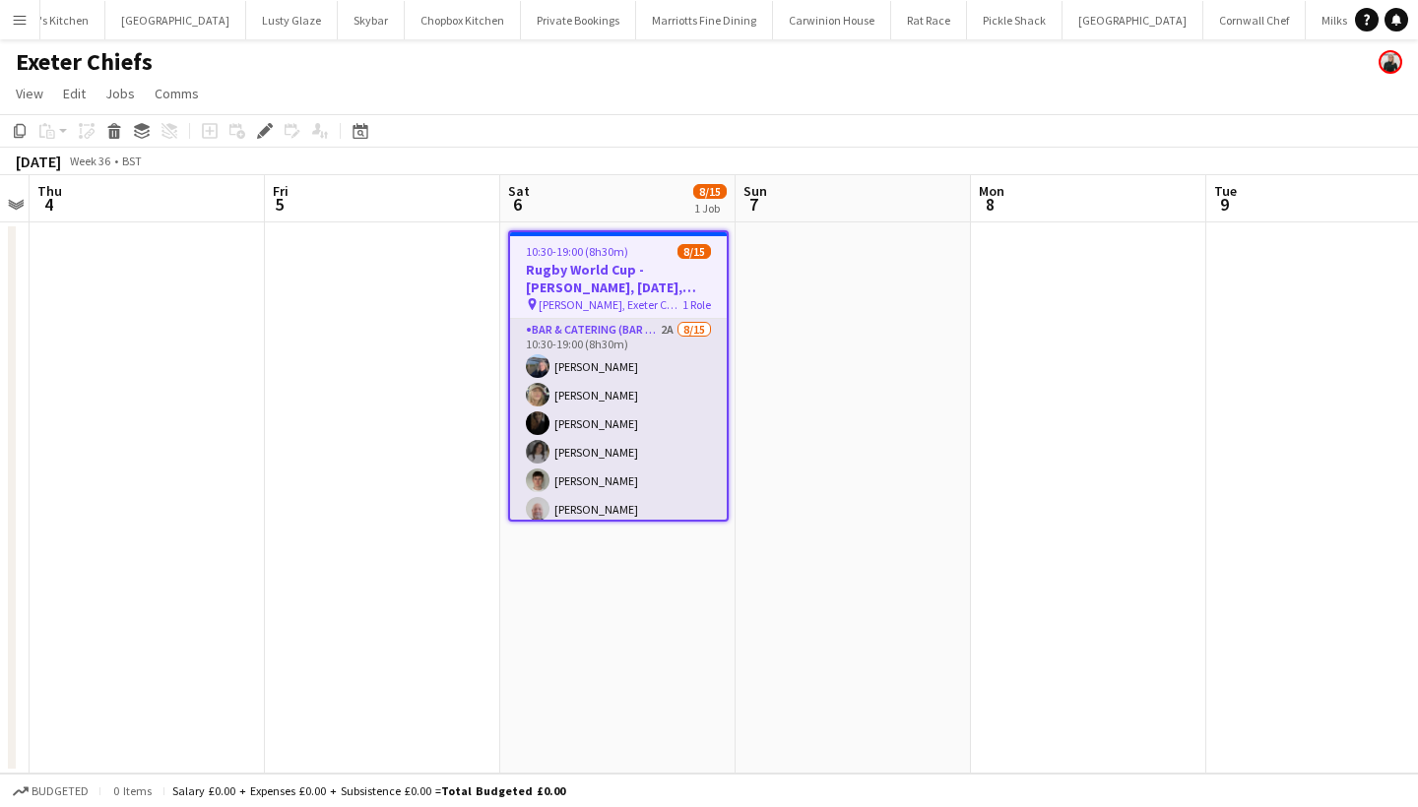
click at [600, 512] on app-card-role "Bar & Catering (Bar Tender) 2A [DATE] 10:30-19:00 (8h30m) [PERSON_NAME] [PERSON…" at bounding box center [618, 552] width 217 height 467
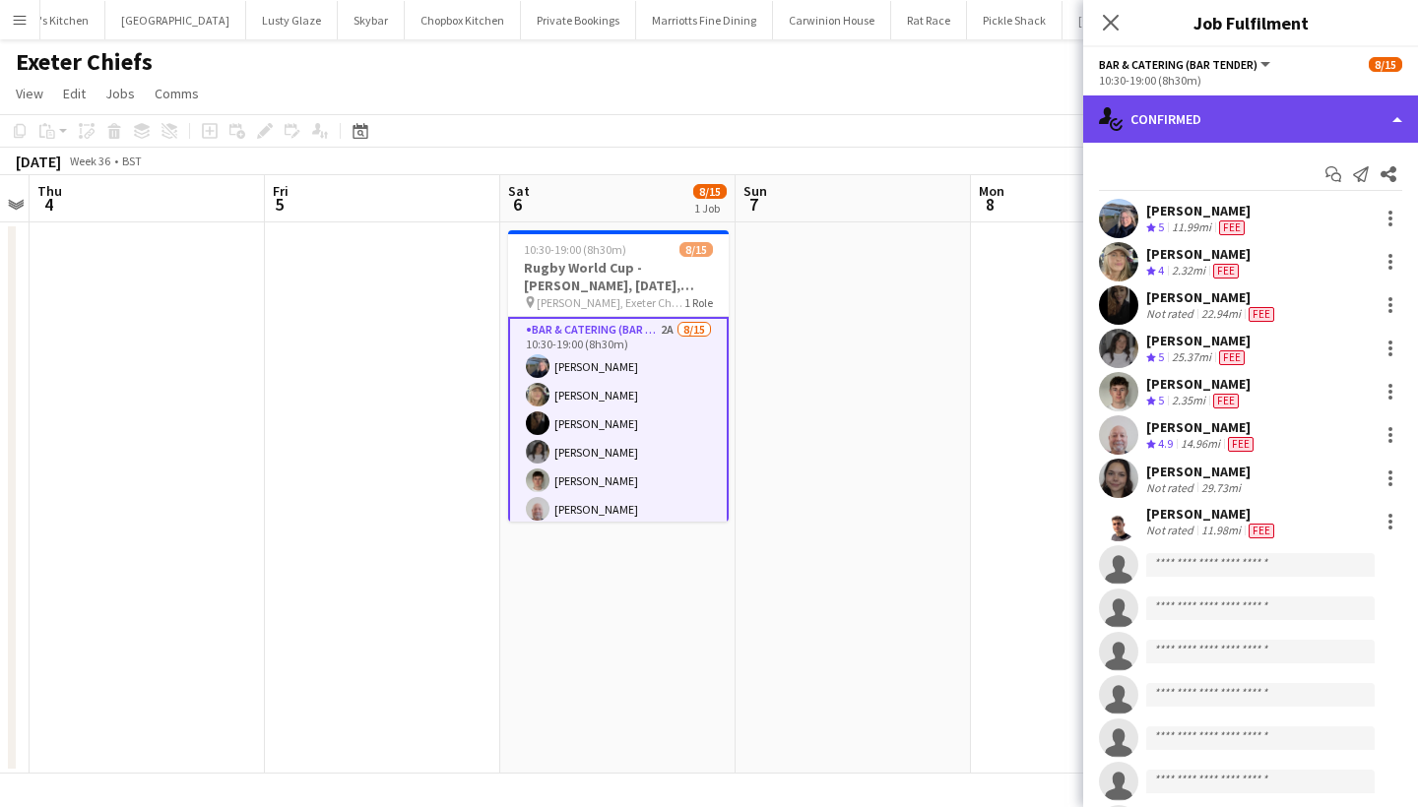
click at [1194, 120] on div "single-neutral-actions-check-2 Confirmed" at bounding box center [1250, 119] width 335 height 47
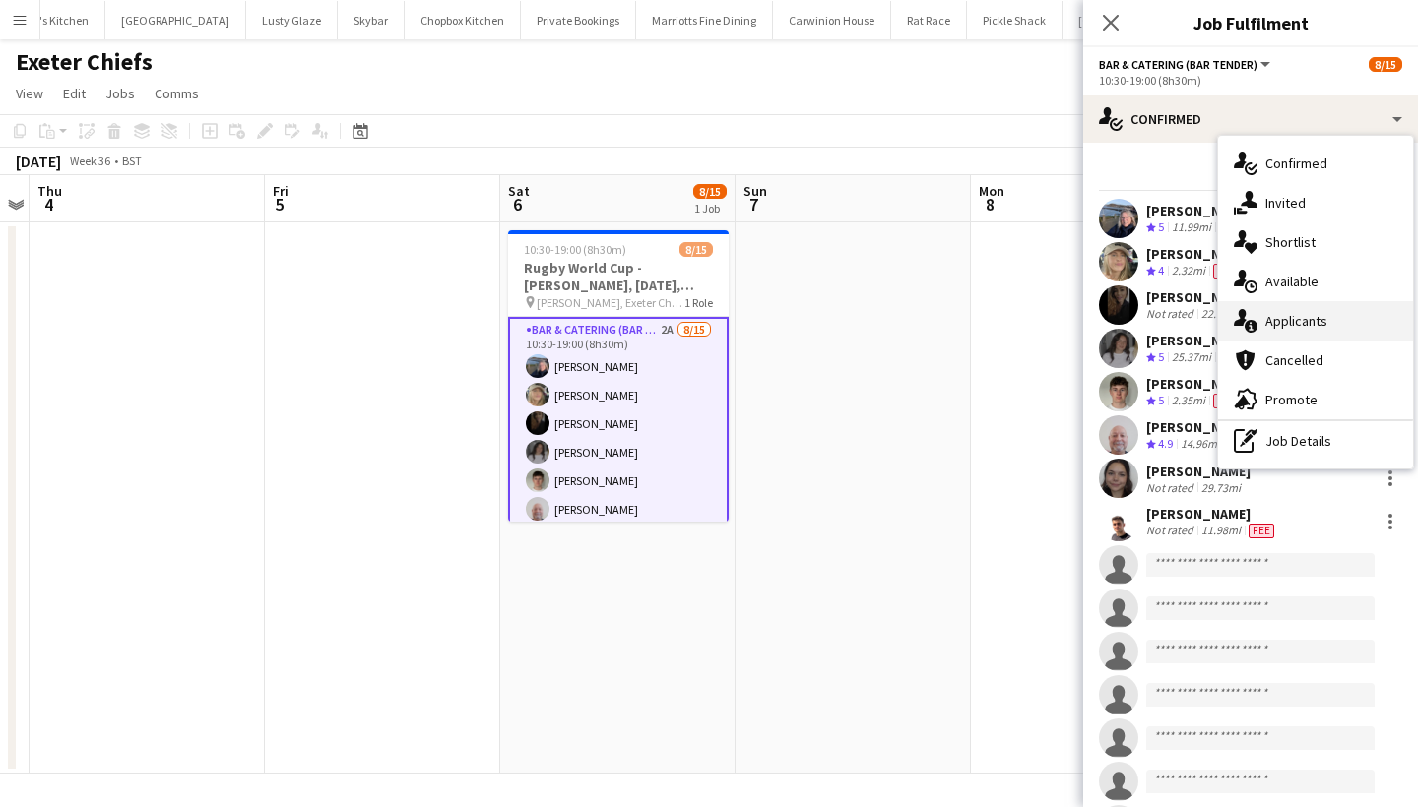
click at [1273, 313] on div "single-neutral-actions-information Applicants" at bounding box center [1315, 320] width 195 height 39
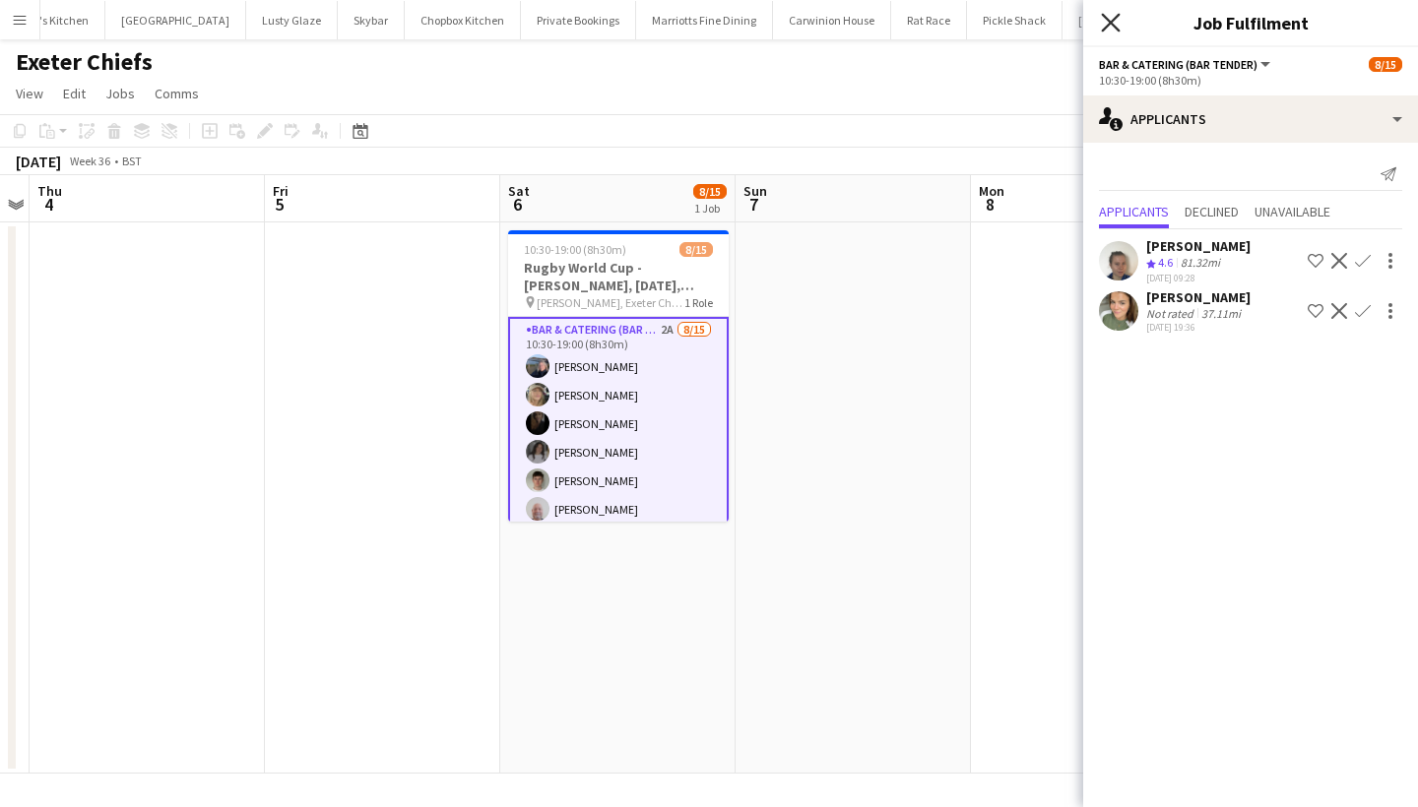
click at [1112, 25] on icon at bounding box center [1110, 22] width 19 height 19
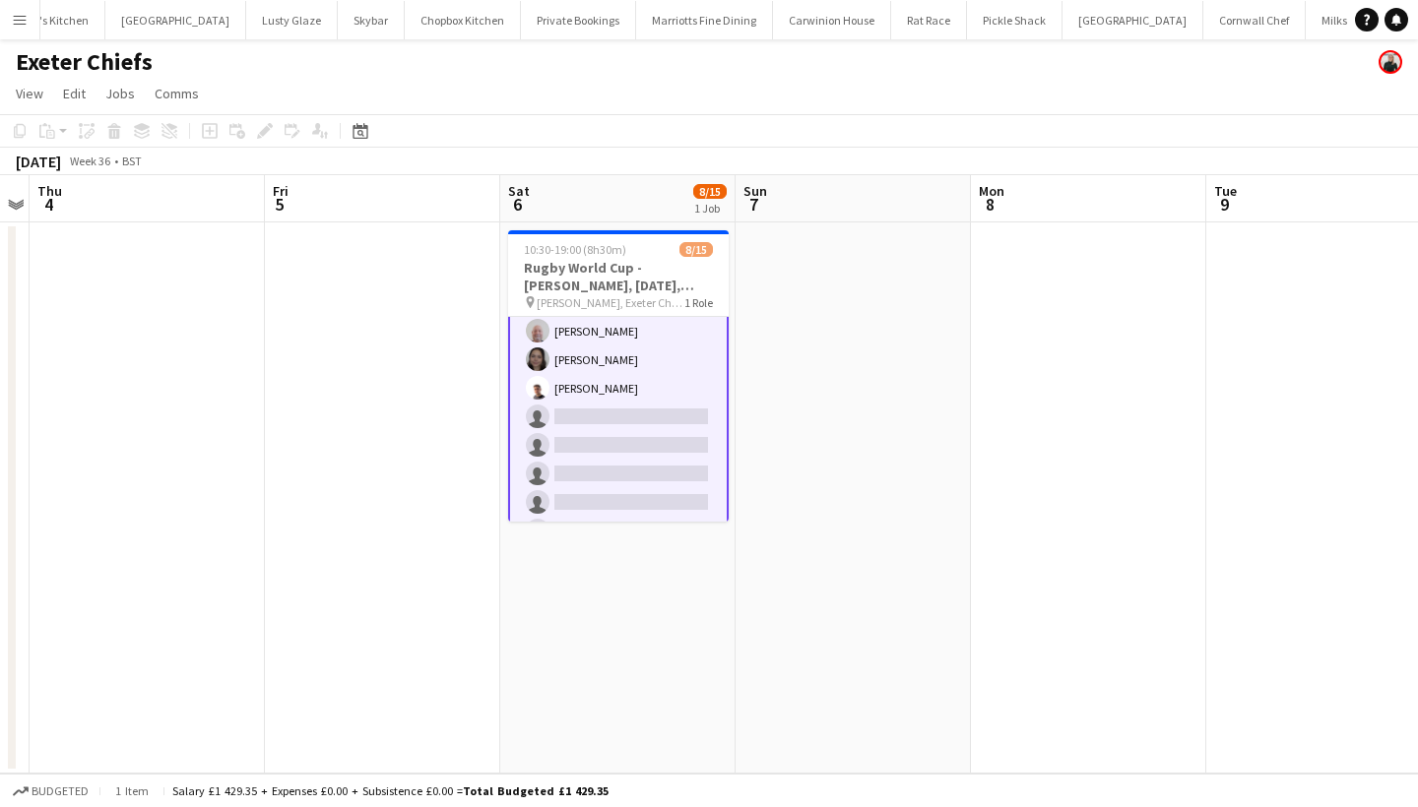
scroll to position [204, 0]
